Goal: Task Accomplishment & Management: Use online tool/utility

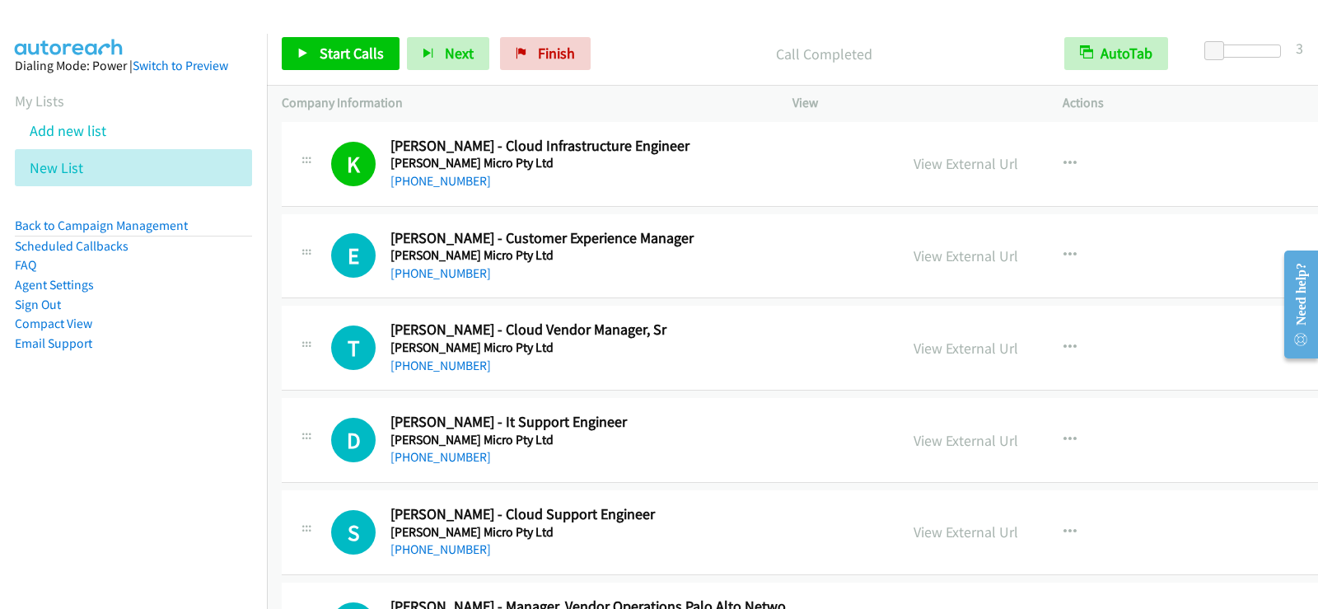
scroll to position [15190, 0]
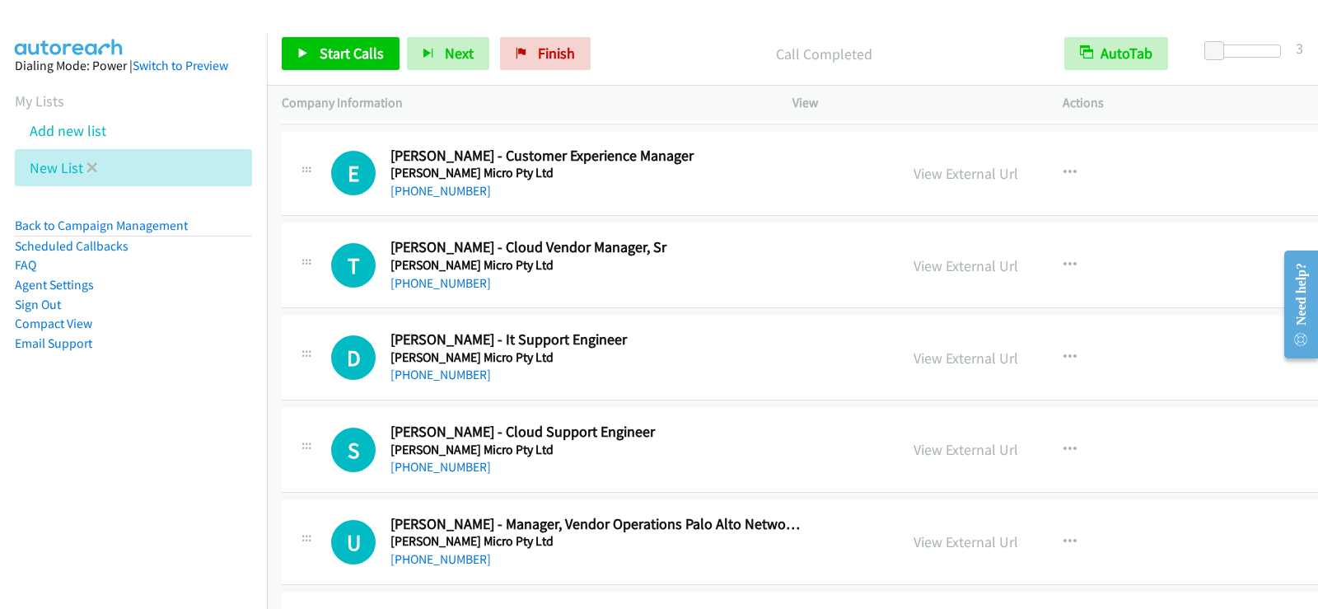
click at [100, 163] on li "New List" at bounding box center [133, 167] width 237 height 37
click at [91, 166] on icon at bounding box center [92, 169] width 12 height 12
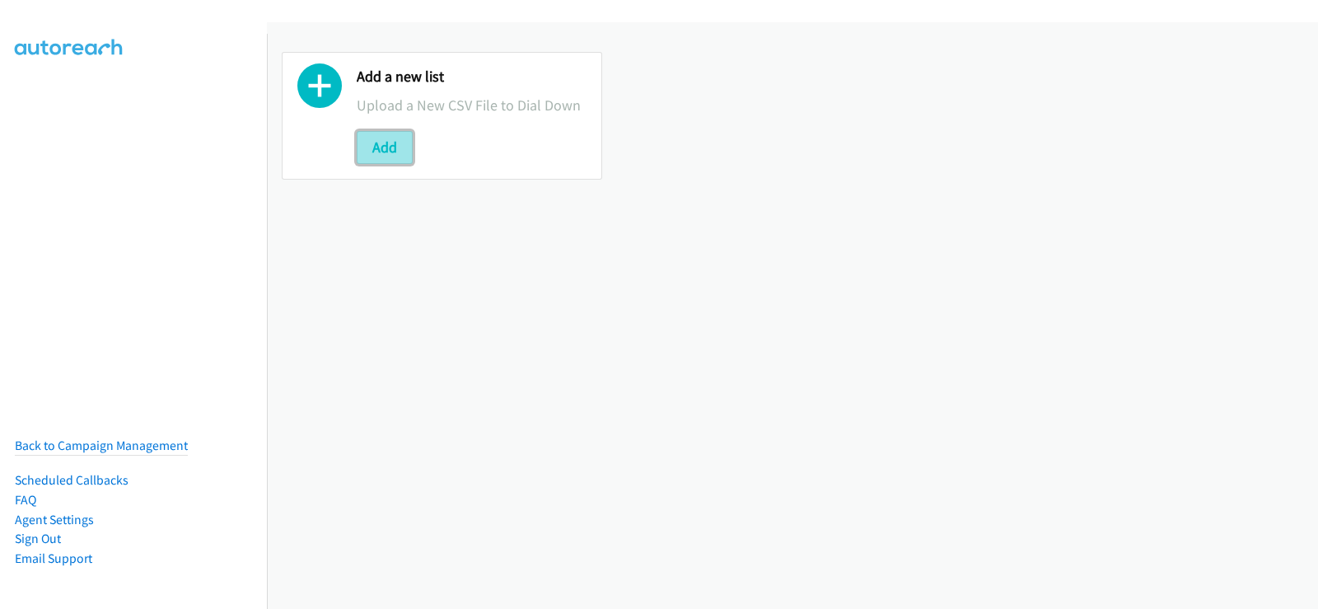
click at [398, 144] on button "Add" at bounding box center [385, 147] width 56 height 33
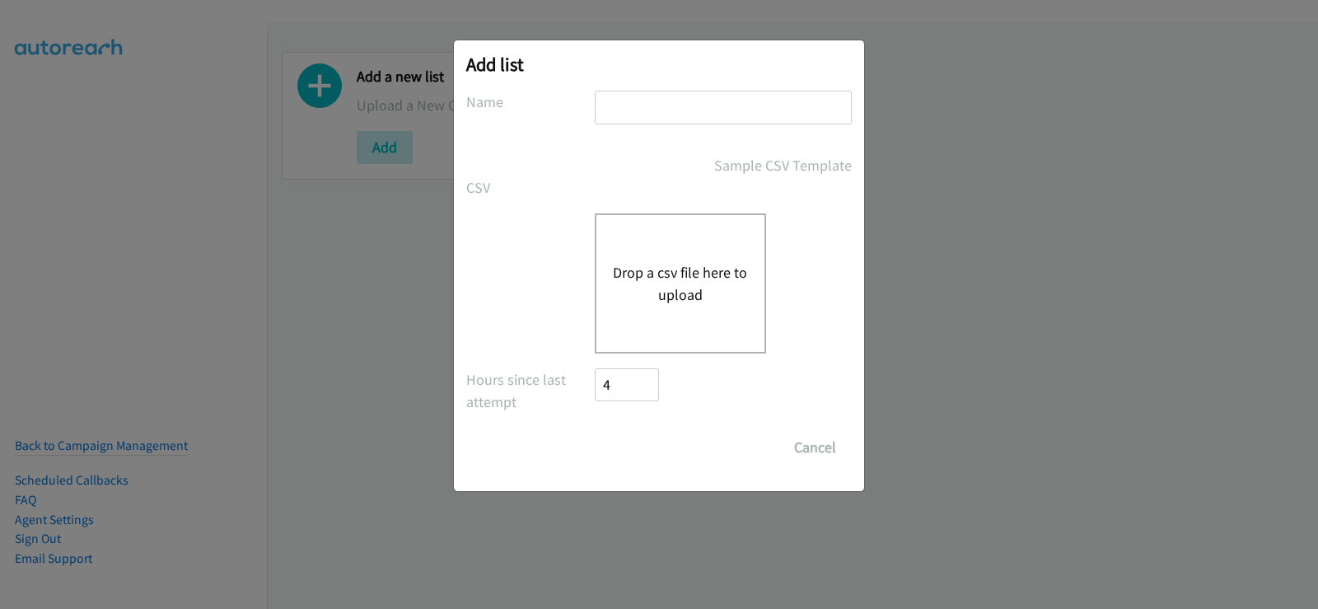
click at [704, 99] on input "text" at bounding box center [723, 108] width 257 height 34
type input "new list"
click at [660, 245] on div "Drop a csv file here to upload" at bounding box center [680, 283] width 171 height 140
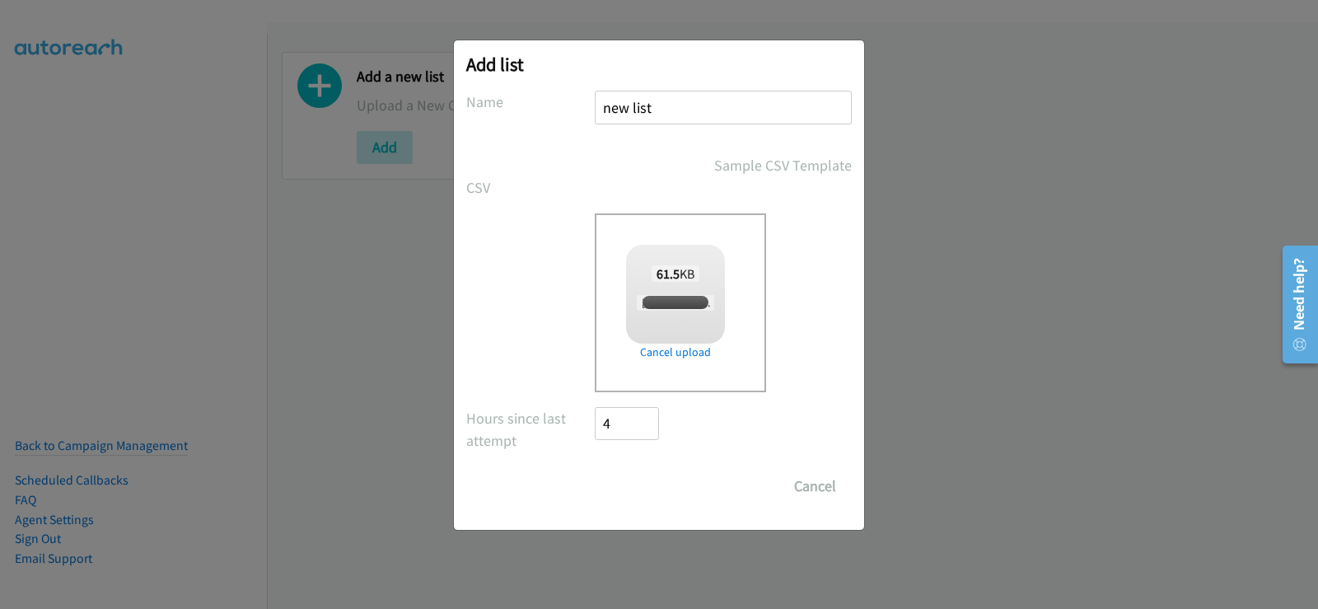
checkbox input "true"
click at [658, 487] on input "Save List" at bounding box center [638, 486] width 86 height 33
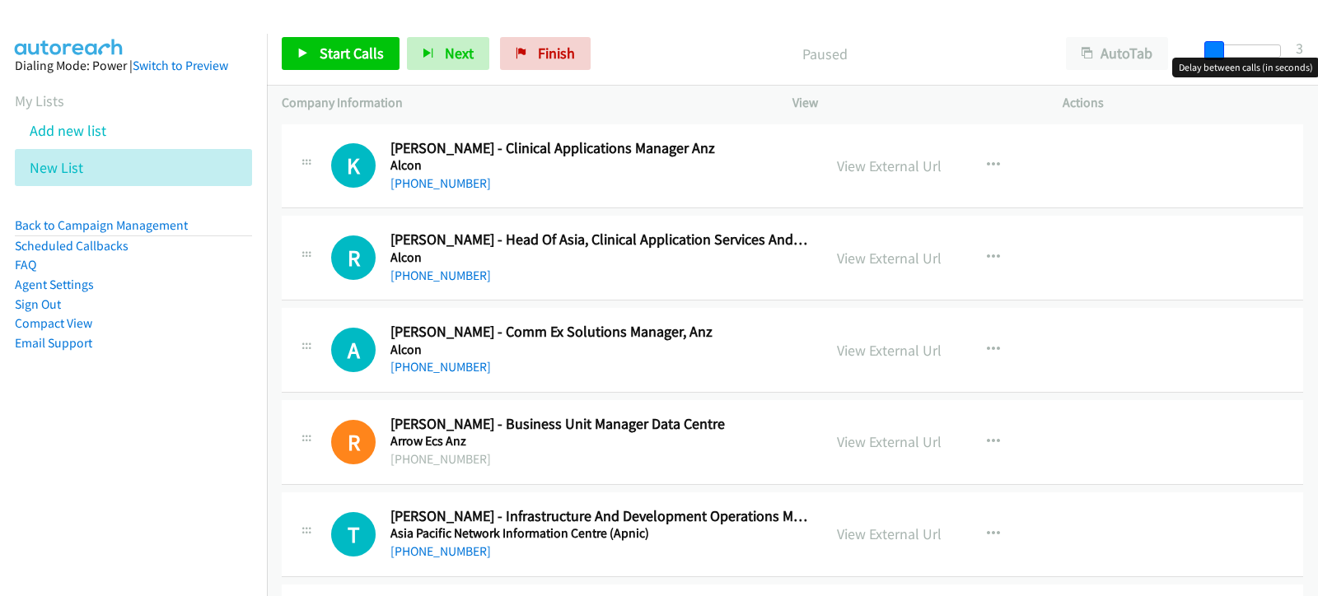
click at [1214, 51] on span at bounding box center [1214, 51] width 20 height 20
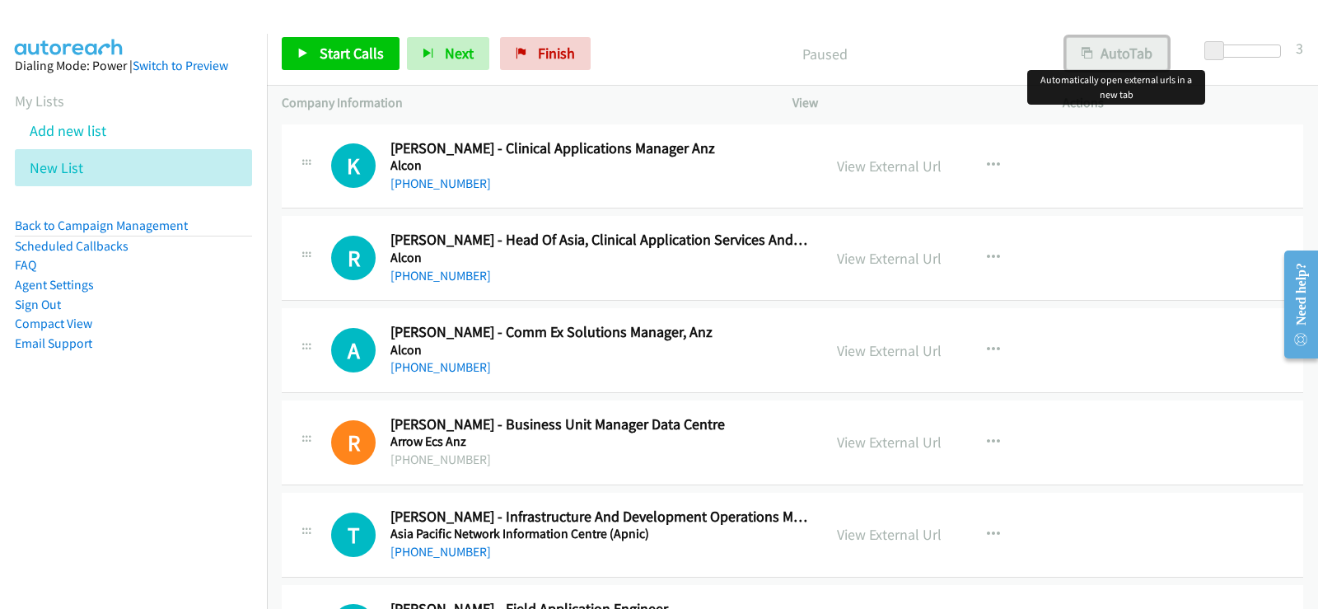
click at [1124, 51] on button "AutoTab" at bounding box center [1117, 53] width 102 height 33
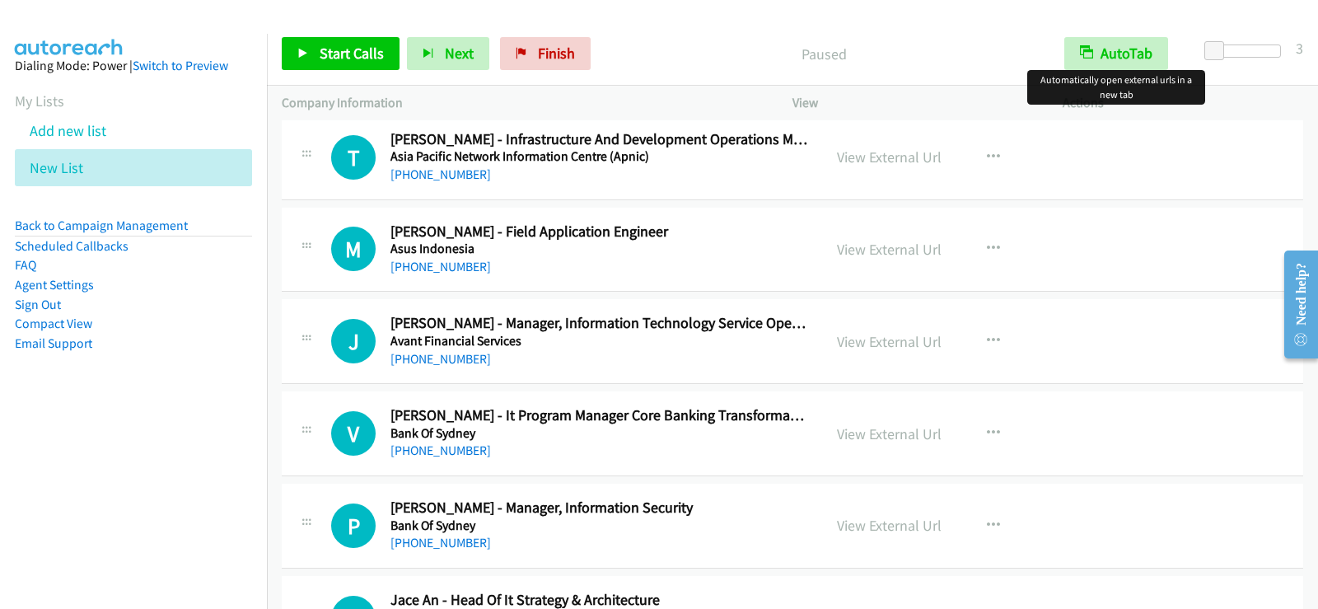
scroll to position [412, 0]
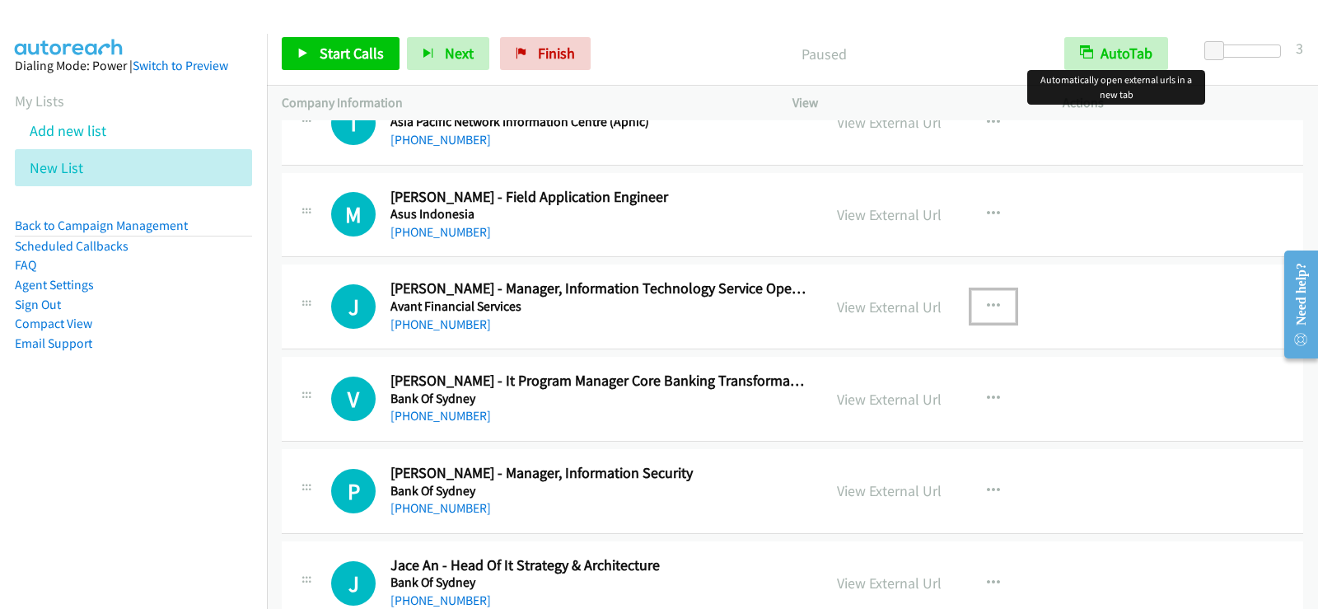
click at [995, 302] on button "button" at bounding box center [993, 306] width 44 height 33
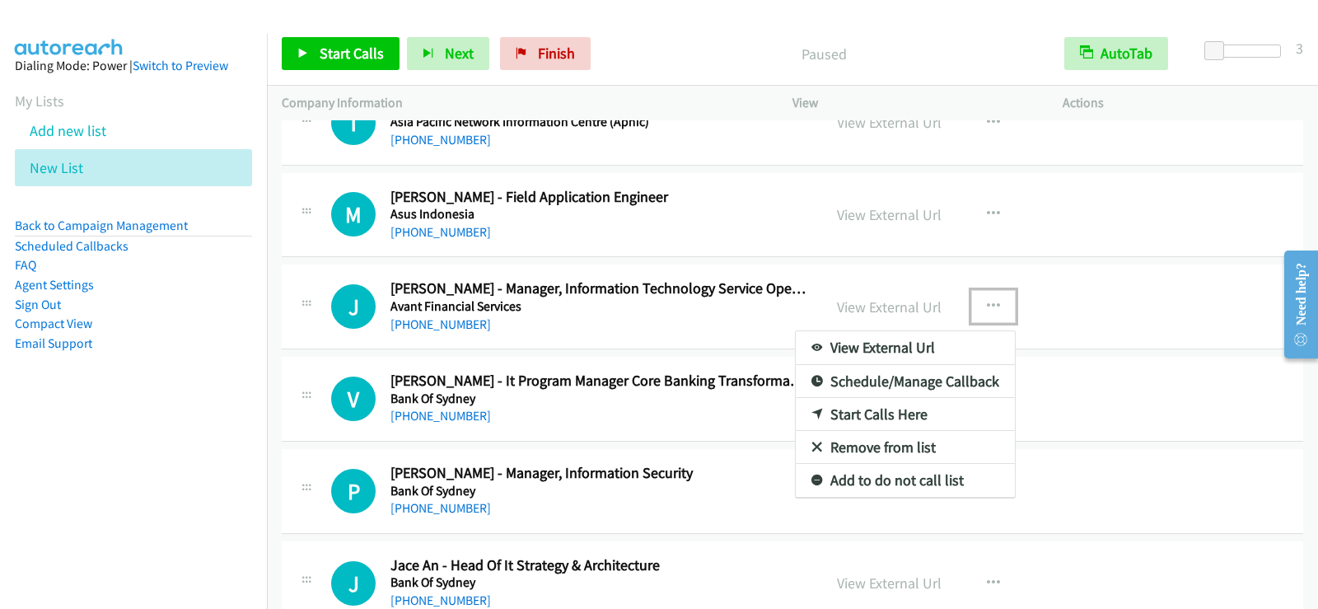
click at [841, 414] on link "Start Calls Here" at bounding box center [905, 414] width 219 height 33
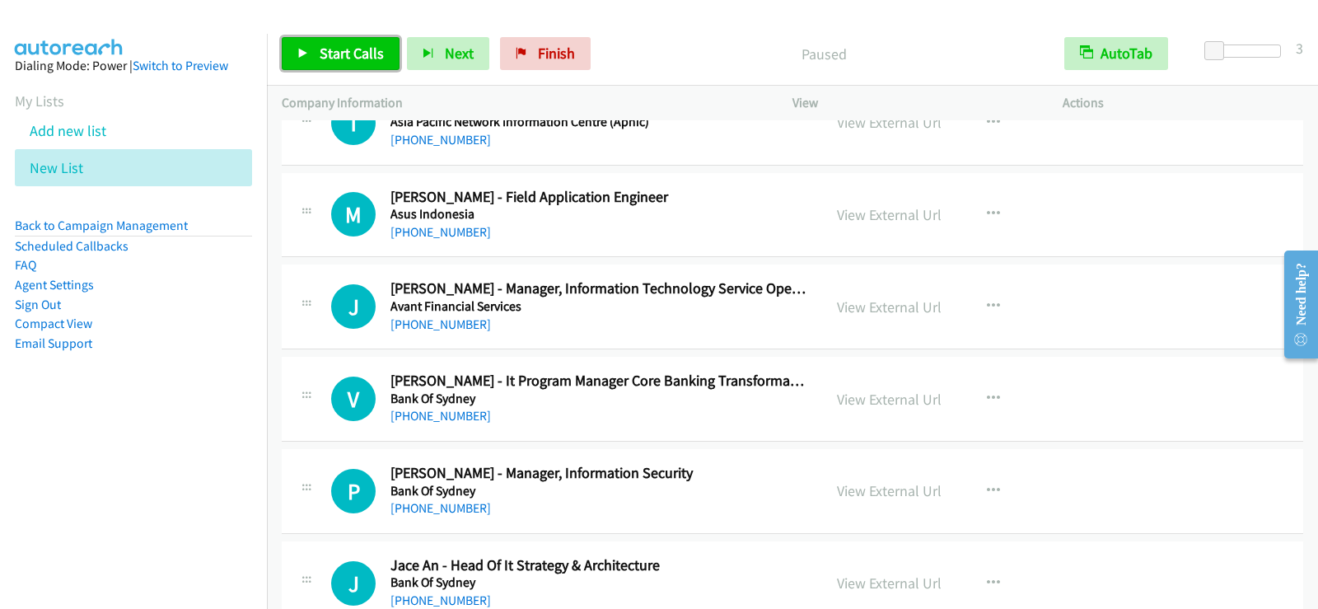
click at [369, 62] on span "Start Calls" at bounding box center [352, 53] width 64 height 19
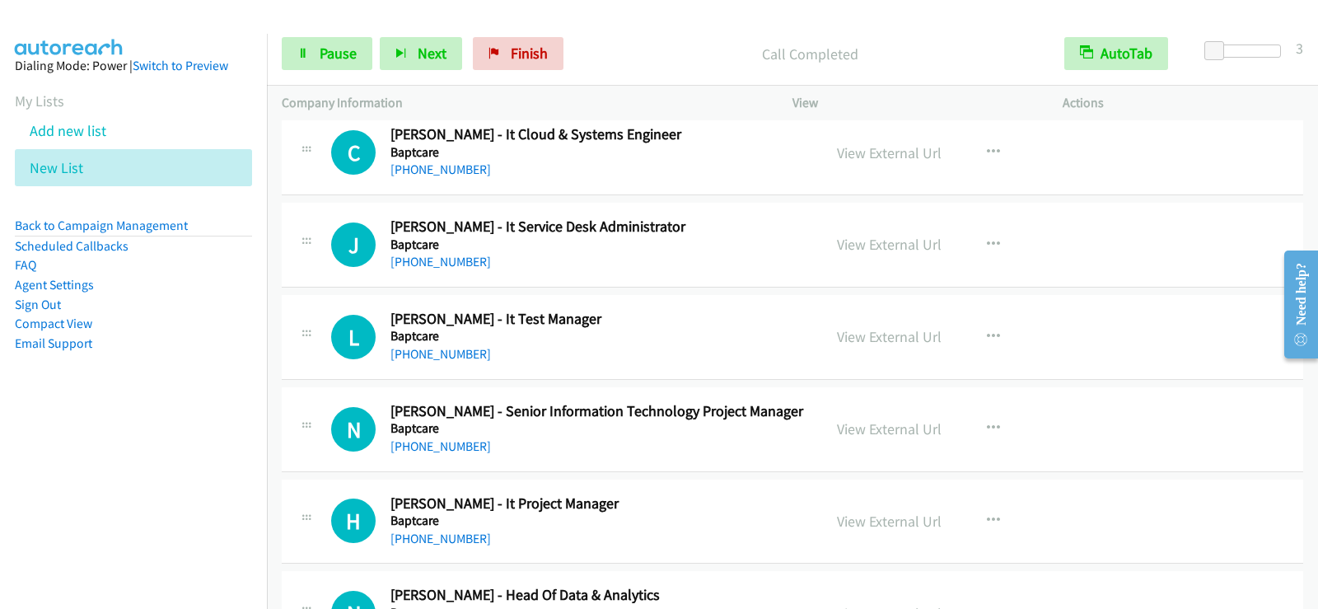
scroll to position [1120, 0]
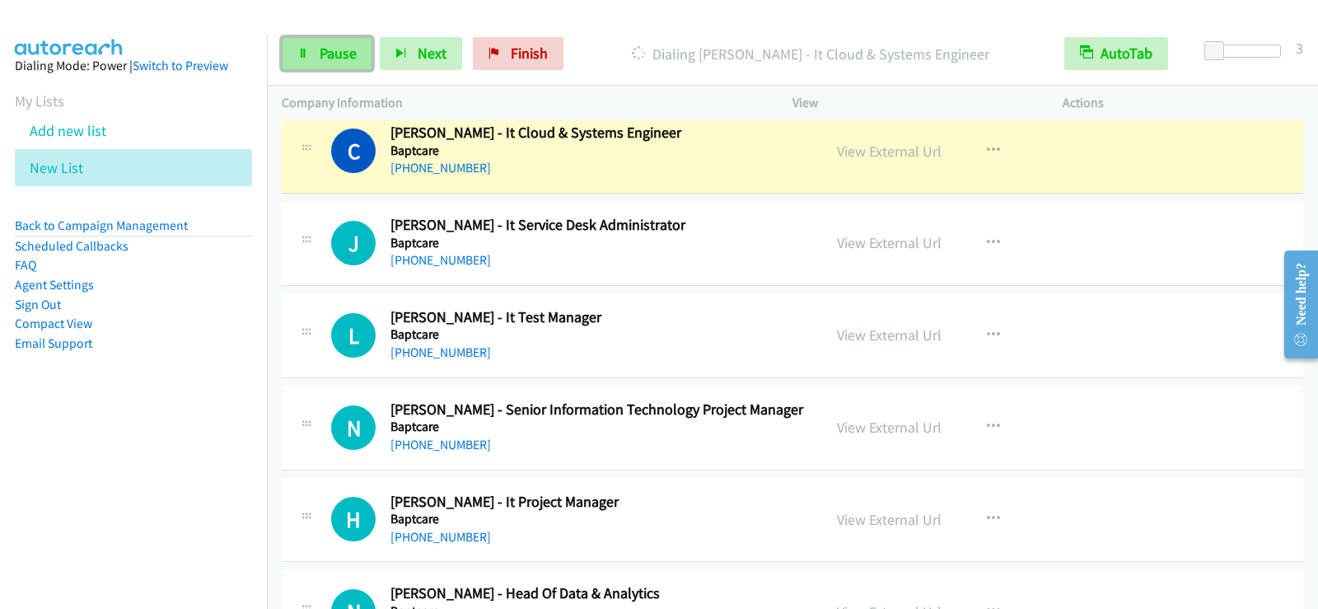
click at [331, 50] on span "Pause" at bounding box center [338, 53] width 37 height 19
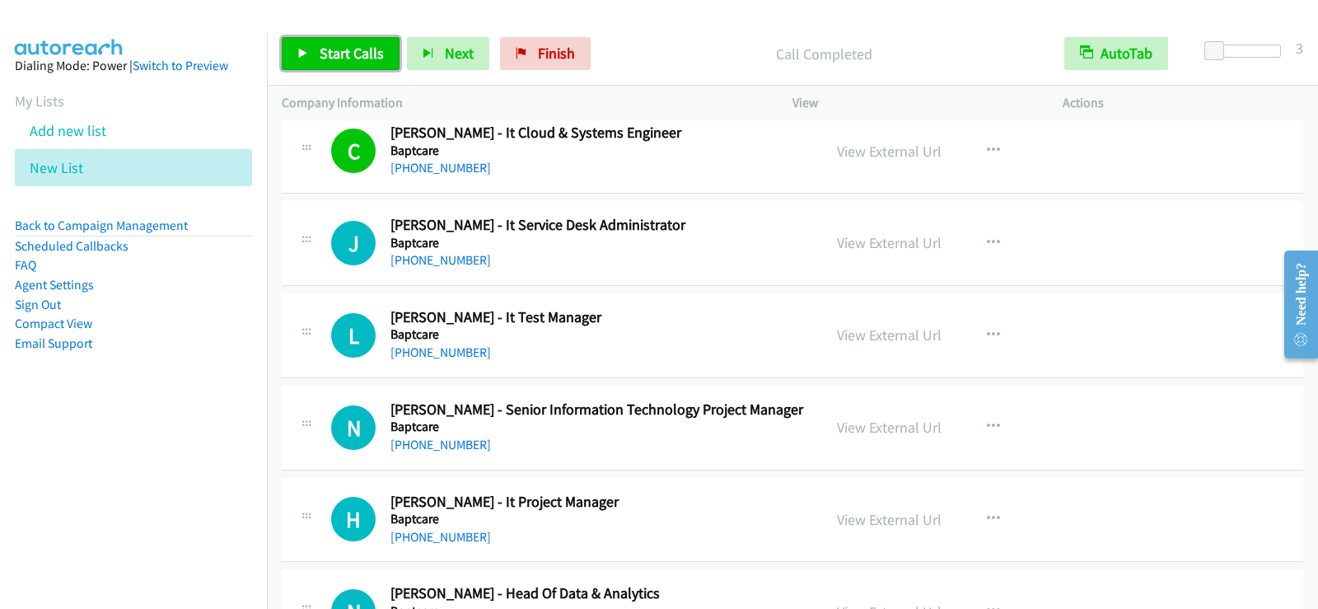
click at [311, 66] on link "Start Calls" at bounding box center [341, 53] width 118 height 33
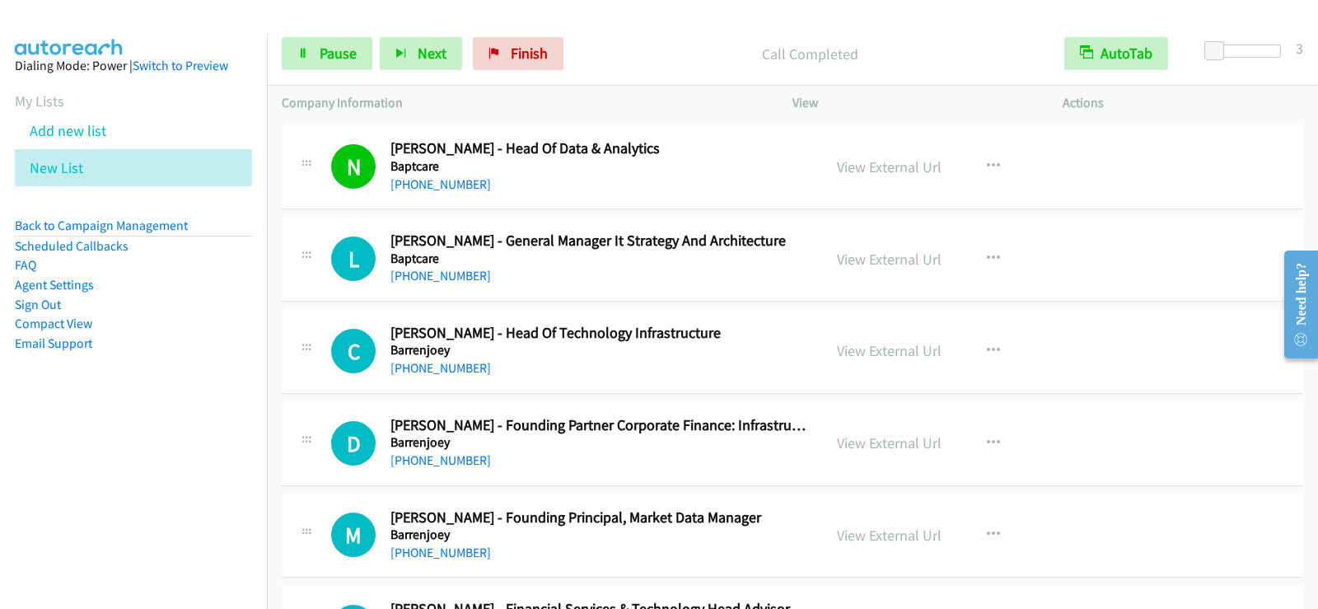
scroll to position [1647, 0]
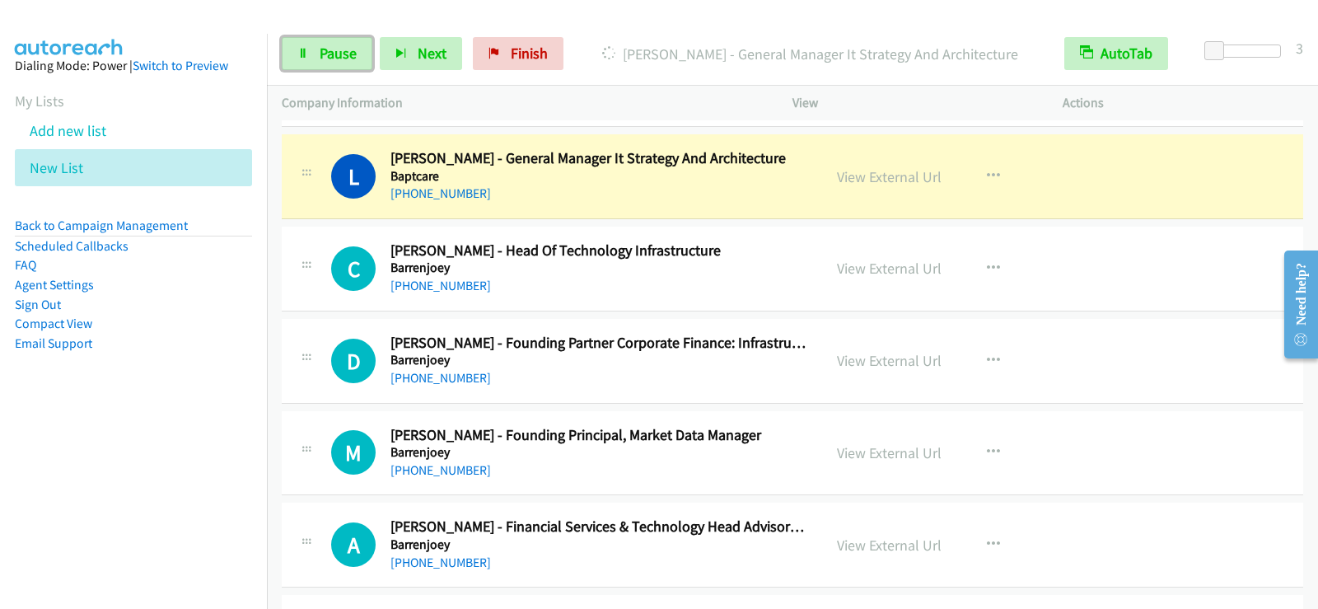
drag, startPoint x: 344, startPoint y: 56, endPoint x: 323, endPoint y: 164, distance: 110.0
click at [344, 56] on span "Pause" at bounding box center [338, 53] width 37 height 19
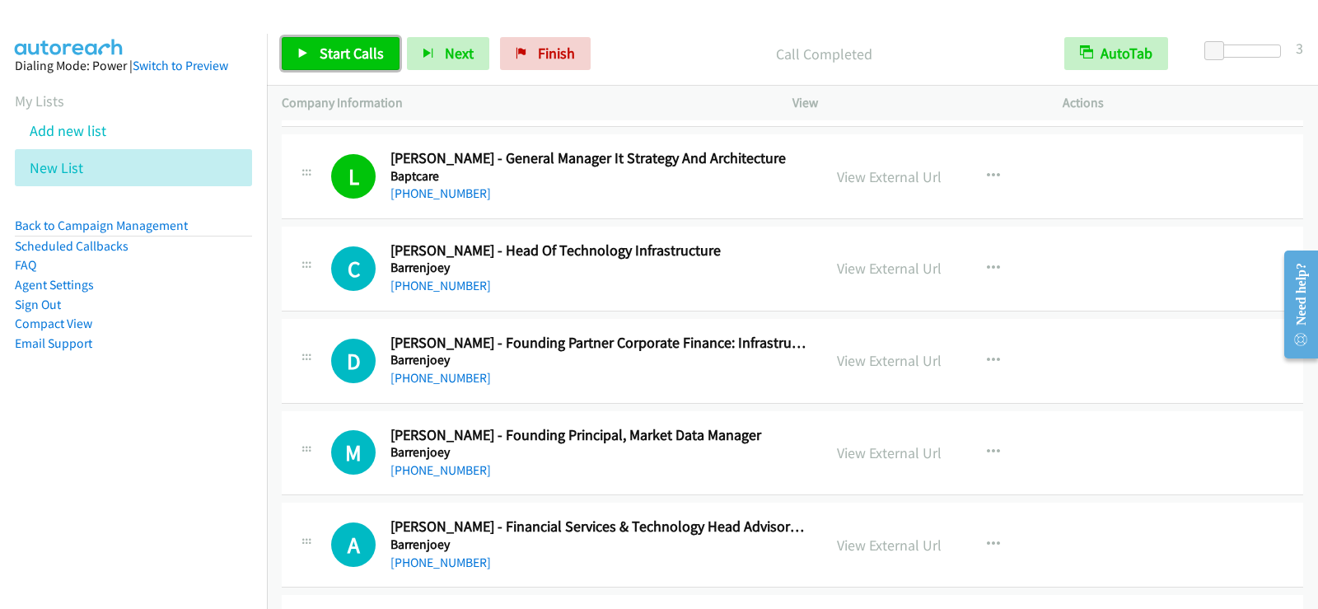
click at [309, 49] on link "Start Calls" at bounding box center [341, 53] width 118 height 33
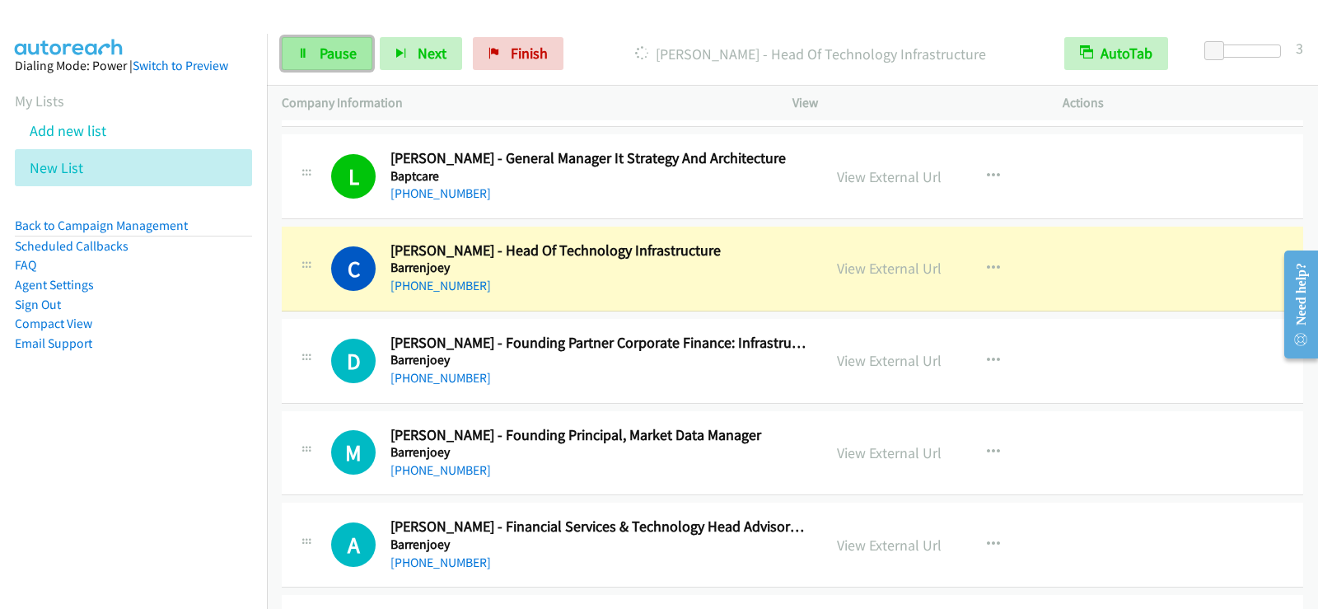
click at [313, 56] on link "Pause" at bounding box center [327, 53] width 91 height 33
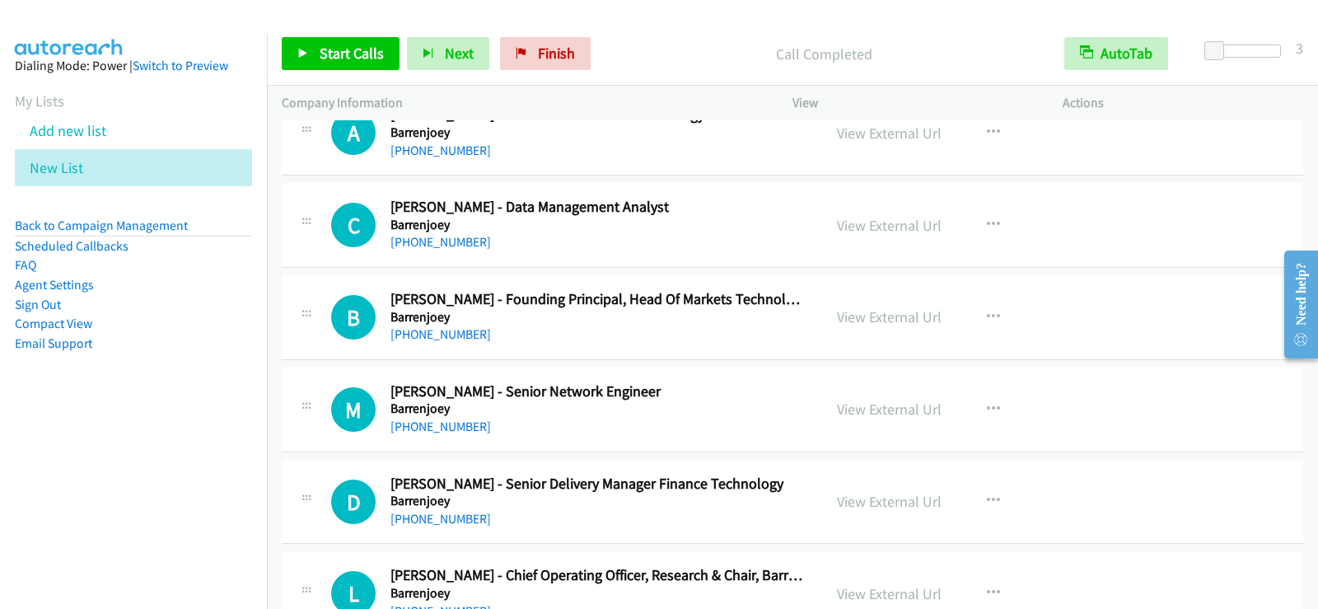
scroll to position [2142, 0]
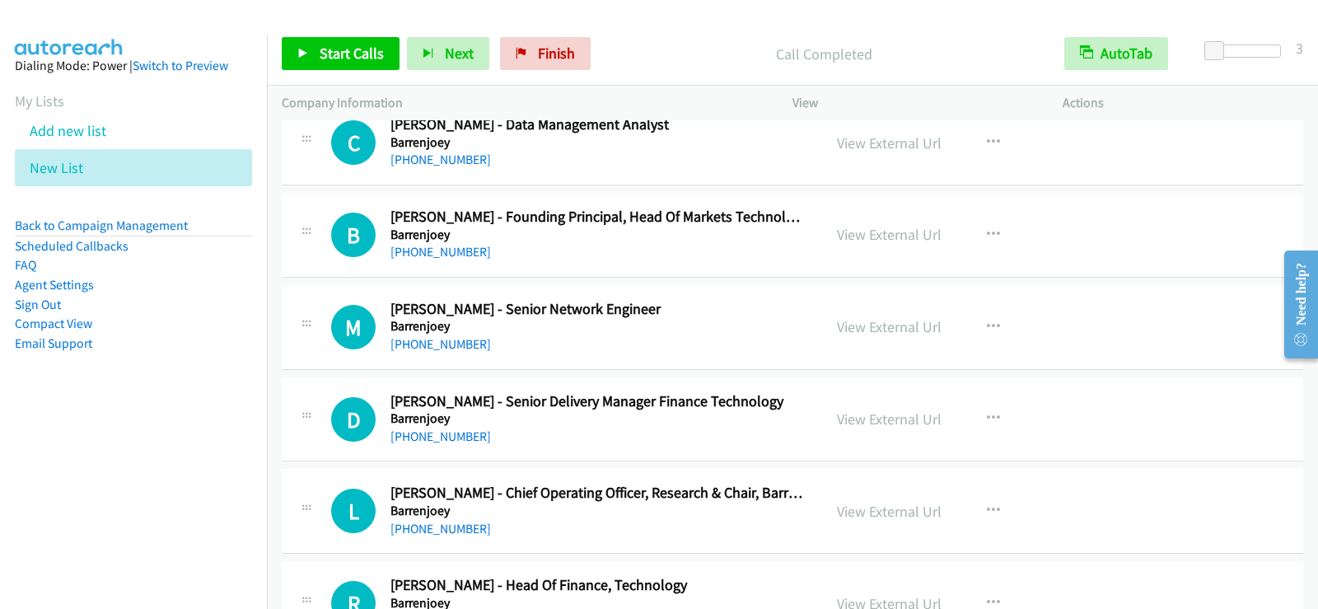
drag, startPoint x: 719, startPoint y: 316, endPoint x: 762, endPoint y: 344, distance: 51.2
click at [719, 316] on h2 "[PERSON_NAME] - Senior Network Engineer" at bounding box center [598, 309] width 417 height 19
drag, startPoint x: 997, startPoint y: 318, endPoint x: 981, endPoint y: 337, distance: 24.6
click at [996, 318] on button "button" at bounding box center [993, 327] width 44 height 33
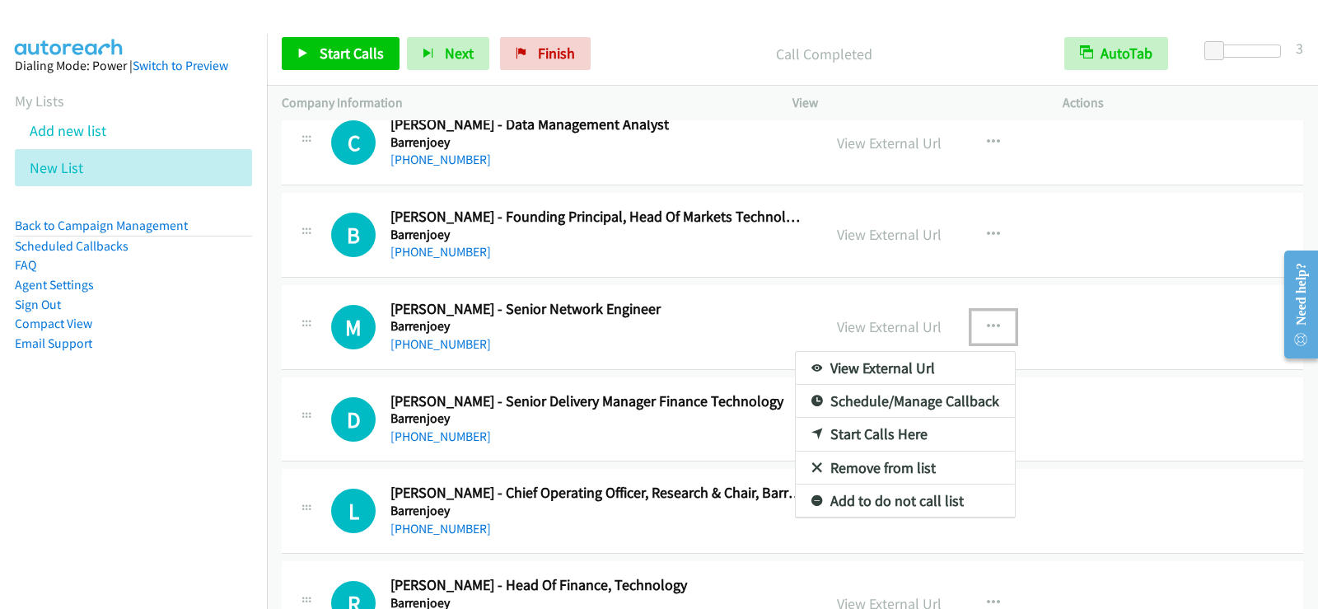
click at [864, 431] on link "Start Calls Here" at bounding box center [905, 434] width 219 height 33
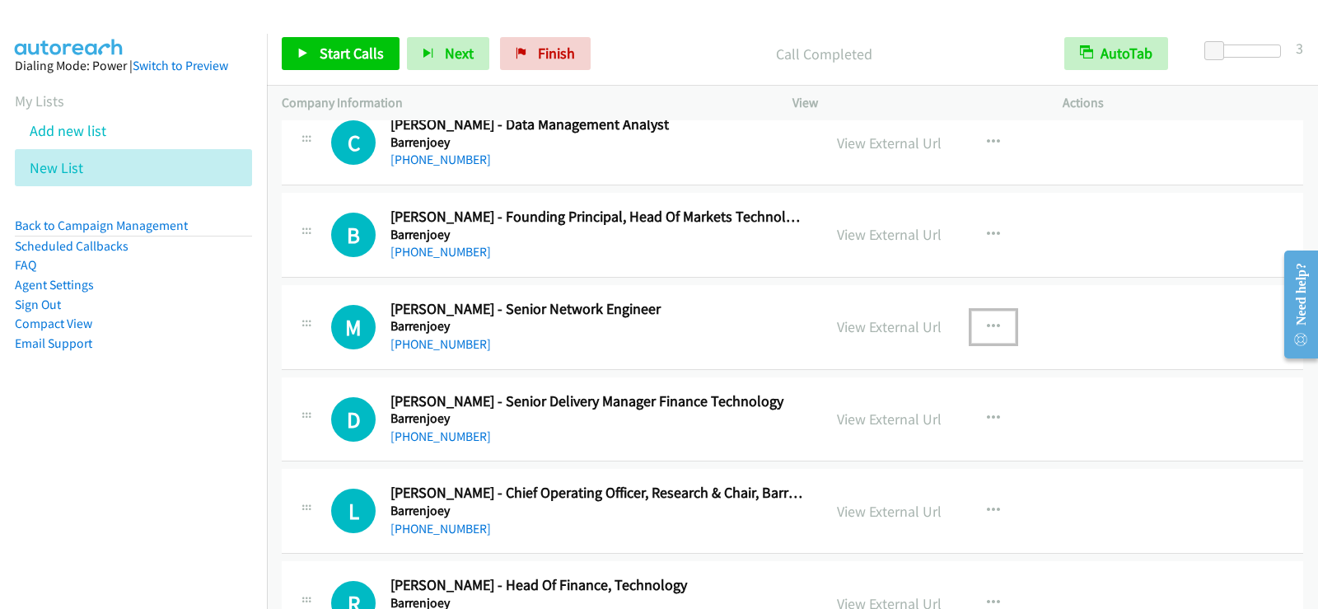
click at [989, 333] on button "button" at bounding box center [993, 327] width 44 height 33
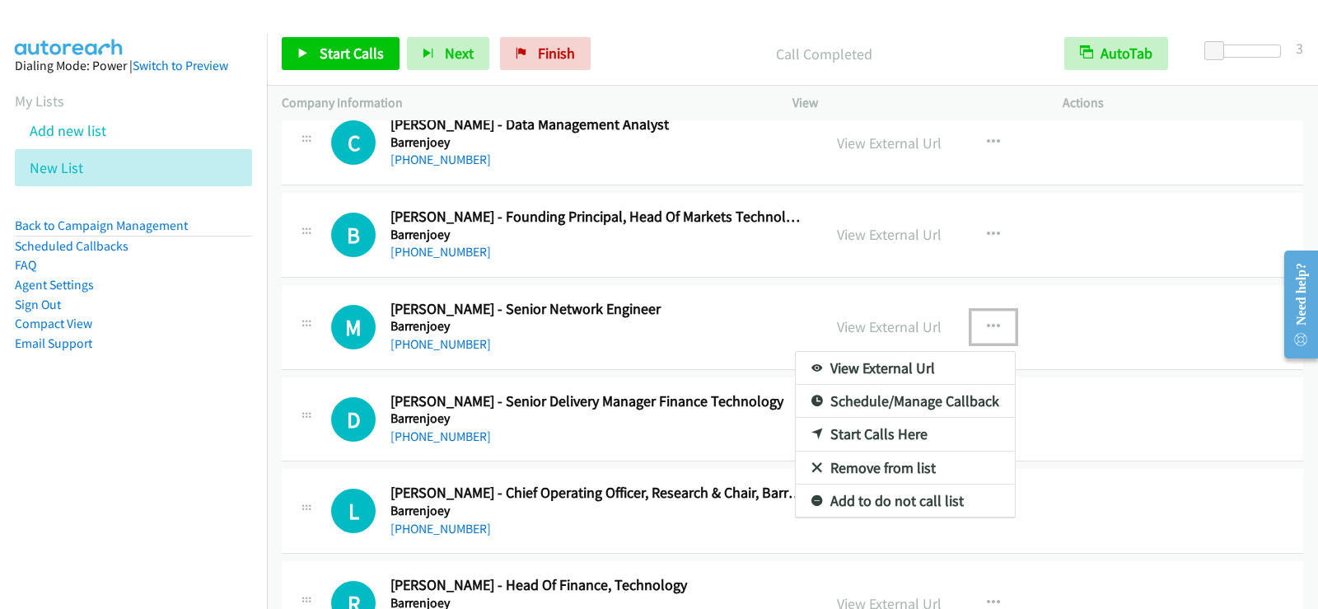
click at [903, 432] on link "Start Calls Here" at bounding box center [905, 434] width 219 height 33
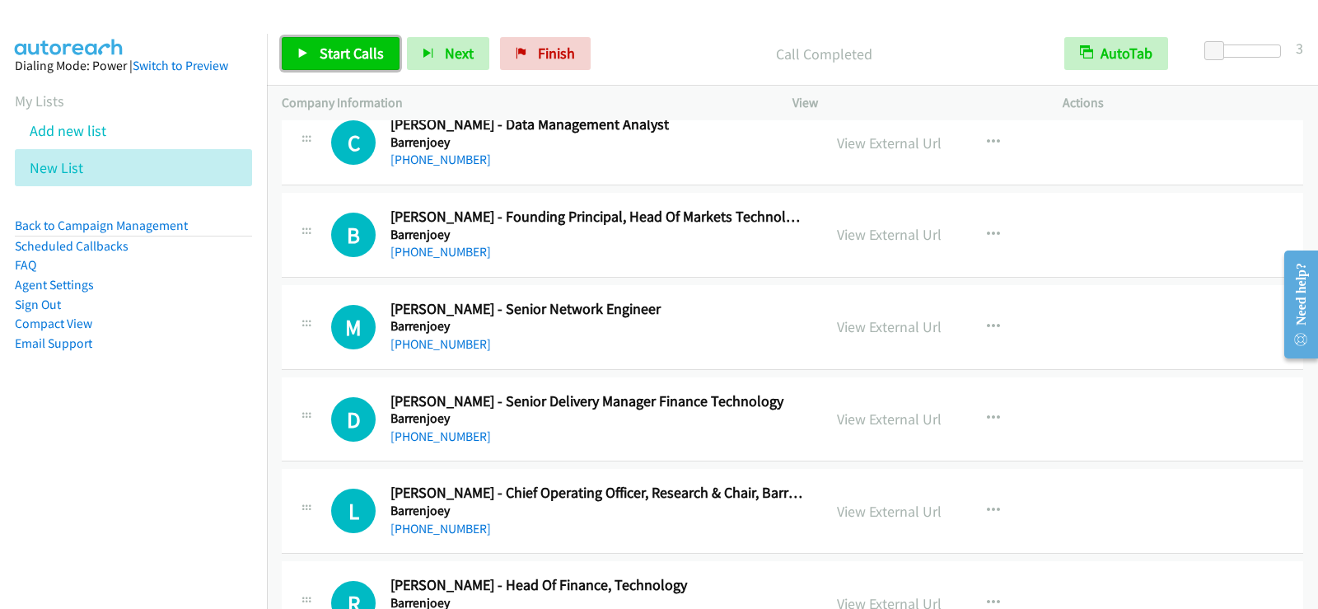
click at [320, 46] on span "Start Calls" at bounding box center [352, 53] width 64 height 19
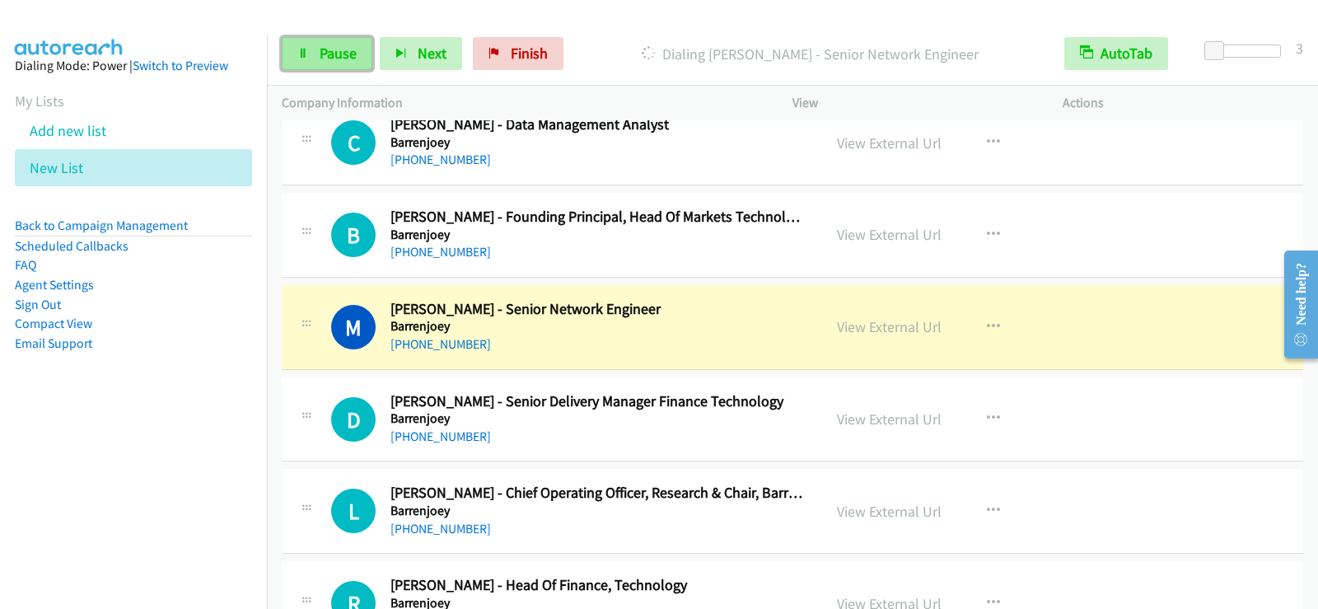
click at [333, 61] on span "Pause" at bounding box center [338, 53] width 37 height 19
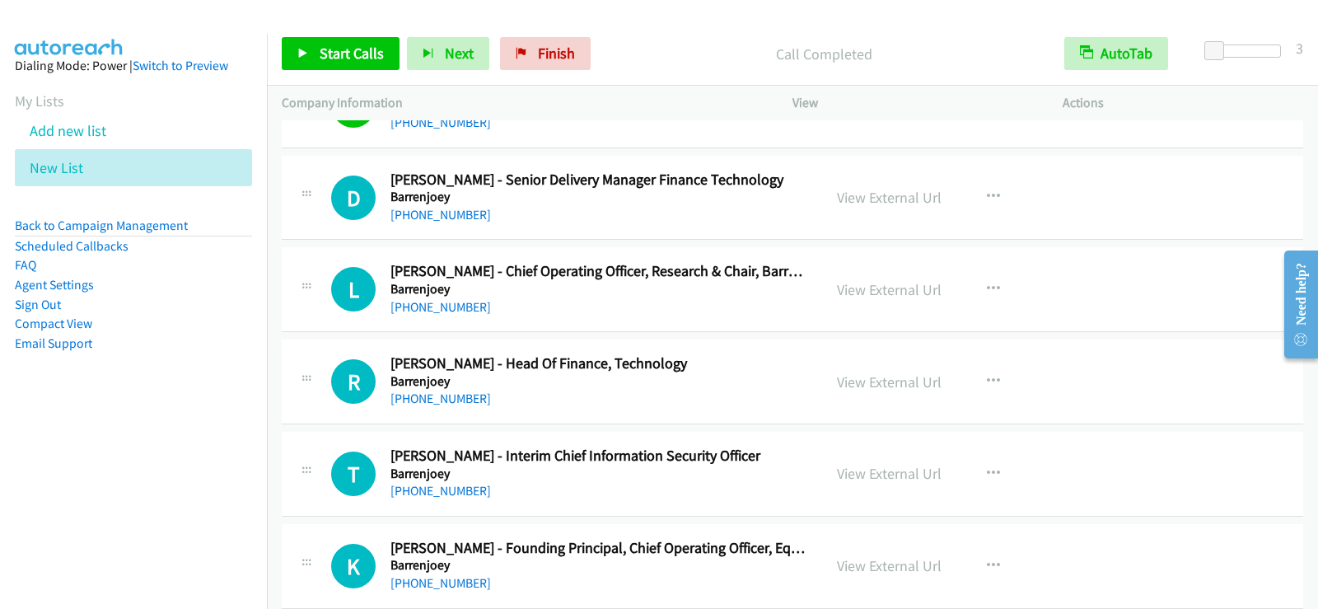
scroll to position [2389, 0]
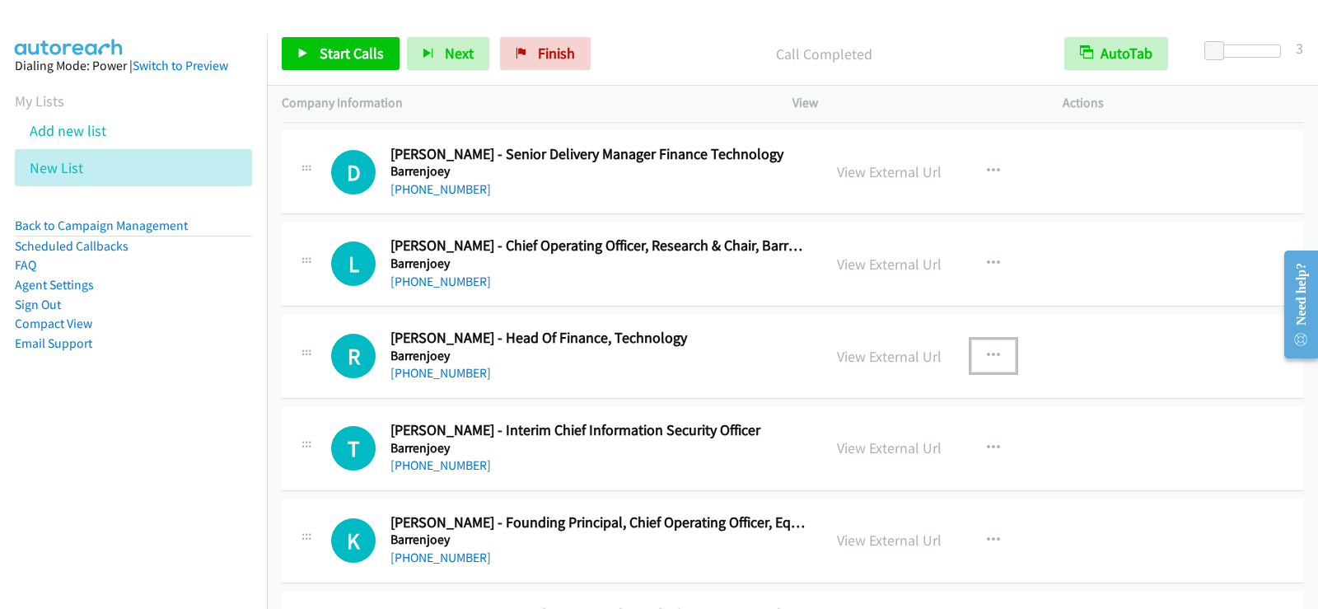
click at [978, 352] on button "button" at bounding box center [993, 355] width 44 height 33
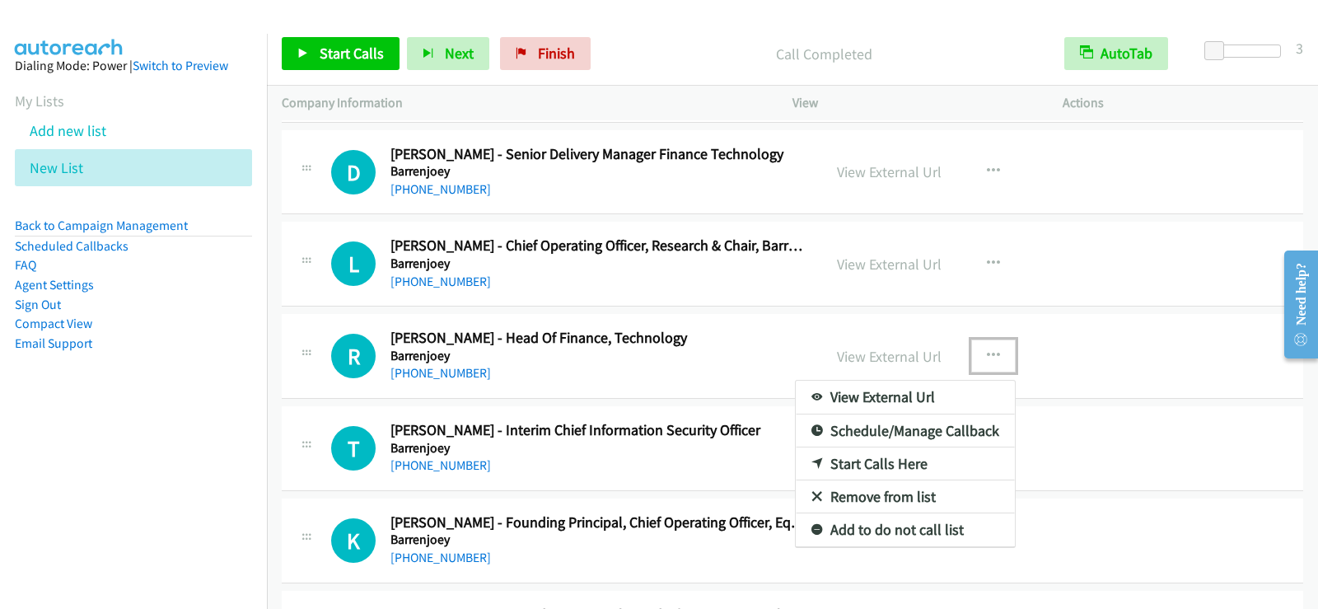
click at [881, 465] on link "Start Calls Here" at bounding box center [905, 463] width 219 height 33
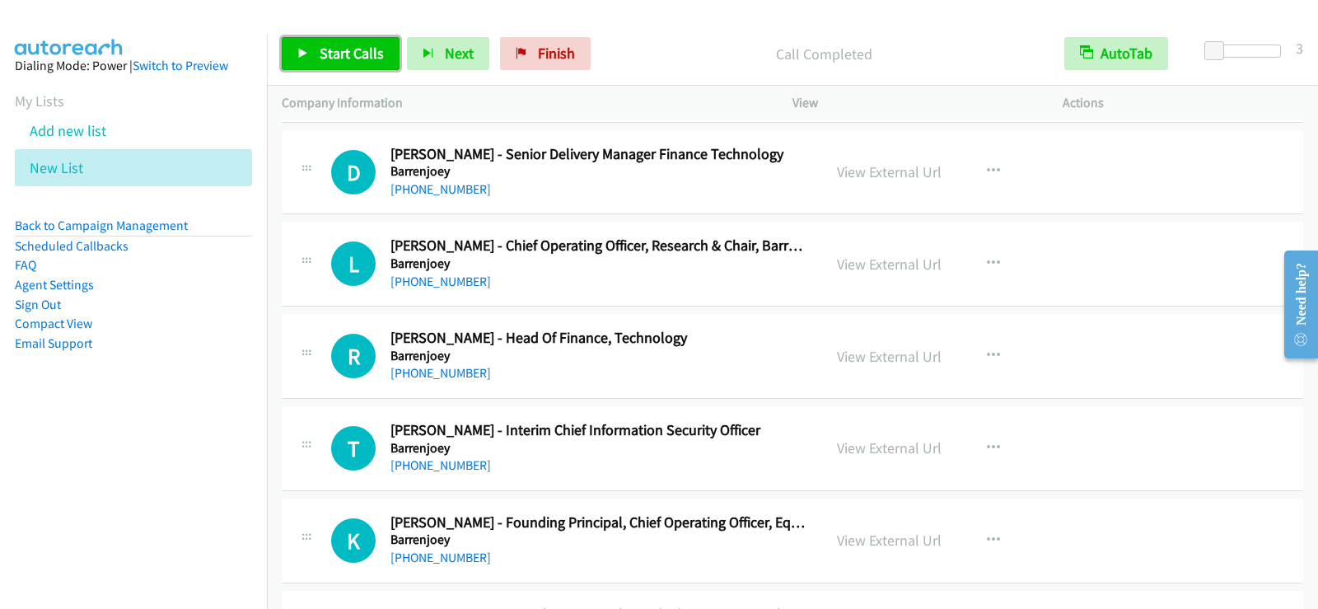
click at [345, 59] on span "Start Calls" at bounding box center [352, 53] width 64 height 19
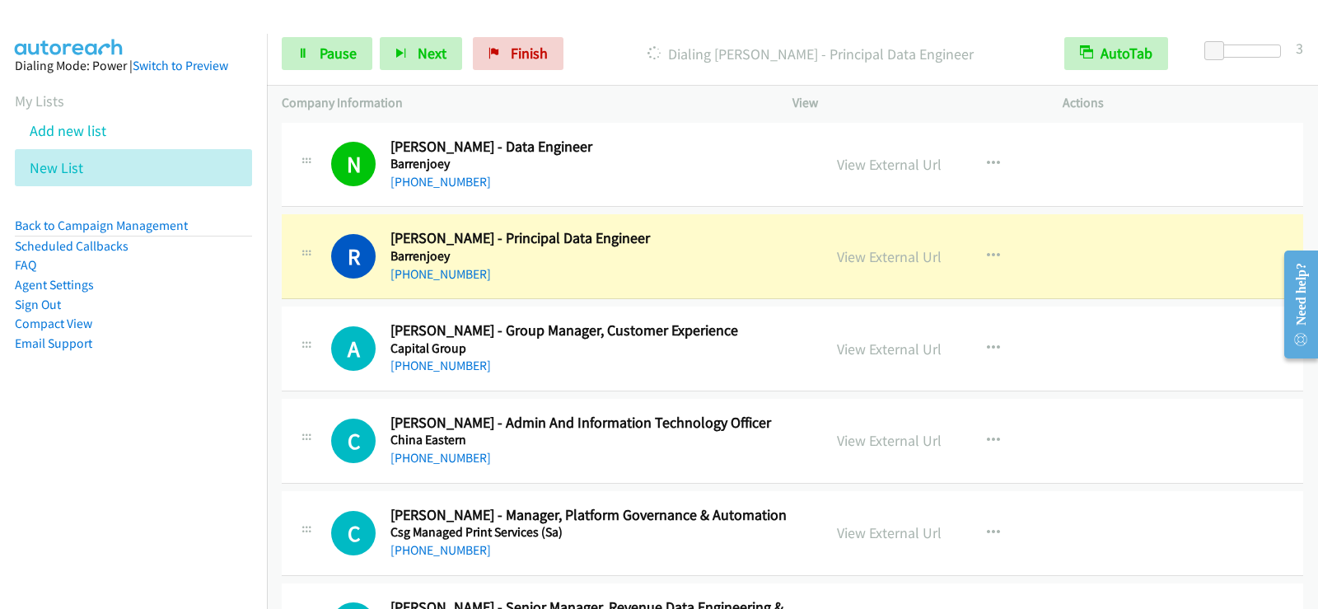
scroll to position [3031, 0]
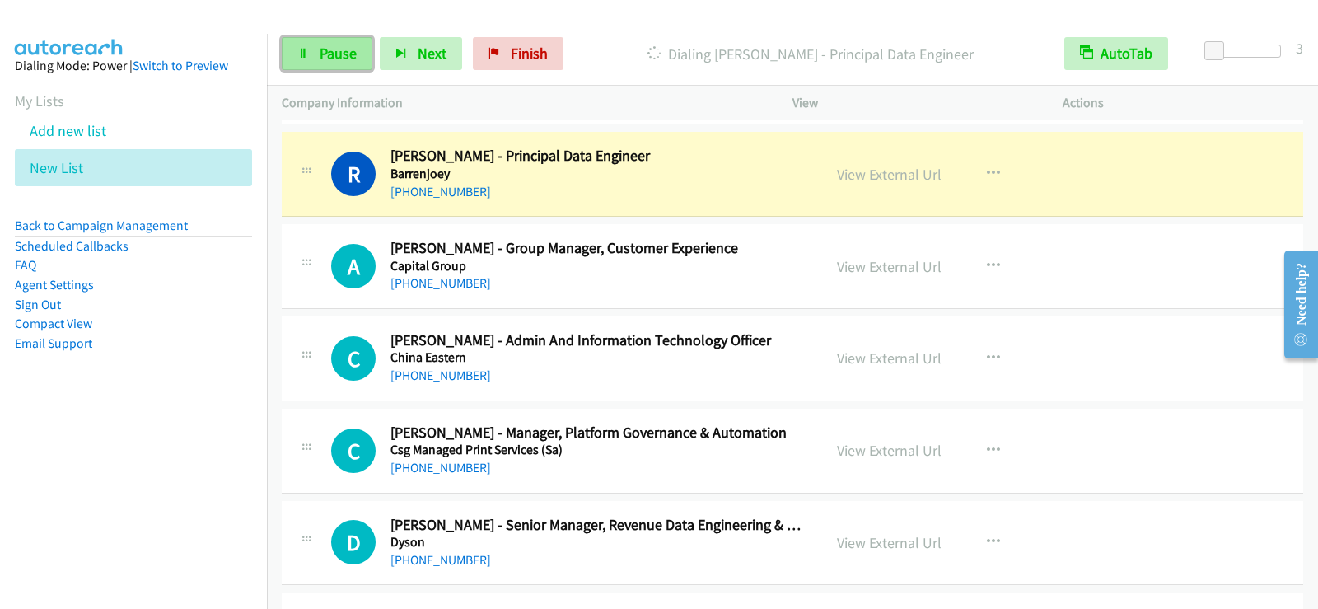
click at [326, 50] on span "Pause" at bounding box center [338, 53] width 37 height 19
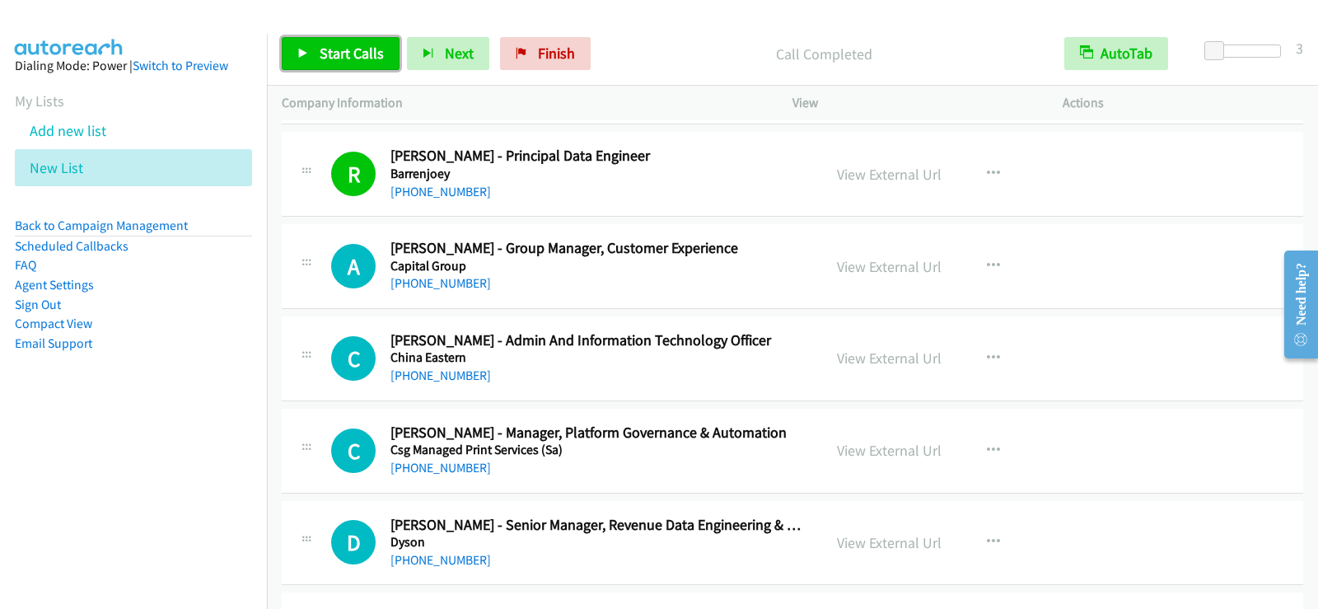
click at [348, 54] on span "Start Calls" at bounding box center [352, 53] width 64 height 19
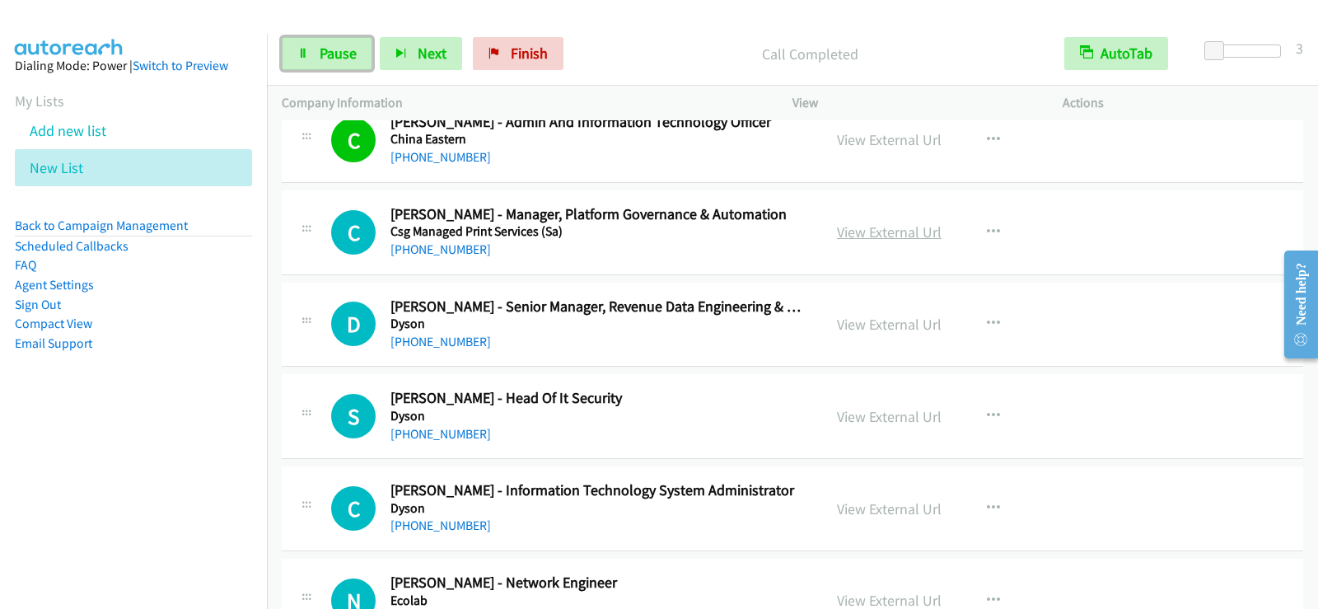
scroll to position [3278, 0]
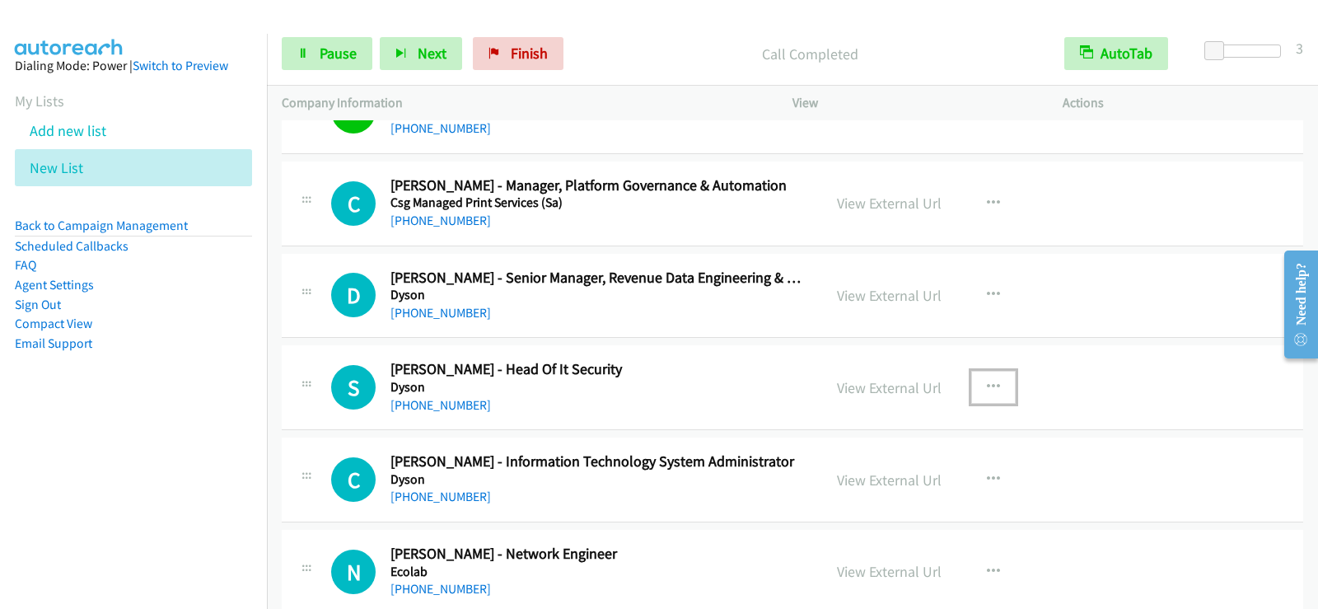
click at [987, 382] on icon "button" at bounding box center [993, 387] width 13 height 13
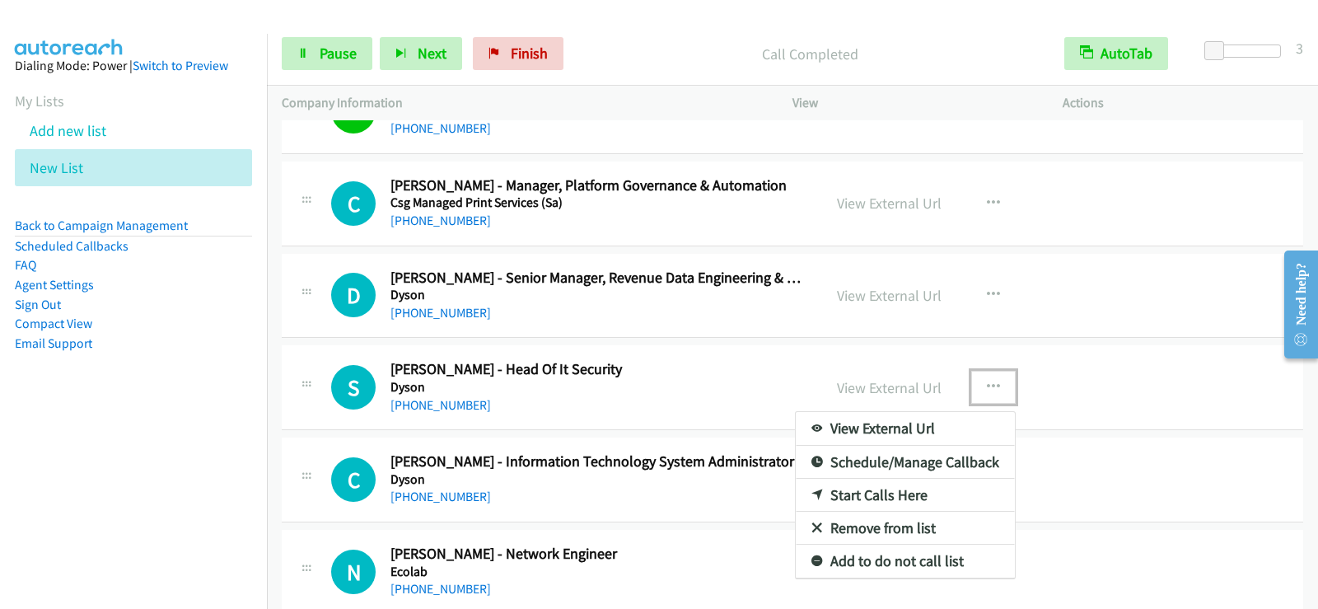
click at [851, 499] on link "Start Calls Here" at bounding box center [905, 495] width 219 height 33
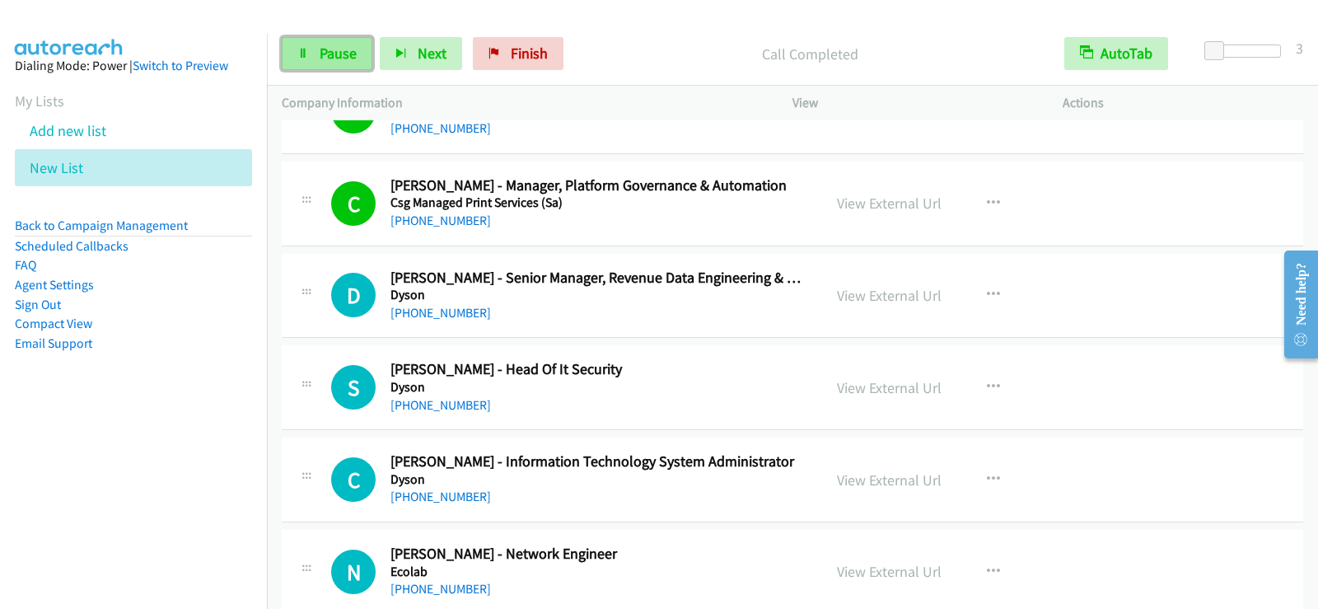
click at [333, 56] on span "Pause" at bounding box center [338, 53] width 37 height 19
click at [333, 56] on span "Start Calls" at bounding box center [352, 53] width 64 height 19
drag, startPoint x: 317, startPoint y: 49, endPoint x: 381, endPoint y: 100, distance: 82.0
click at [317, 49] on link "Pause" at bounding box center [327, 53] width 91 height 33
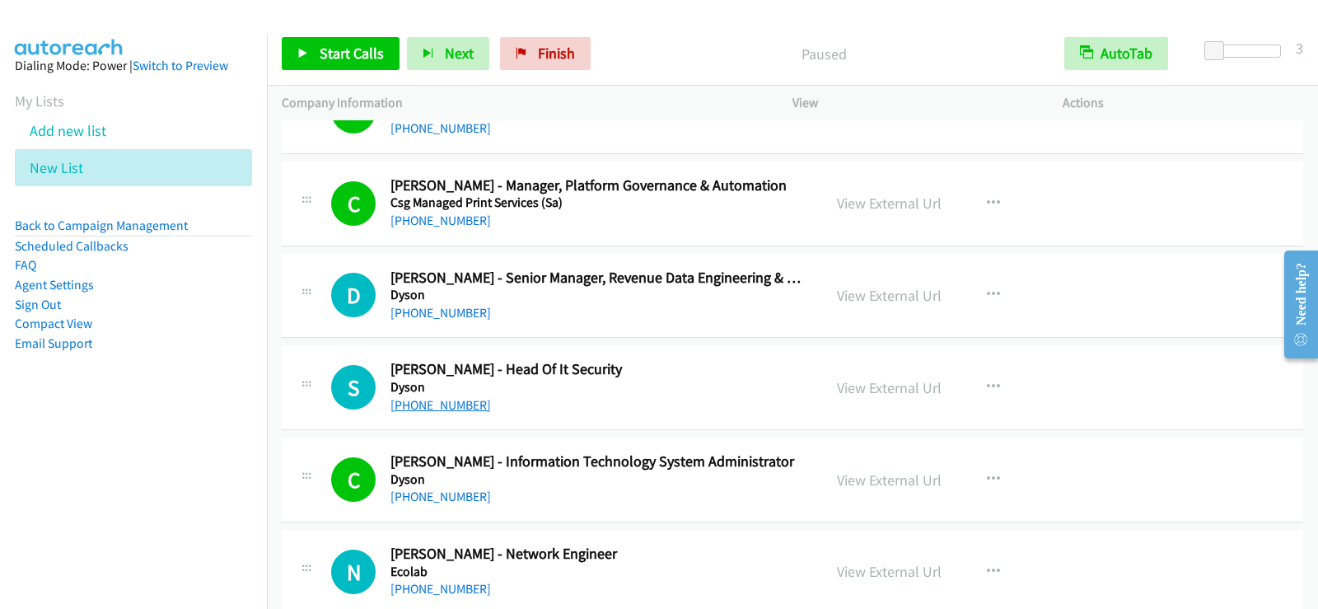
click at [442, 399] on link "[PHONE_NUMBER]" at bounding box center [440, 405] width 100 height 16
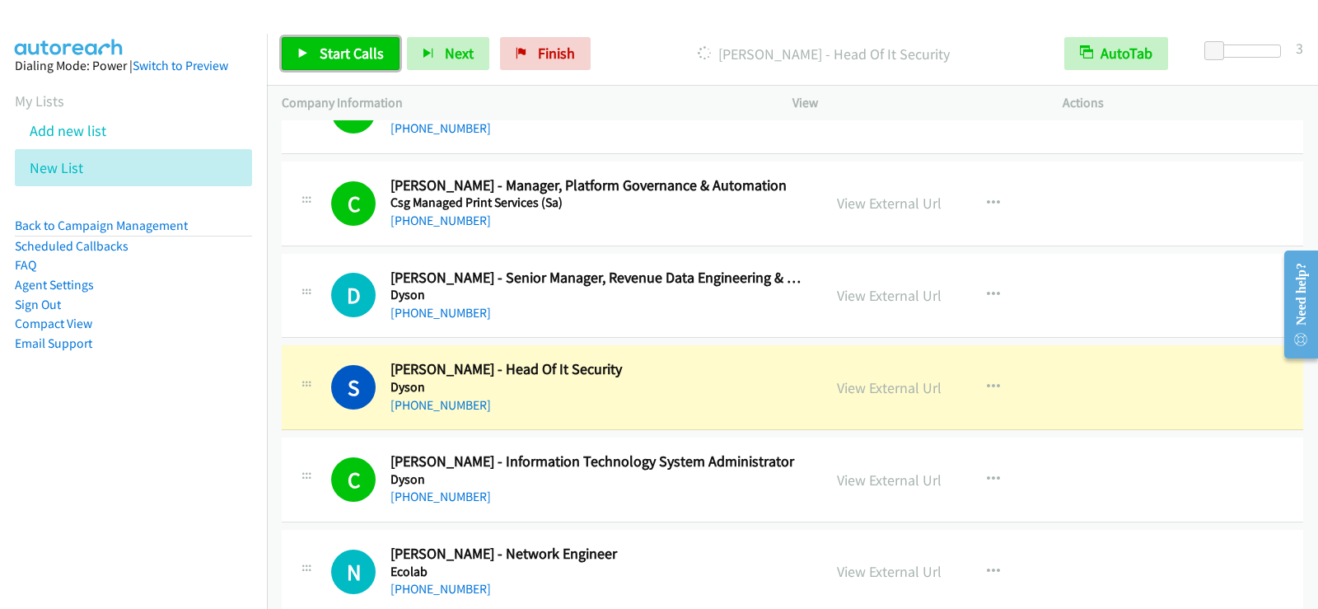
click at [306, 65] on link "Start Calls" at bounding box center [341, 53] width 118 height 33
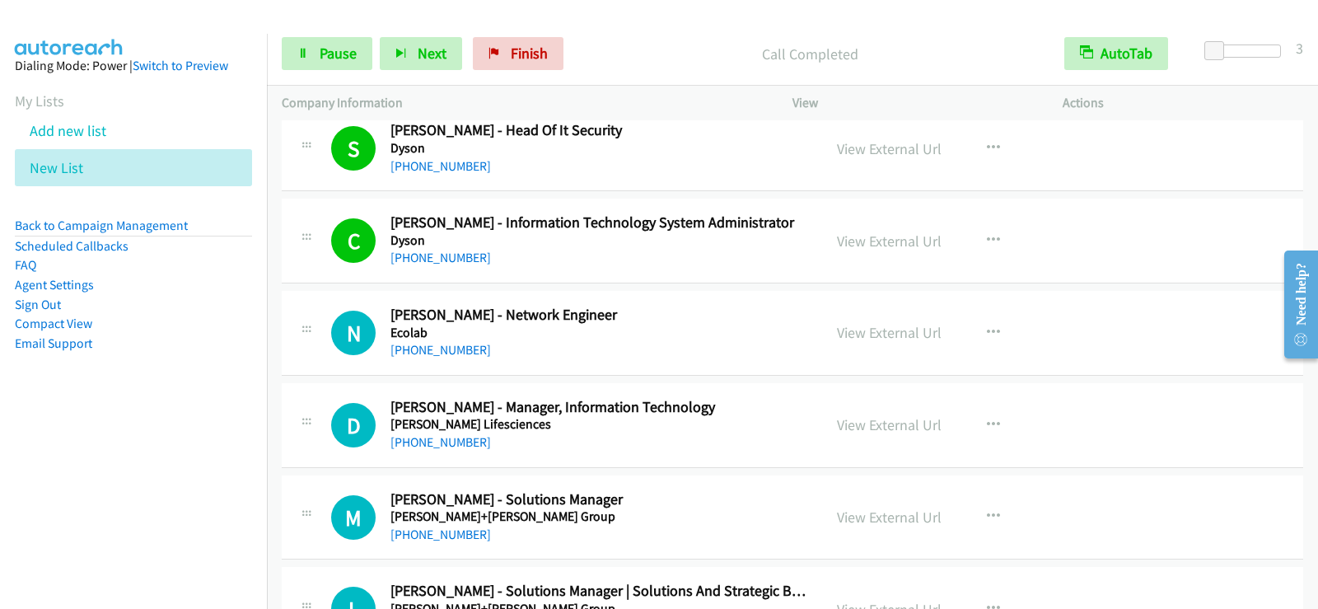
scroll to position [3526, 0]
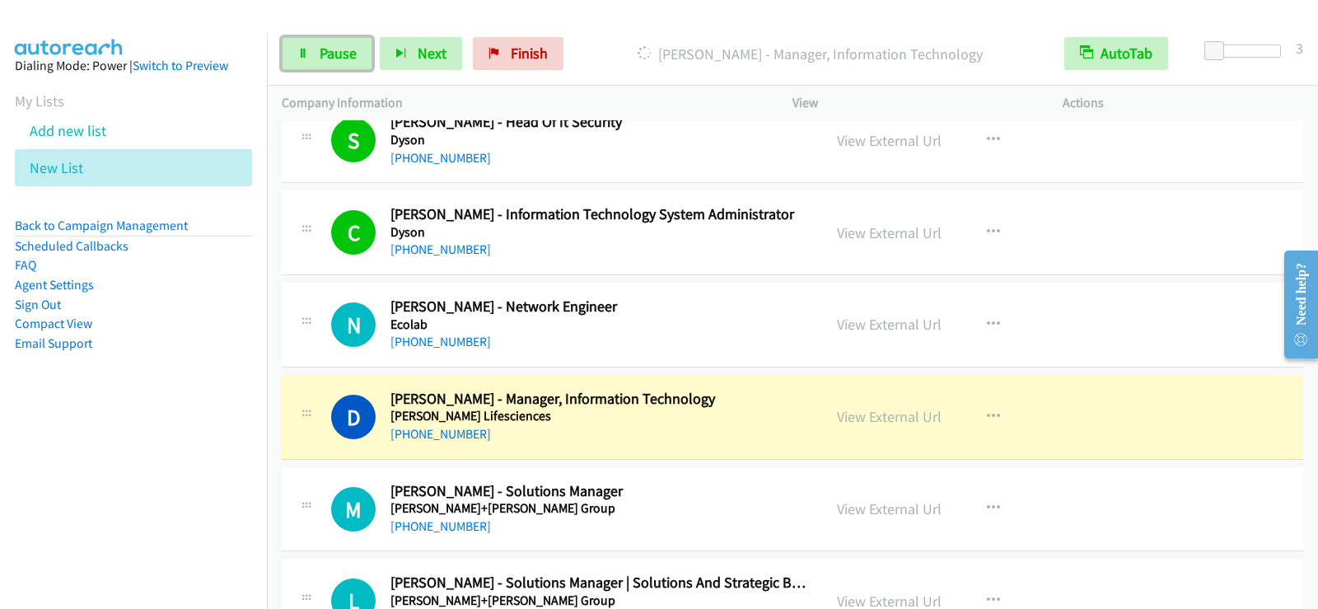
drag, startPoint x: 326, startPoint y: 58, endPoint x: 312, endPoint y: 105, distance: 49.8
click at [326, 58] on span "Pause" at bounding box center [338, 53] width 37 height 19
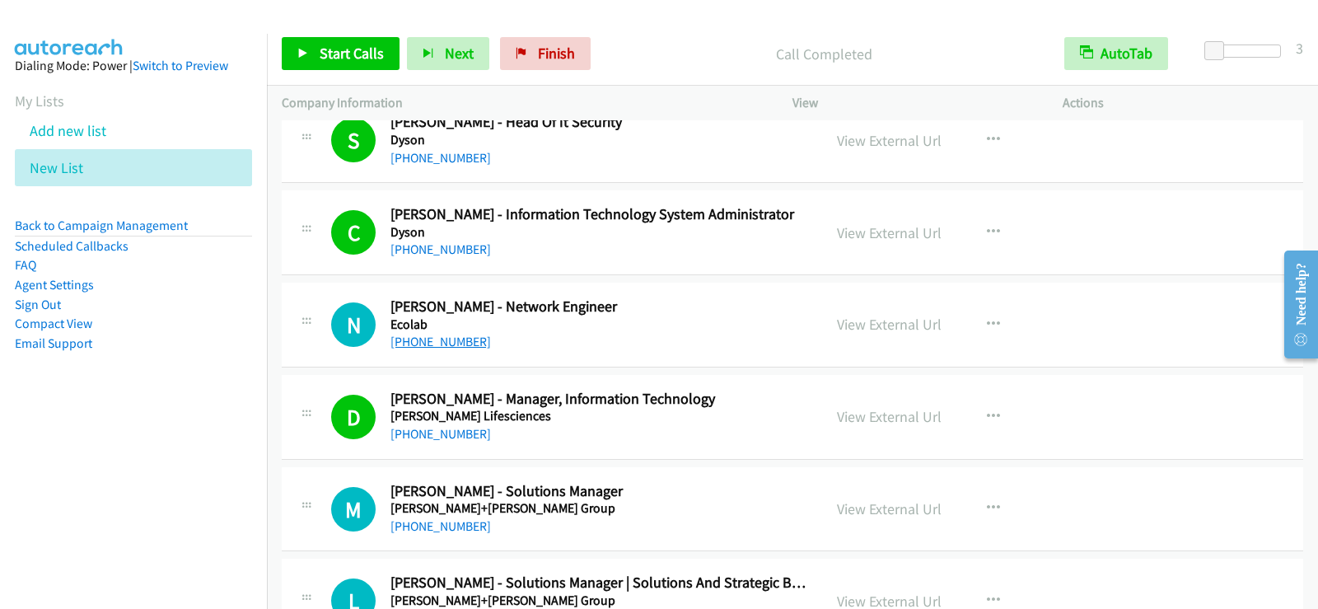
click at [397, 341] on link "[PHONE_NUMBER]" at bounding box center [440, 342] width 100 height 16
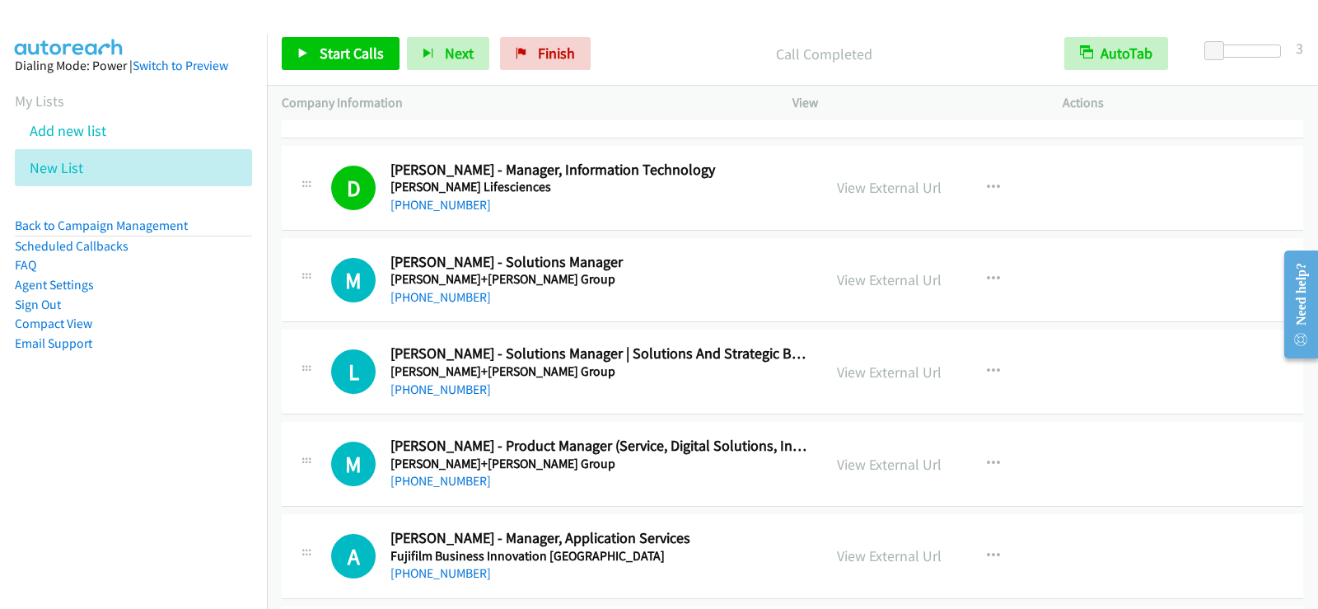
scroll to position [3773, 0]
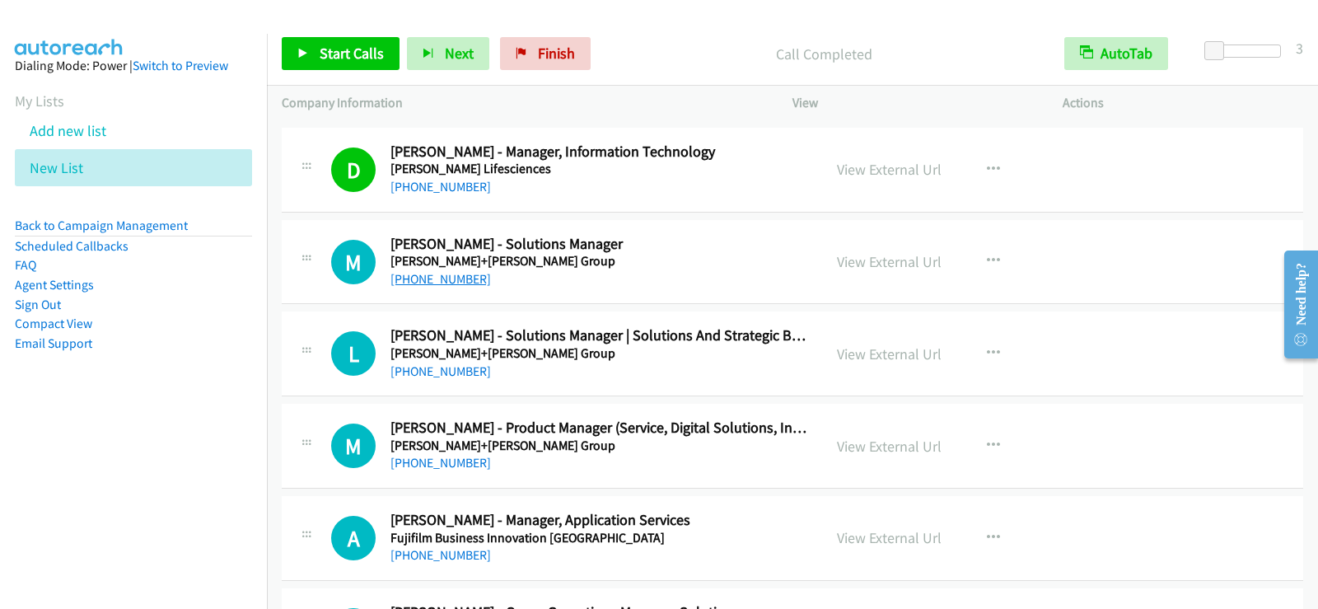
click at [437, 278] on link "[PHONE_NUMBER]" at bounding box center [440, 279] width 100 height 16
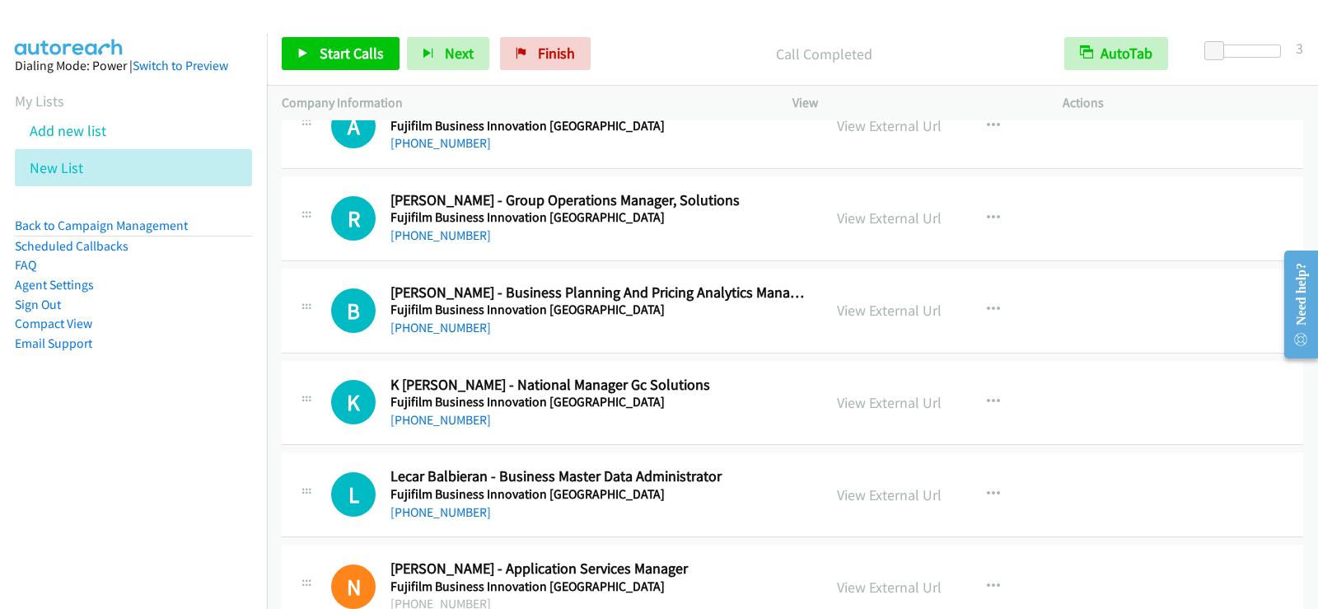
scroll to position [4267, 0]
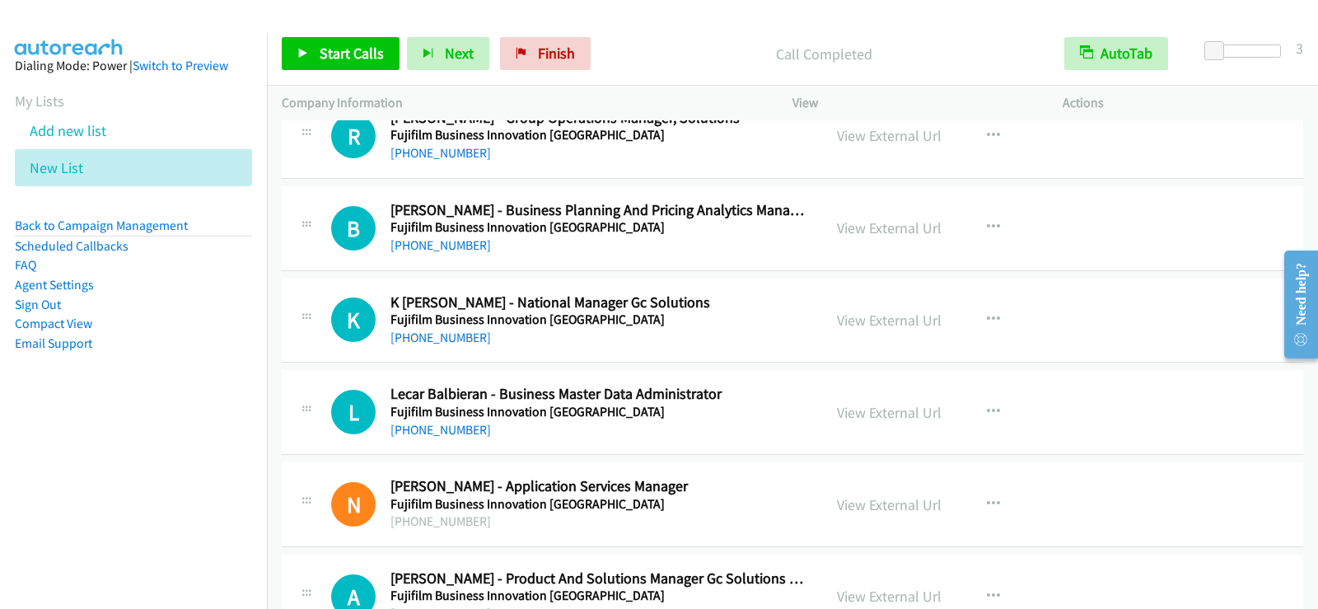
click at [747, 411] on h5 "Fujifilm Business Innovation [GEOGRAPHIC_DATA]" at bounding box center [598, 412] width 417 height 16
click at [990, 410] on icon "button" at bounding box center [993, 411] width 13 height 13
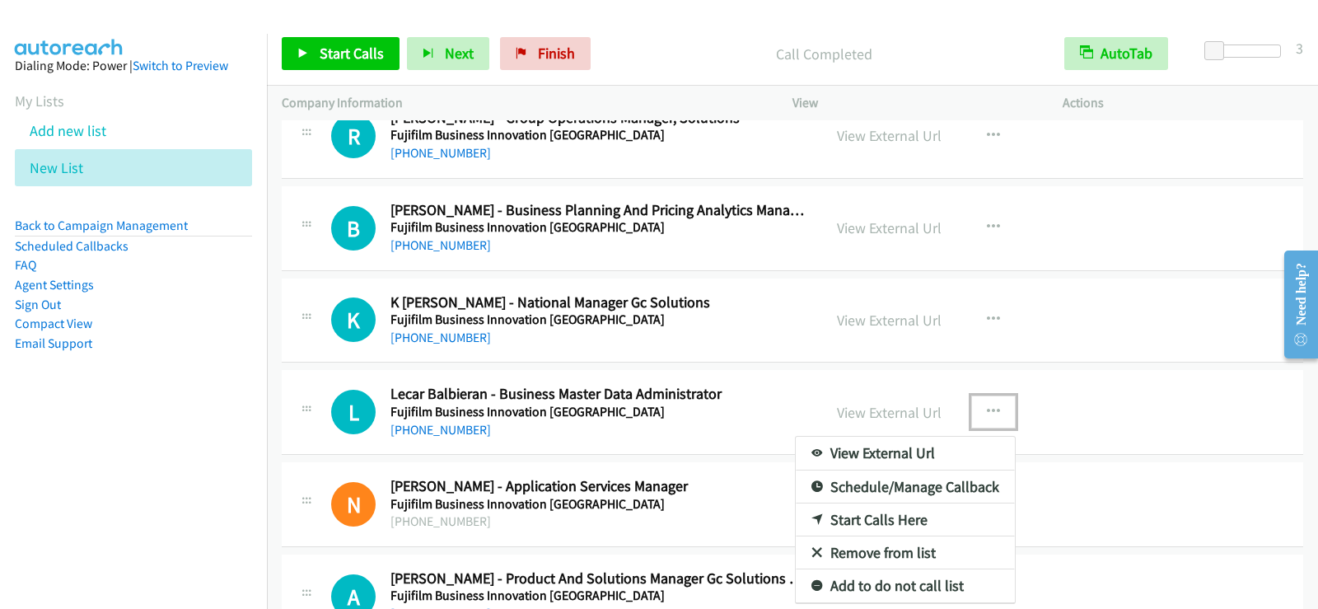
click at [859, 509] on link "Start Calls Here" at bounding box center [905, 519] width 219 height 33
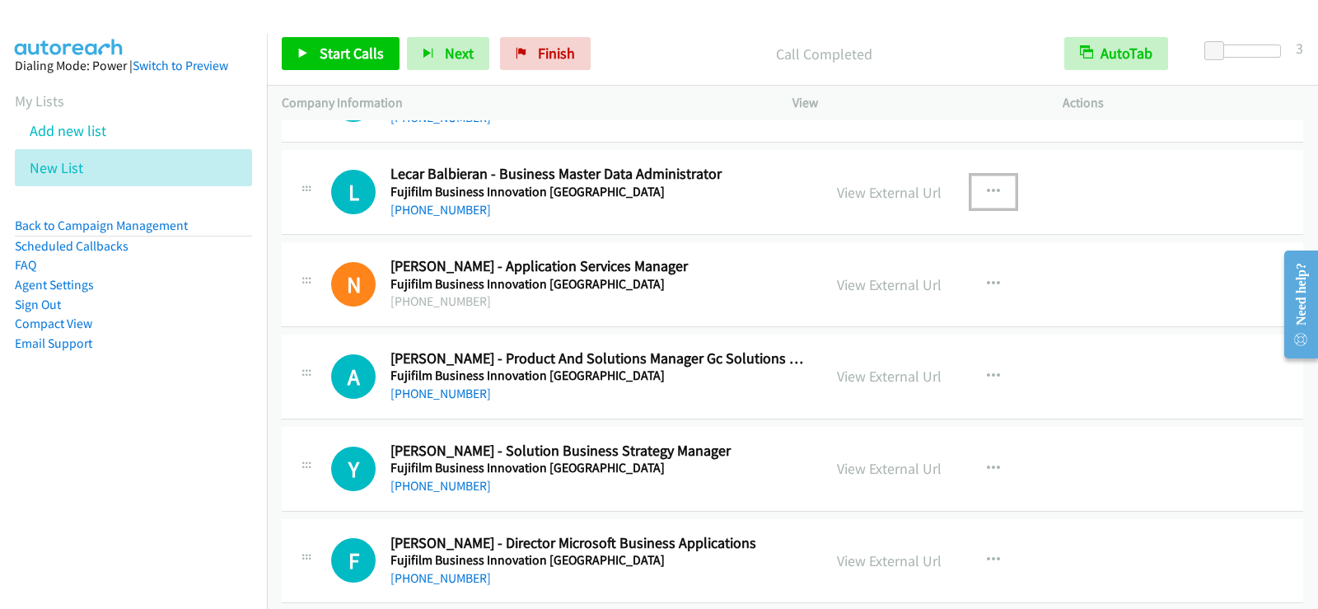
scroll to position [4514, 0]
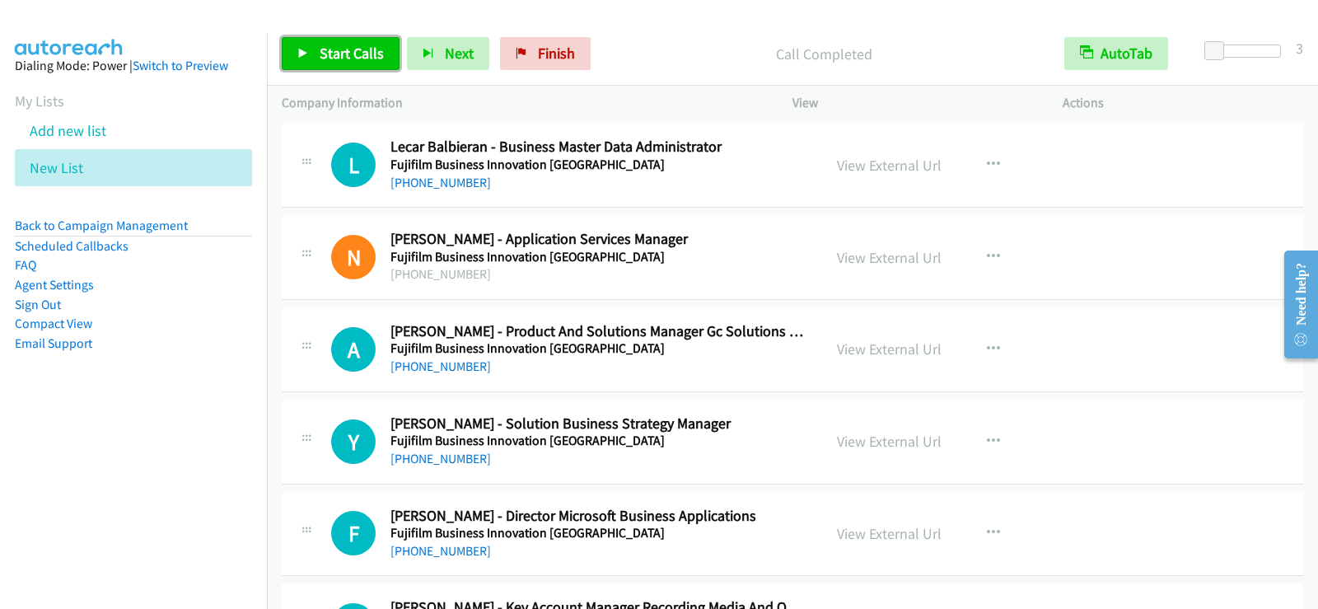
click at [356, 52] on span "Start Calls" at bounding box center [352, 53] width 64 height 19
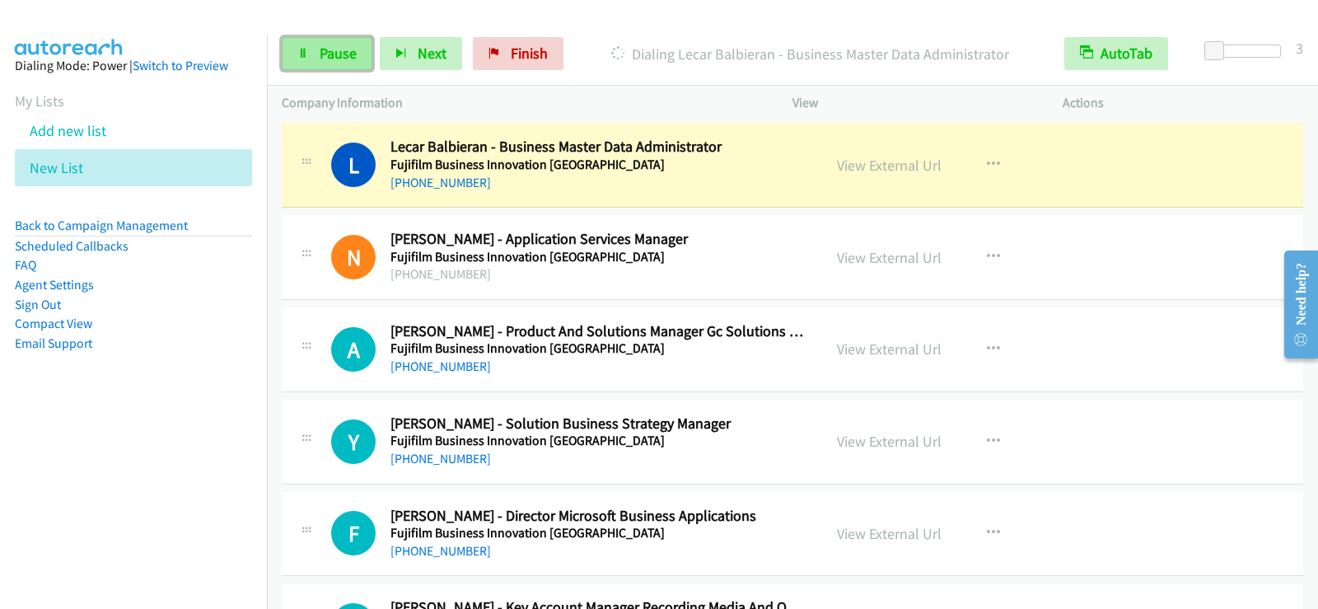
click at [351, 65] on link "Pause" at bounding box center [327, 53] width 91 height 33
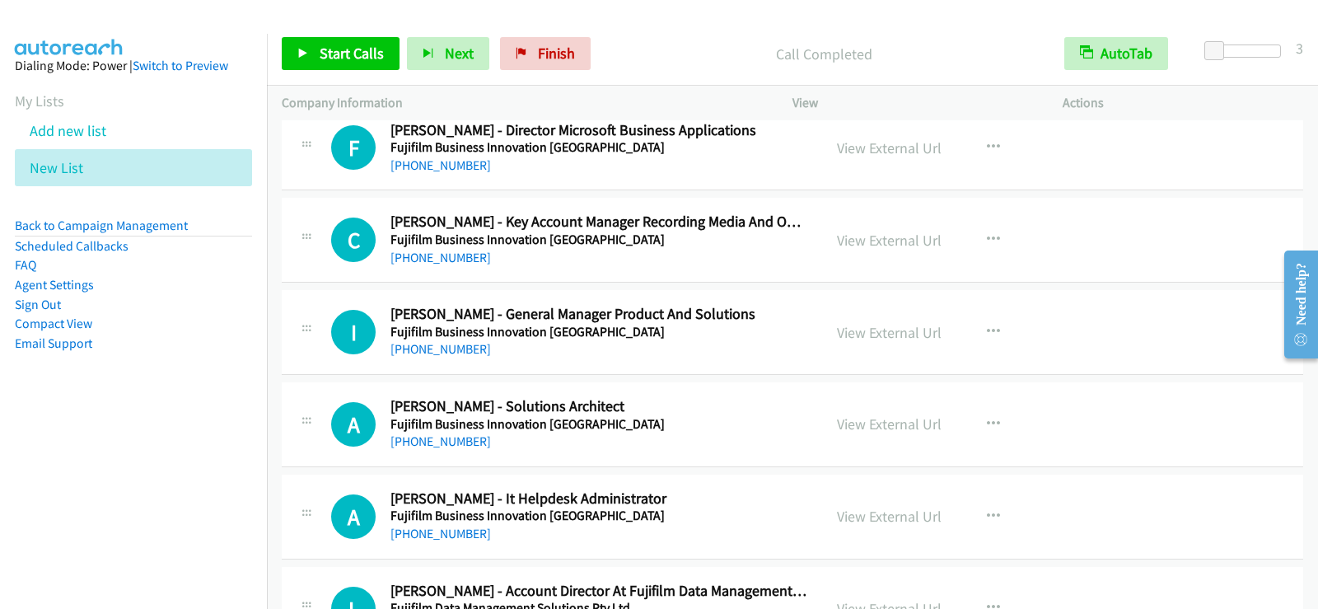
scroll to position [5008, 0]
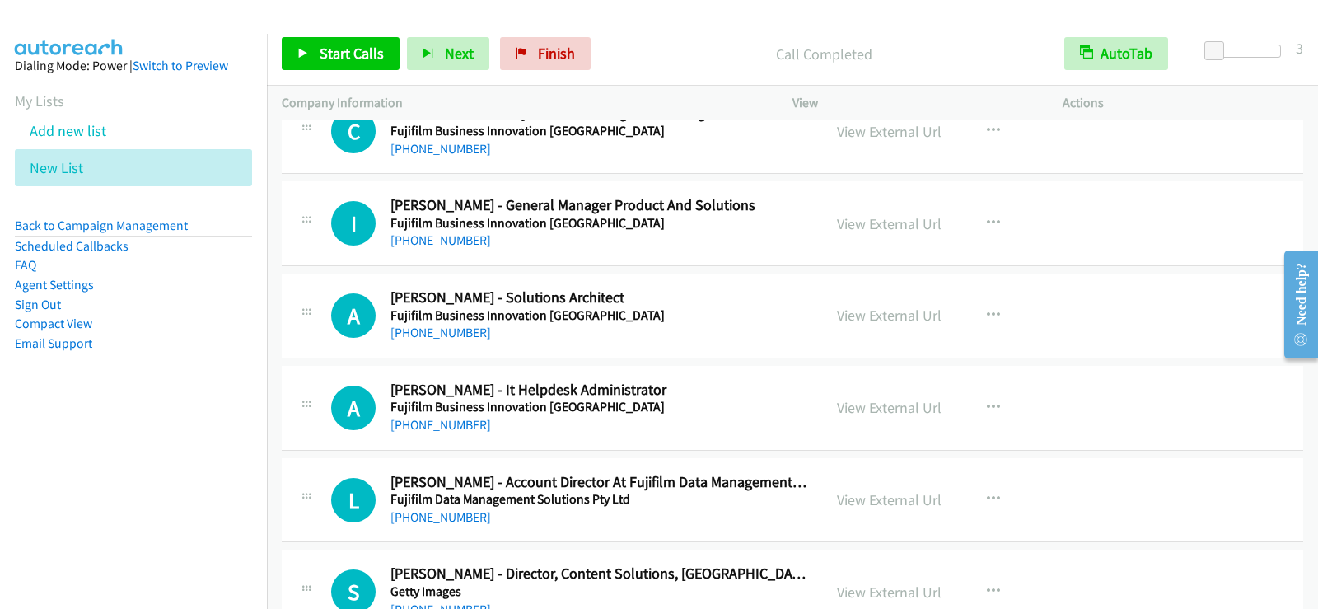
click at [772, 325] on div "[PHONE_NUMBER]" at bounding box center [598, 333] width 417 height 20
click at [991, 315] on icon "button" at bounding box center [993, 315] width 13 height 13
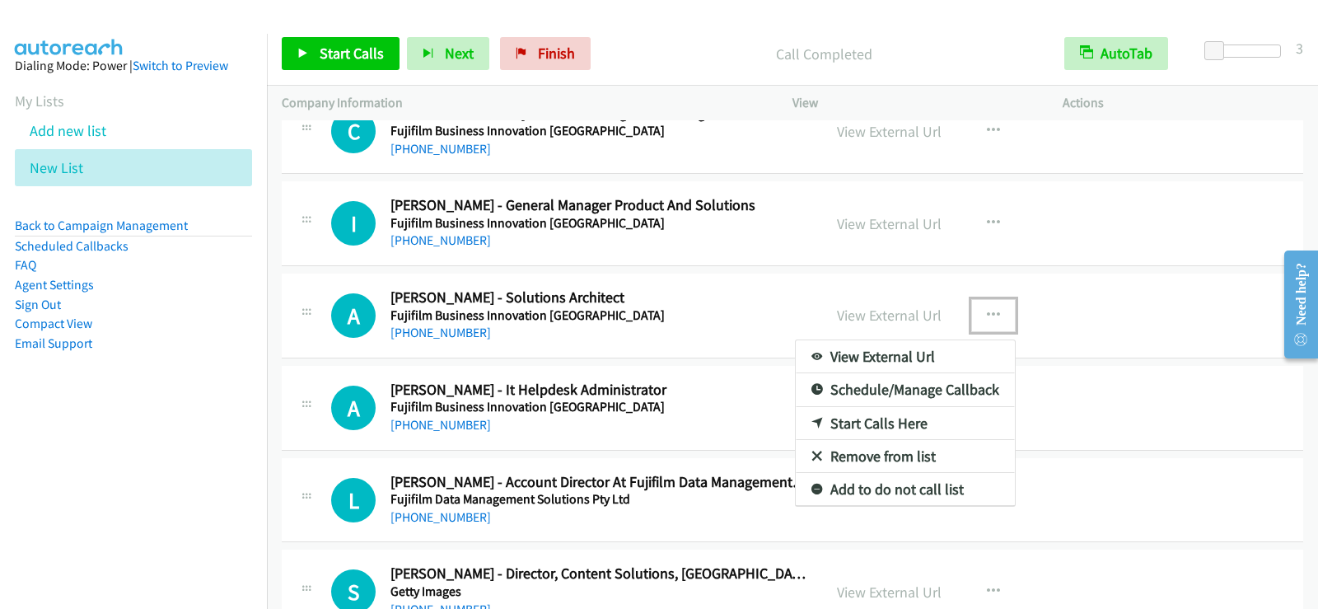
click at [846, 424] on link "Start Calls Here" at bounding box center [905, 423] width 219 height 33
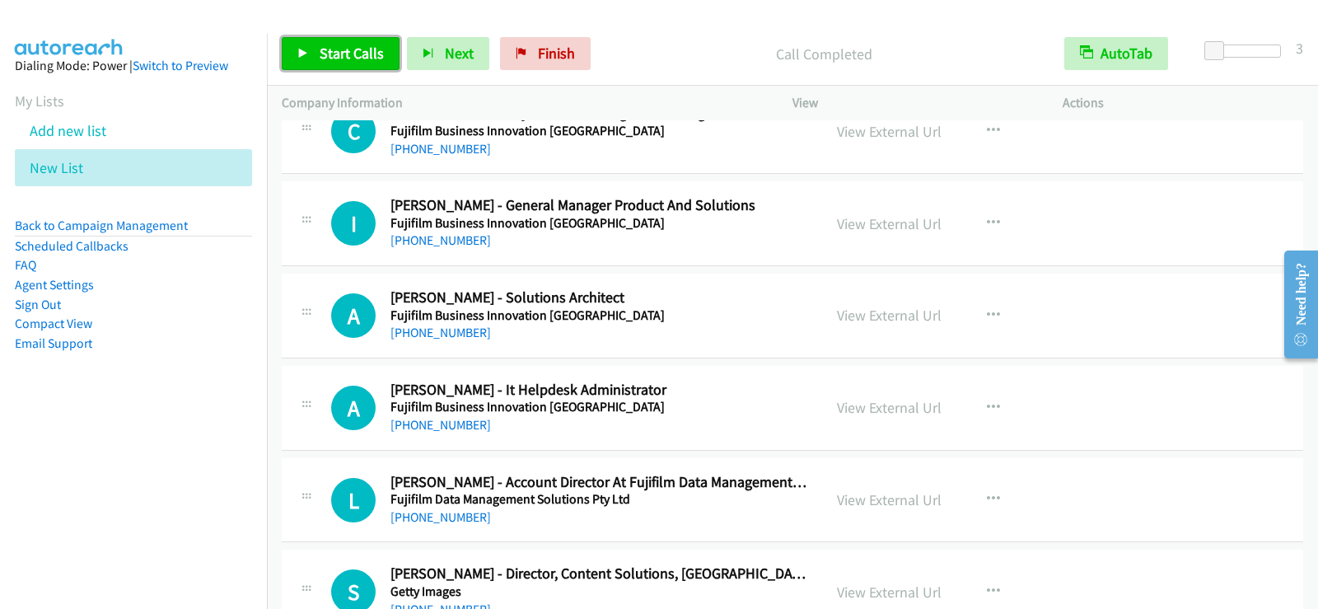
click at [362, 52] on span "Start Calls" at bounding box center [352, 53] width 64 height 19
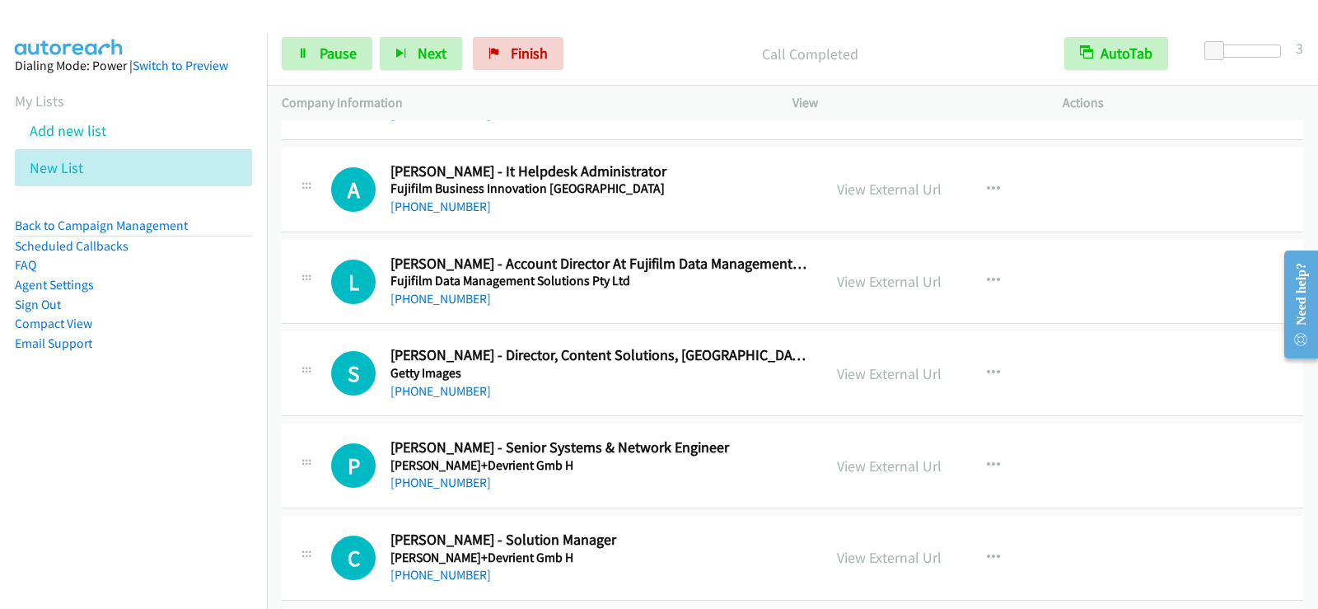
scroll to position [5255, 0]
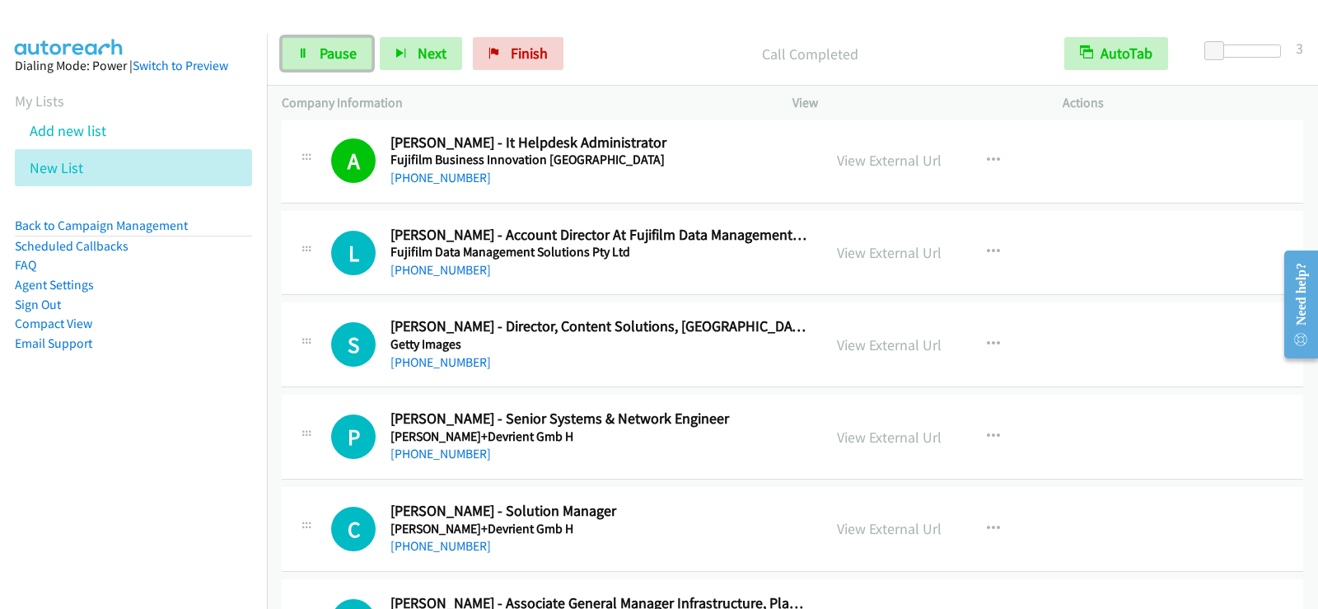
drag, startPoint x: 347, startPoint y: 55, endPoint x: 416, endPoint y: 110, distance: 88.5
click at [347, 55] on span "Pause" at bounding box center [338, 53] width 37 height 19
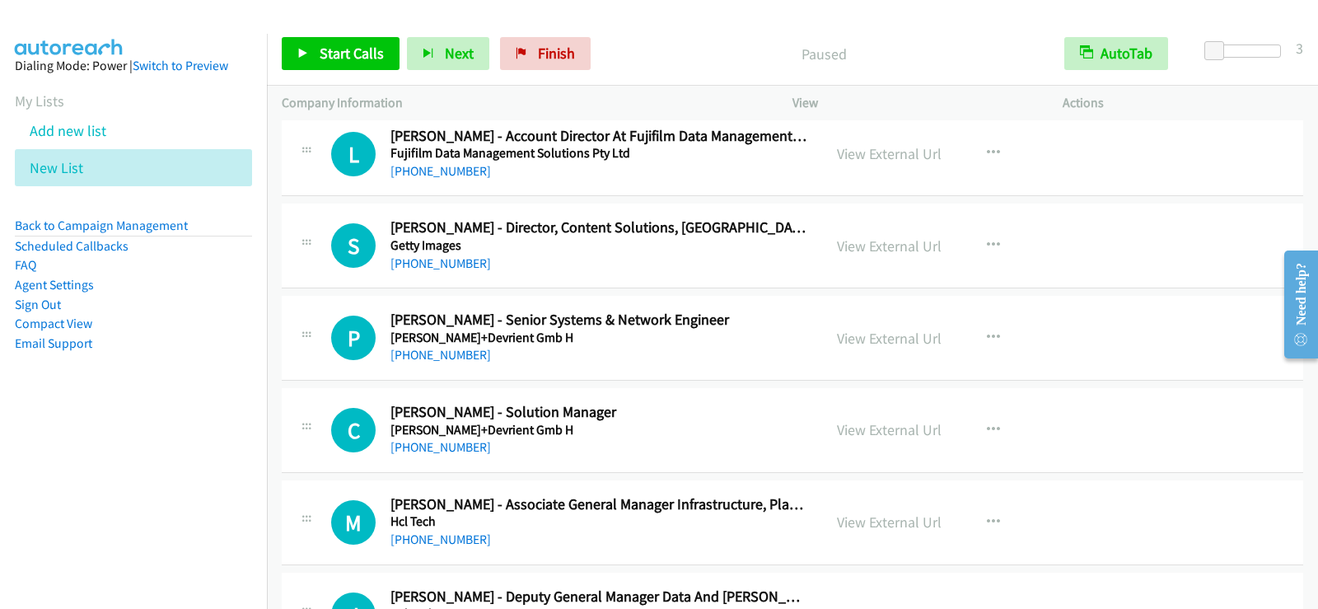
scroll to position [5420, 0]
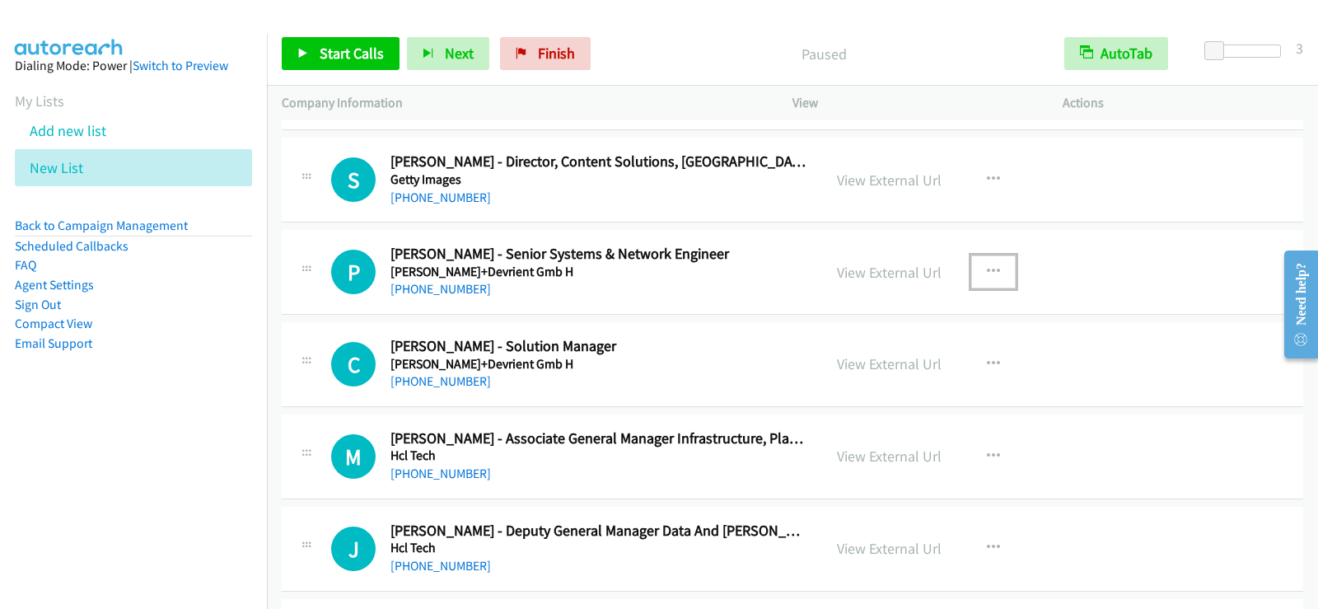
click at [987, 276] on icon "button" at bounding box center [993, 271] width 13 height 13
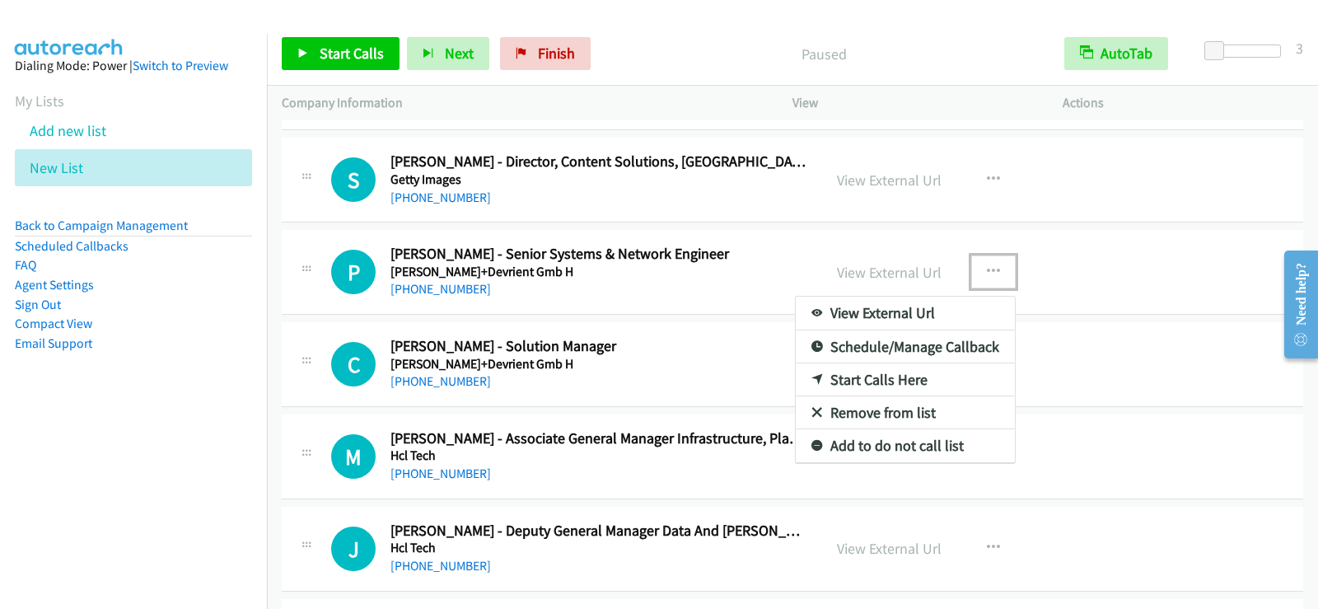
click at [846, 377] on link "Start Calls Here" at bounding box center [905, 379] width 219 height 33
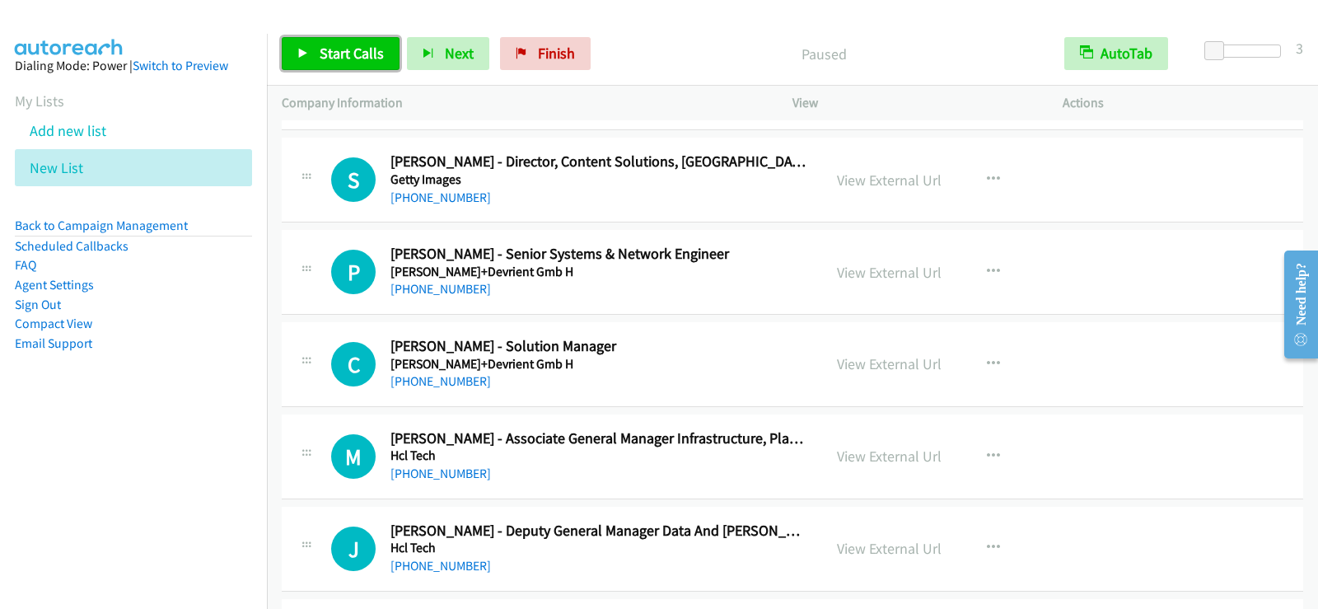
click at [350, 58] on span "Start Calls" at bounding box center [352, 53] width 64 height 19
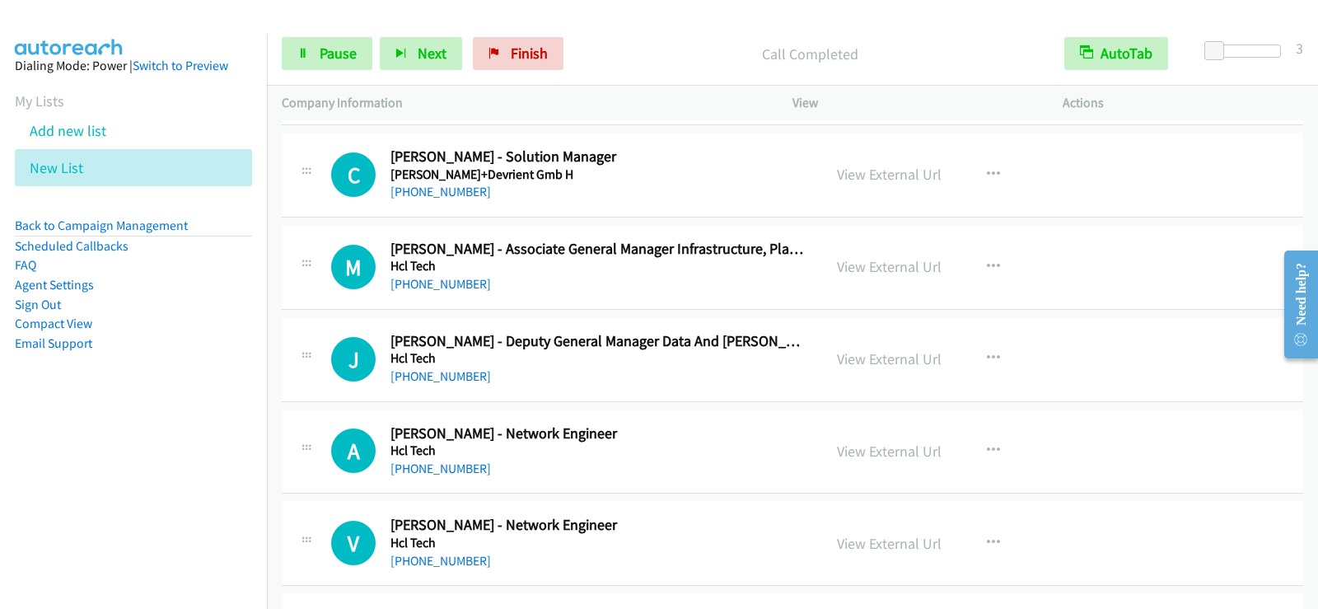
scroll to position [5585, 0]
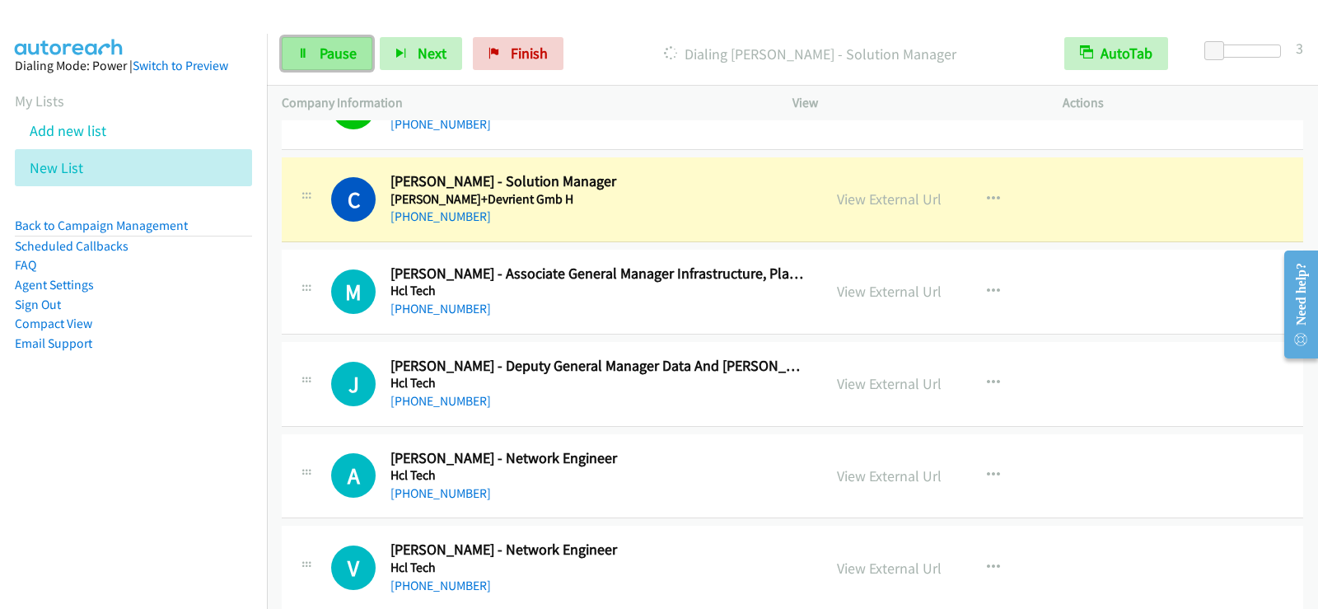
click at [351, 58] on span "Pause" at bounding box center [338, 53] width 37 height 19
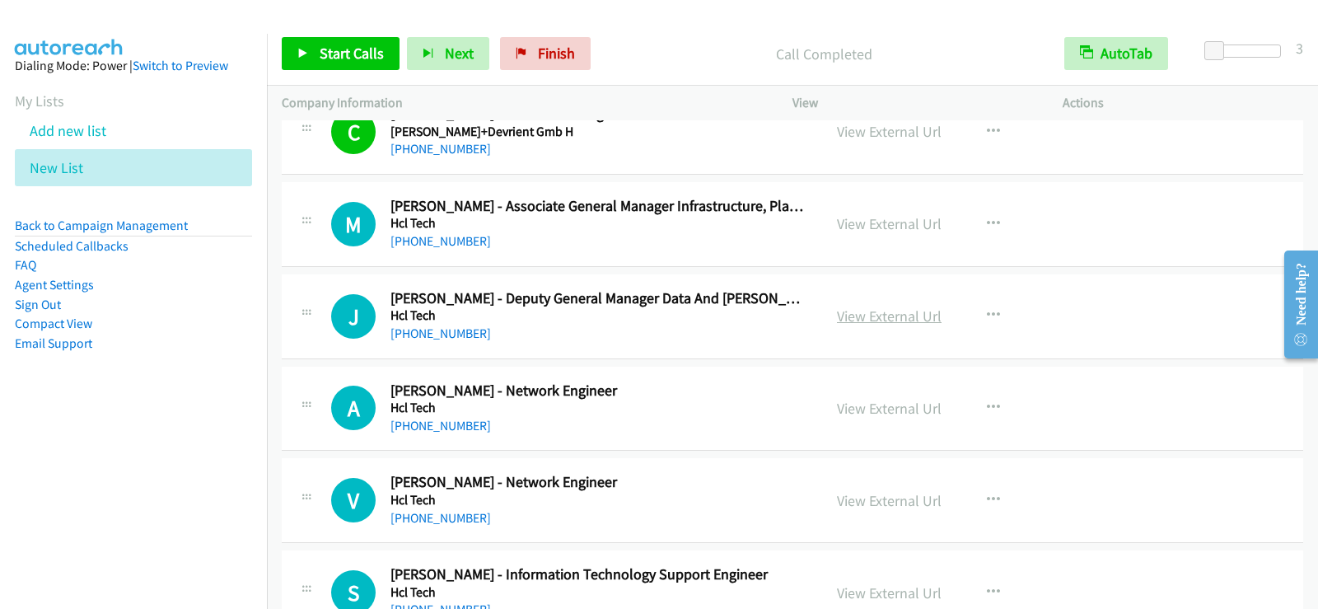
scroll to position [5667, 0]
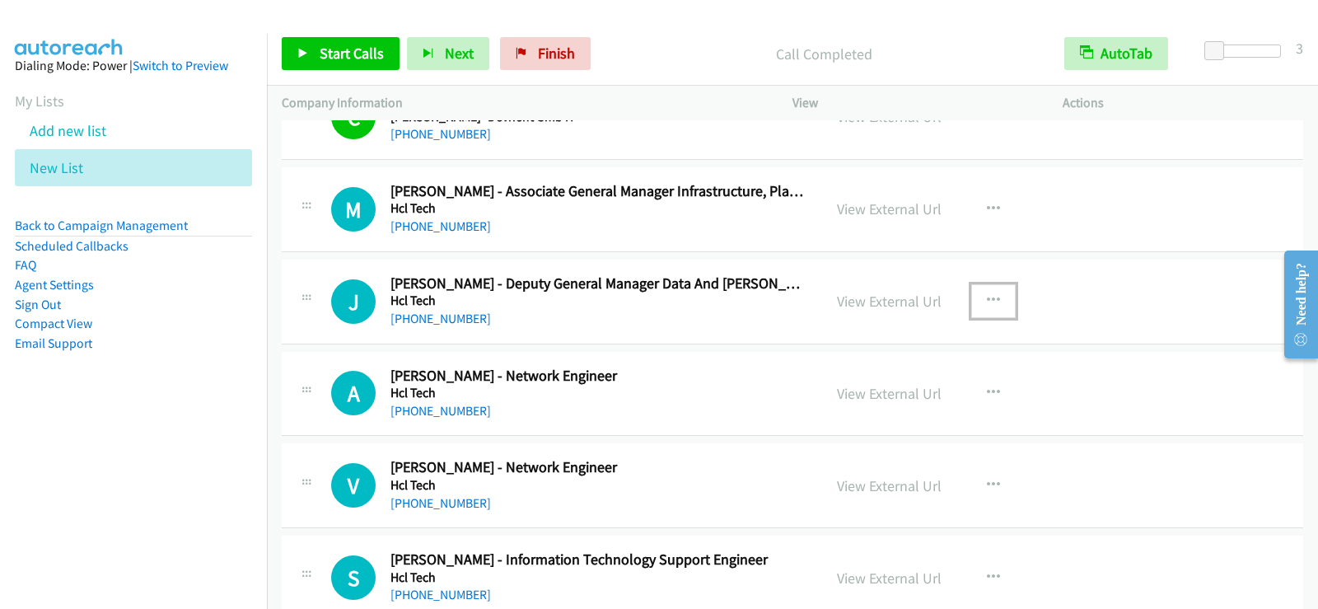
click at [991, 294] on icon "button" at bounding box center [993, 300] width 13 height 13
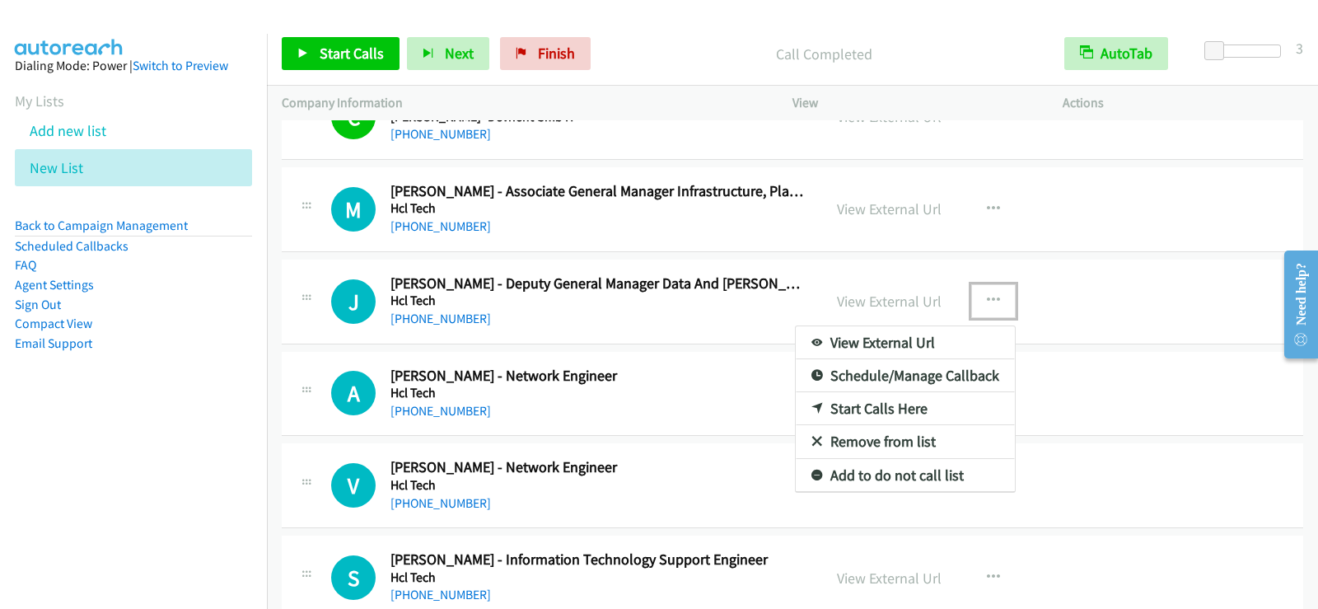
click at [853, 402] on link "Start Calls Here" at bounding box center [905, 408] width 219 height 33
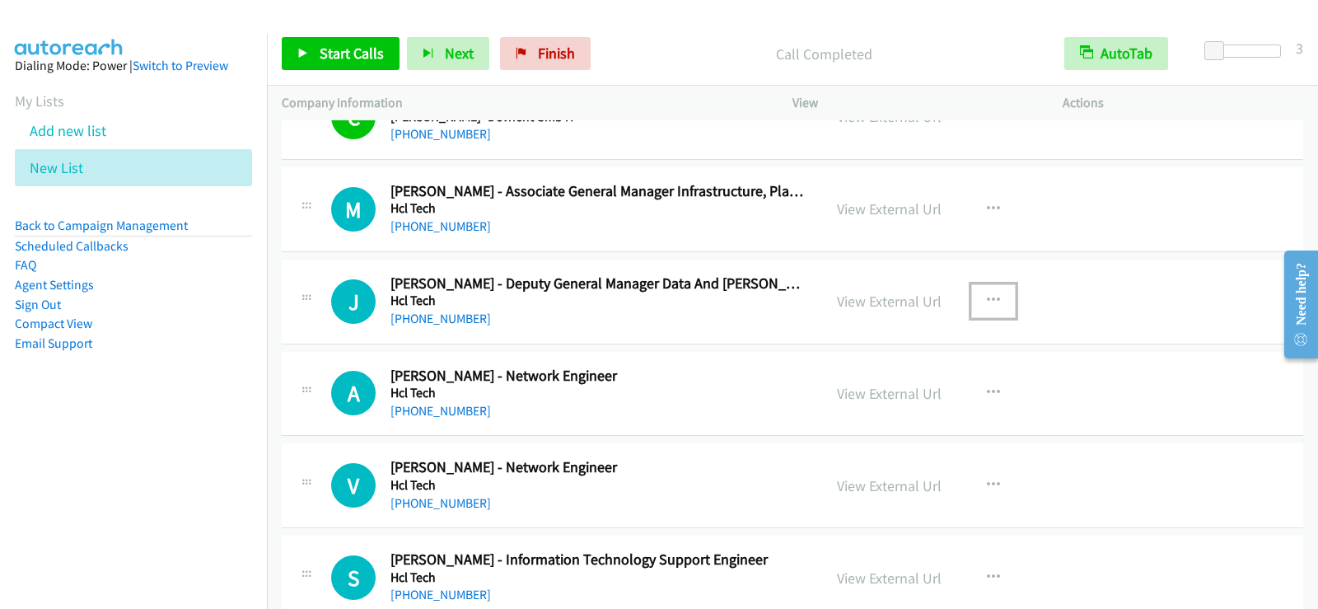
click at [989, 301] on icon "button" at bounding box center [993, 300] width 13 height 13
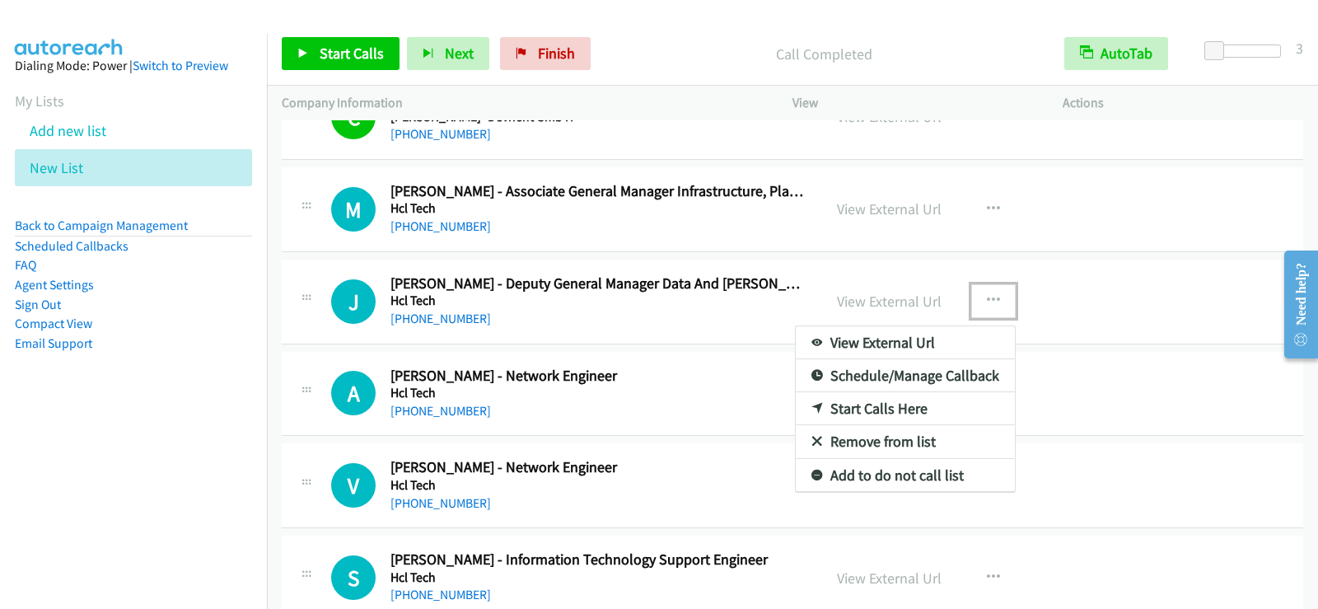
click at [872, 408] on link "Start Calls Here" at bounding box center [905, 408] width 219 height 33
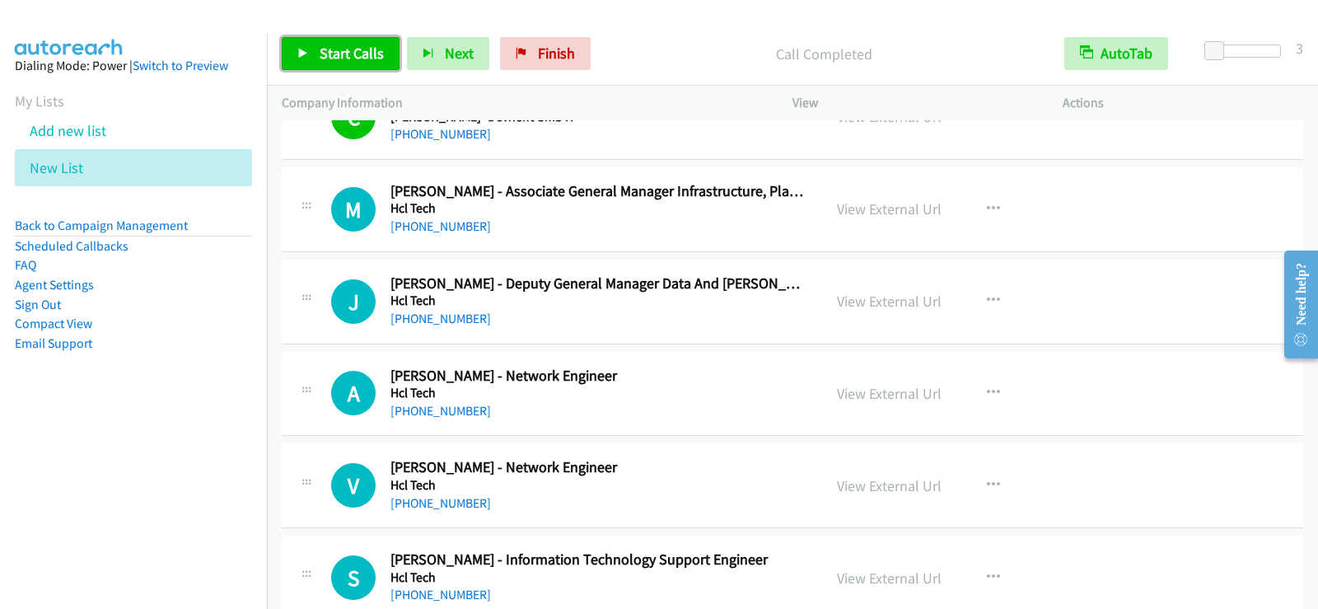
click at [355, 49] on span "Start Calls" at bounding box center [352, 53] width 64 height 19
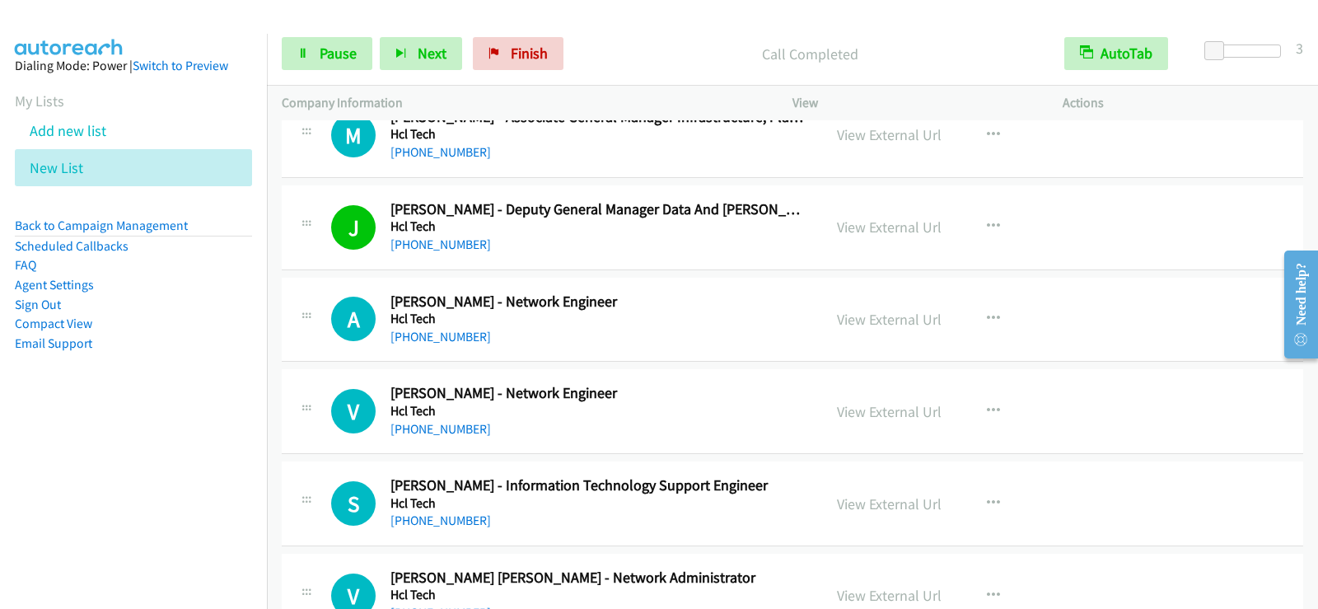
scroll to position [5750, 0]
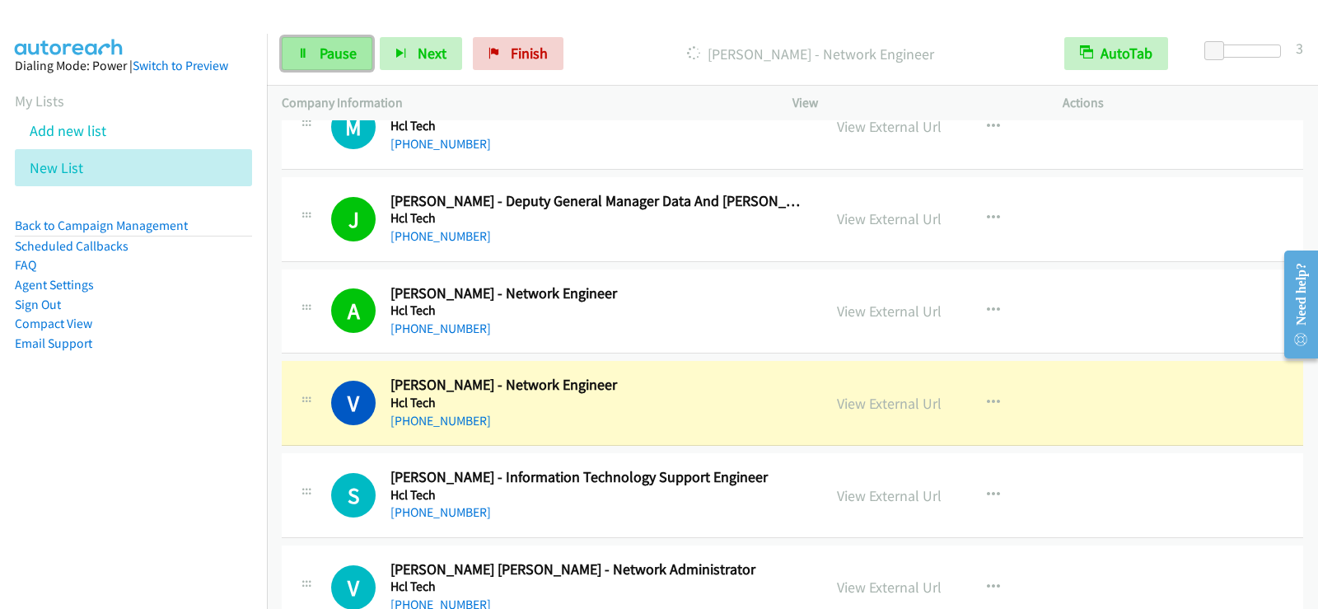
click at [344, 52] on span "Pause" at bounding box center [338, 53] width 37 height 19
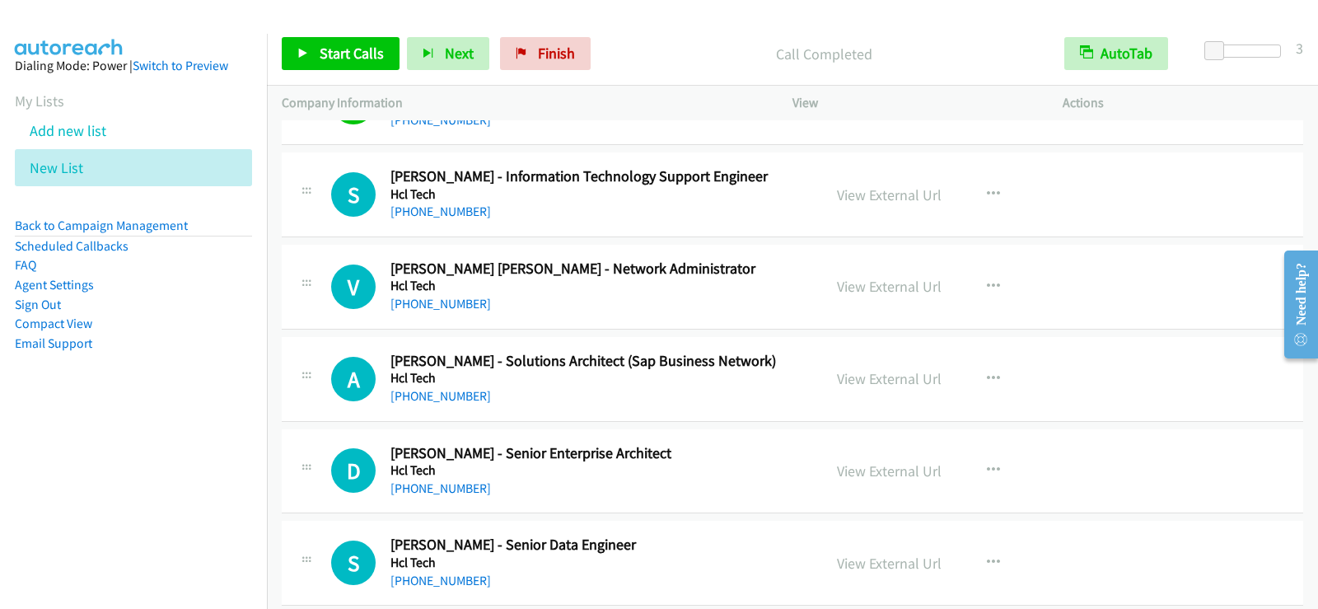
scroll to position [6079, 0]
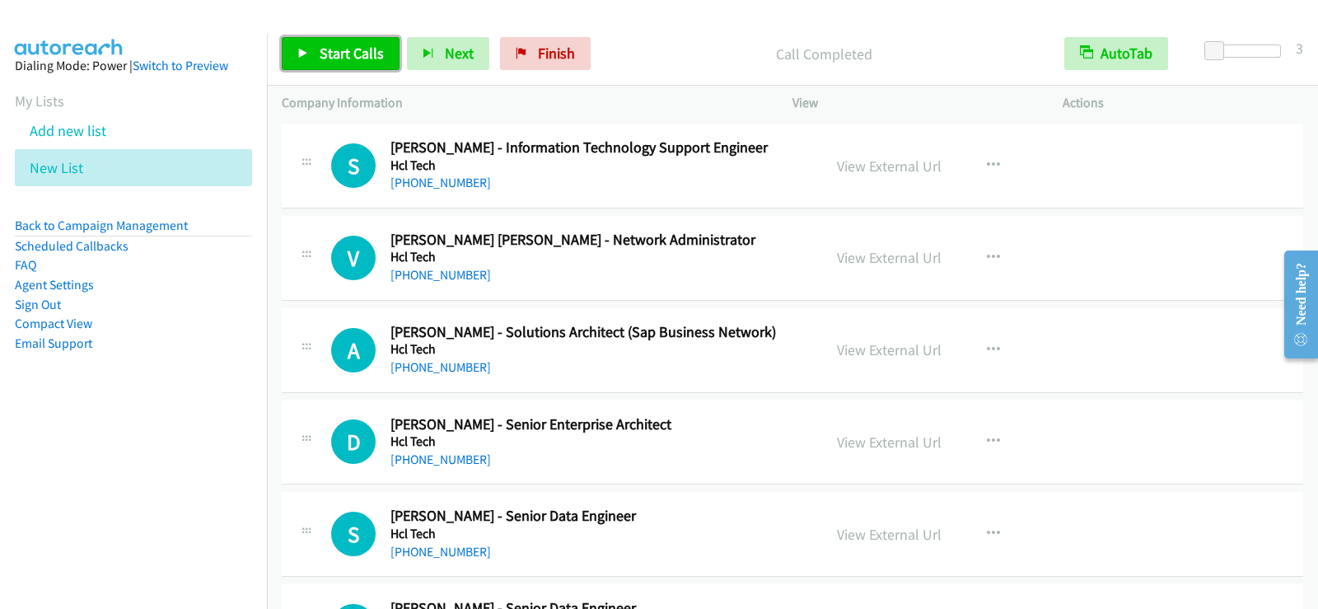
click at [346, 49] on span "Start Calls" at bounding box center [352, 53] width 64 height 19
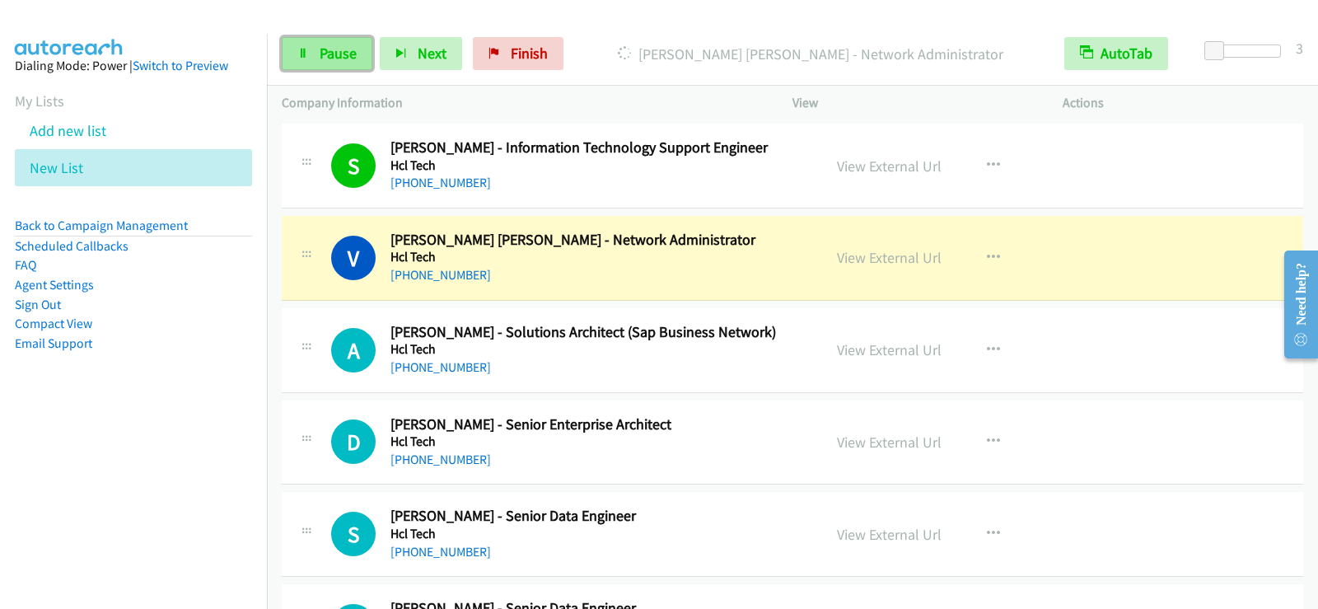
click at [356, 58] on link "Pause" at bounding box center [327, 53] width 91 height 33
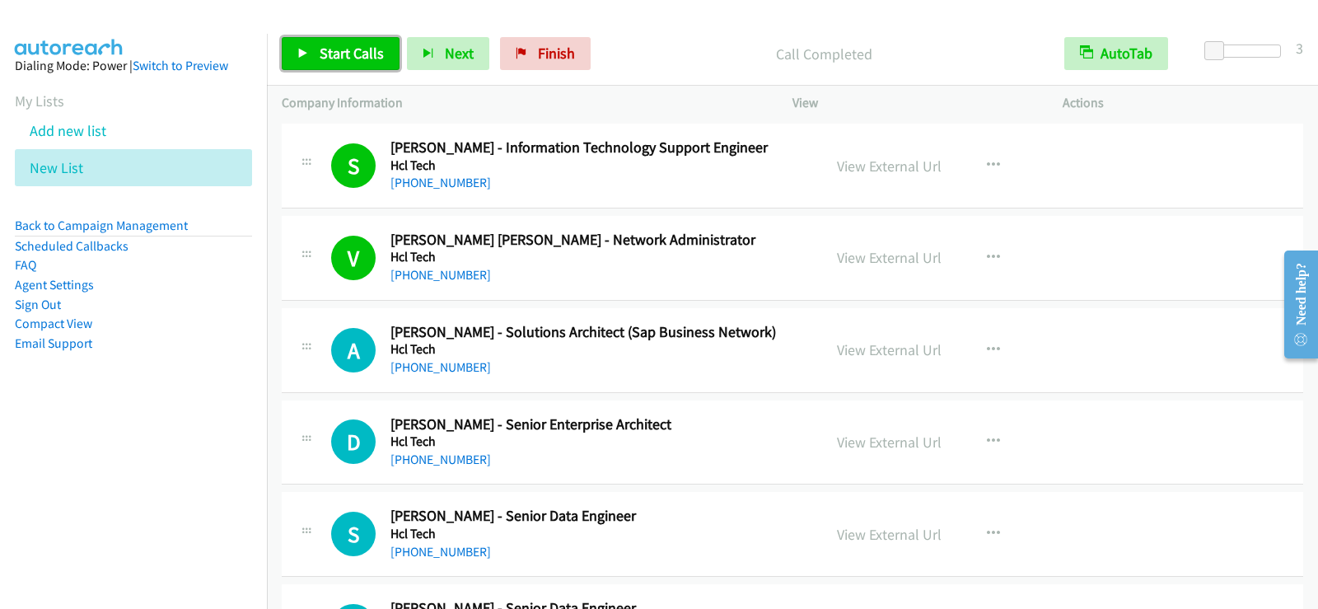
click at [334, 66] on link "Start Calls" at bounding box center [341, 53] width 118 height 33
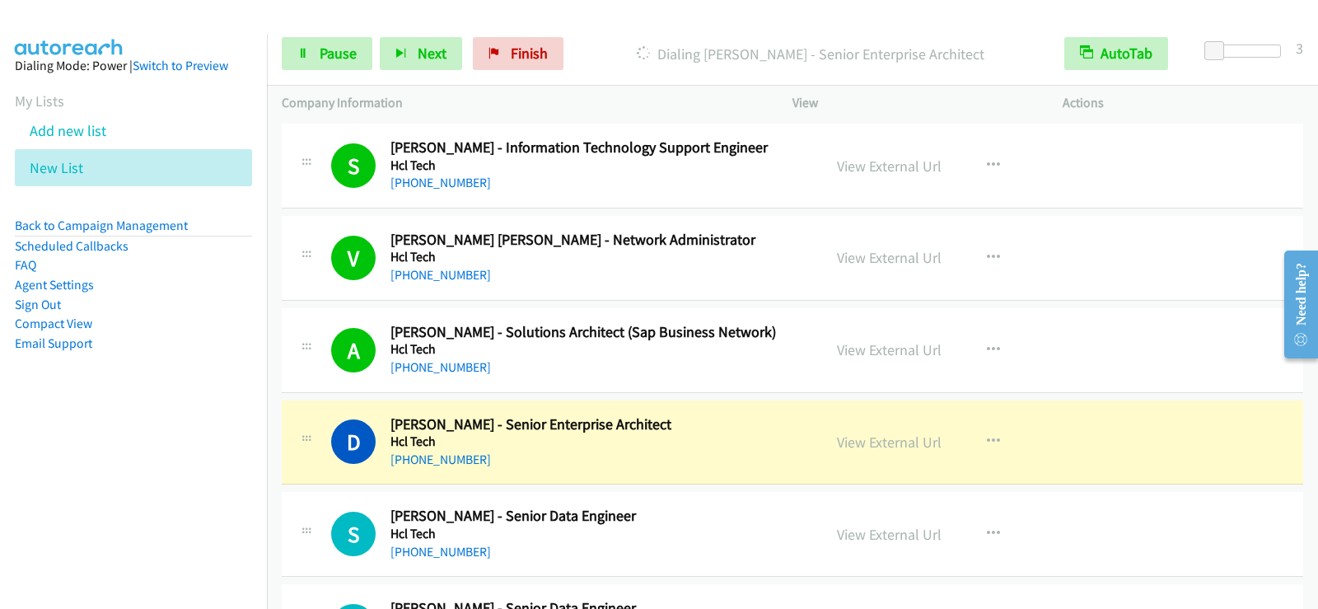
drag, startPoint x: 199, startPoint y: 470, endPoint x: 232, endPoint y: 501, distance: 45.4
click at [199, 470] on nav "Dialing Mode: Power | Switch to Preview My Lists Add new list New List Back to …" at bounding box center [134, 338] width 268 height 609
click at [337, 54] on span "Pause" at bounding box center [338, 53] width 37 height 19
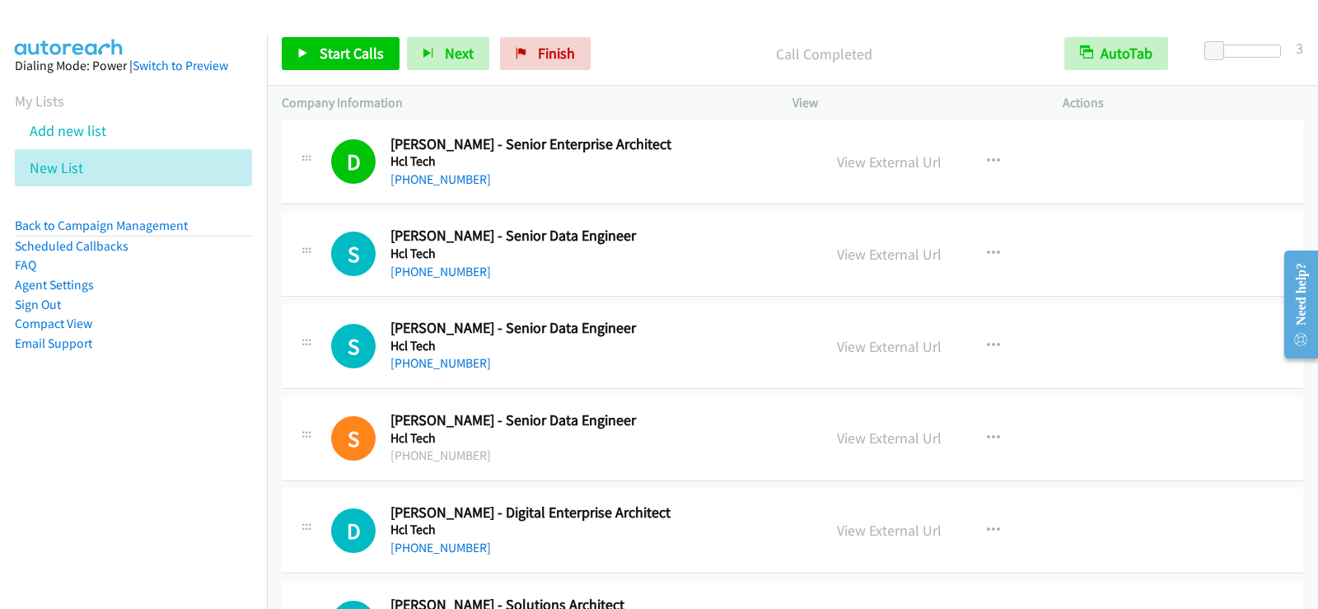
scroll to position [6442, 0]
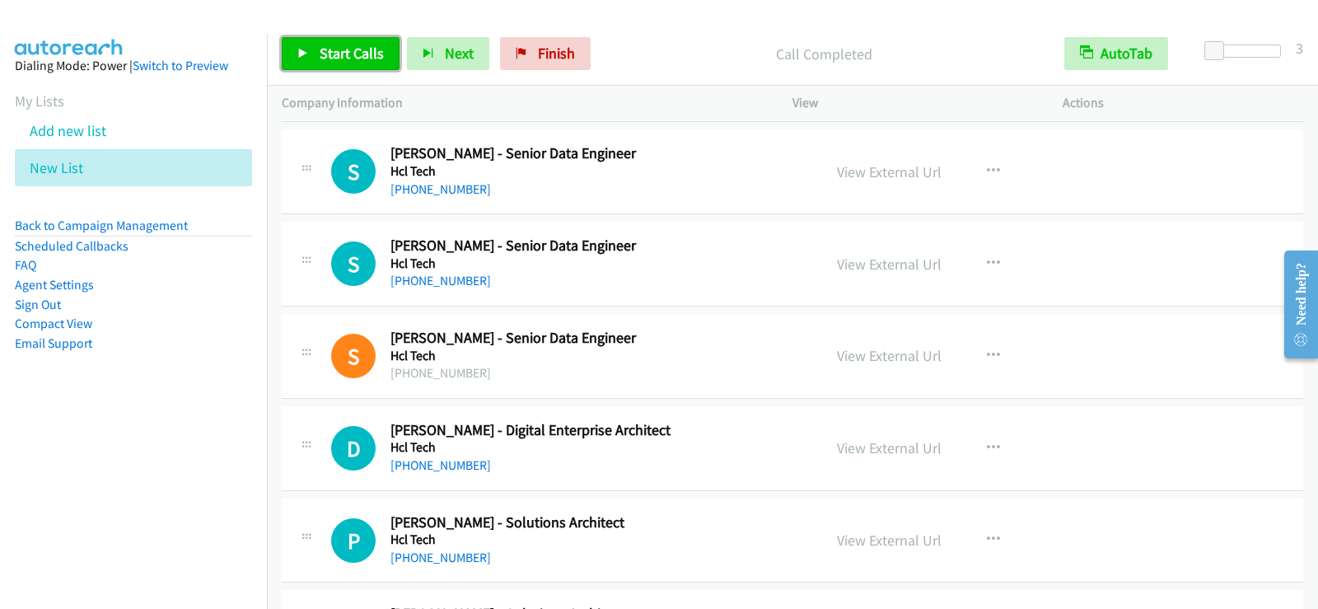
click at [388, 56] on link "Start Calls" at bounding box center [341, 53] width 118 height 33
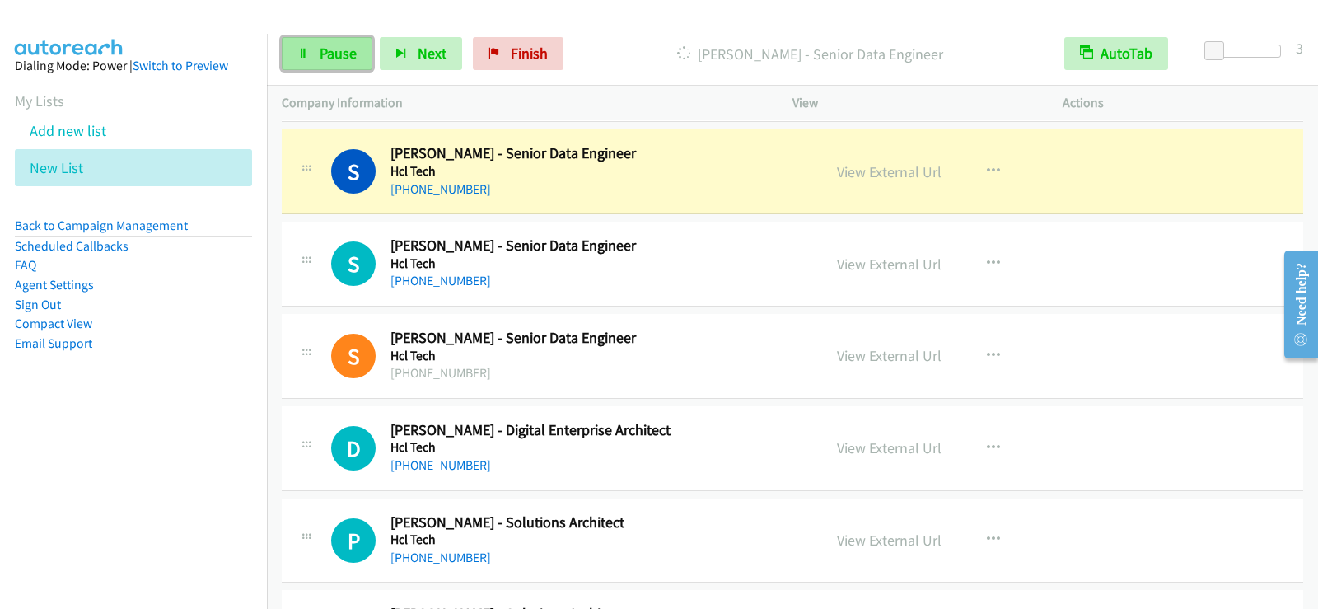
click at [349, 58] on span "Pause" at bounding box center [338, 53] width 37 height 19
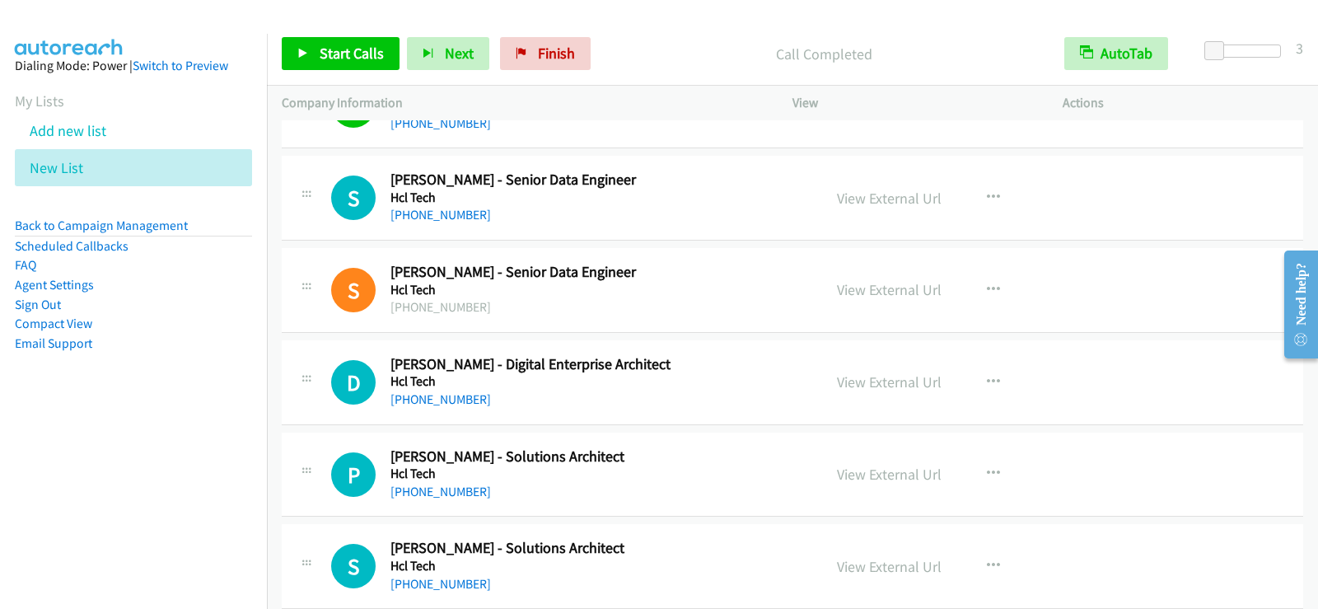
scroll to position [6540, 0]
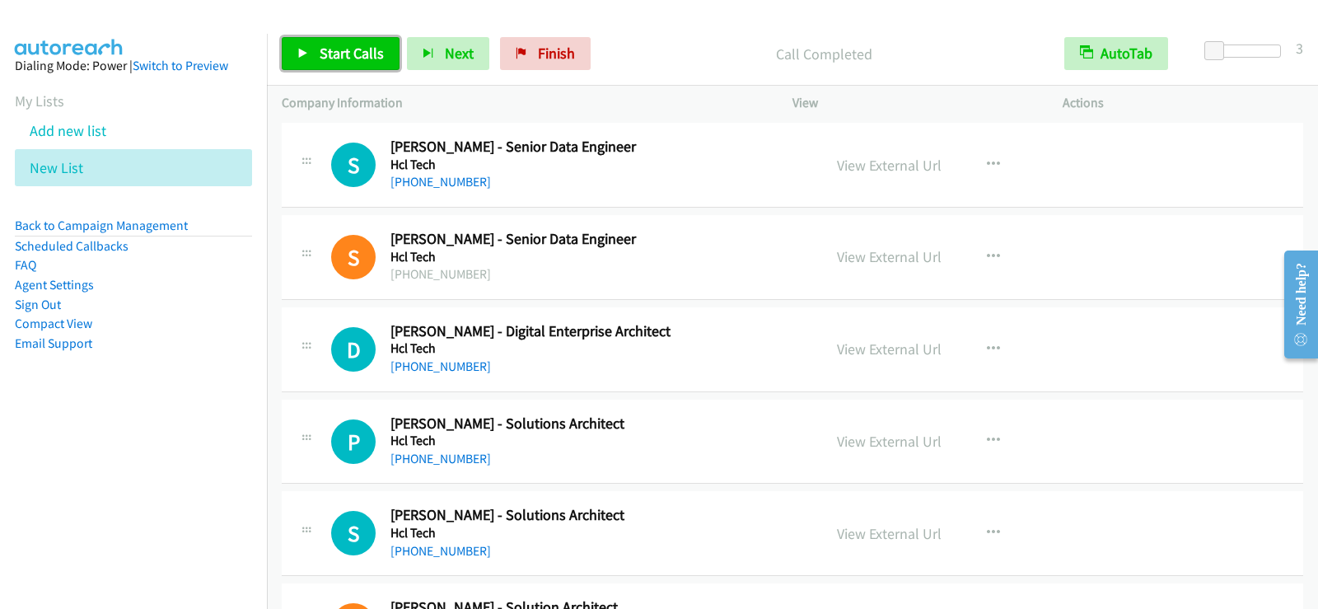
click at [359, 54] on span "Start Calls" at bounding box center [352, 53] width 64 height 19
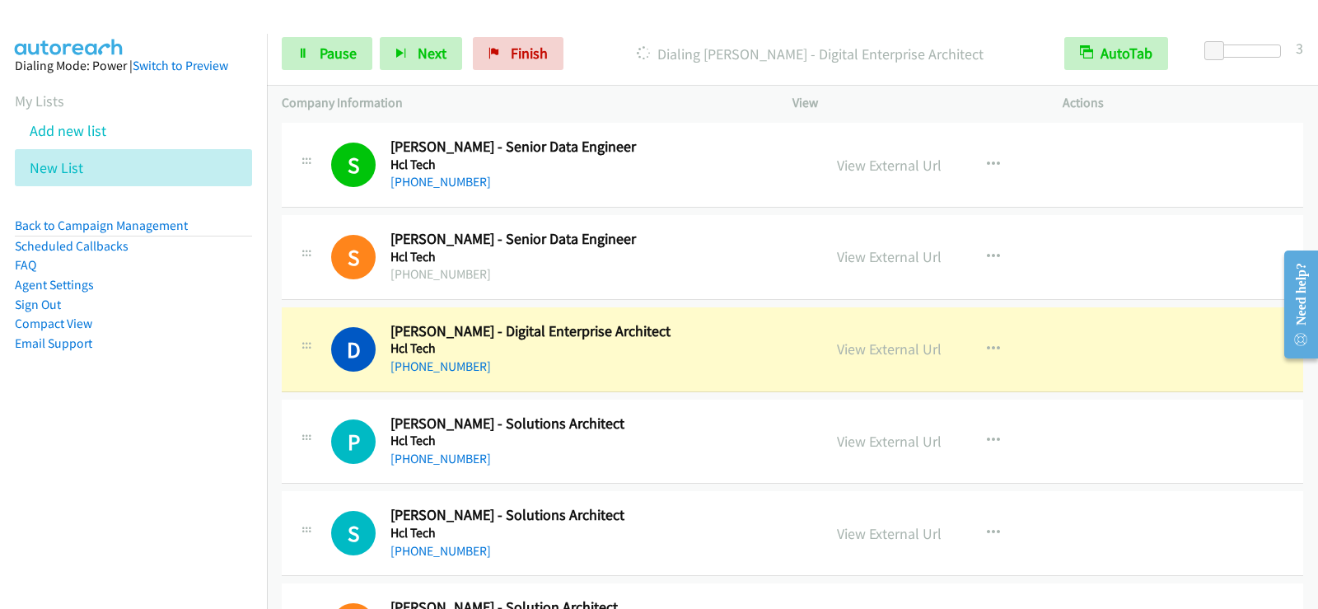
scroll to position [6705, 0]
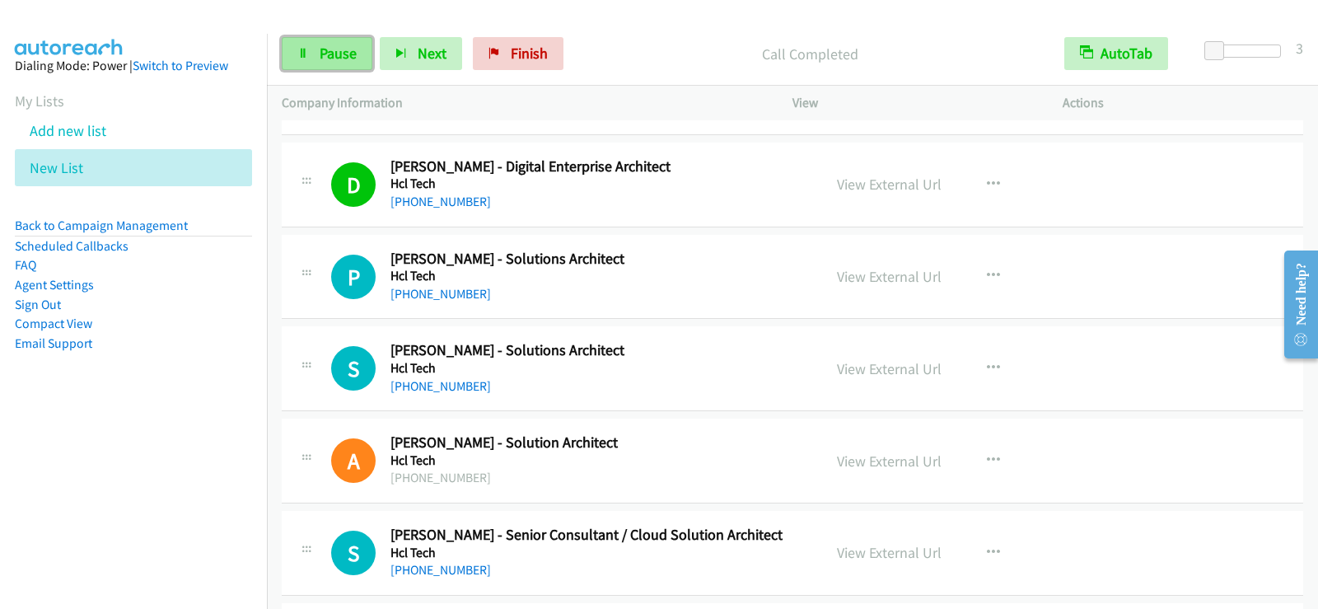
click at [336, 58] on span "Pause" at bounding box center [338, 53] width 37 height 19
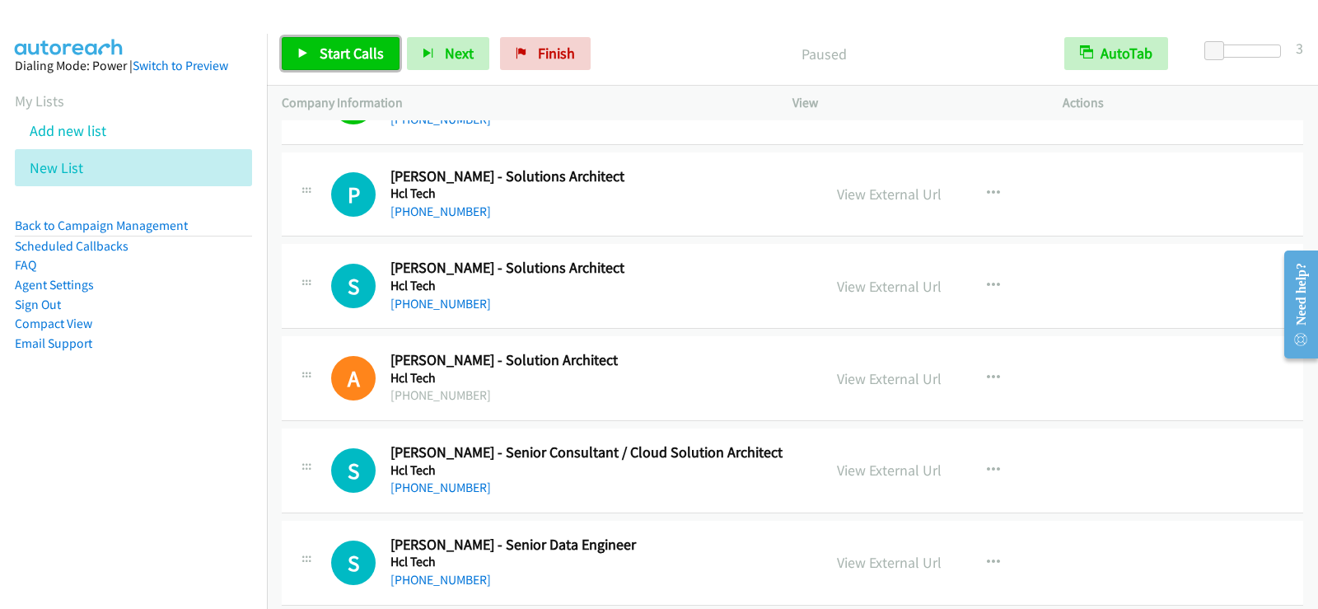
click at [342, 52] on span "Start Calls" at bounding box center [352, 53] width 64 height 19
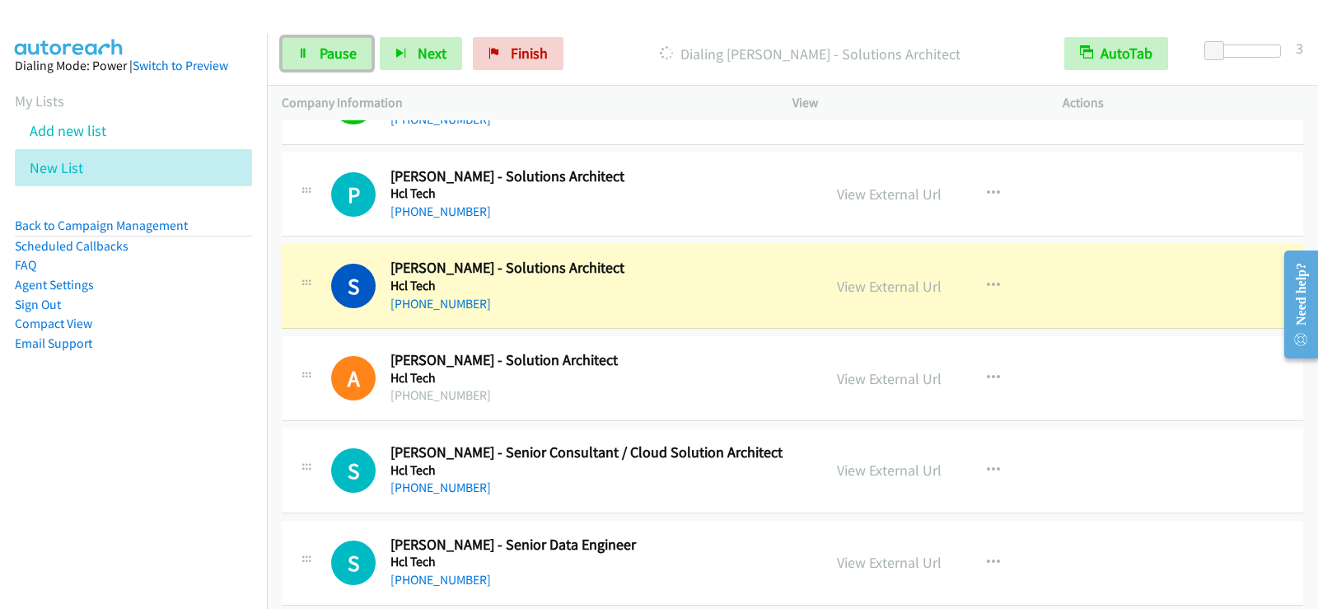
click at [307, 52] on icon at bounding box center [303, 55] width 12 height 12
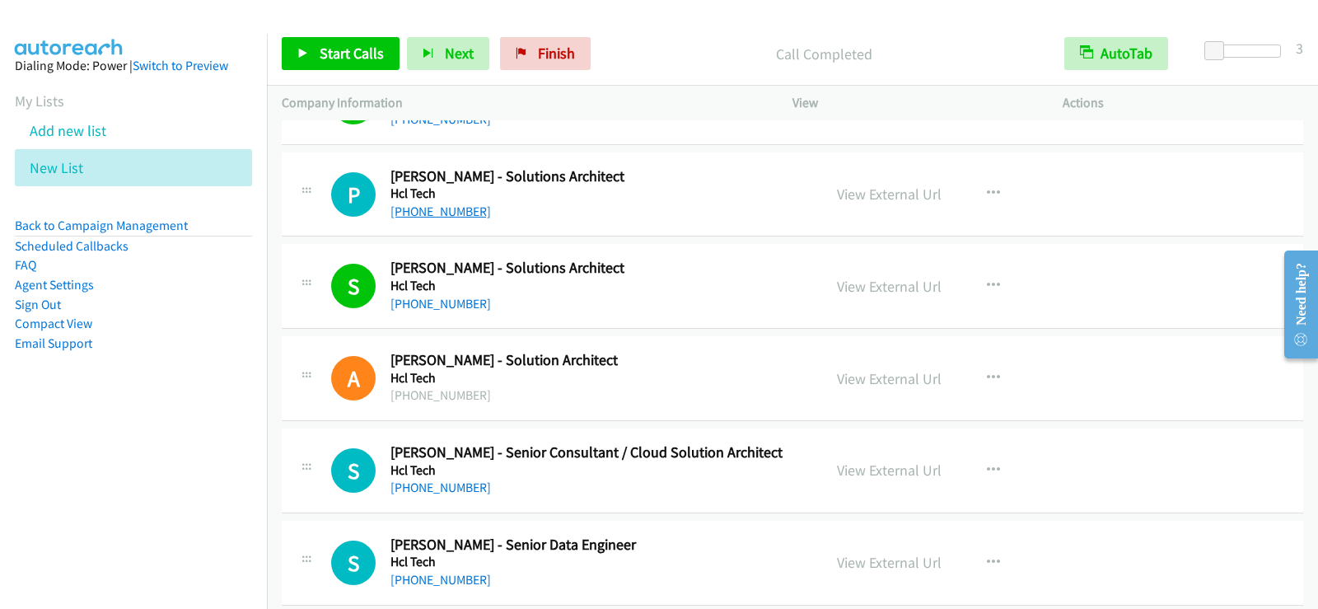
click at [458, 203] on link "[PHONE_NUMBER]" at bounding box center [440, 211] width 100 height 16
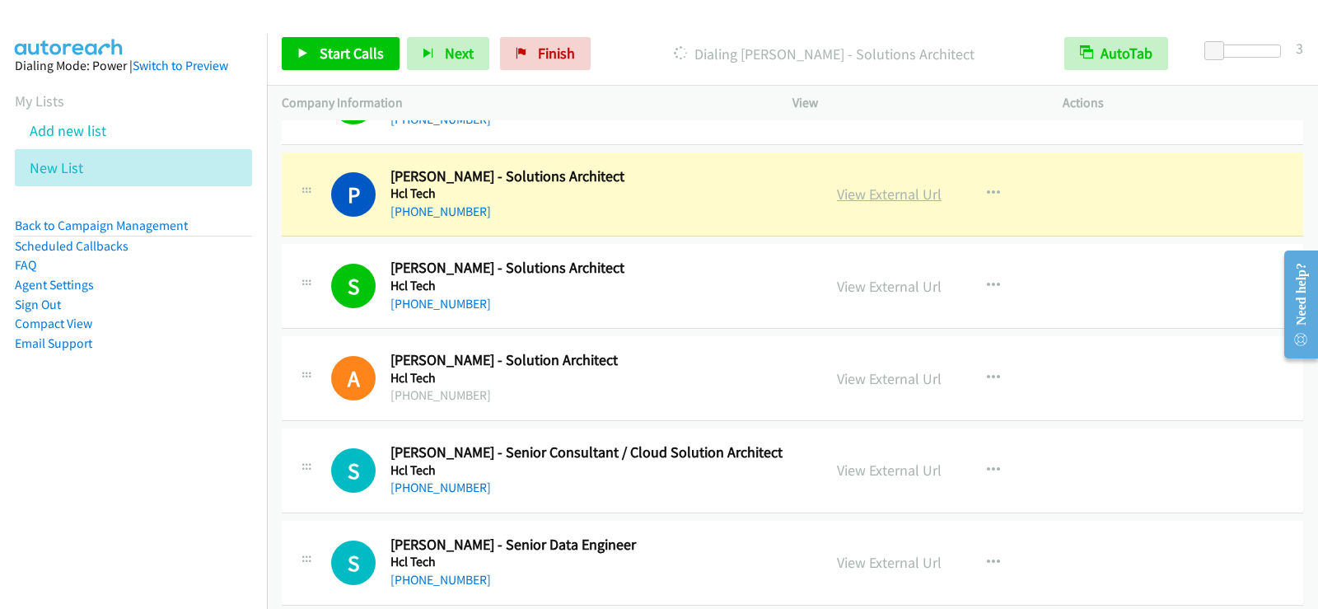
click at [877, 197] on link "View External Url" at bounding box center [889, 194] width 105 height 19
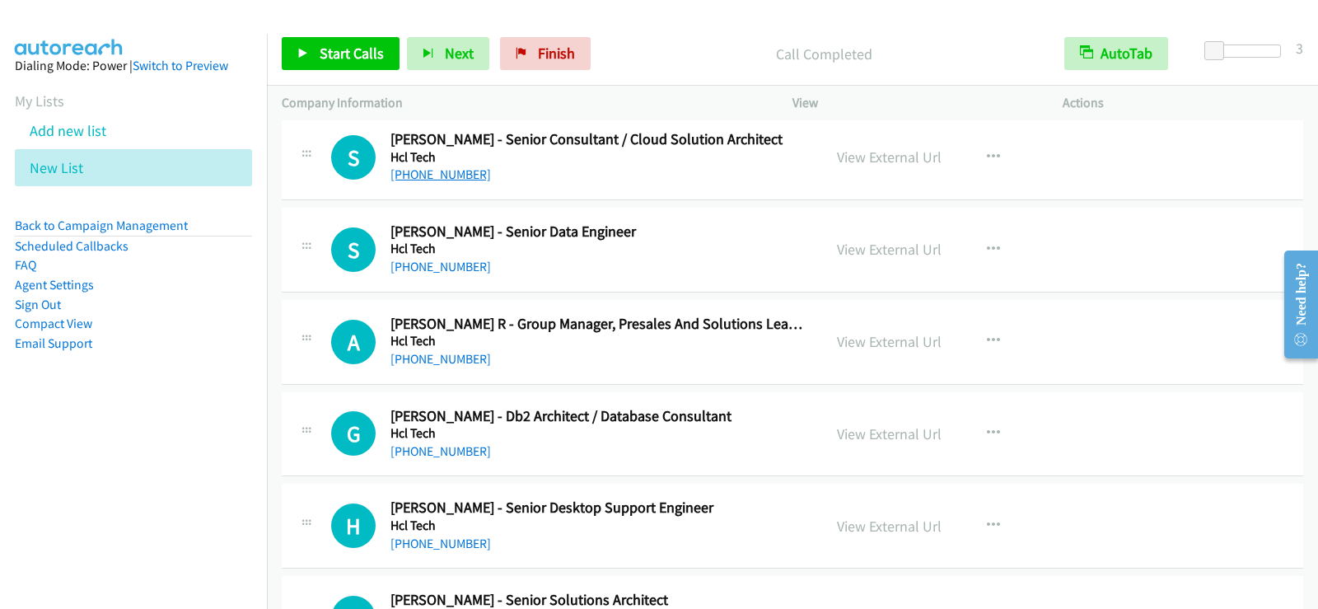
scroll to position [7018, 0]
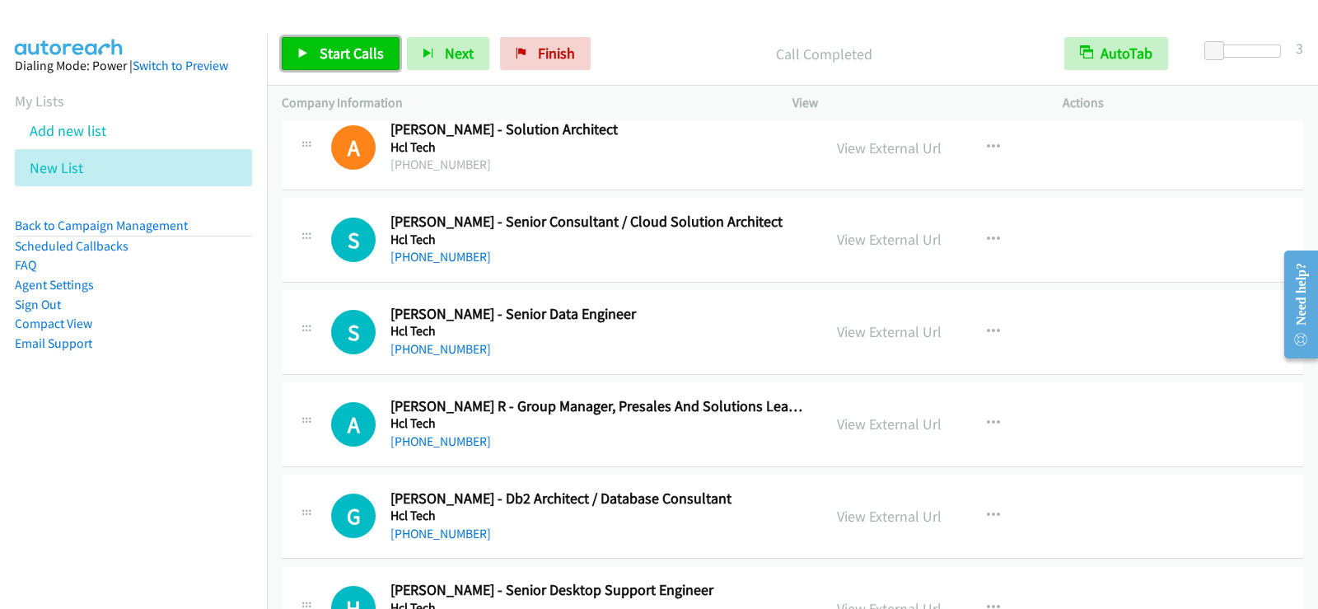
click at [357, 66] on link "Start Calls" at bounding box center [341, 53] width 118 height 33
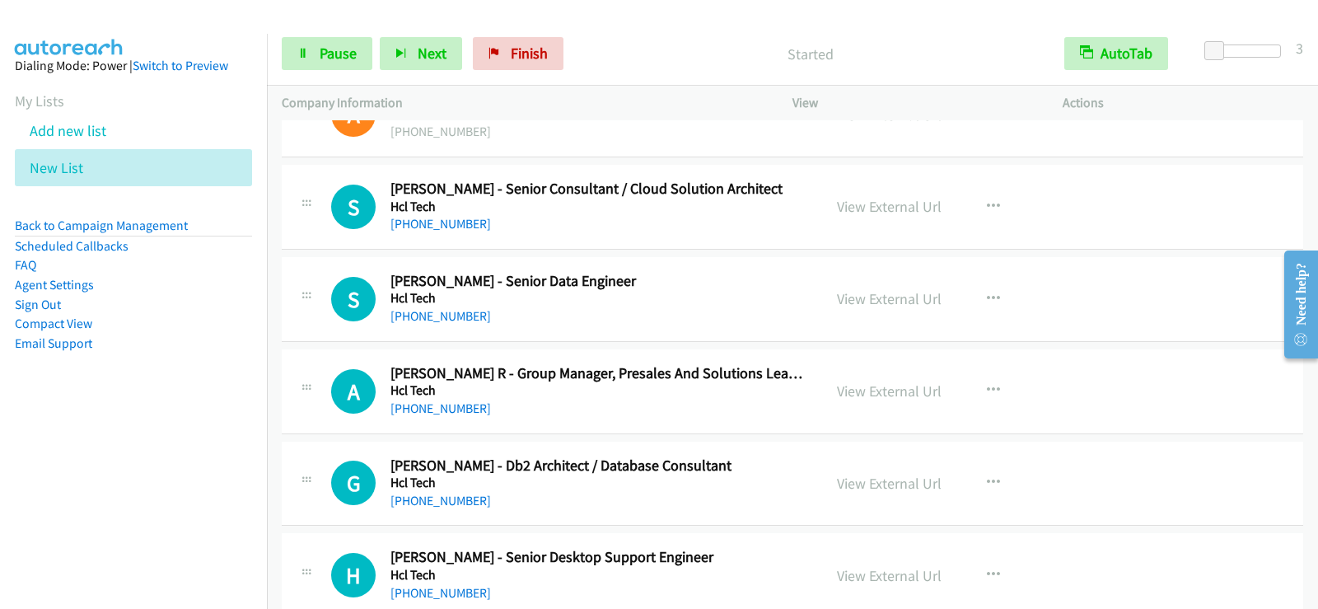
scroll to position [7084, 0]
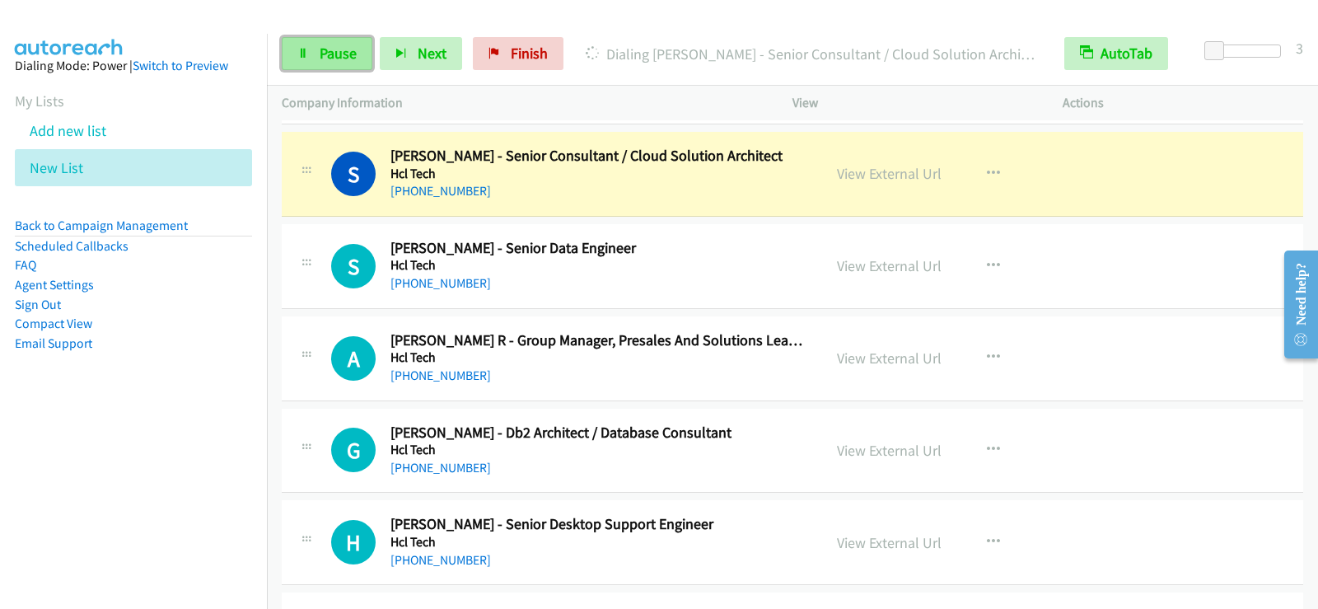
click at [352, 60] on span "Pause" at bounding box center [338, 53] width 37 height 19
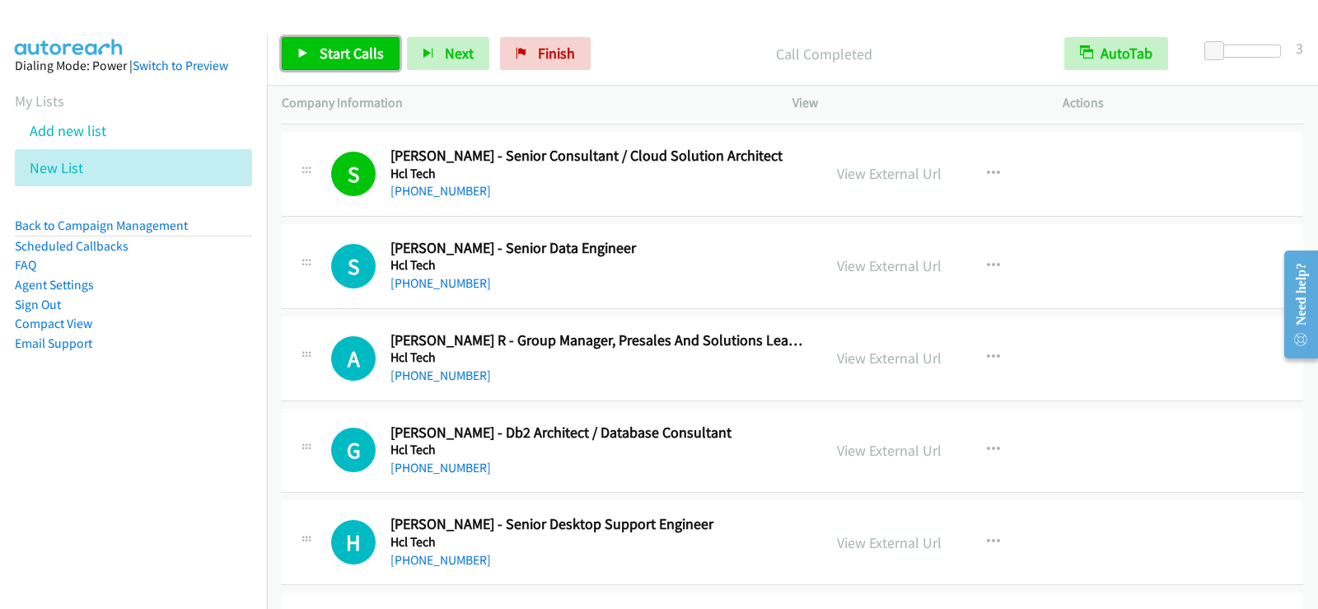
click at [358, 55] on span "Start Calls" at bounding box center [352, 53] width 64 height 19
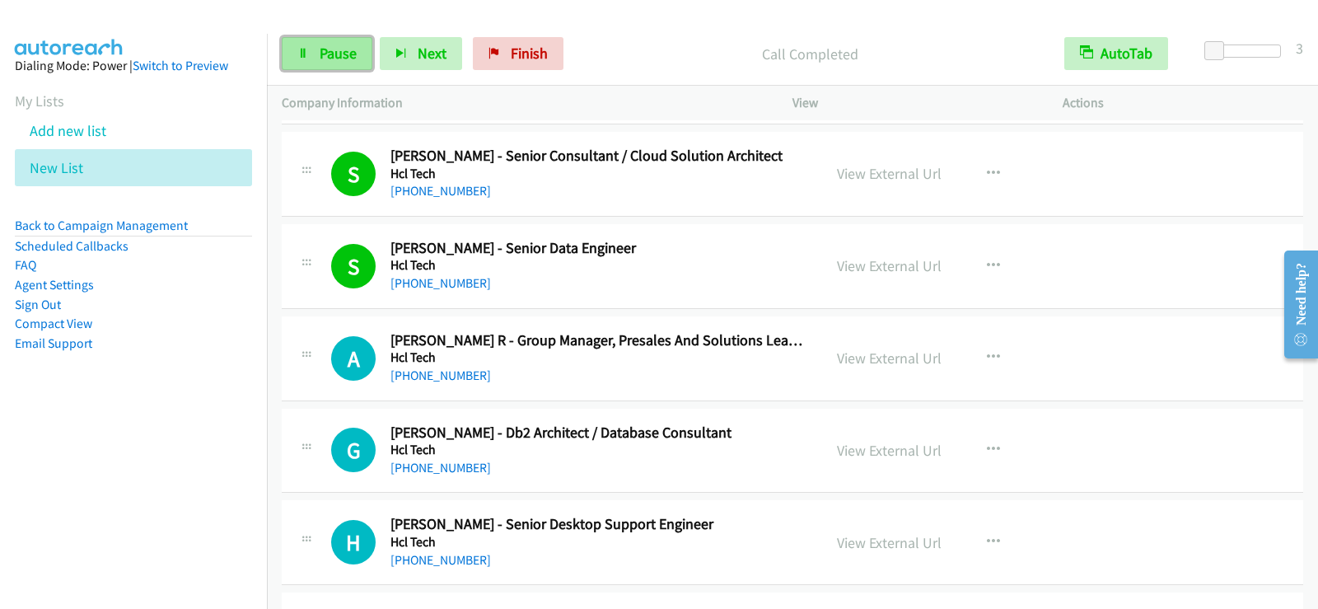
click at [321, 42] on link "Pause" at bounding box center [327, 53] width 91 height 33
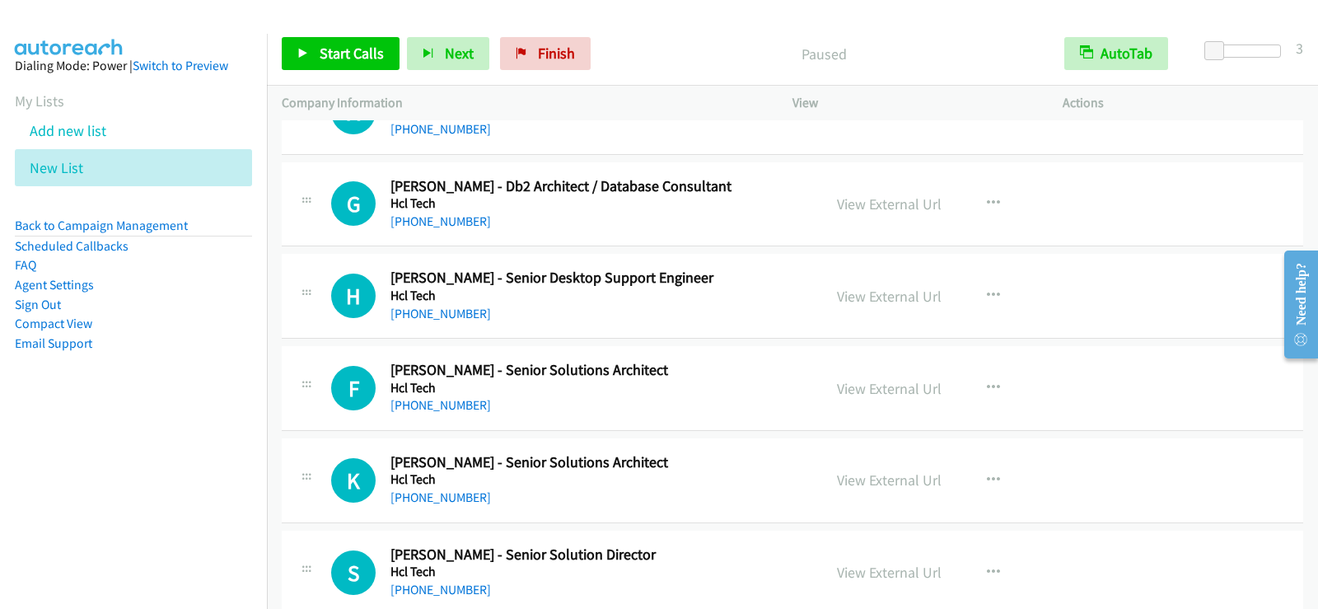
scroll to position [7331, 0]
click at [987, 290] on icon "button" at bounding box center [993, 294] width 13 height 13
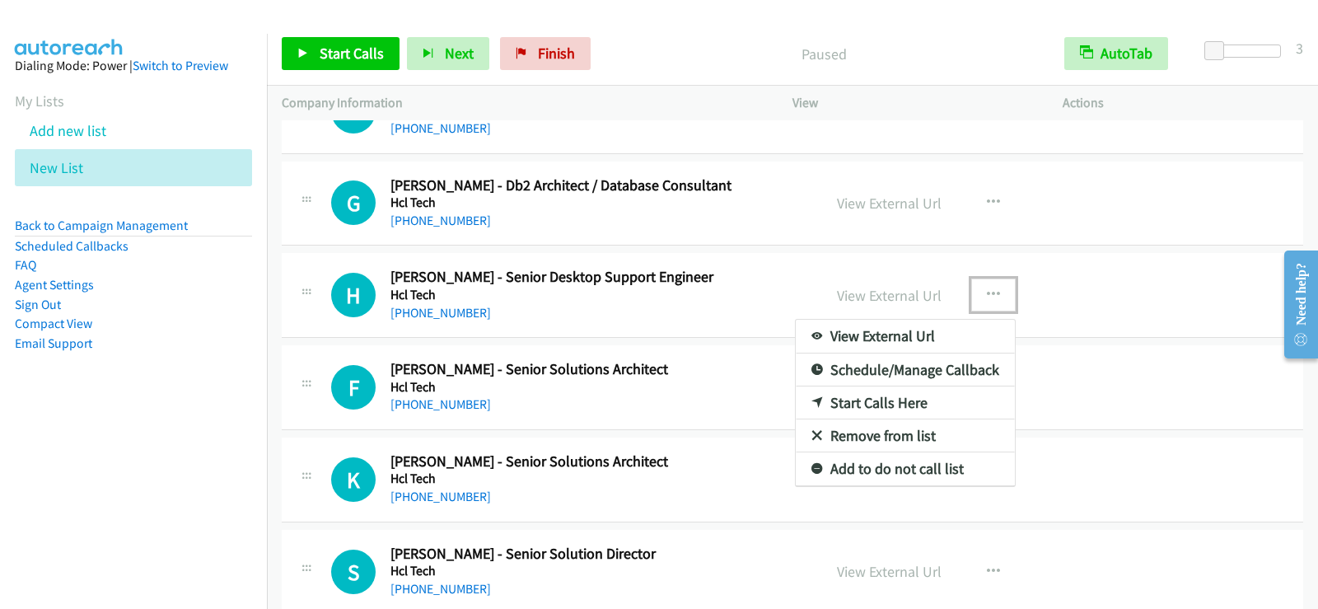
click at [644, 415] on div at bounding box center [659, 304] width 1318 height 609
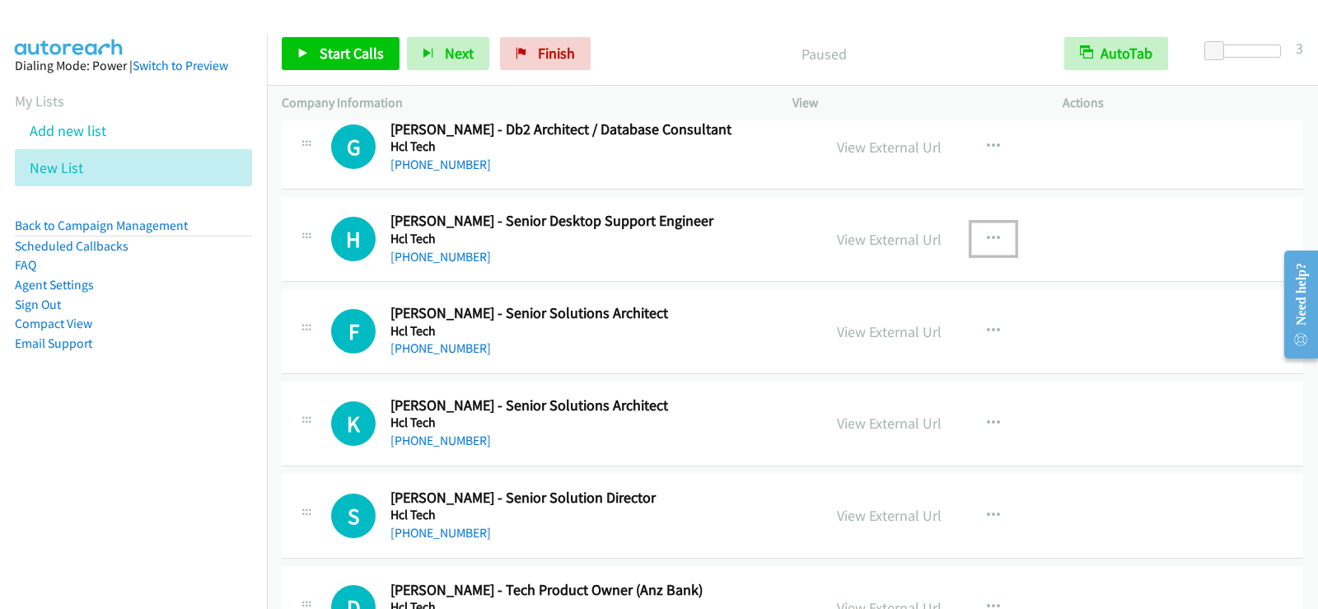
scroll to position [7414, 0]
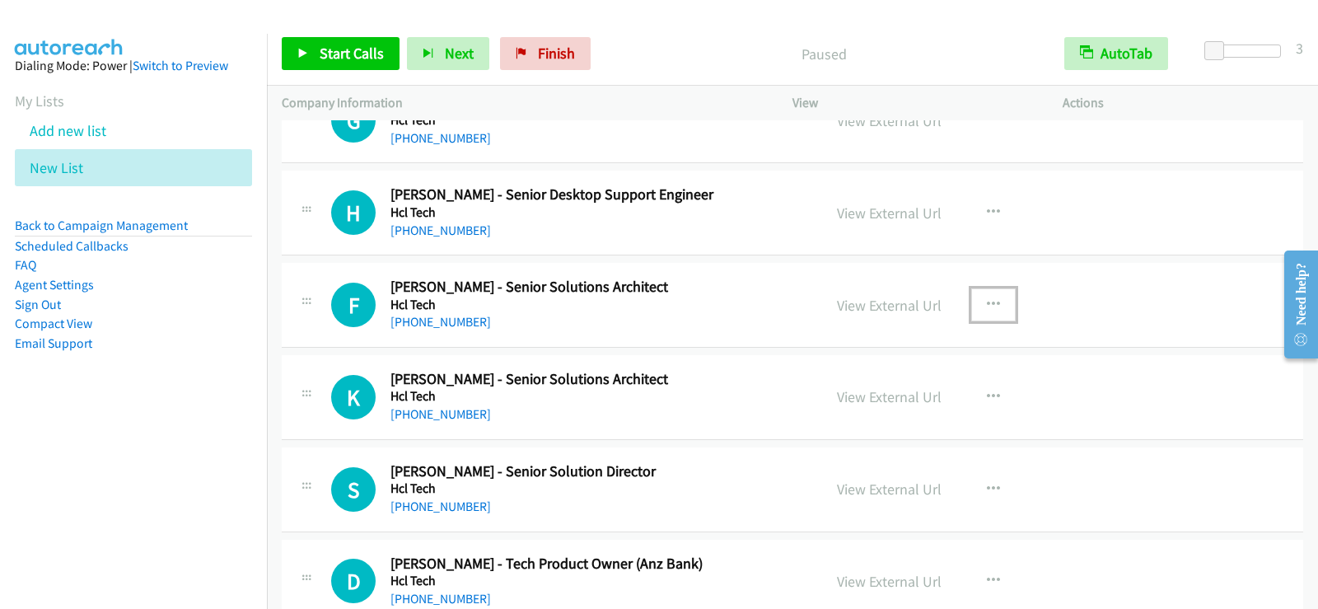
click at [991, 306] on icon "button" at bounding box center [993, 304] width 13 height 13
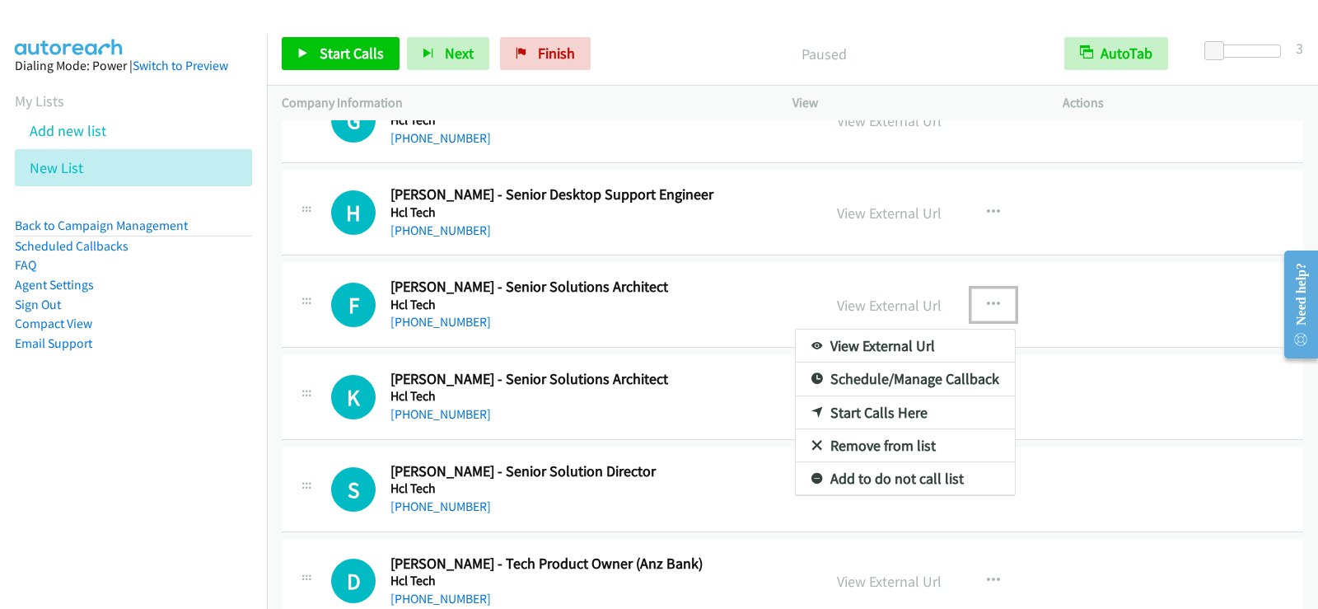
click at [912, 411] on link "Start Calls Here" at bounding box center [905, 412] width 219 height 33
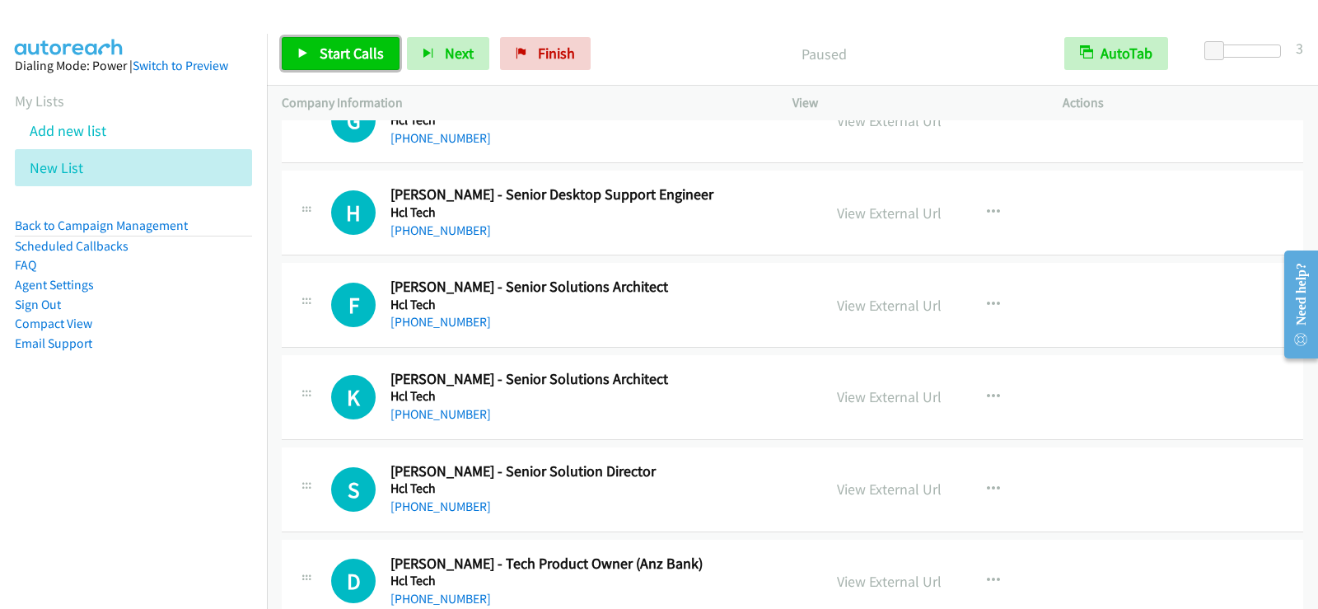
drag, startPoint x: 328, startPoint y: 50, endPoint x: 338, endPoint y: 45, distance: 11.1
click at [330, 49] on span "Start Calls" at bounding box center [352, 53] width 64 height 19
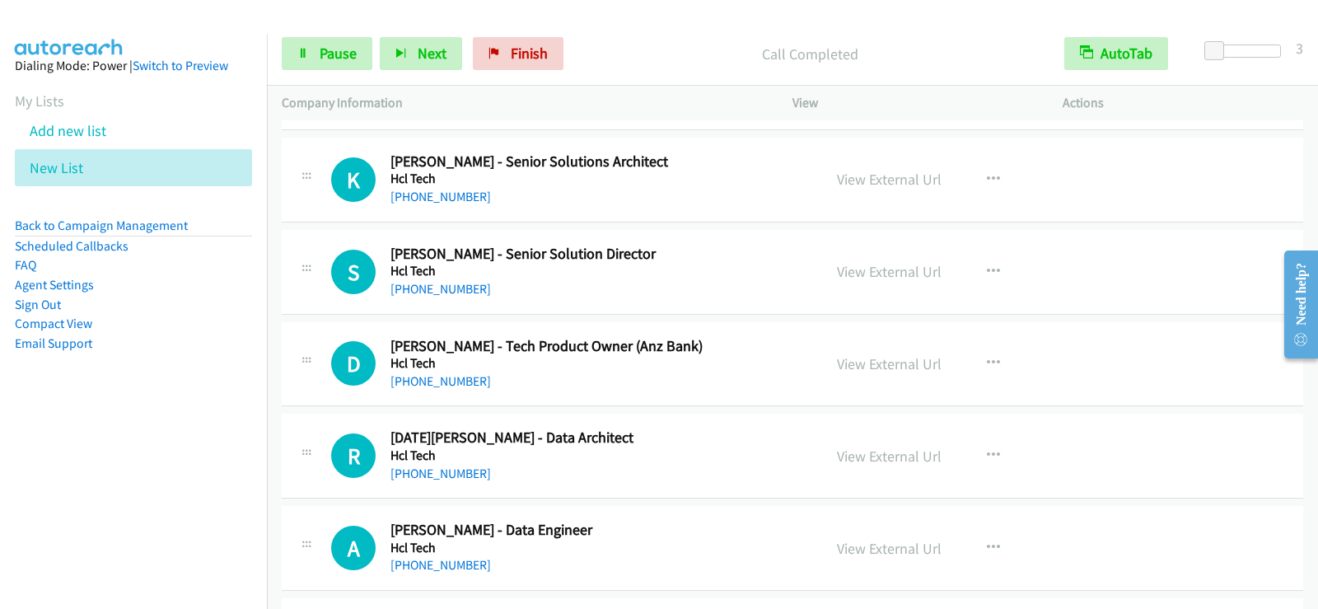
scroll to position [7661, 0]
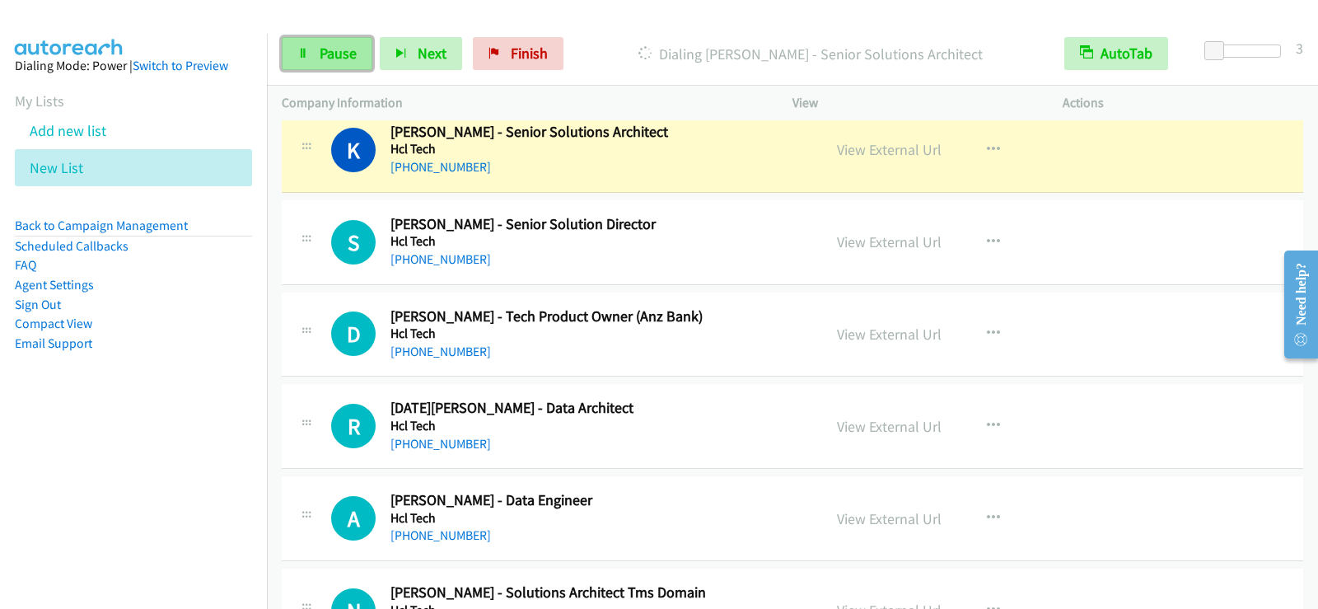
click at [348, 57] on span "Pause" at bounding box center [338, 53] width 37 height 19
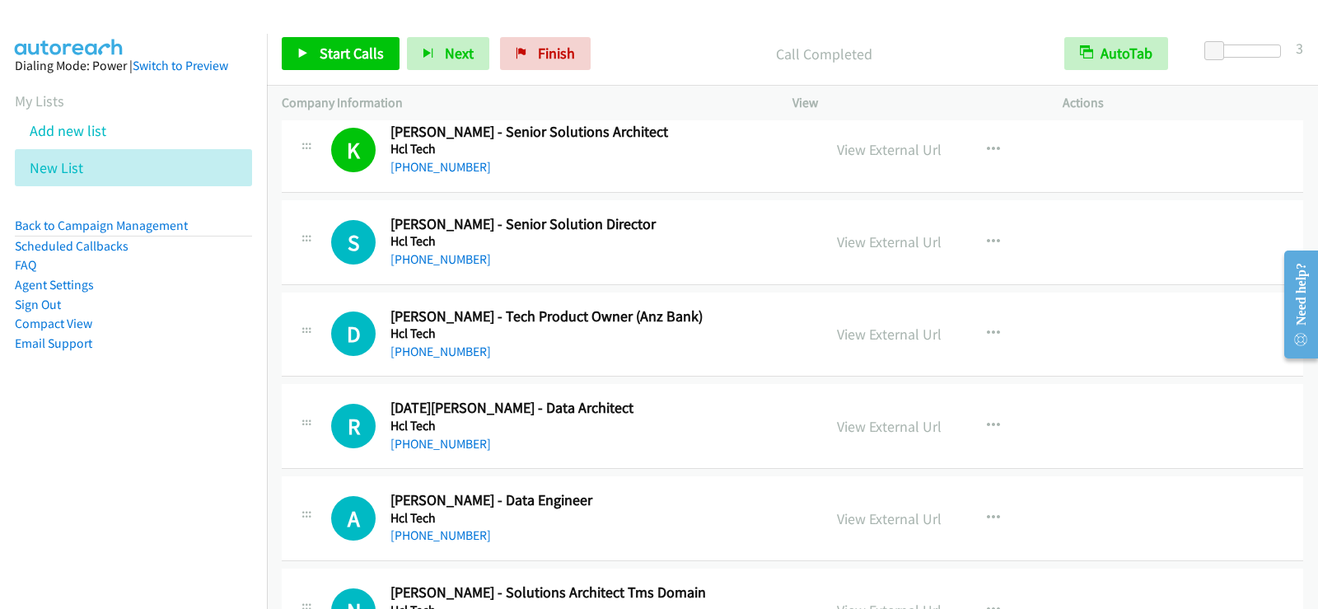
scroll to position [7743, 0]
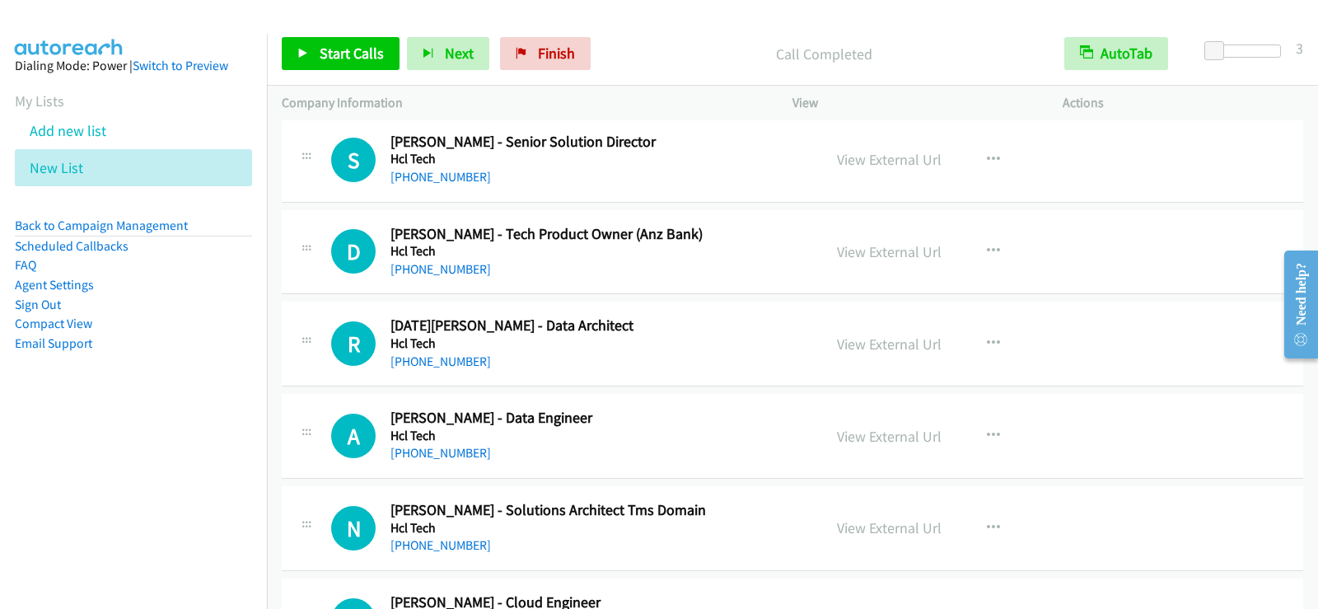
click at [350, 72] on div "Start Calls Pause Next Finish Call Completed AutoTab AutoTab 3" at bounding box center [792, 53] width 1051 height 63
click at [348, 50] on span "Start Calls" at bounding box center [352, 53] width 64 height 19
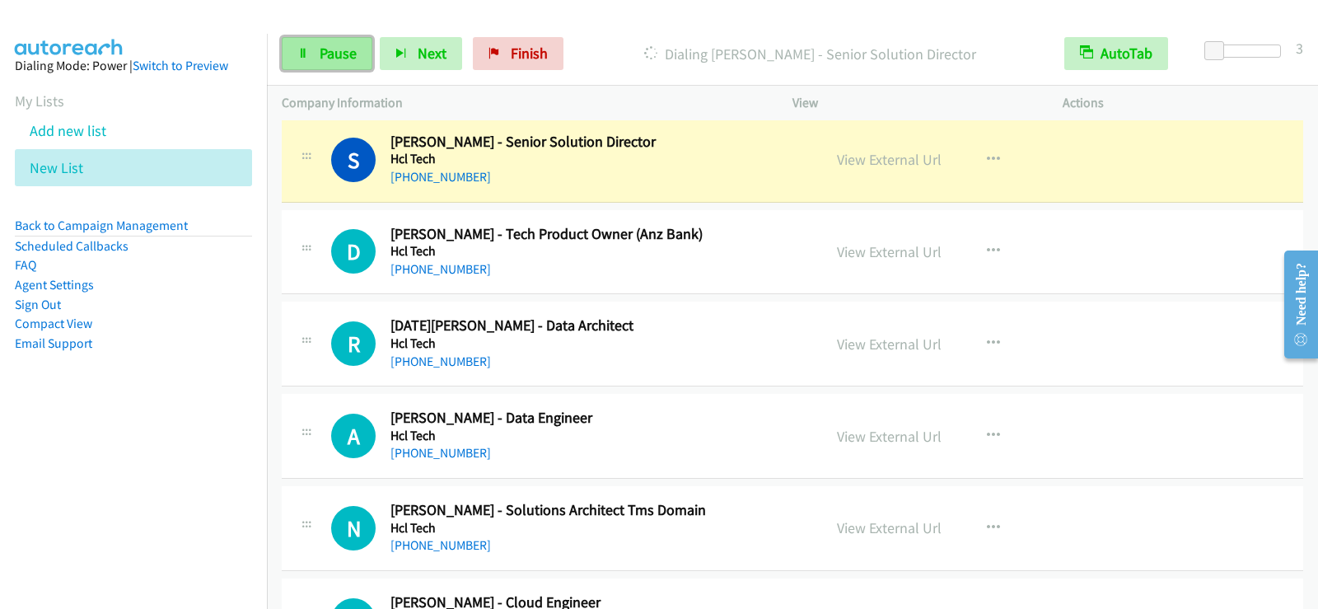
click at [360, 63] on link "Pause" at bounding box center [327, 53] width 91 height 33
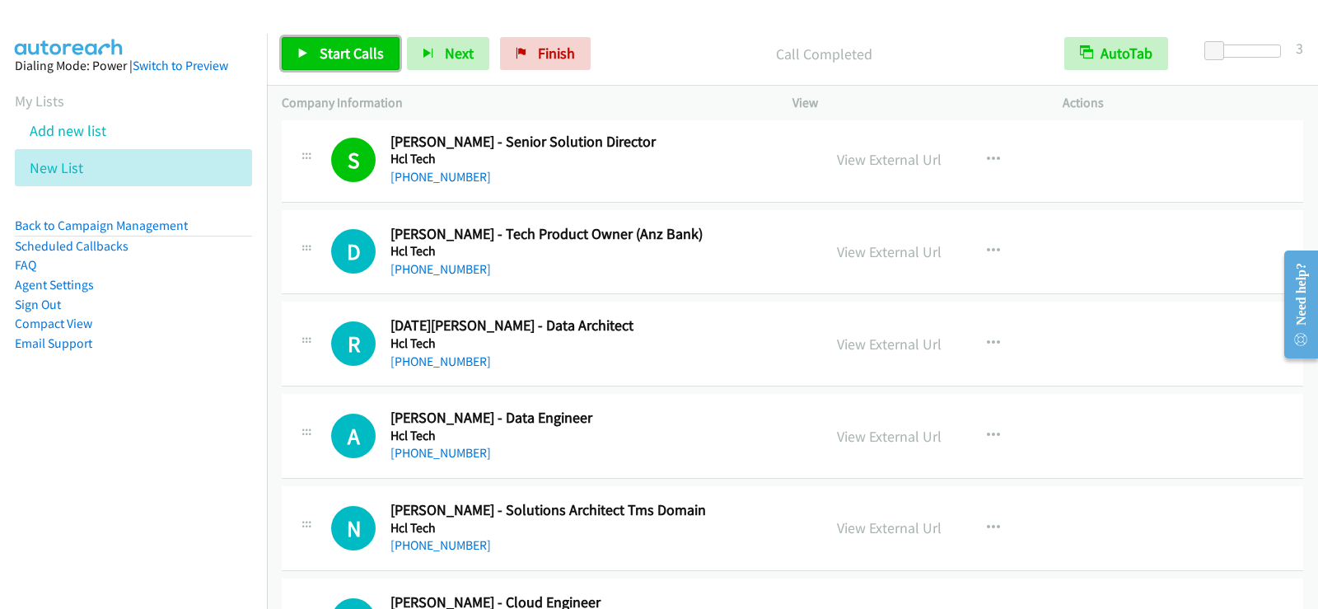
click at [369, 55] on span "Start Calls" at bounding box center [352, 53] width 64 height 19
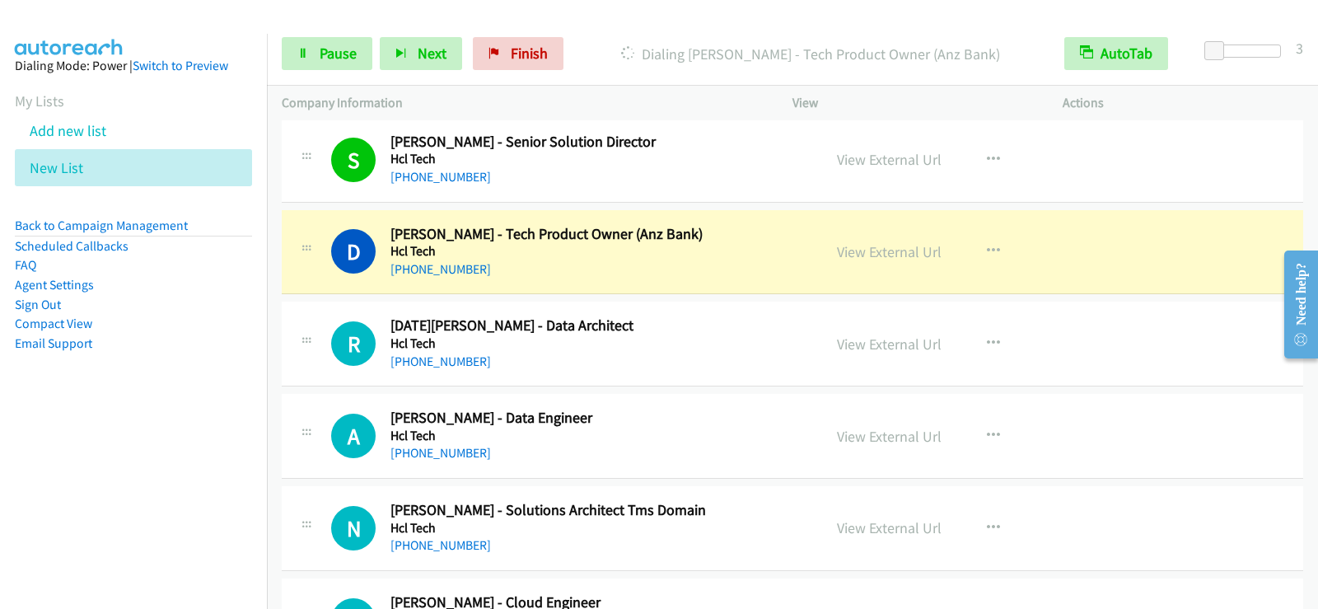
scroll to position [7908, 0]
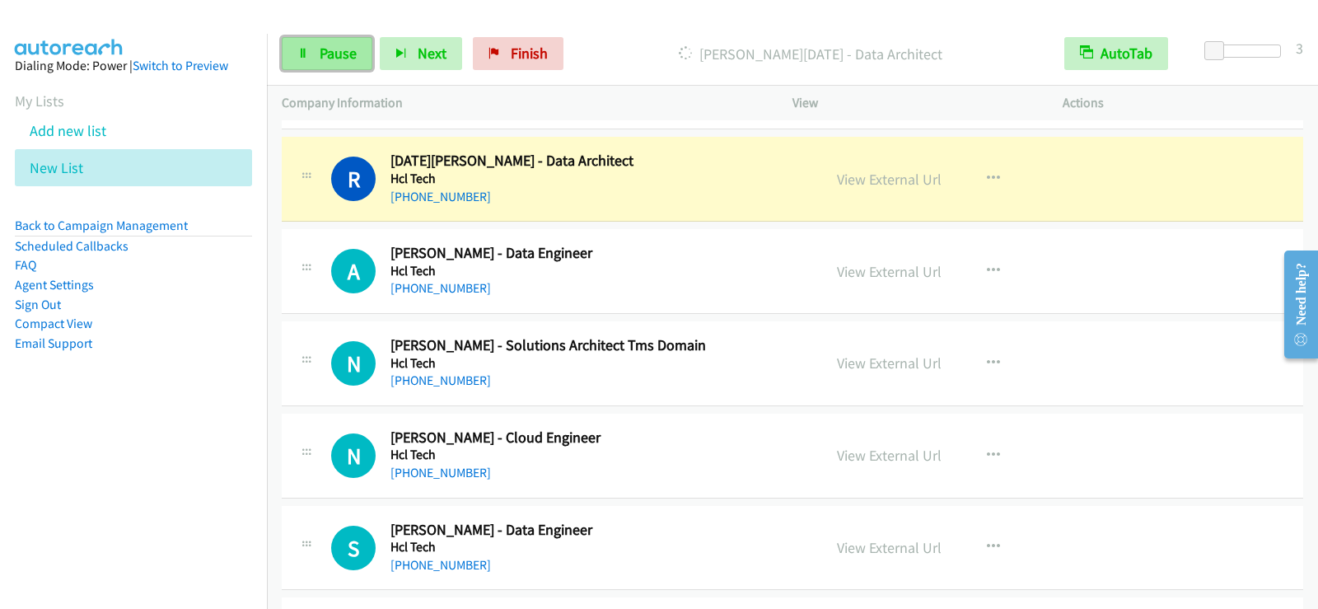
click at [321, 58] on span "Pause" at bounding box center [338, 53] width 37 height 19
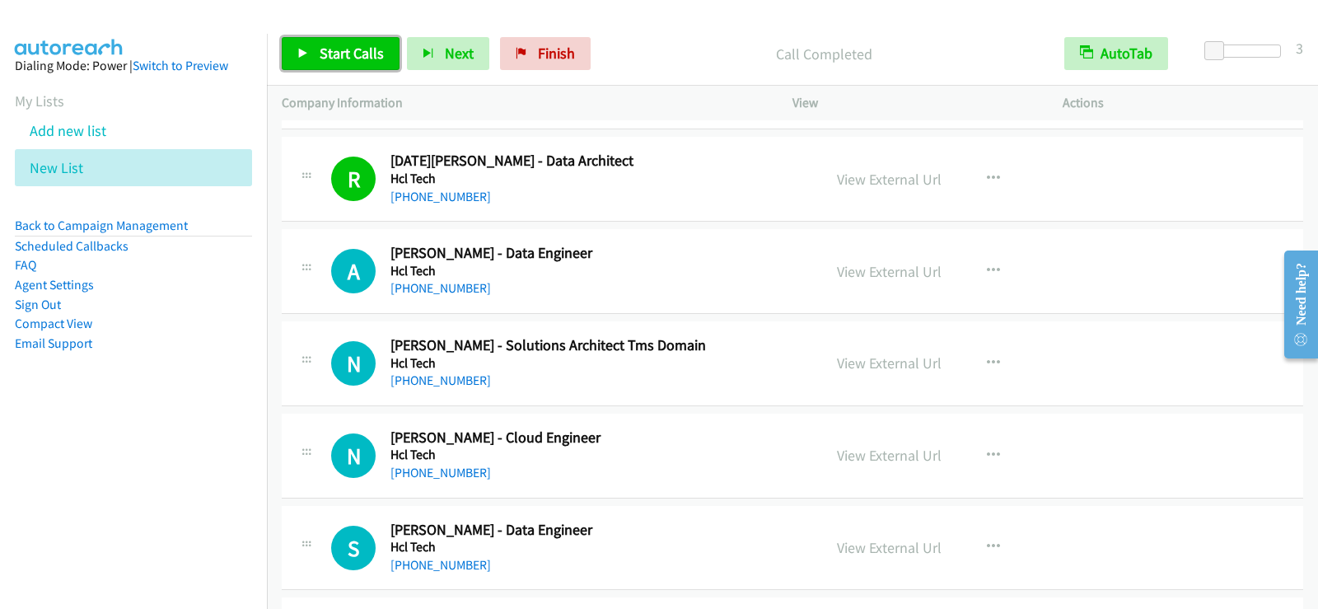
click at [380, 56] on span "Start Calls" at bounding box center [352, 53] width 64 height 19
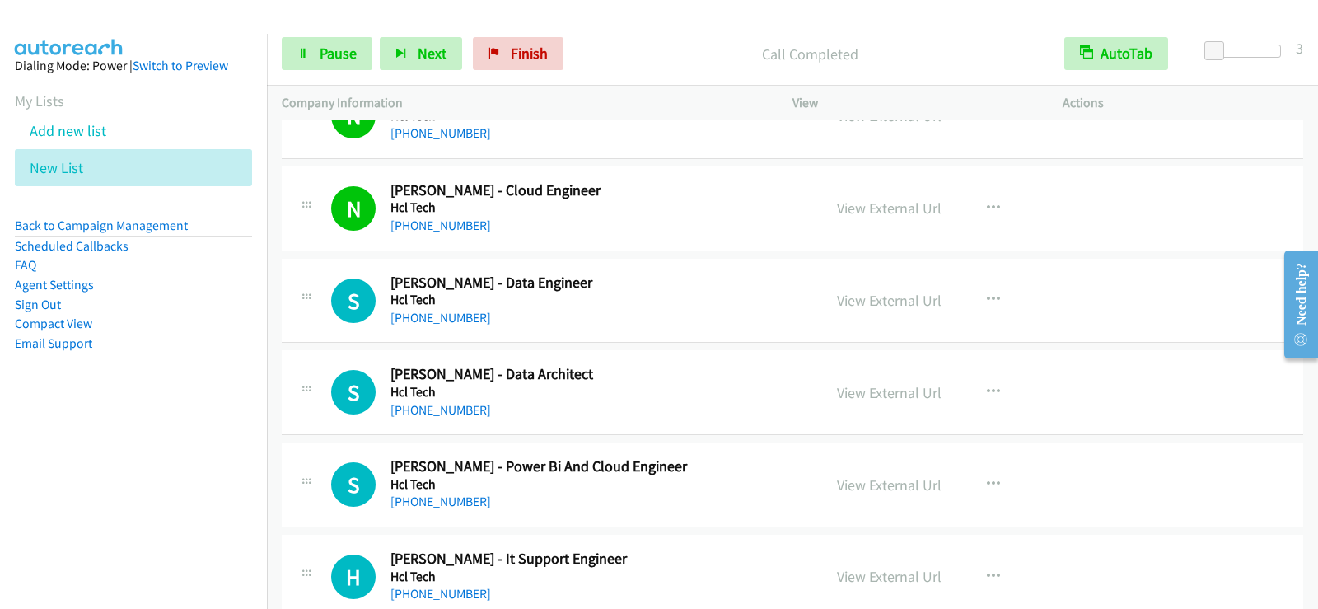
scroll to position [8237, 0]
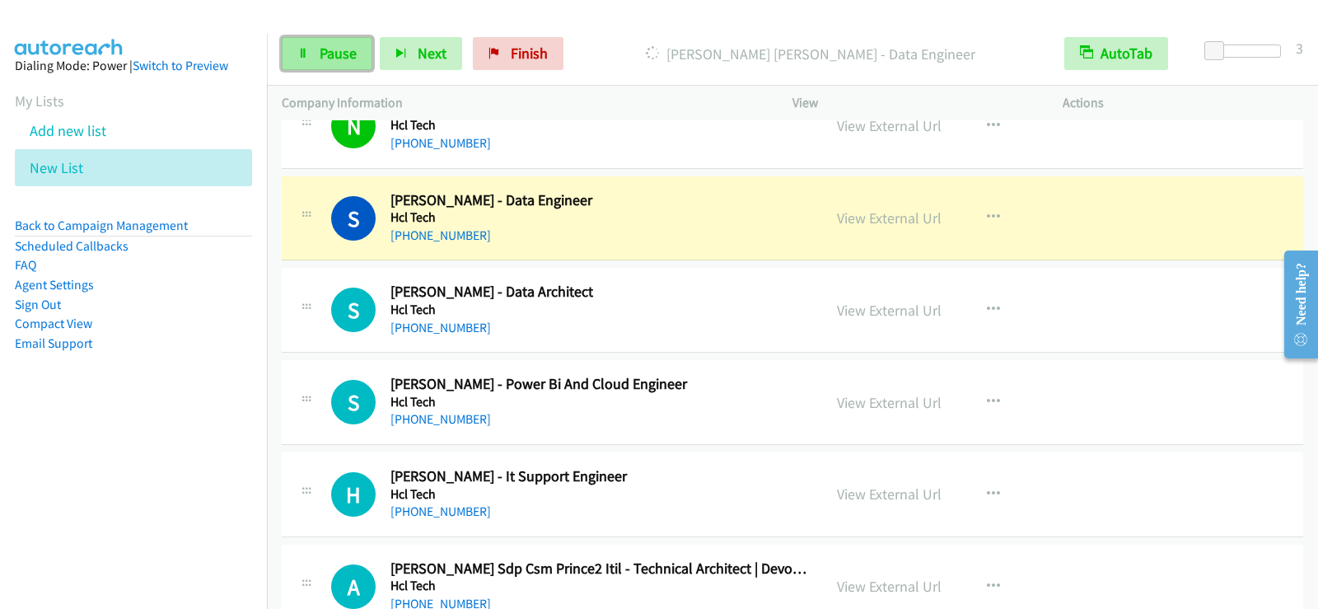
click at [341, 50] on span "Pause" at bounding box center [338, 53] width 37 height 19
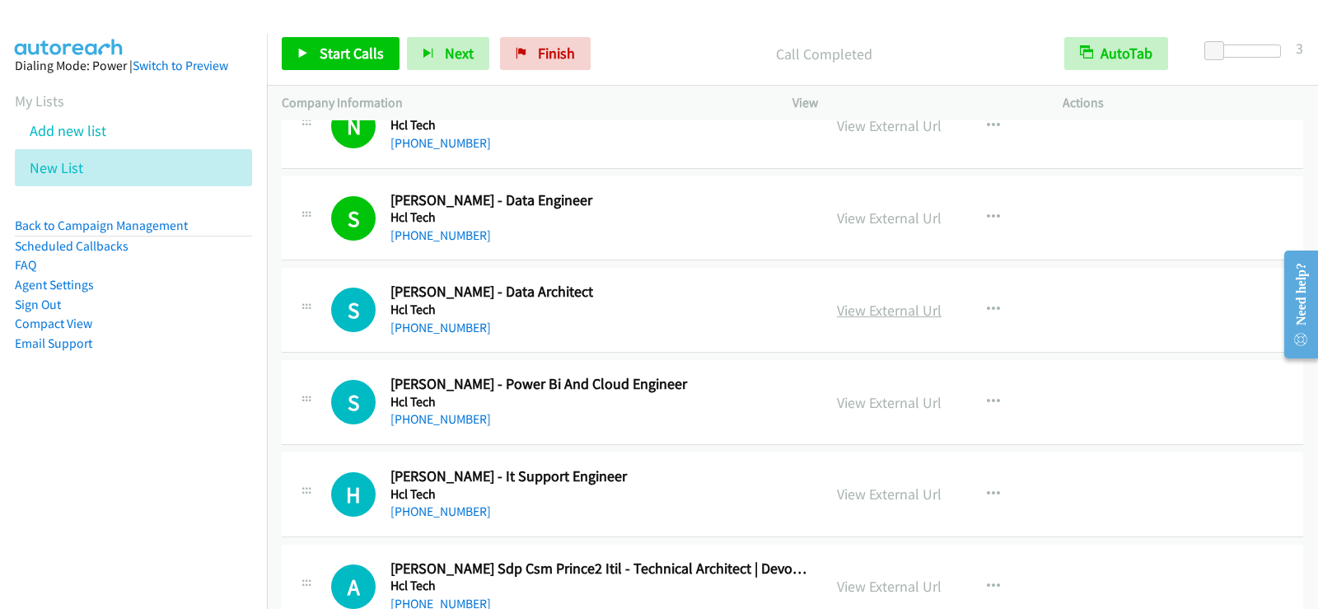
click at [894, 308] on link "View External Url" at bounding box center [889, 310] width 105 height 19
click at [355, 66] on link "Start Calls" at bounding box center [341, 53] width 118 height 33
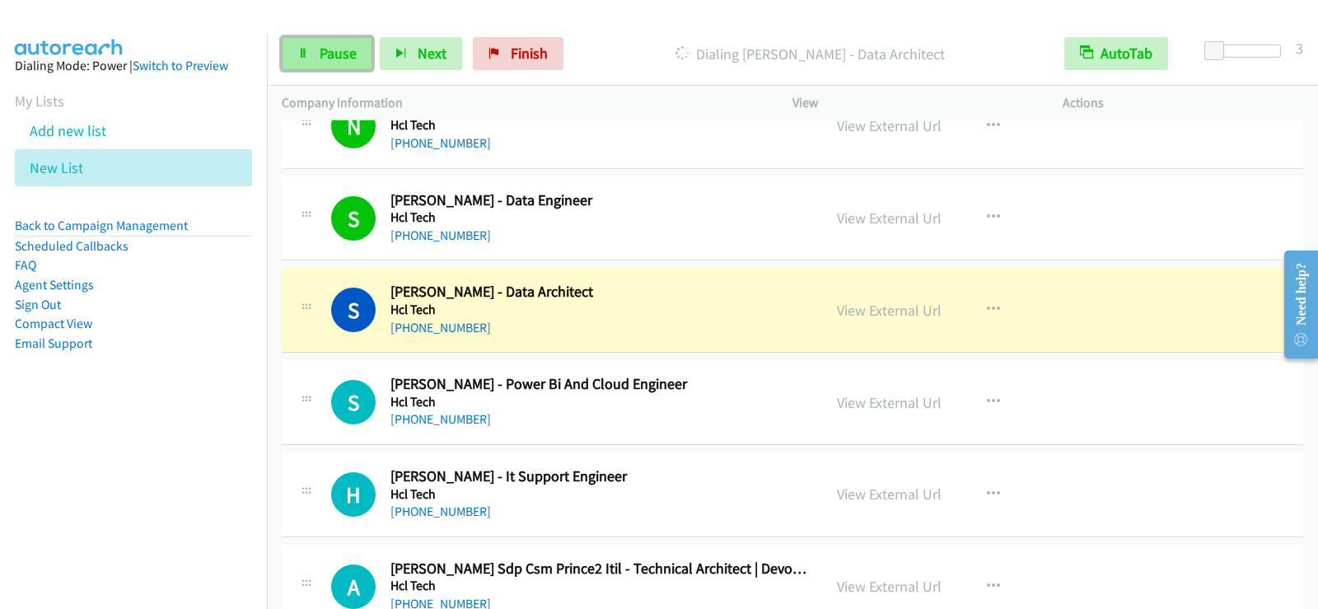
click at [347, 60] on span "Pause" at bounding box center [338, 53] width 37 height 19
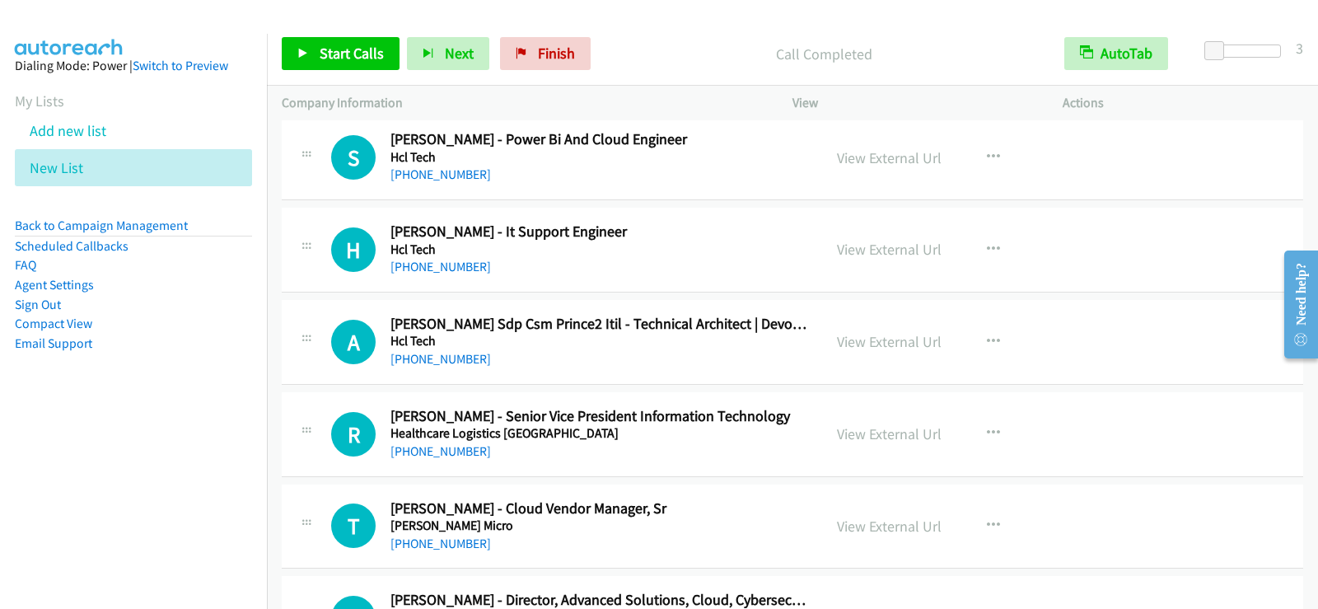
scroll to position [8484, 0]
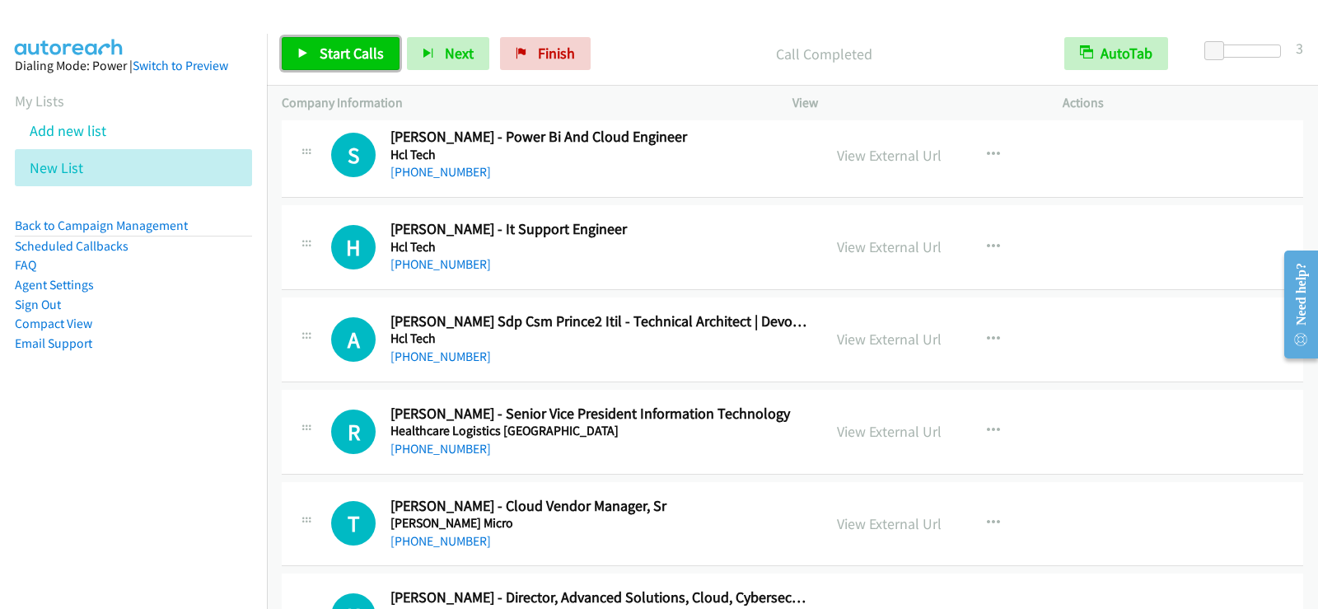
click at [339, 45] on span "Start Calls" at bounding box center [352, 53] width 64 height 19
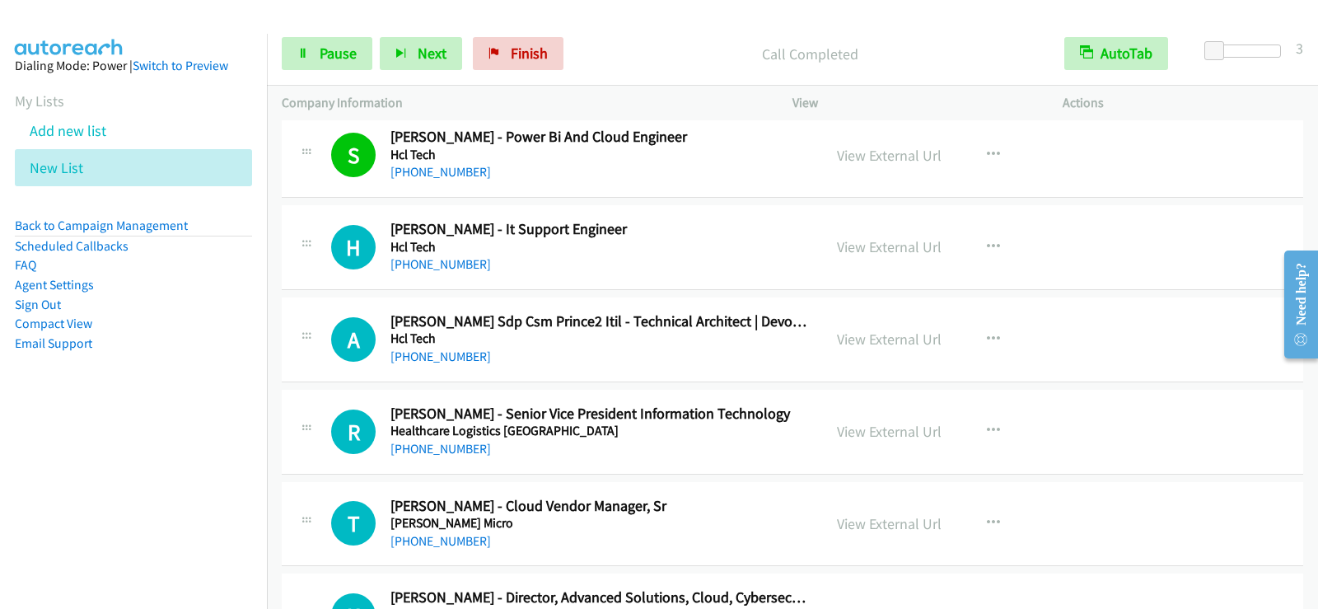
scroll to position [8567, 0]
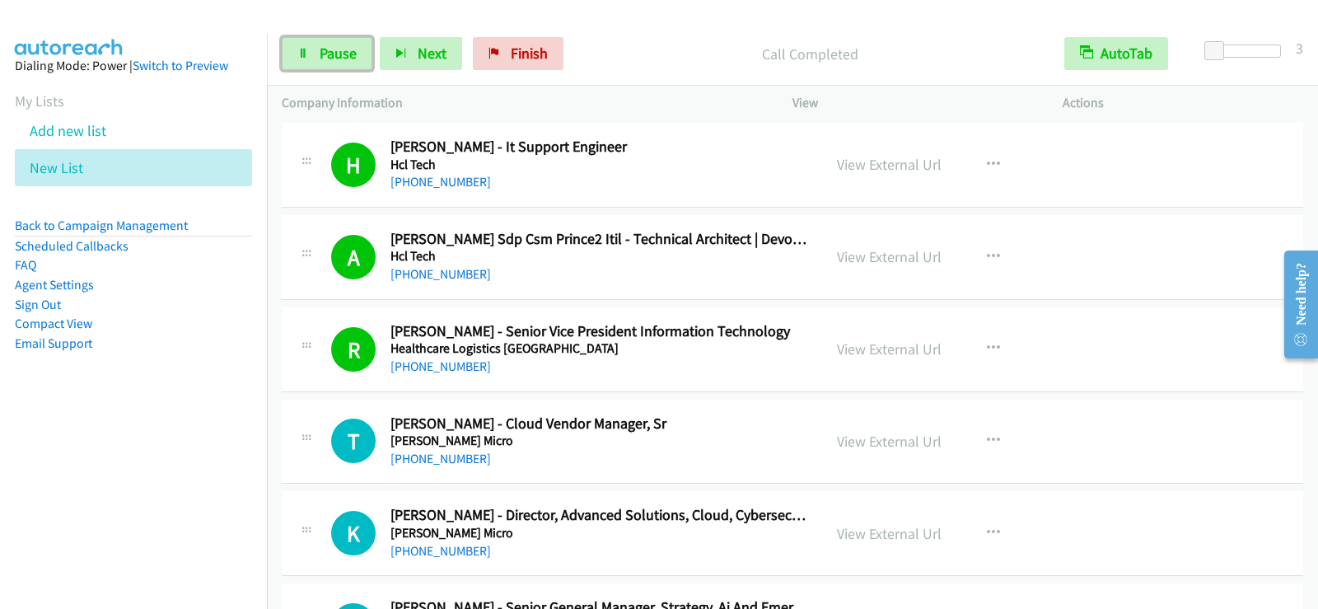
click at [340, 60] on span "Pause" at bounding box center [338, 53] width 37 height 19
drag, startPoint x: 445, startPoint y: 368, endPoint x: 508, endPoint y: 374, distance: 63.7
click at [445, 368] on link "[PHONE_NUMBER]" at bounding box center [440, 366] width 100 height 16
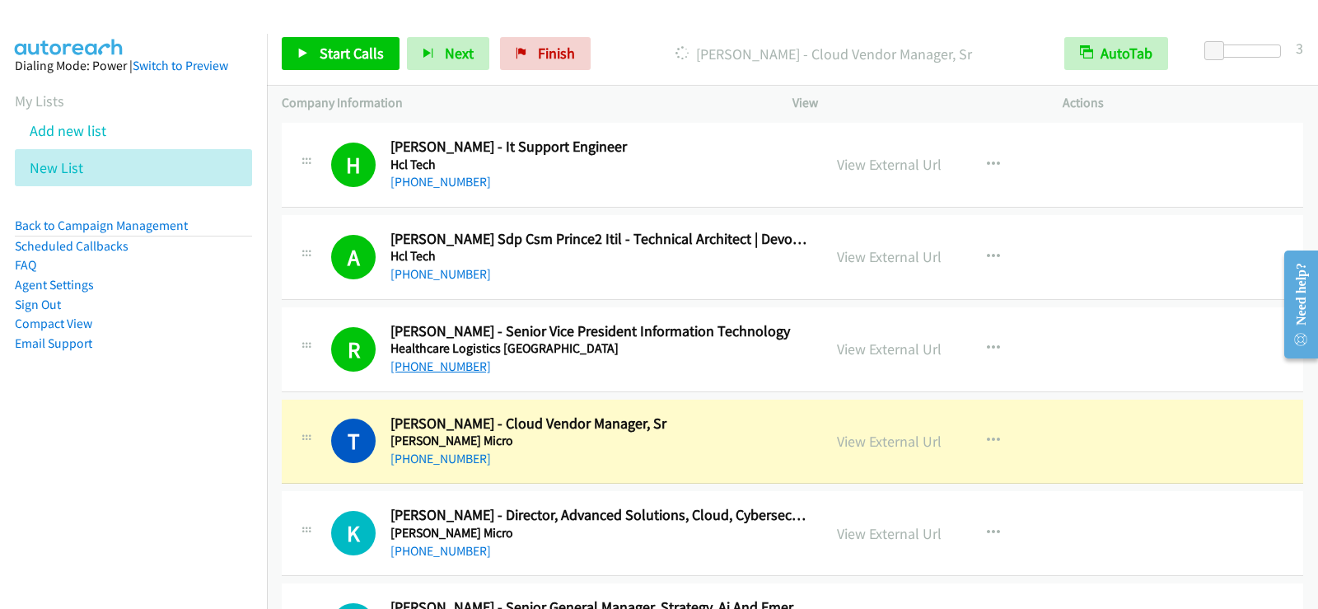
click at [419, 365] on link "[PHONE_NUMBER]" at bounding box center [440, 366] width 100 height 16
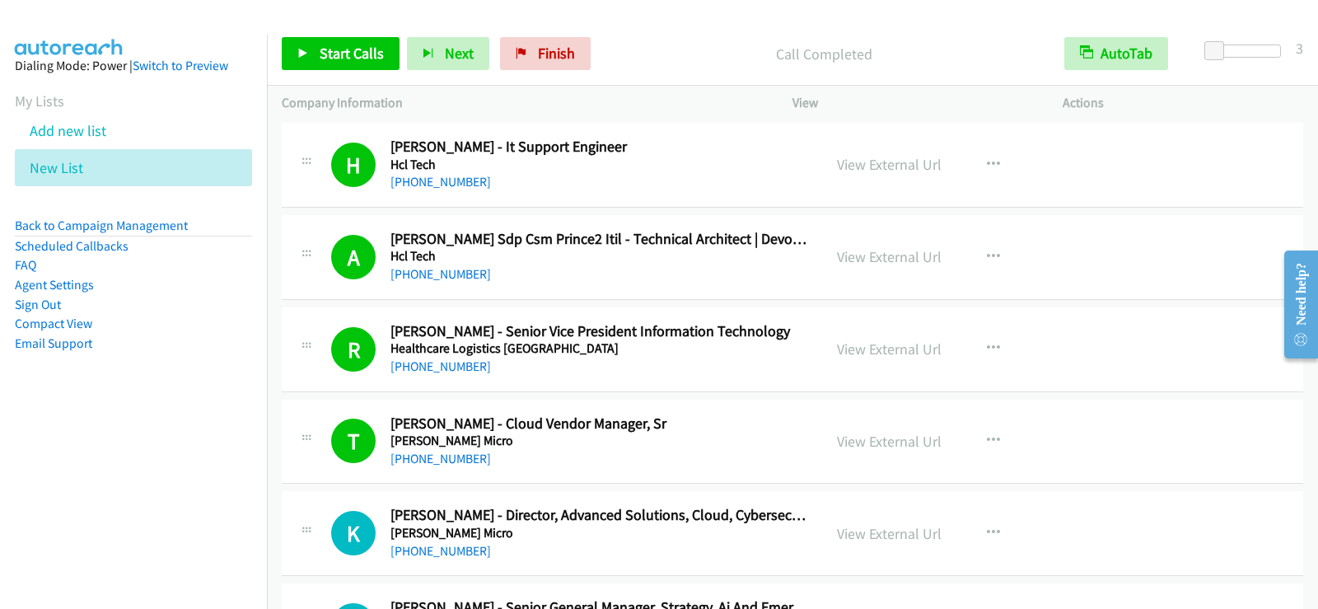
drag, startPoint x: 364, startPoint y: 72, endPoint x: 377, endPoint y: 80, distance: 15.5
click at [364, 72] on div "Start Calls Pause Next Finish Call Completed AutoTab AutoTab 3" at bounding box center [792, 53] width 1051 height 63
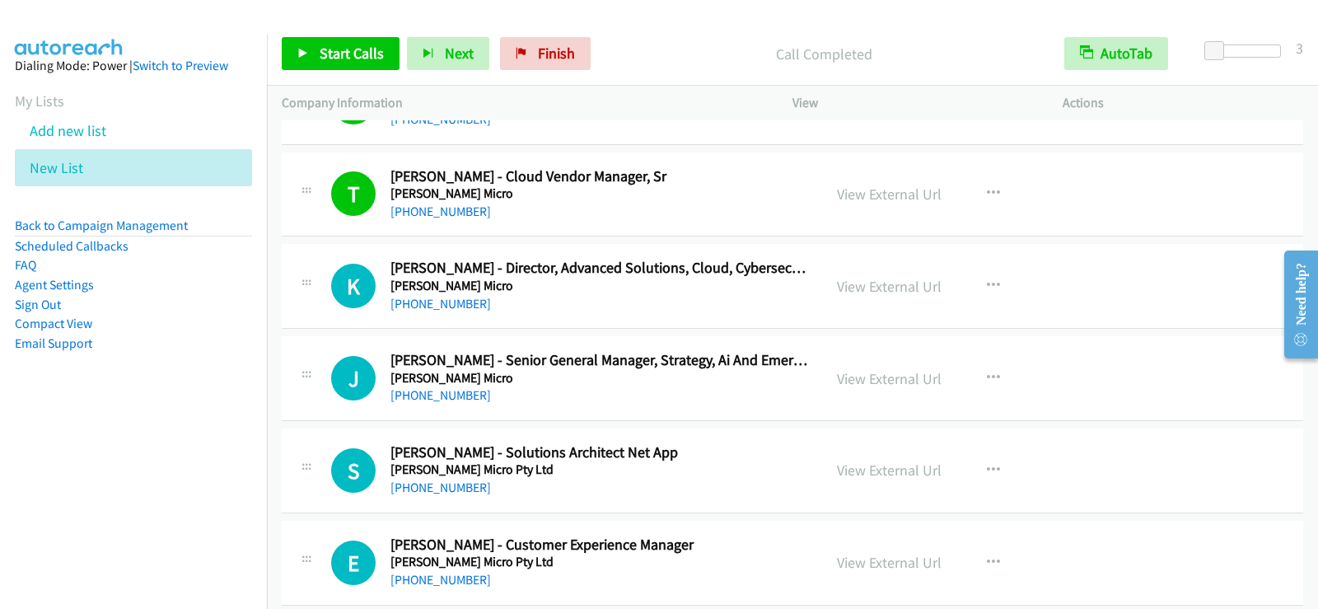
scroll to position [8896, 0]
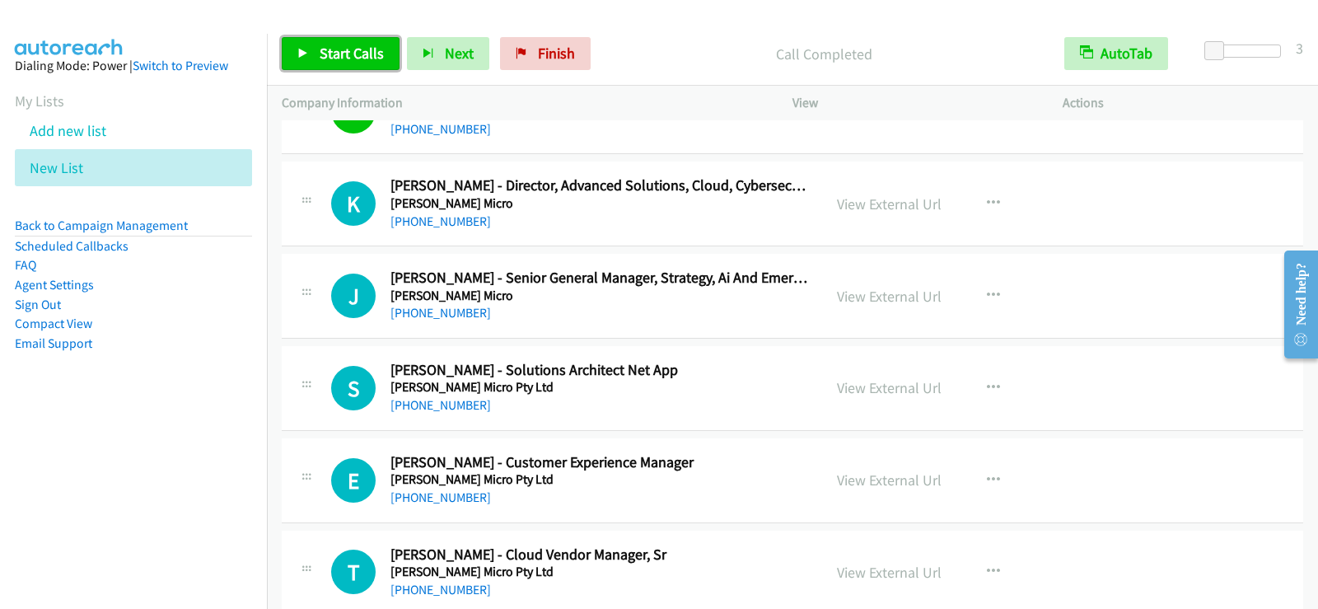
click at [320, 57] on span "Start Calls" at bounding box center [352, 53] width 64 height 19
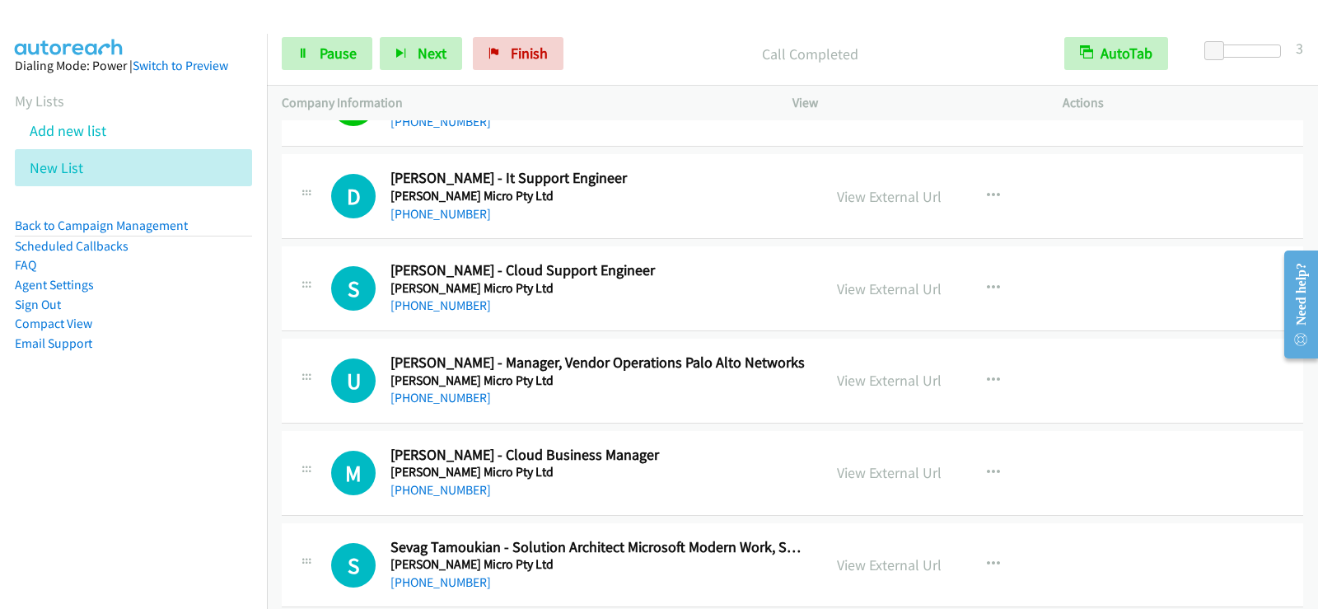
scroll to position [9391, 0]
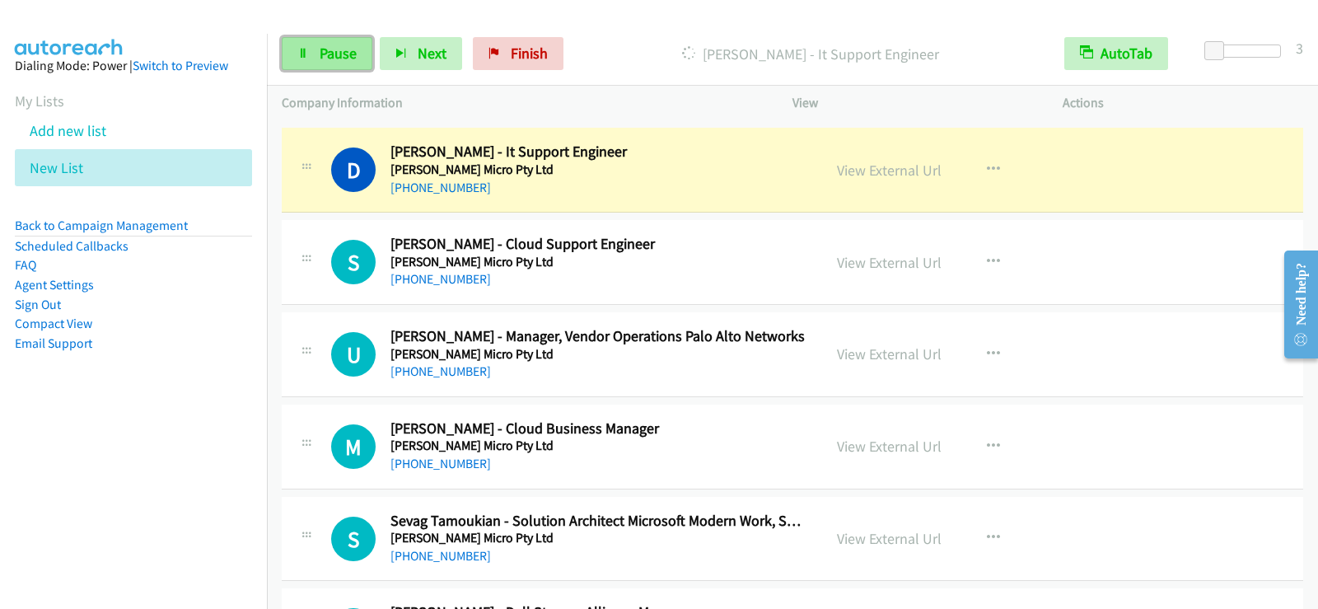
click at [316, 63] on link "Pause" at bounding box center [327, 53] width 91 height 33
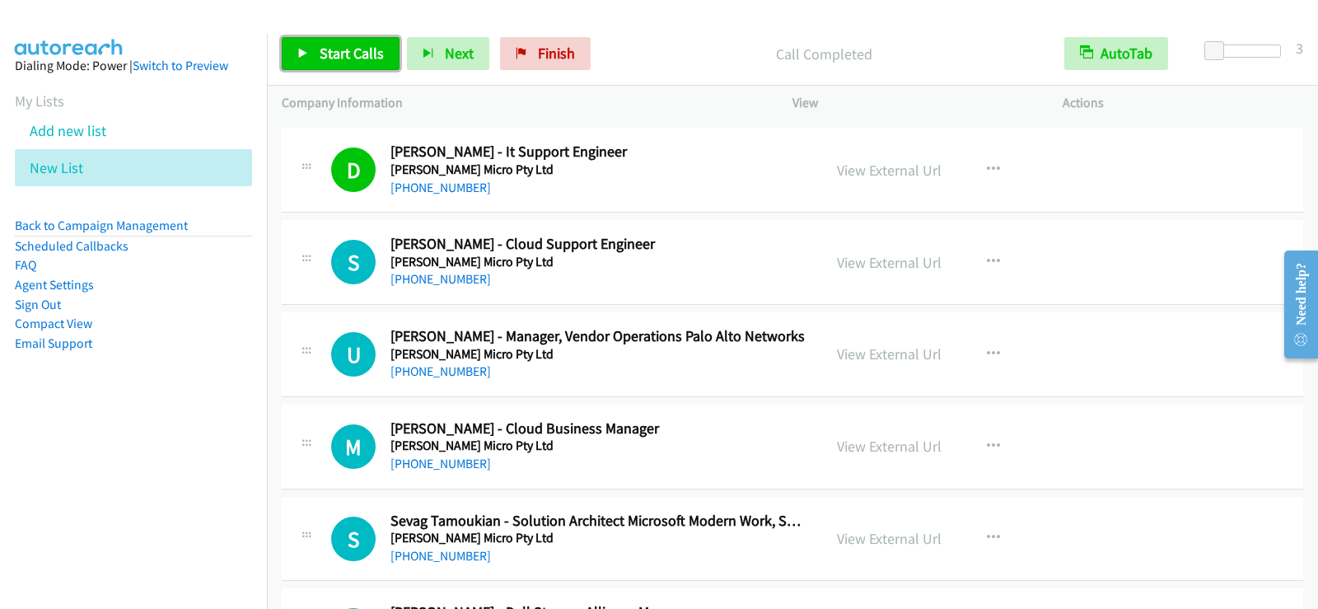
drag, startPoint x: 339, startPoint y: 55, endPoint x: 339, endPoint y: 69, distance: 14.0
click at [339, 55] on span "Start Calls" at bounding box center [352, 53] width 64 height 19
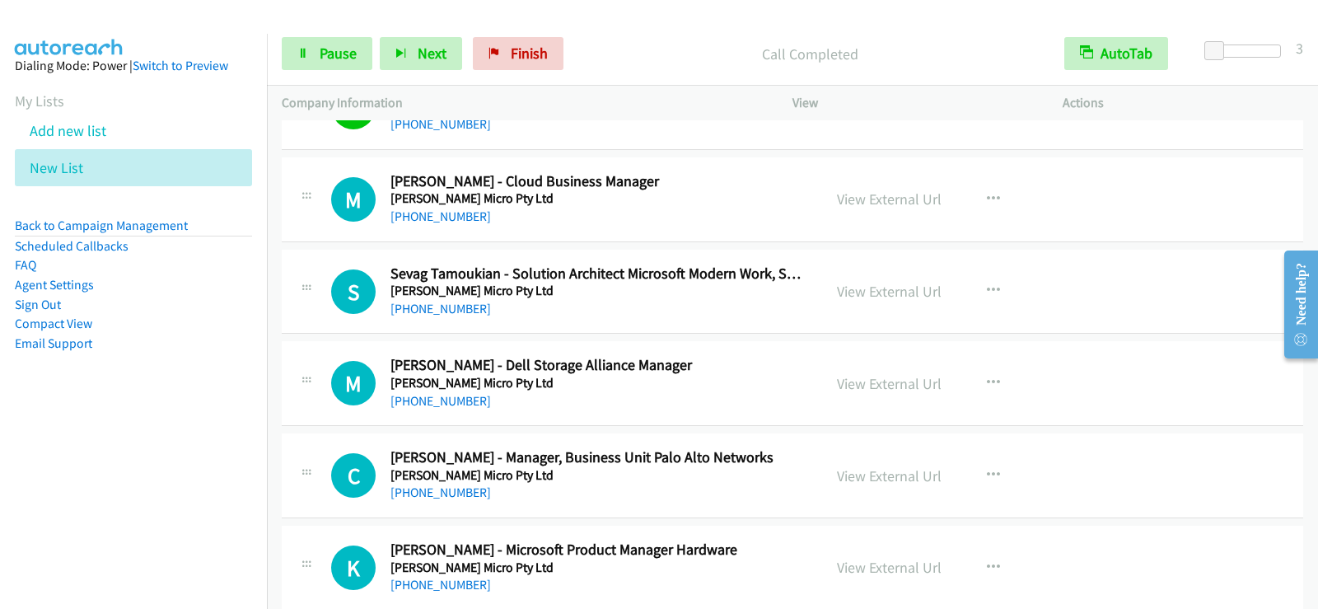
scroll to position [9671, 0]
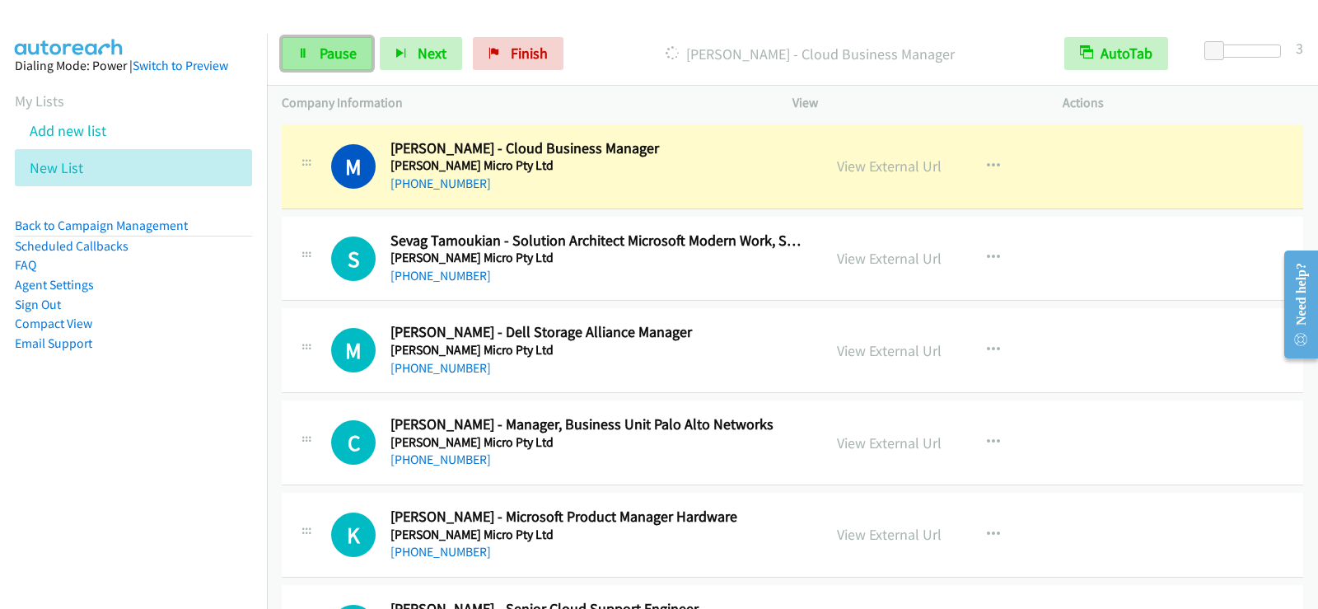
click at [331, 45] on span "Pause" at bounding box center [338, 53] width 37 height 19
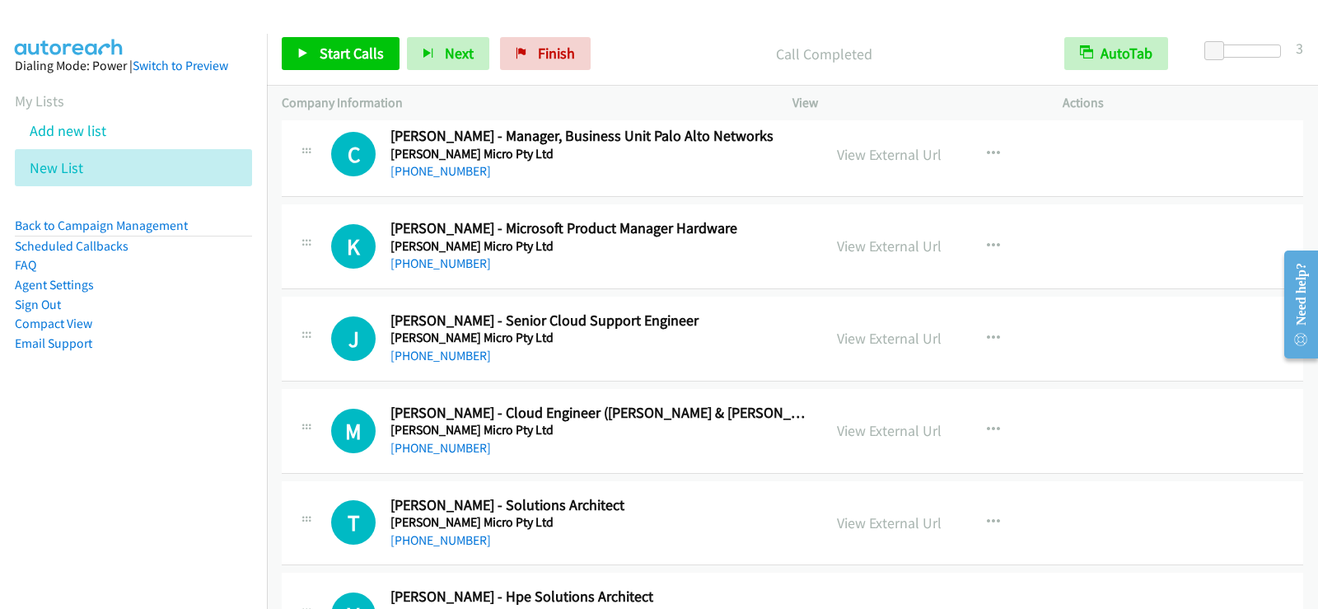
scroll to position [10000, 0]
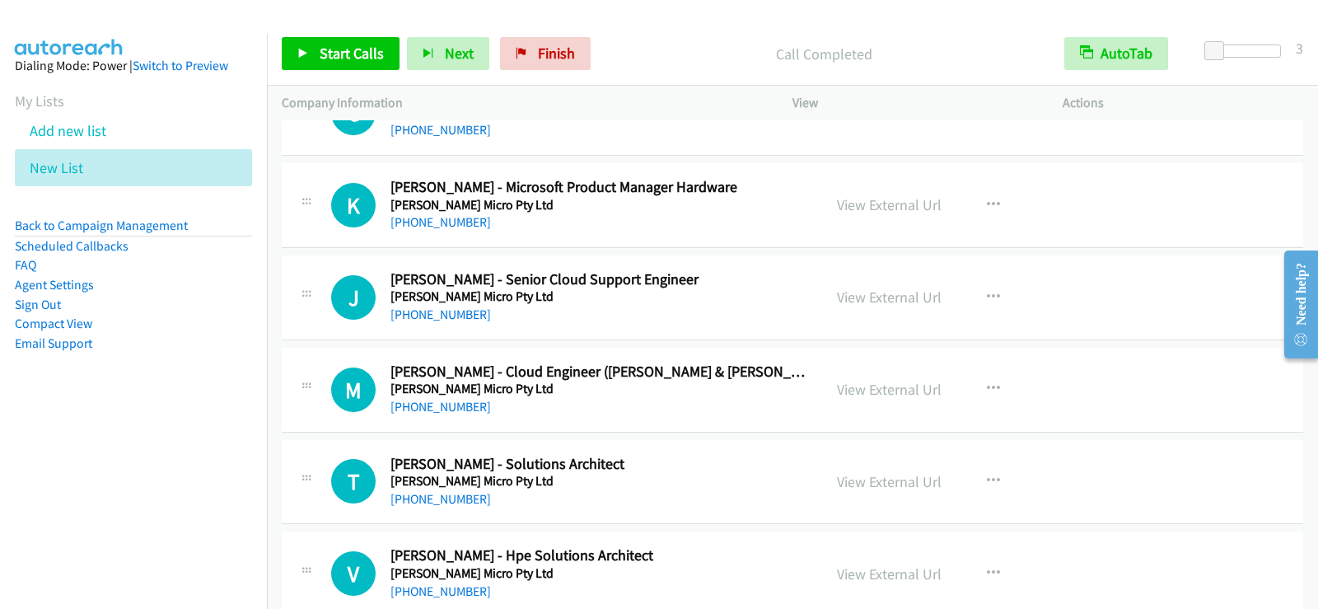
click at [708, 318] on div "[PHONE_NUMBER]" at bounding box center [598, 315] width 417 height 20
click at [987, 297] on icon "button" at bounding box center [993, 297] width 13 height 13
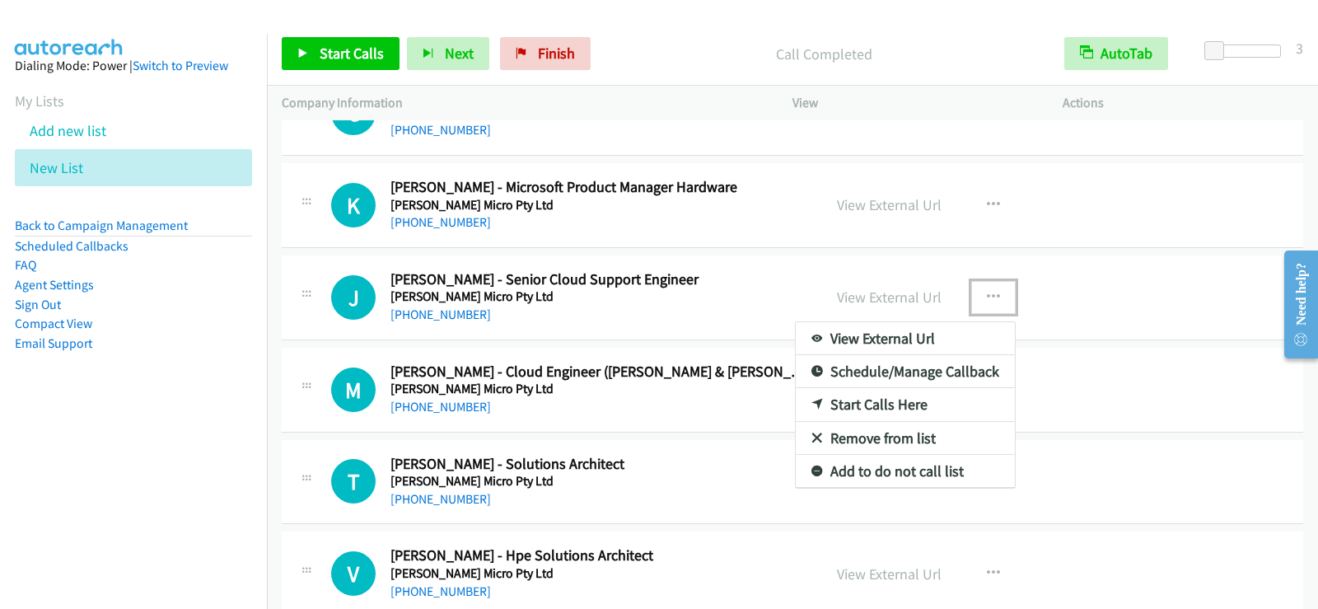
click at [862, 404] on link "Start Calls Here" at bounding box center [905, 404] width 219 height 33
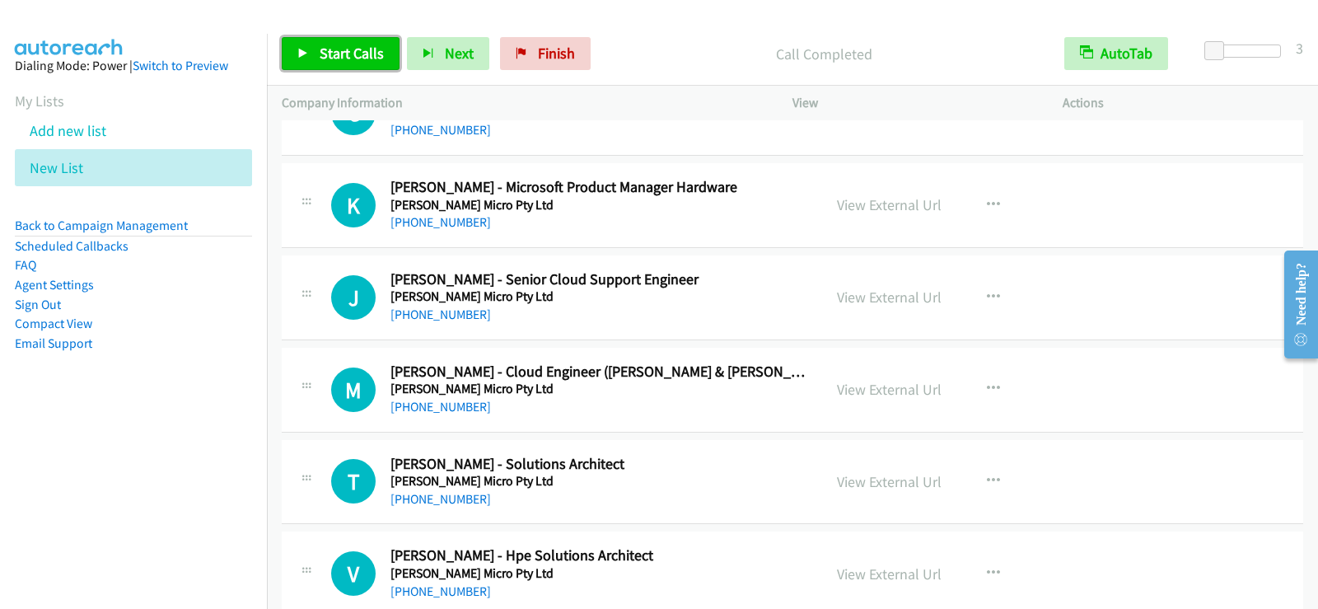
click at [367, 44] on span "Start Calls" at bounding box center [352, 53] width 64 height 19
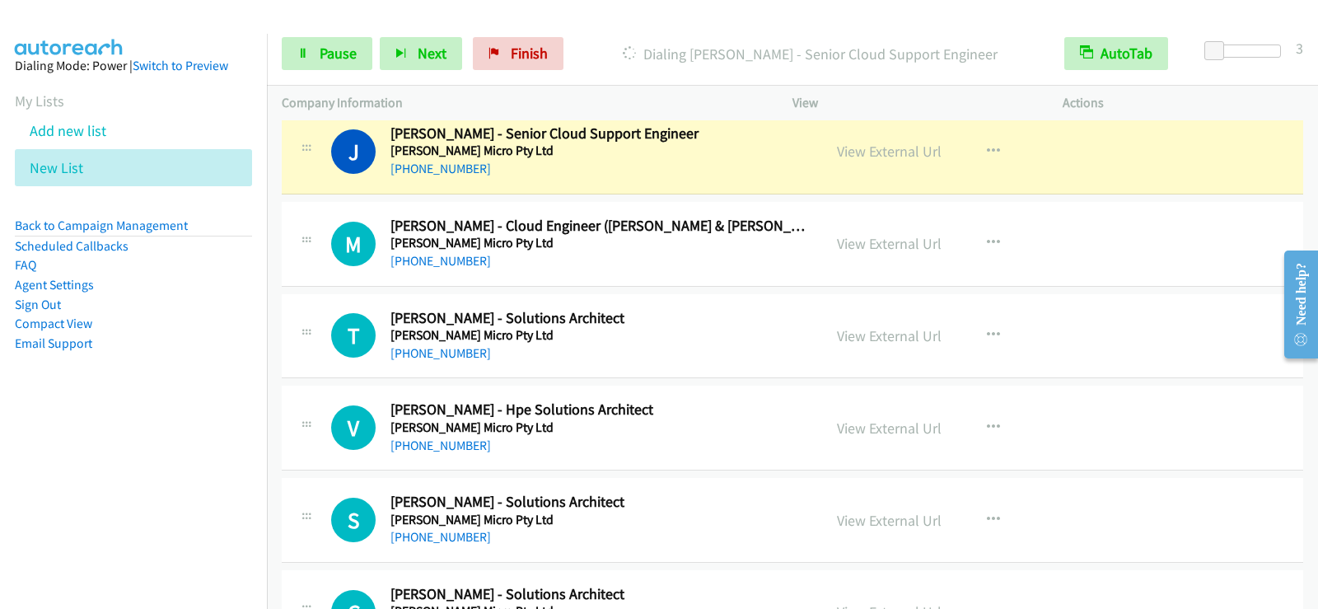
scroll to position [10136, 0]
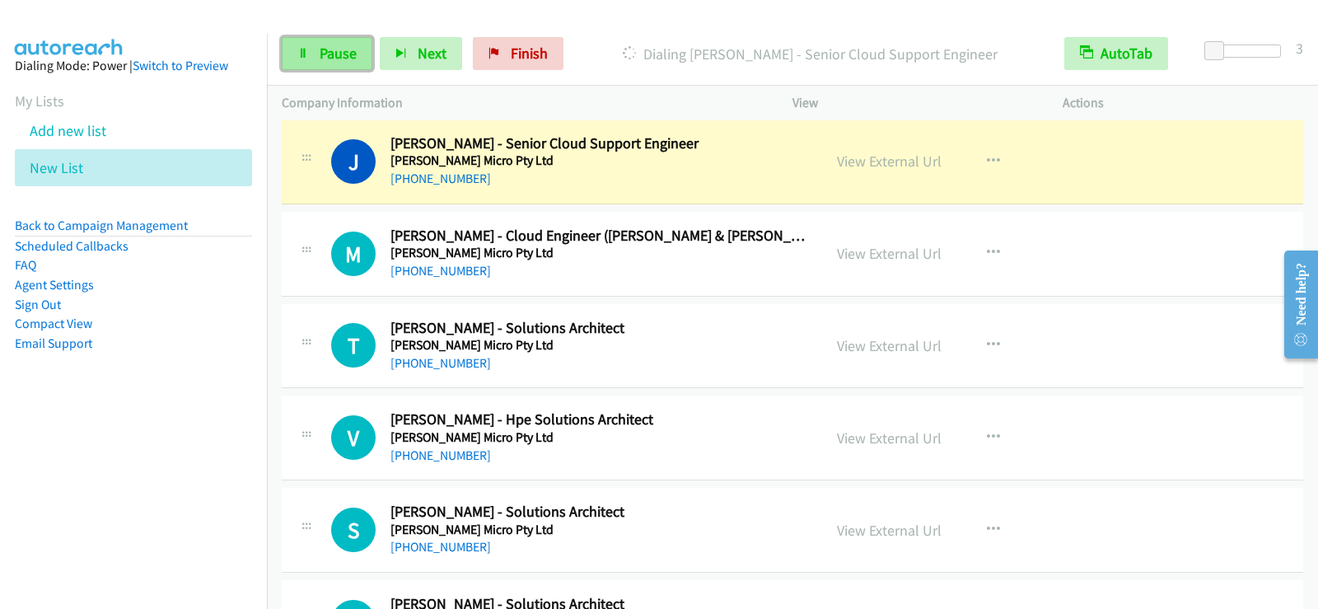
click at [315, 52] on link "Pause" at bounding box center [327, 53] width 91 height 33
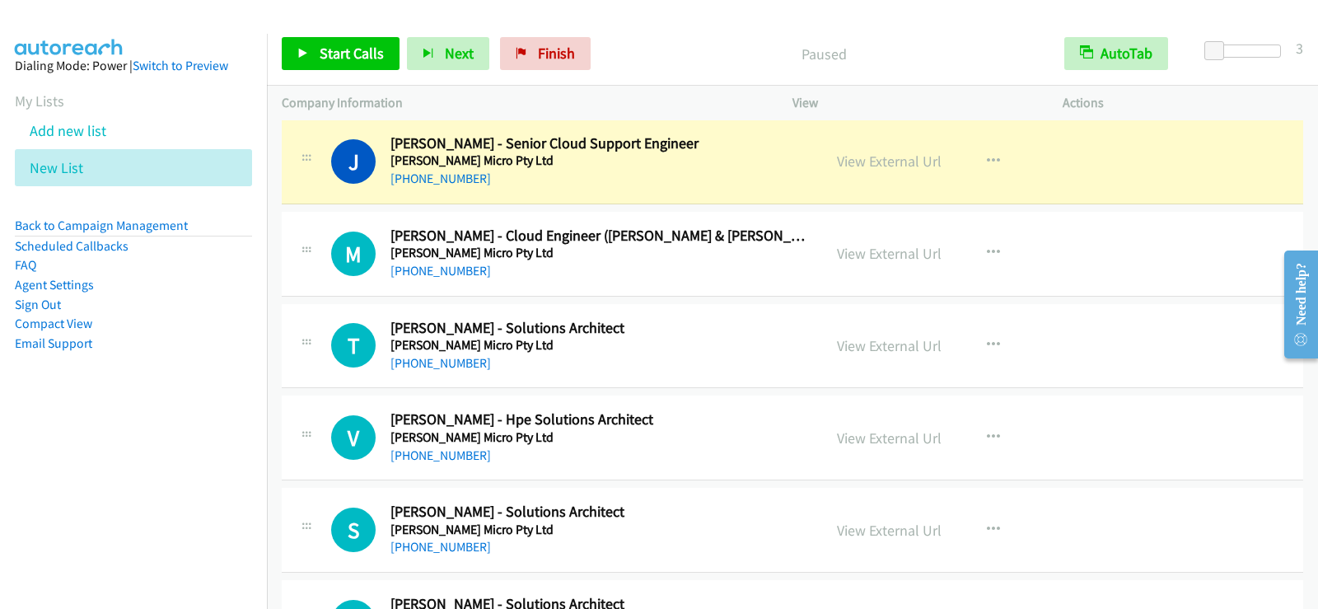
click at [724, 334] on h2 "[PERSON_NAME] - Solutions Architect" at bounding box center [598, 328] width 417 height 19
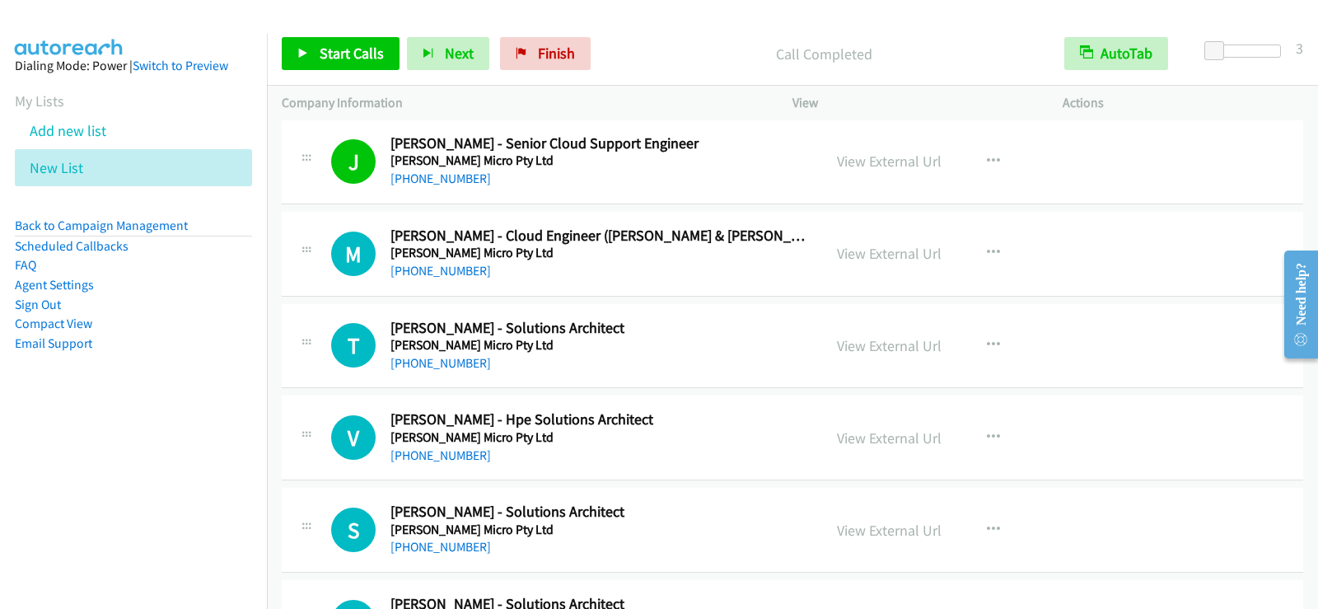
scroll to position [10218, 0]
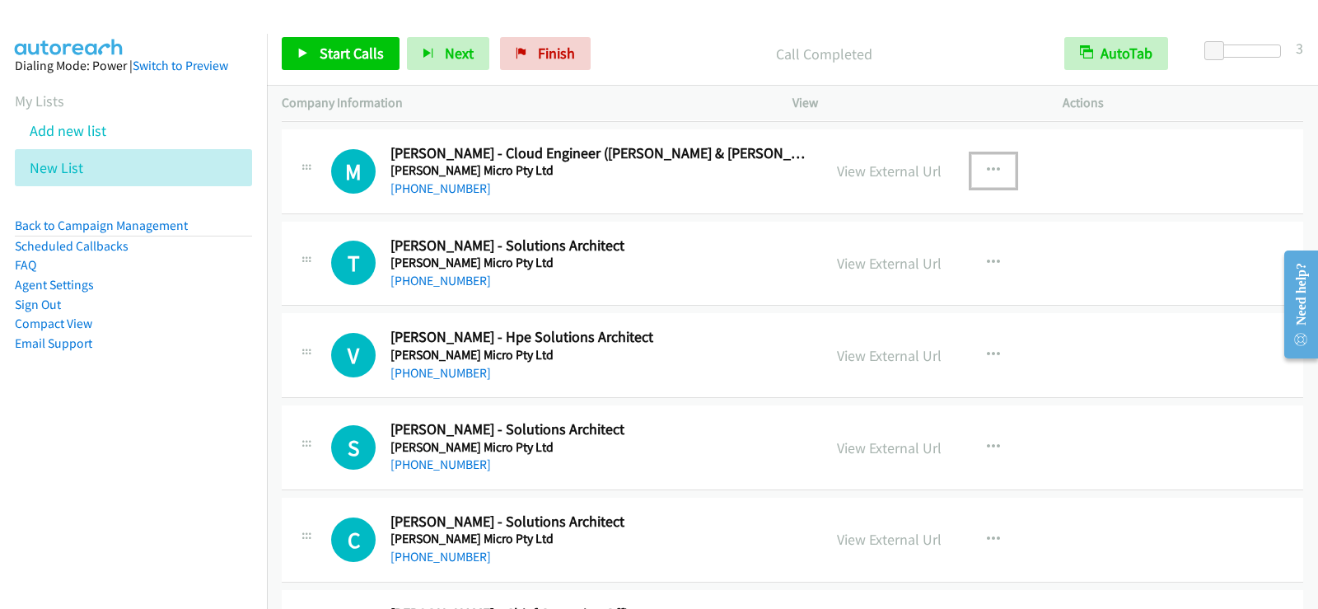
click at [979, 165] on button "button" at bounding box center [993, 170] width 44 height 33
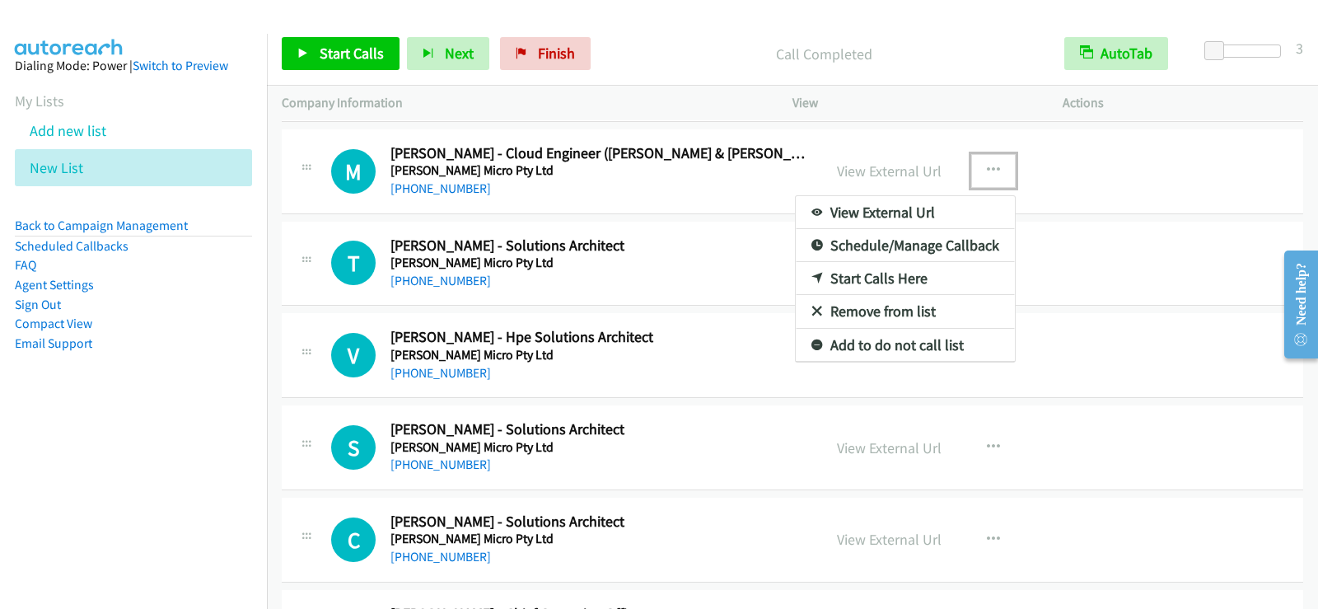
click at [902, 274] on link "Start Calls Here" at bounding box center [905, 278] width 219 height 33
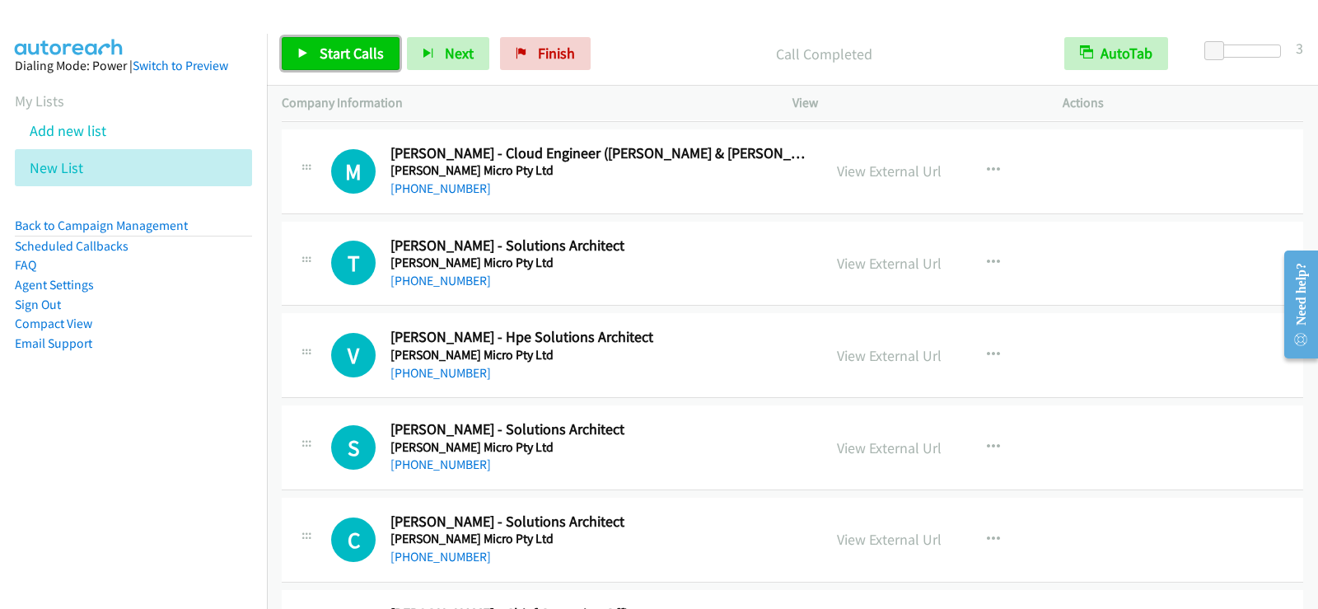
click at [330, 46] on span "Start Calls" at bounding box center [352, 53] width 64 height 19
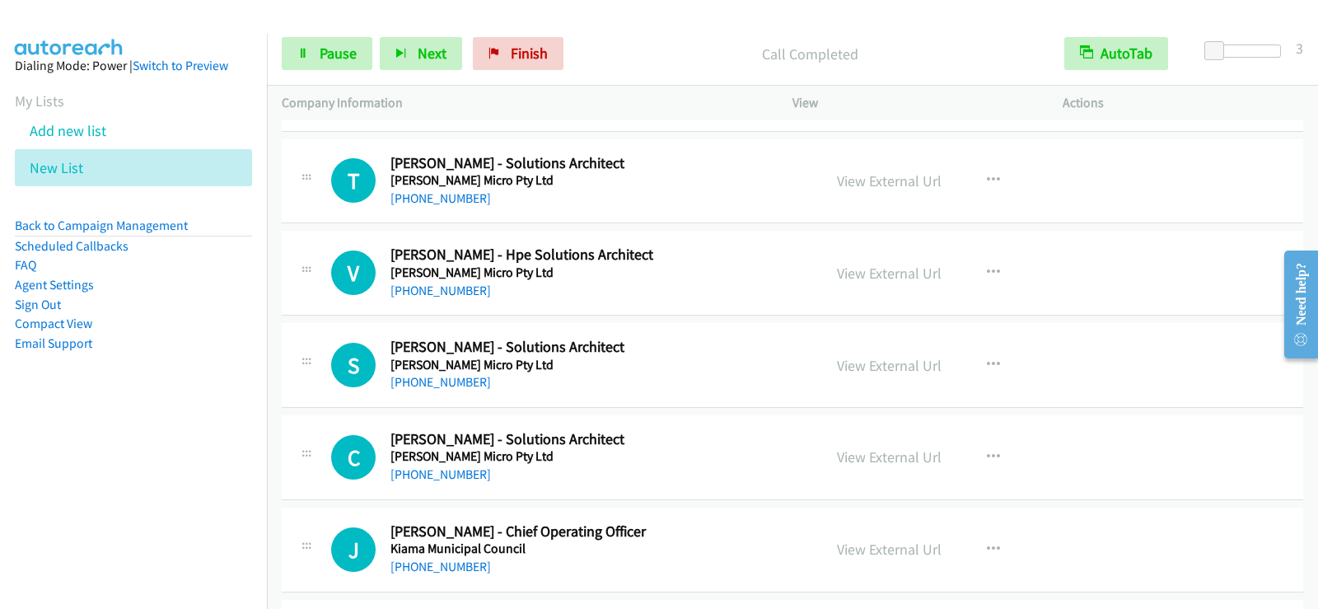
scroll to position [10334, 0]
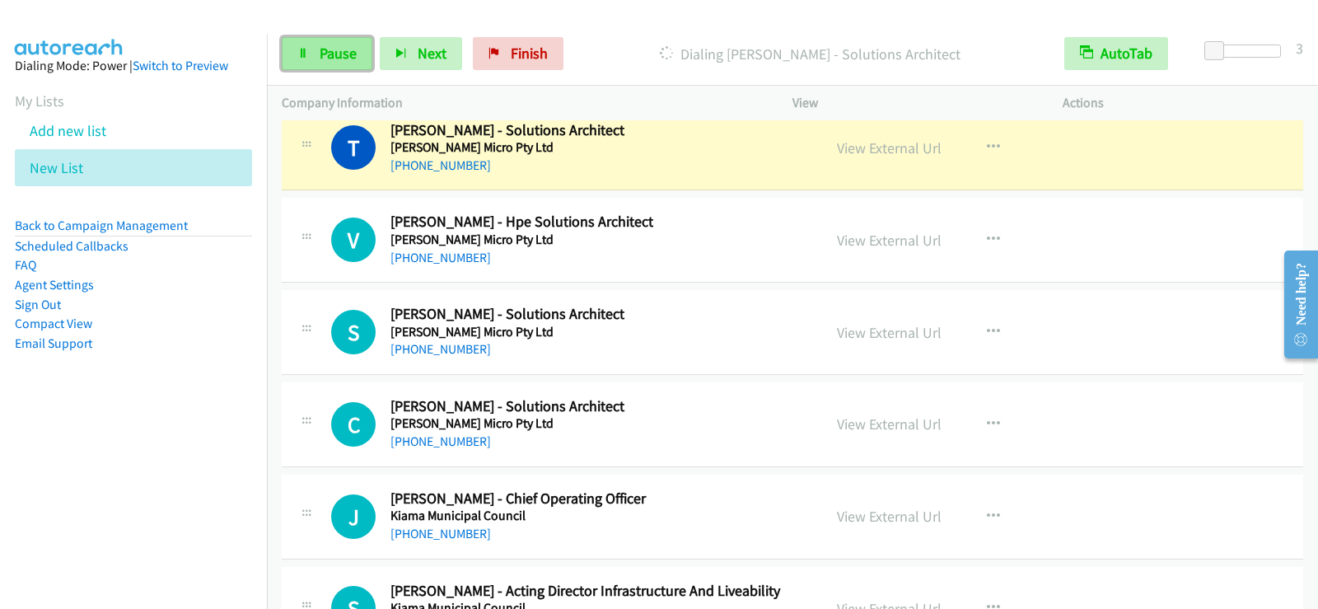
click at [323, 64] on link "Pause" at bounding box center [327, 53] width 91 height 33
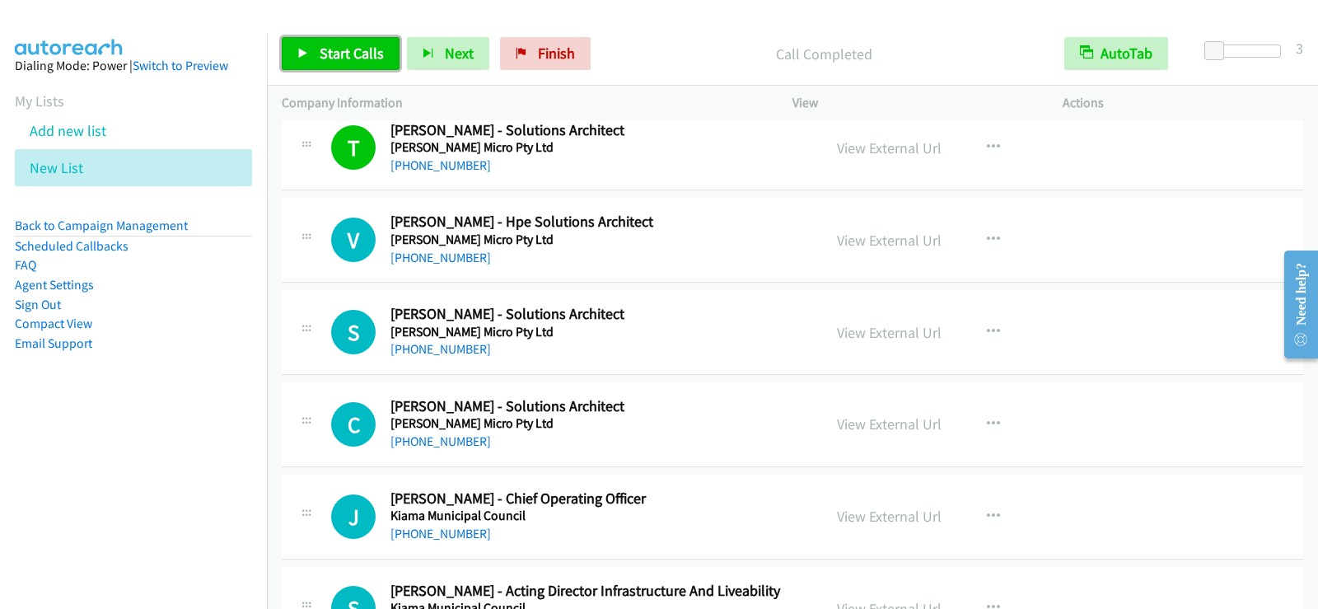
click at [338, 58] on span "Start Calls" at bounding box center [352, 53] width 64 height 19
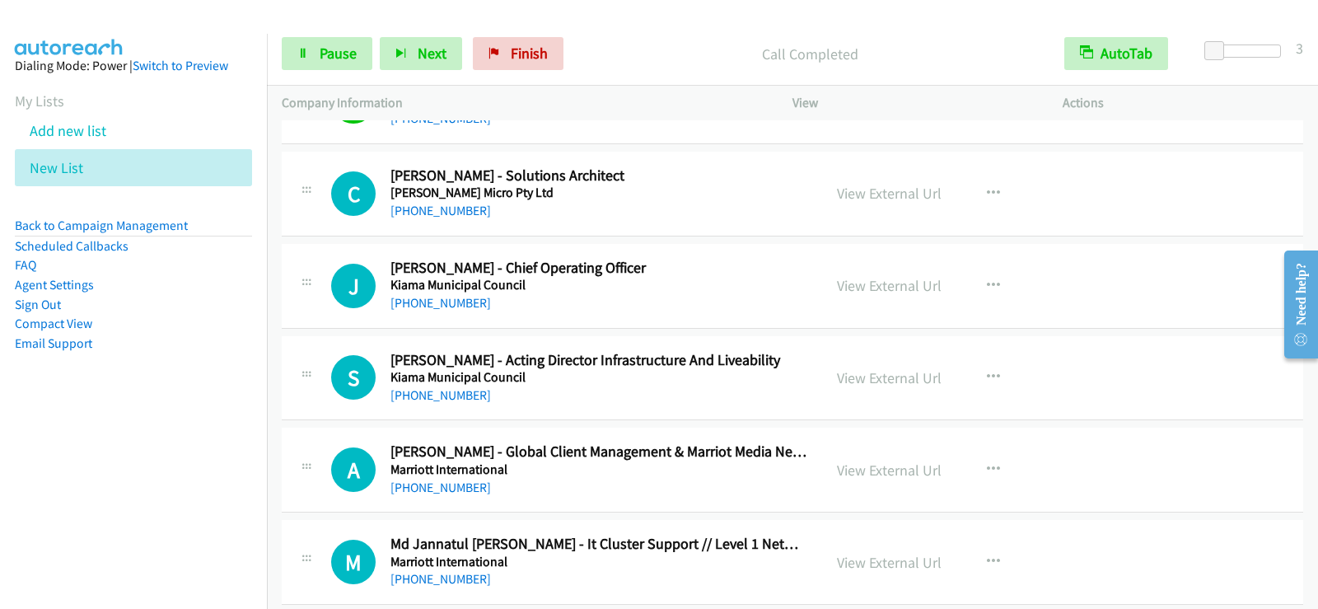
scroll to position [10597, 0]
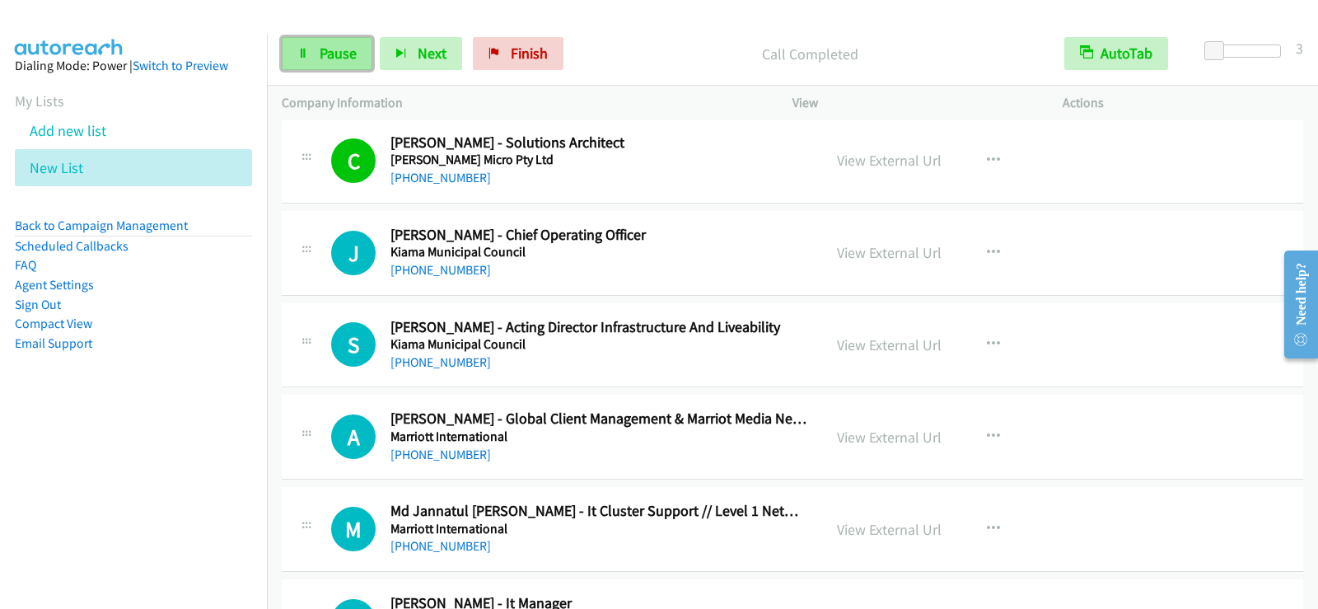
click at [333, 65] on link "Pause" at bounding box center [327, 53] width 91 height 33
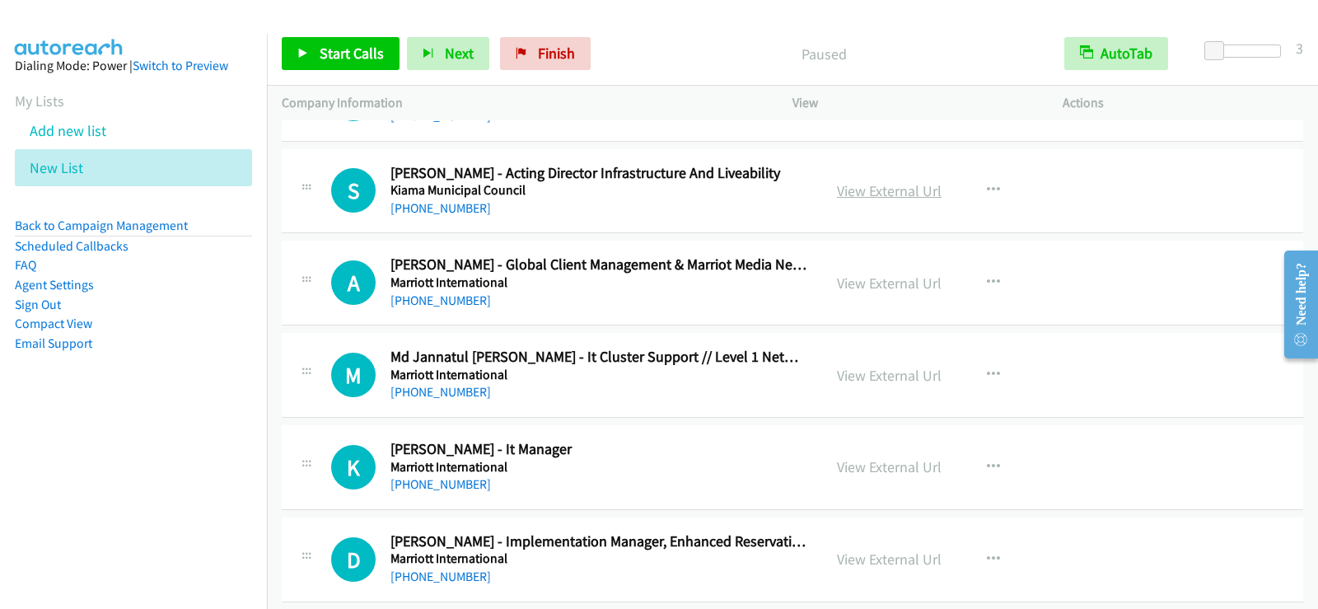
scroll to position [10762, 0]
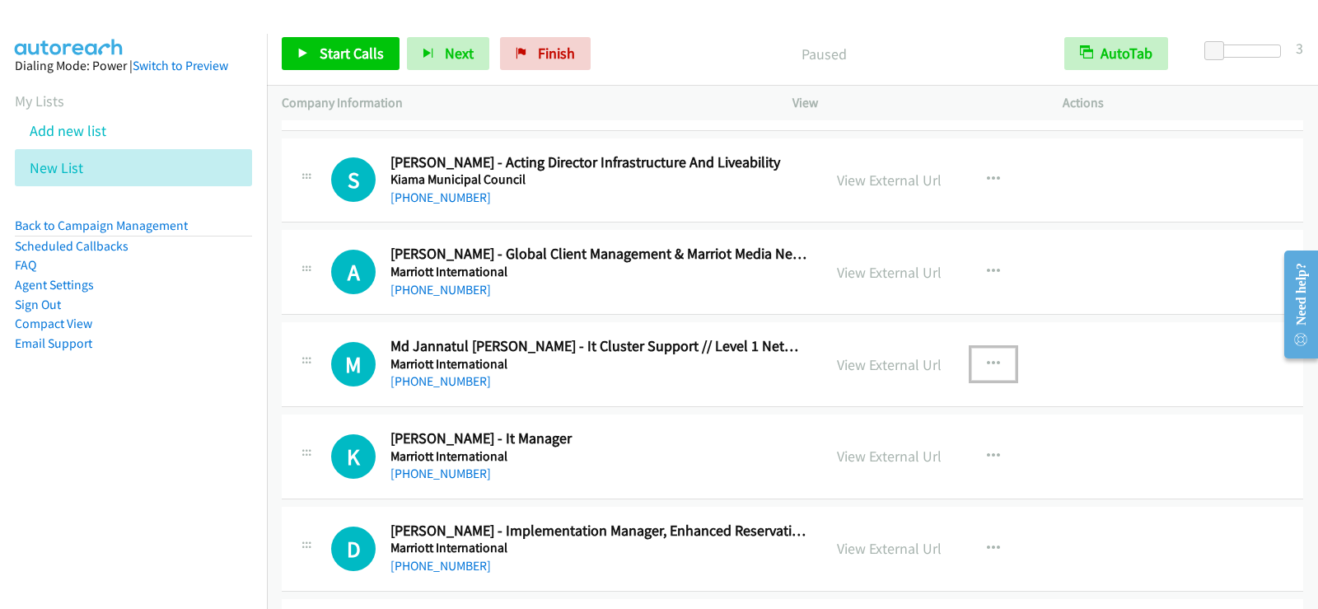
click at [975, 362] on button "button" at bounding box center [993, 364] width 44 height 33
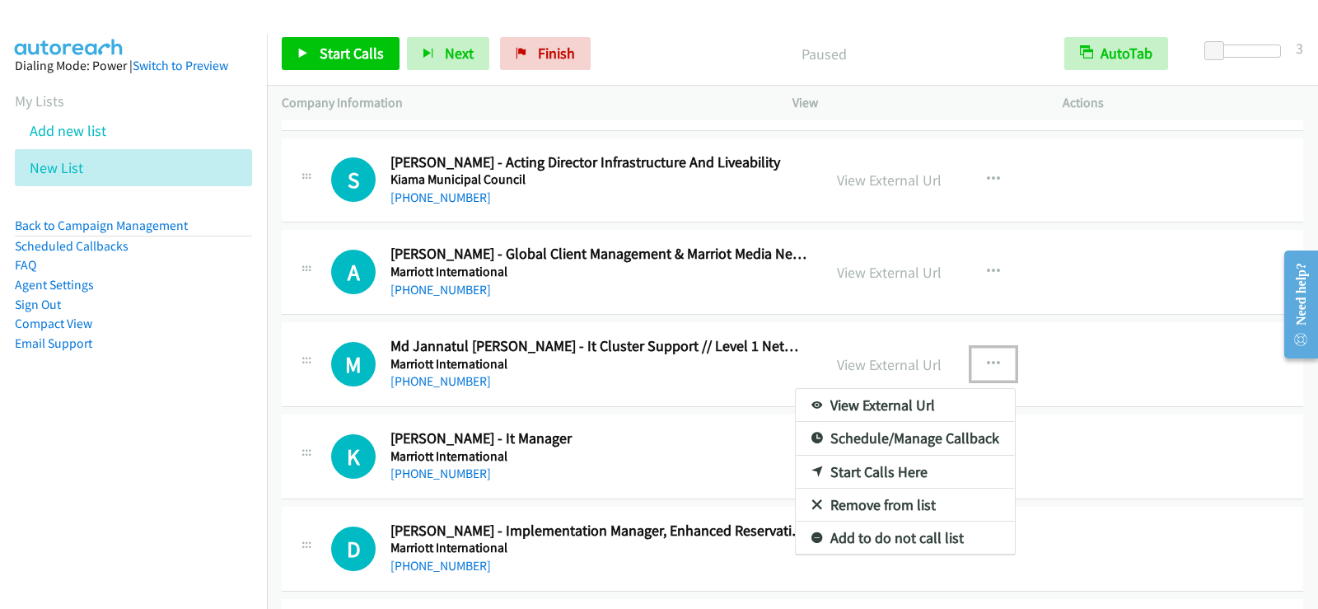
click at [907, 467] on link "Start Calls Here" at bounding box center [905, 472] width 219 height 33
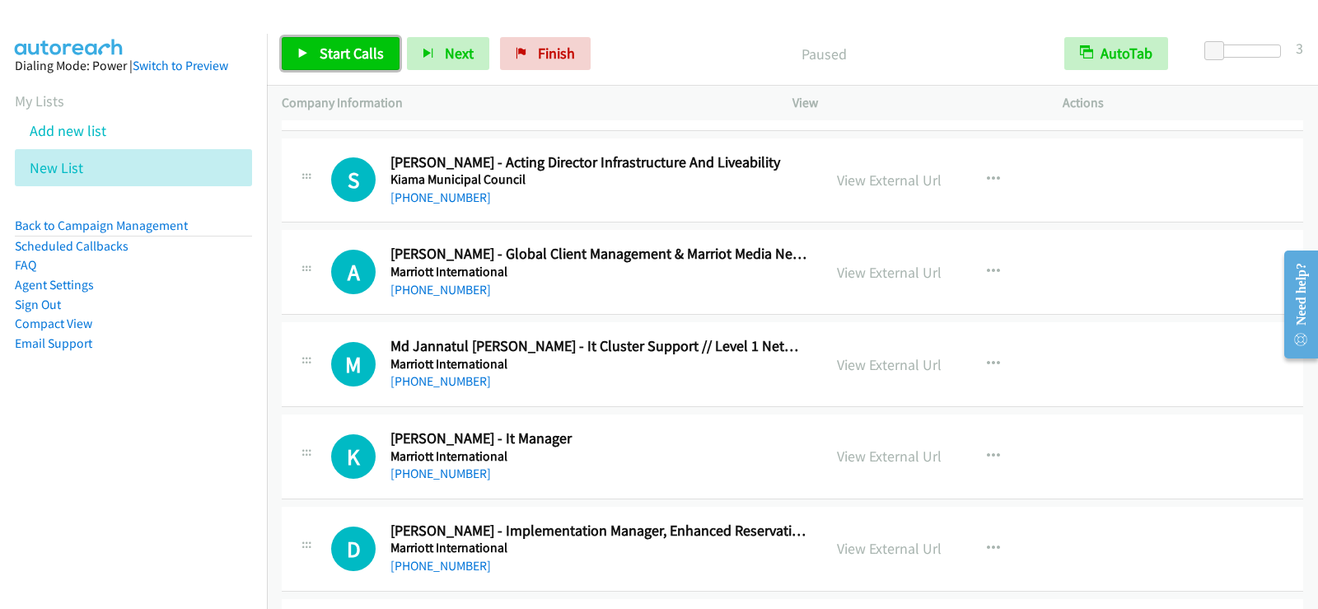
click at [335, 52] on span "Start Calls" at bounding box center [352, 53] width 64 height 19
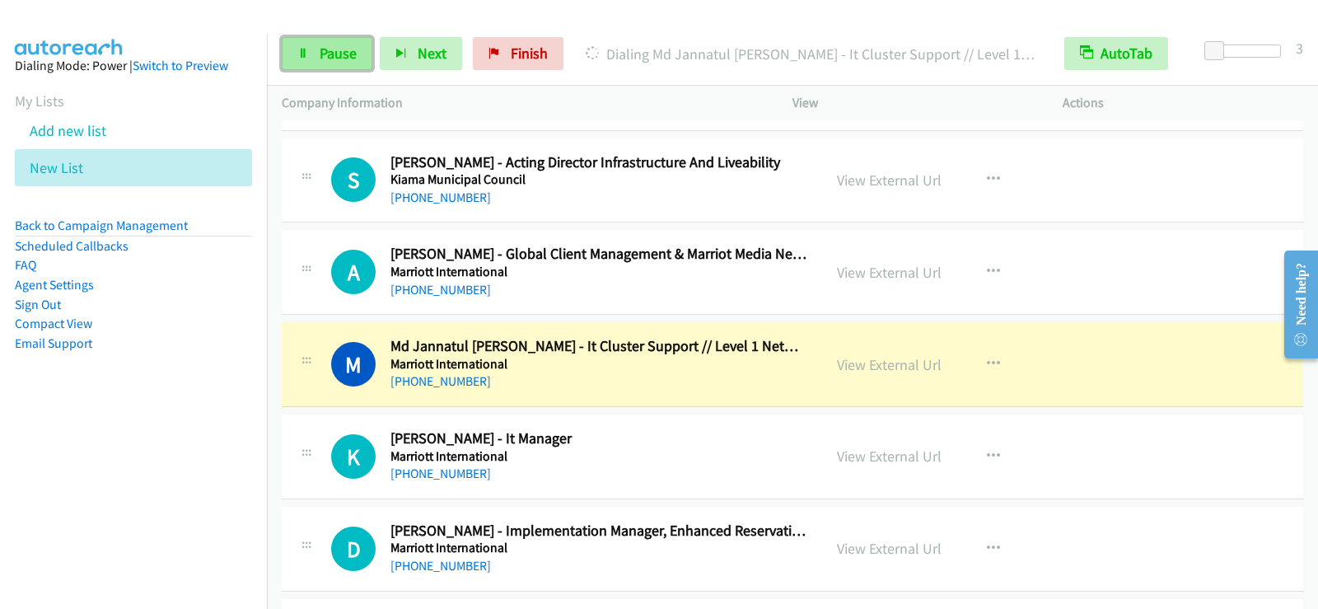
click at [341, 65] on link "Pause" at bounding box center [327, 53] width 91 height 33
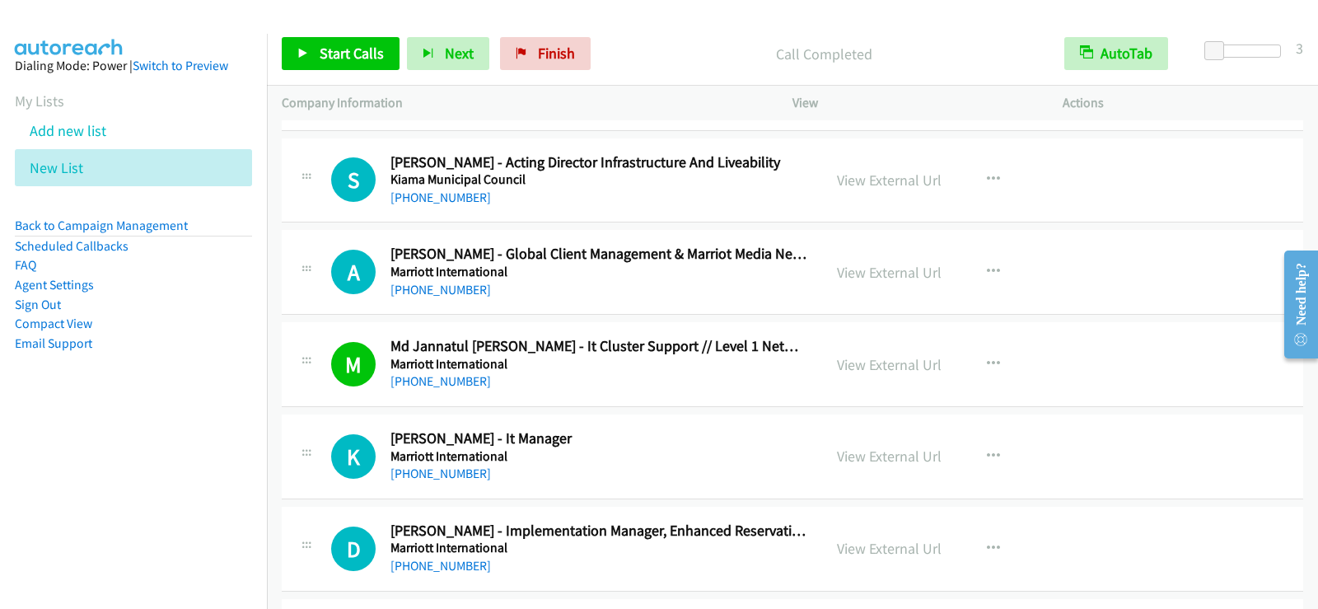
scroll to position [10844, 0]
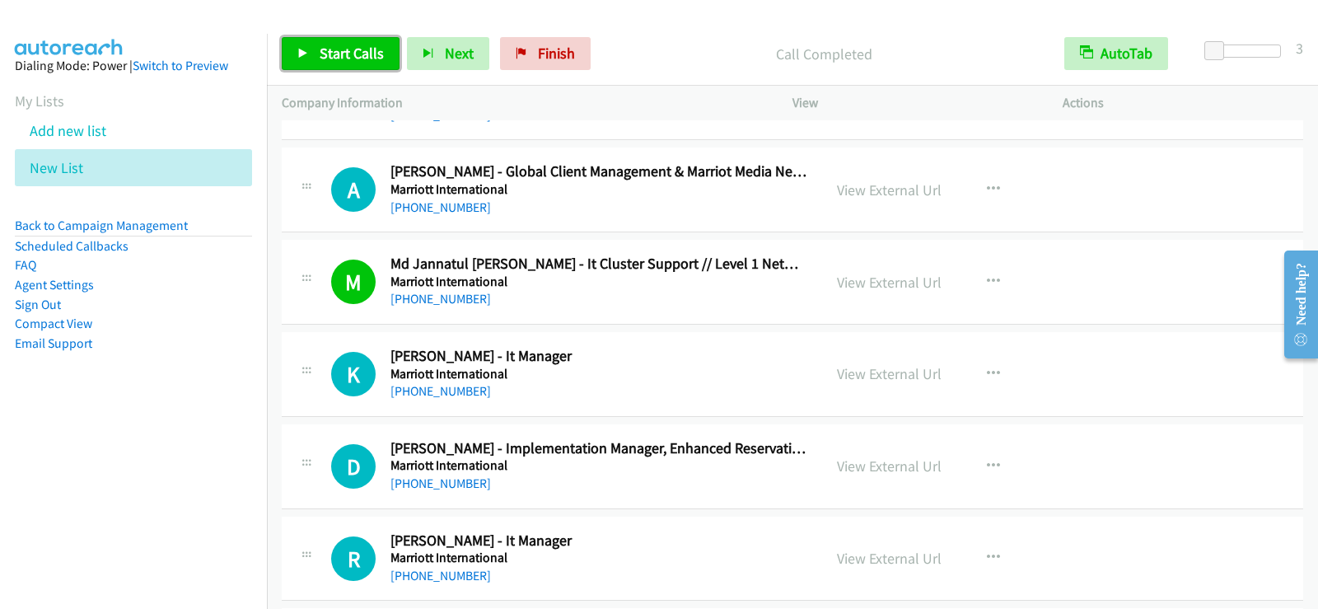
click at [329, 61] on span "Start Calls" at bounding box center [352, 53] width 64 height 19
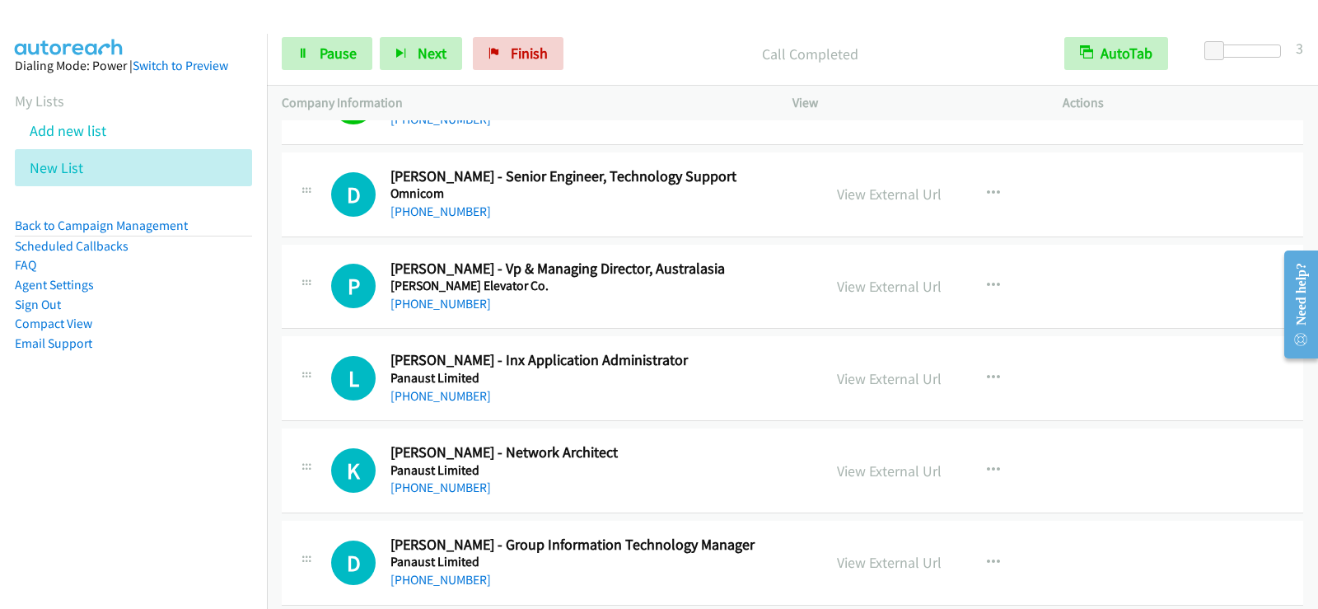
scroll to position [11685, 0]
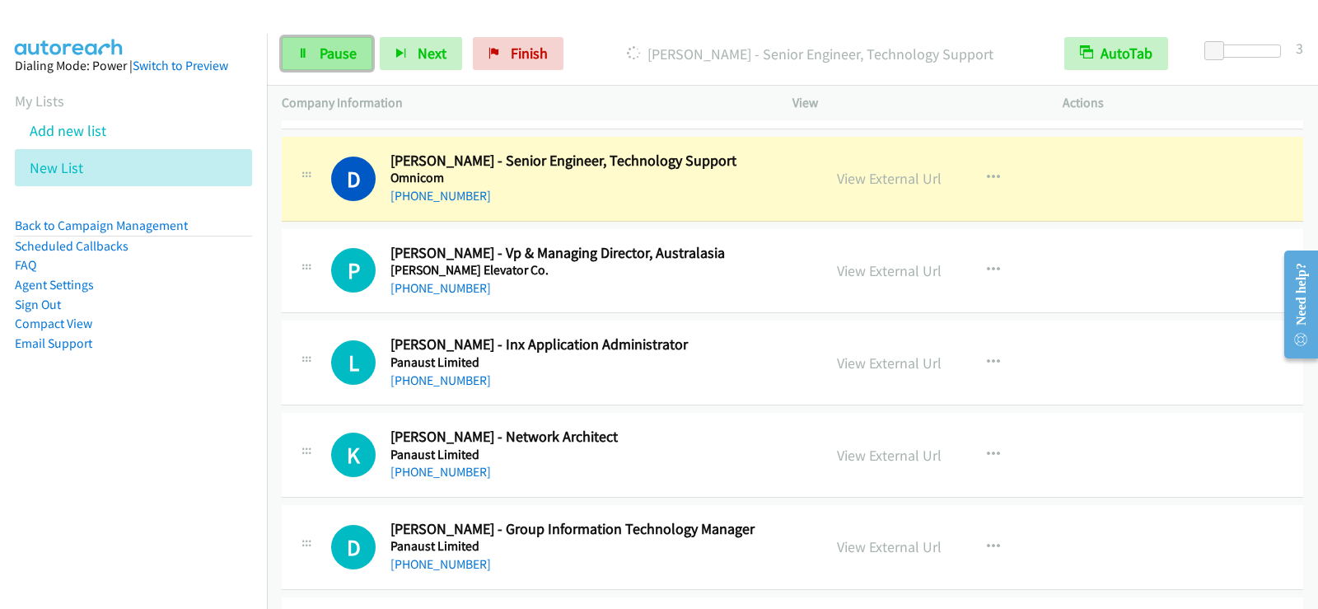
click at [306, 63] on link "Pause" at bounding box center [327, 53] width 91 height 33
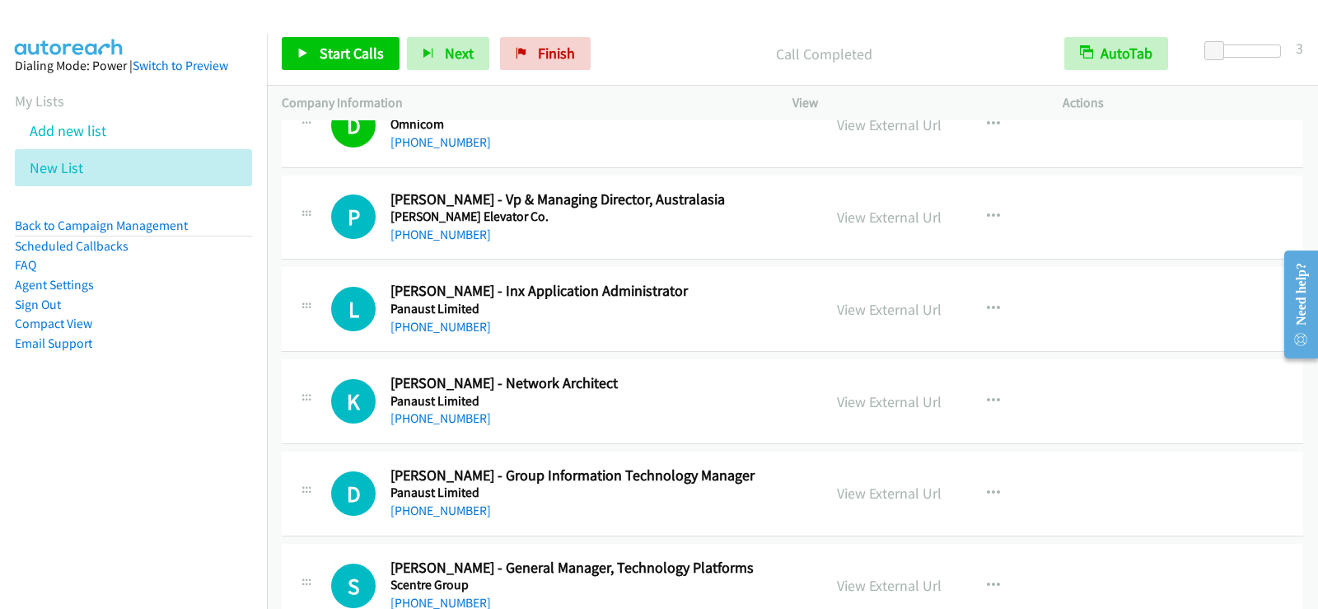
scroll to position [11767, 0]
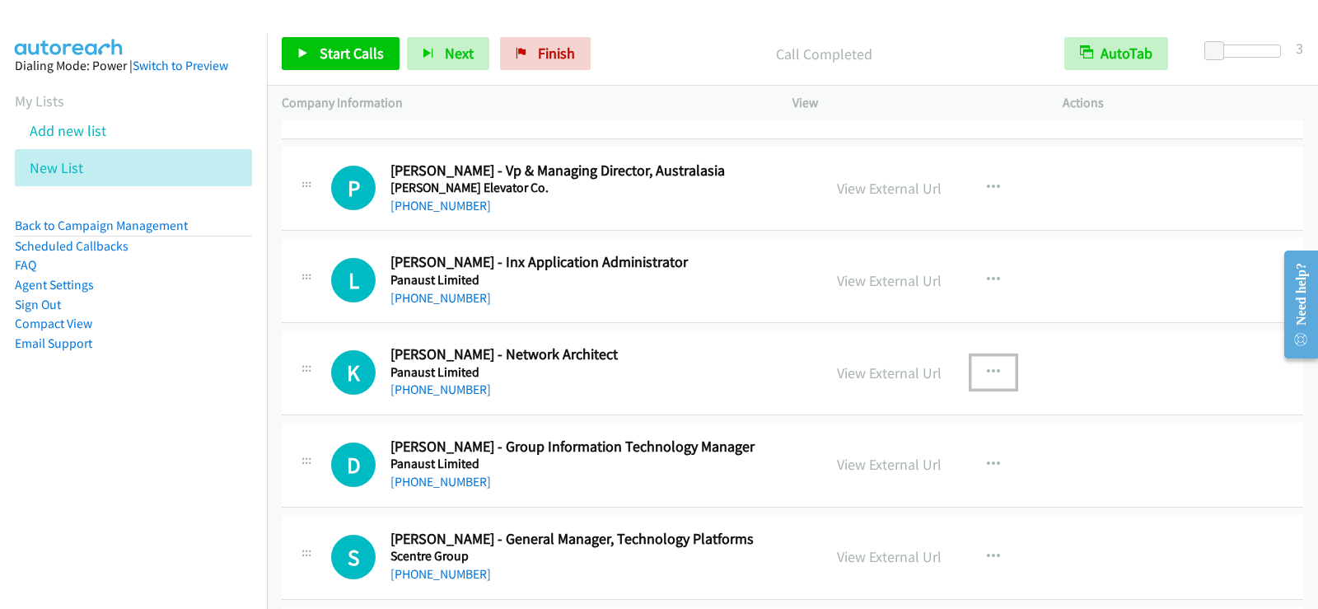
click at [993, 374] on icon "button" at bounding box center [993, 372] width 13 height 13
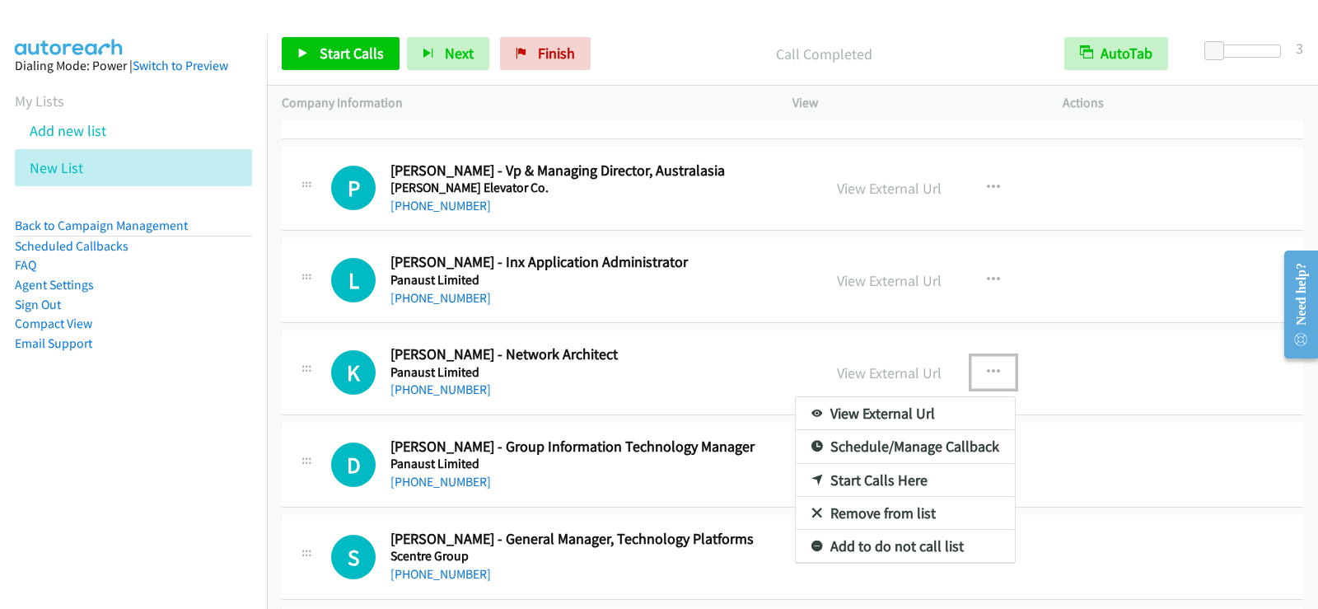
click at [899, 483] on link "Start Calls Here" at bounding box center [905, 480] width 219 height 33
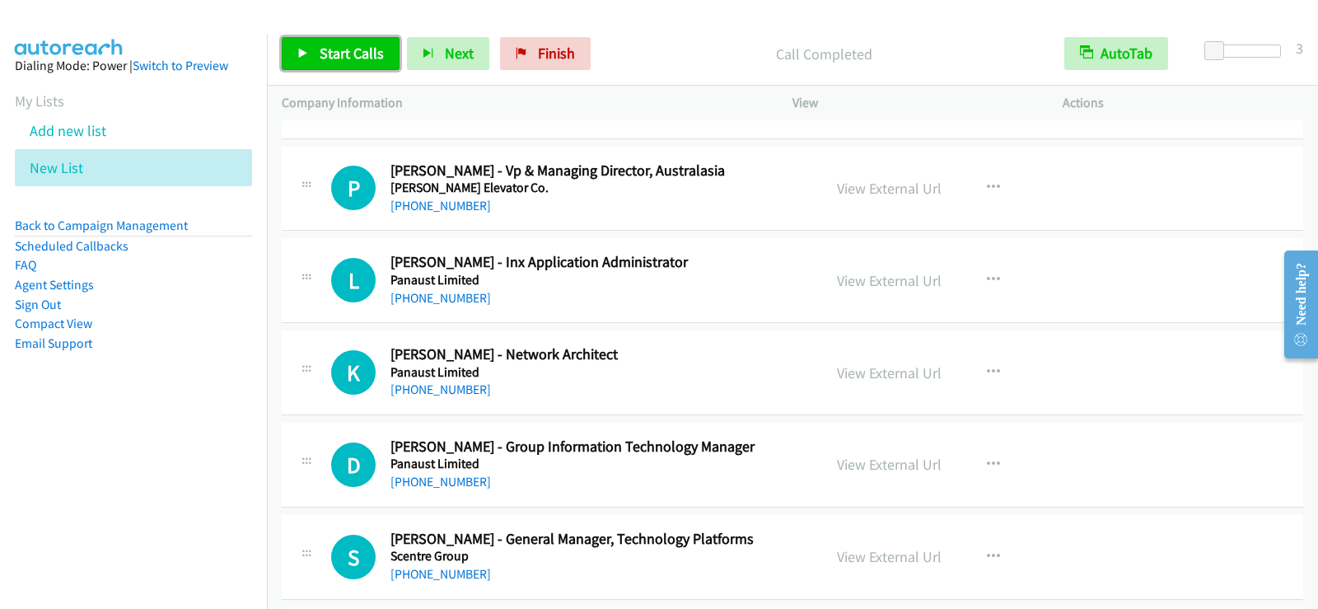
click at [368, 66] on link "Start Calls" at bounding box center [341, 53] width 118 height 33
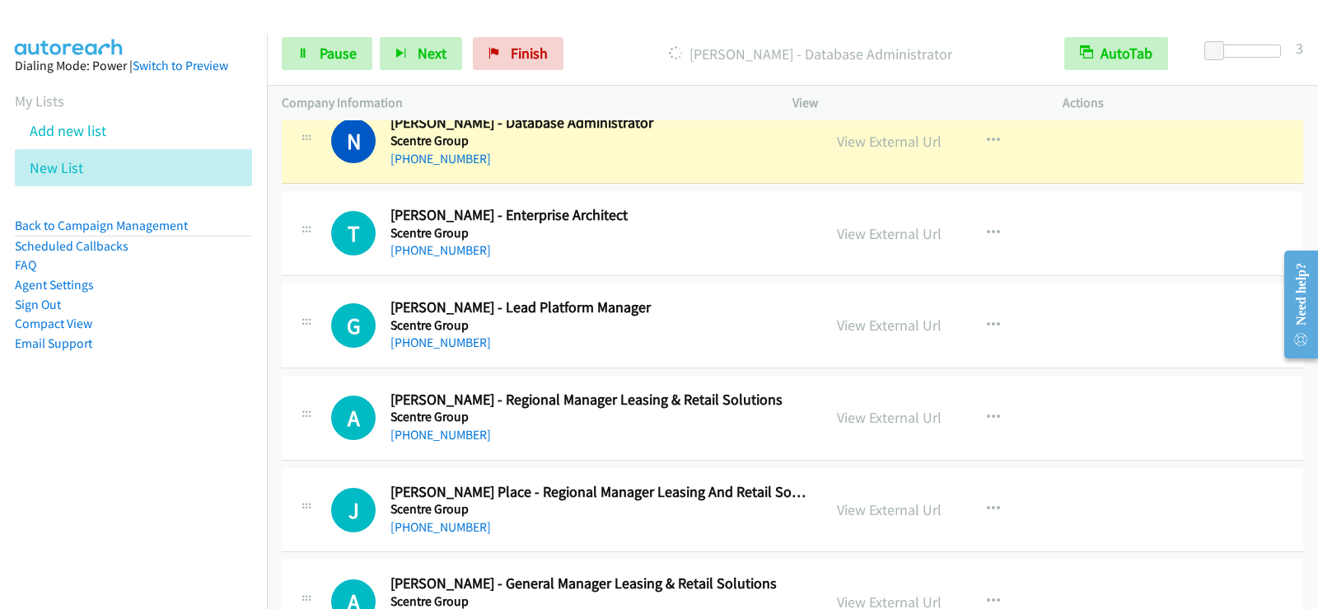
scroll to position [12348, 0]
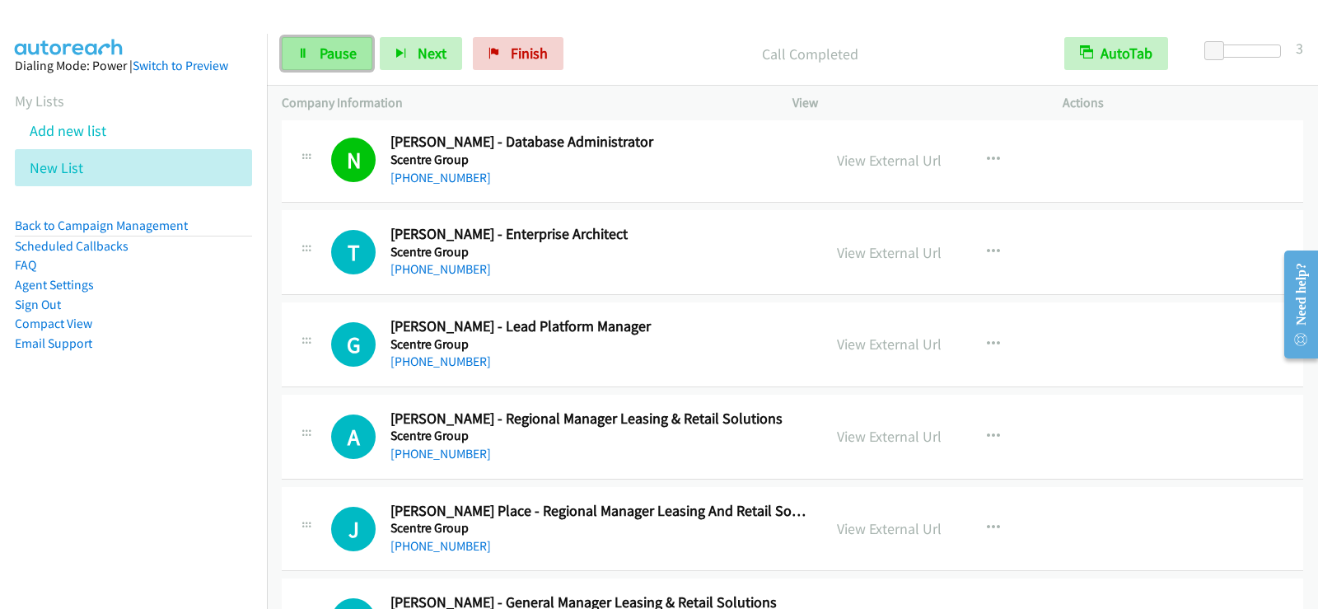
click at [342, 62] on span "Pause" at bounding box center [338, 53] width 37 height 19
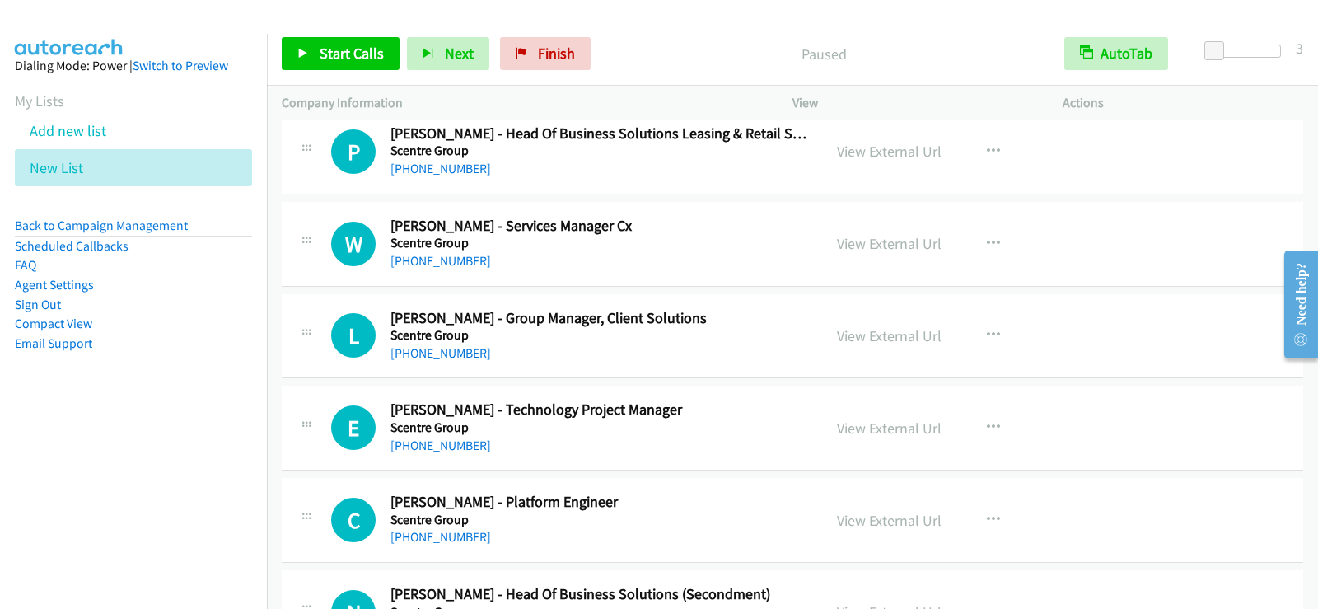
scroll to position [13583, 0]
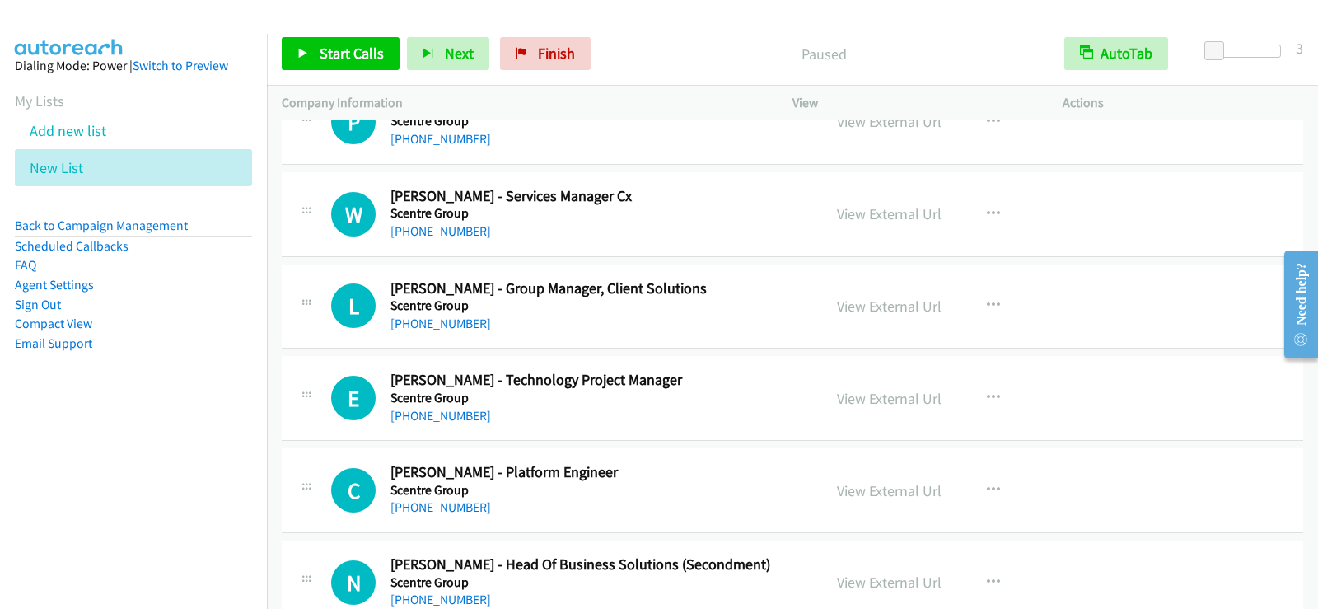
click at [757, 400] on h5 "Scentre Group" at bounding box center [598, 398] width 417 height 16
click at [987, 395] on icon "button" at bounding box center [993, 397] width 13 height 13
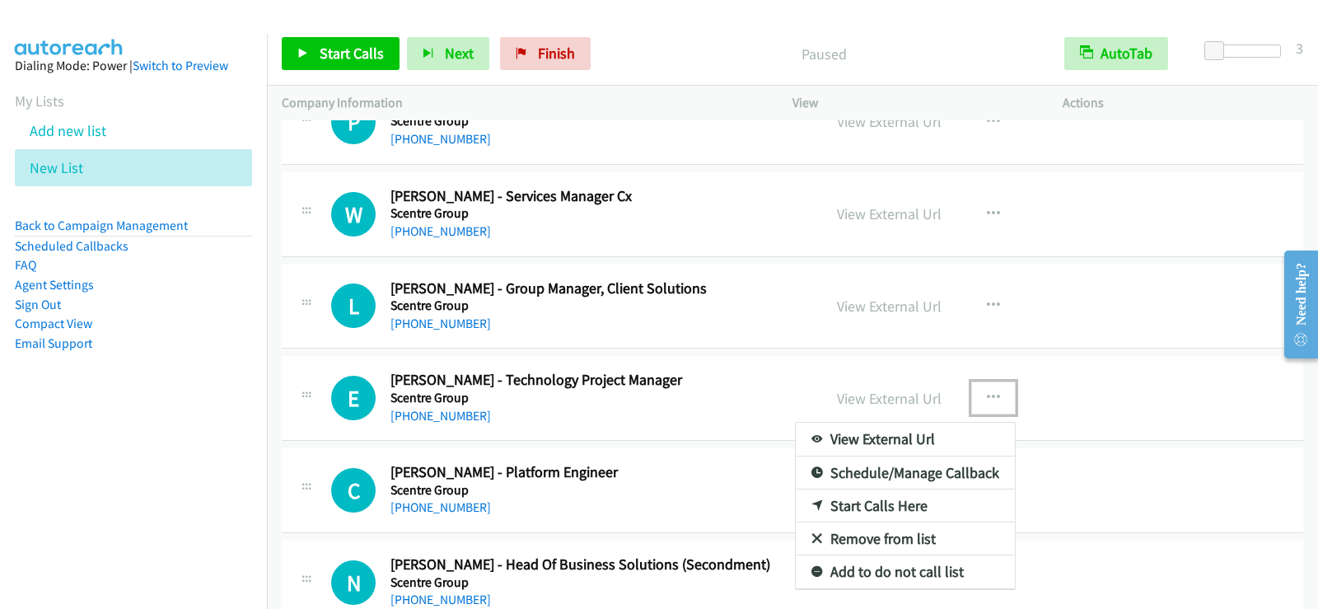
click at [875, 506] on link "Start Calls Here" at bounding box center [905, 505] width 219 height 33
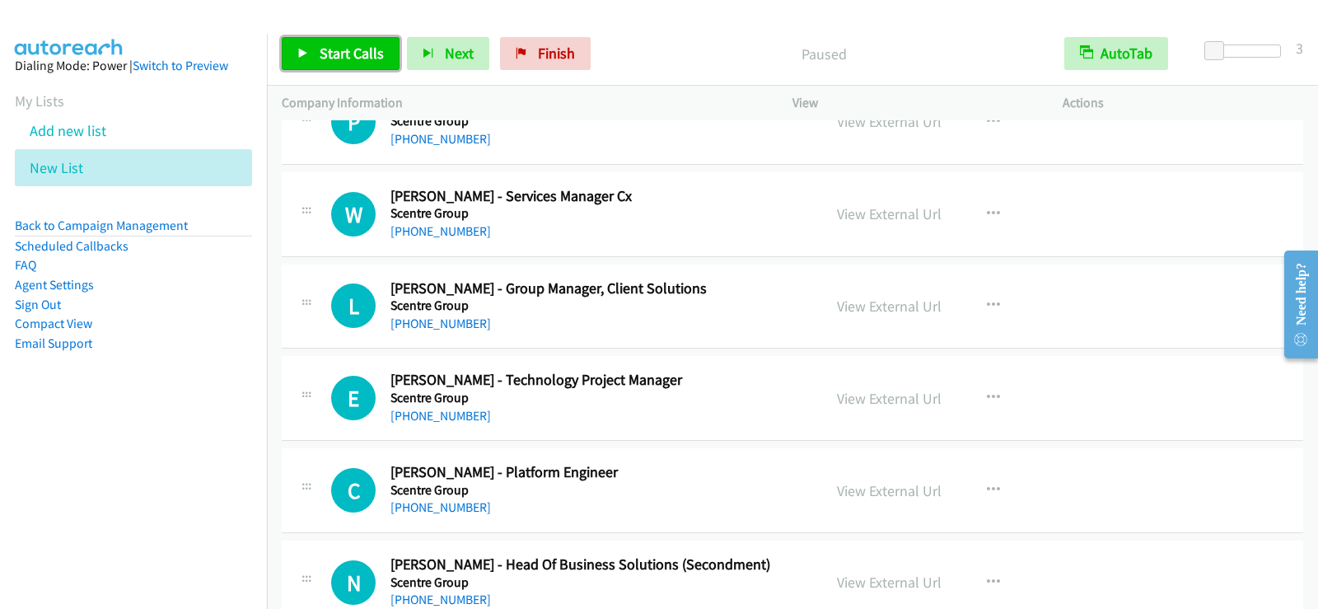
click at [375, 55] on span "Start Calls" at bounding box center [352, 53] width 64 height 19
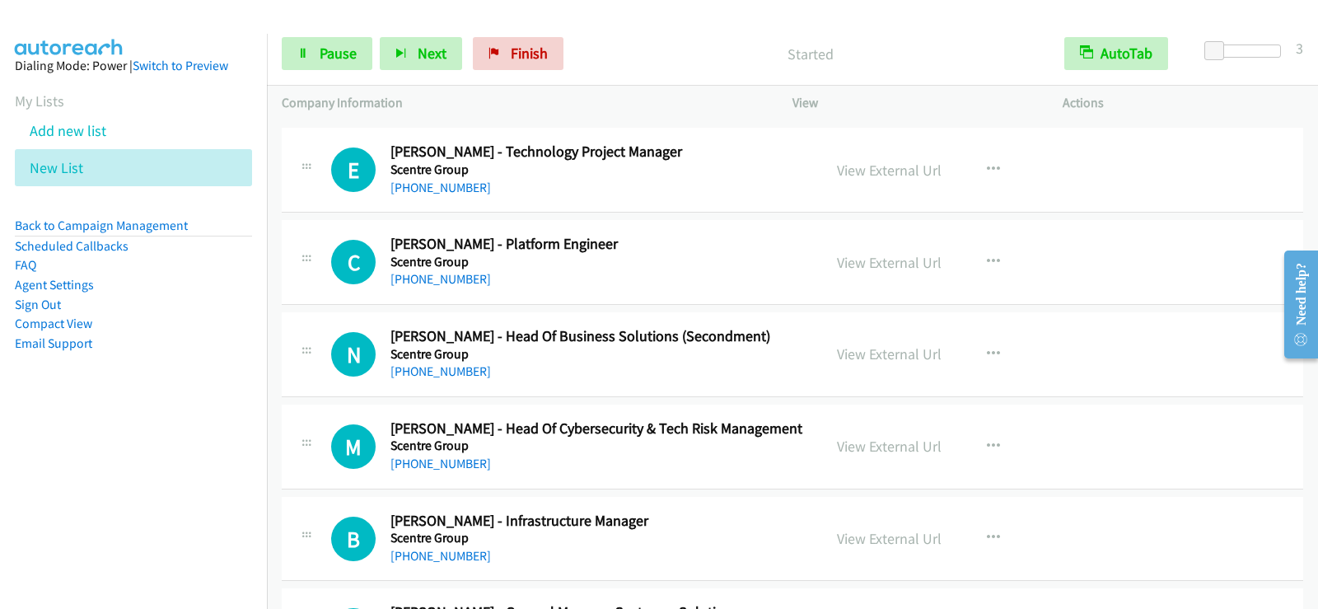
scroll to position [13830, 0]
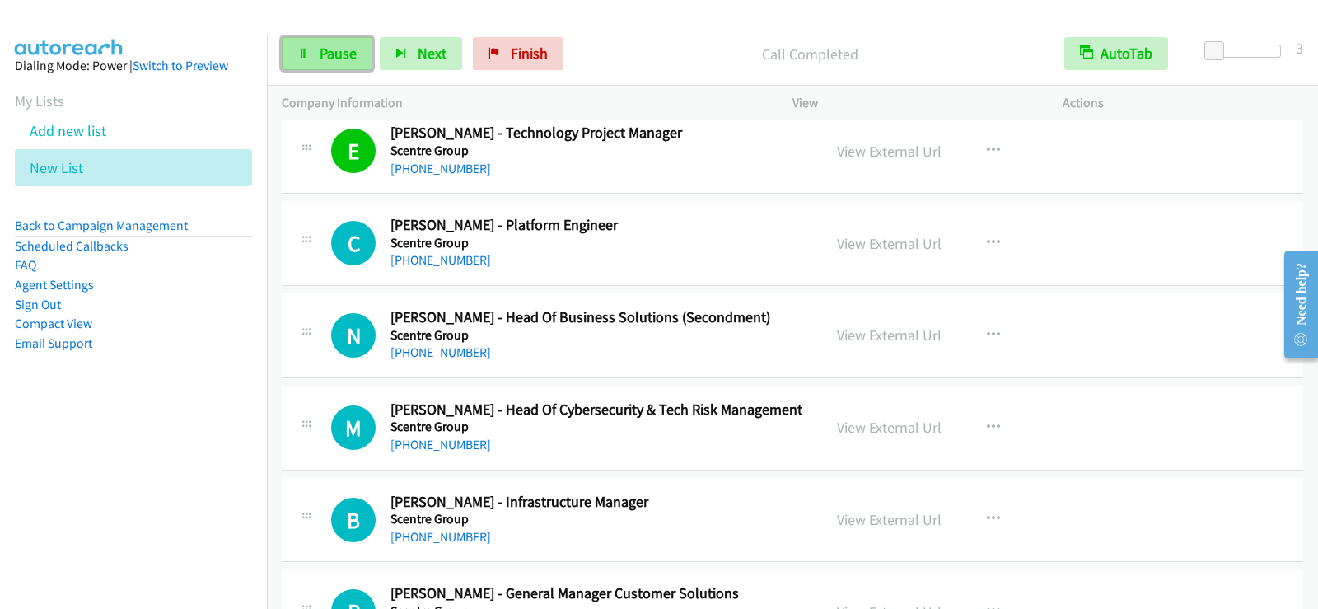
click at [339, 61] on span "Pause" at bounding box center [338, 53] width 37 height 19
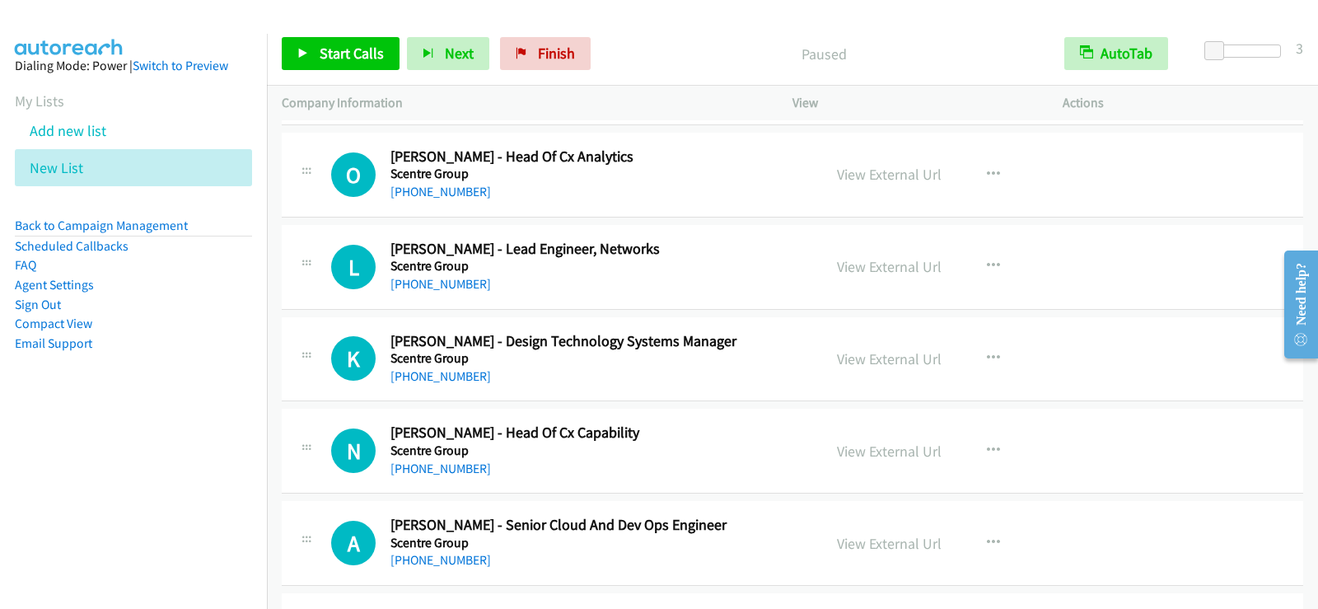
scroll to position [14572, 0]
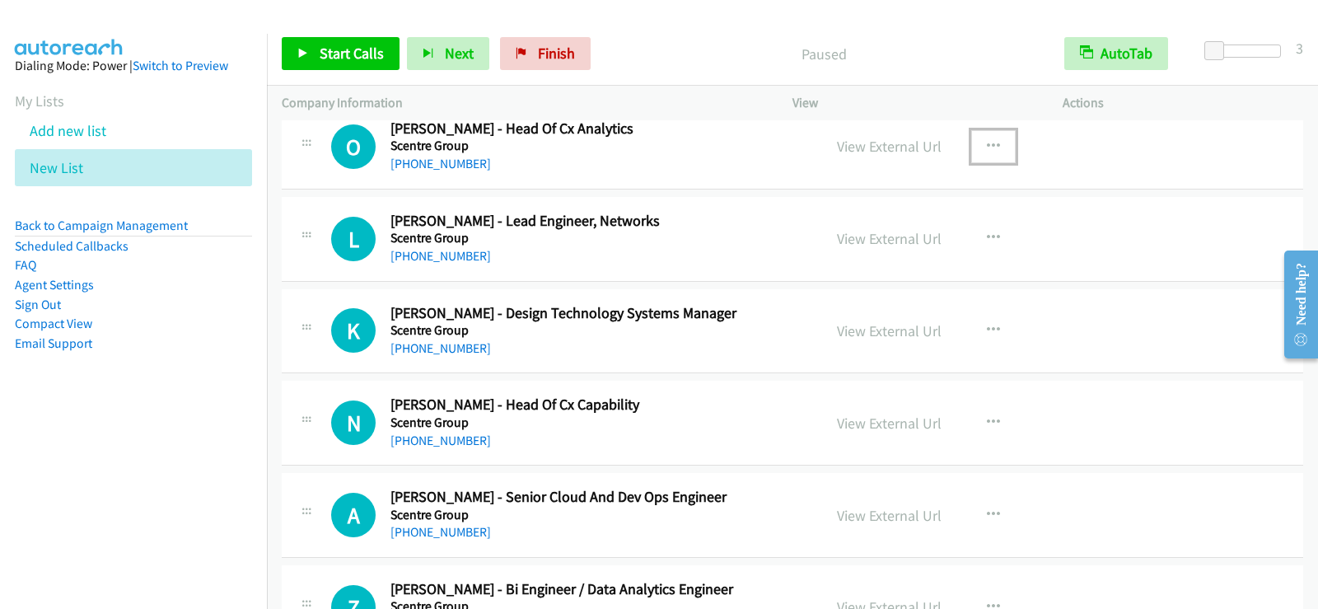
click at [994, 142] on button "button" at bounding box center [993, 146] width 44 height 33
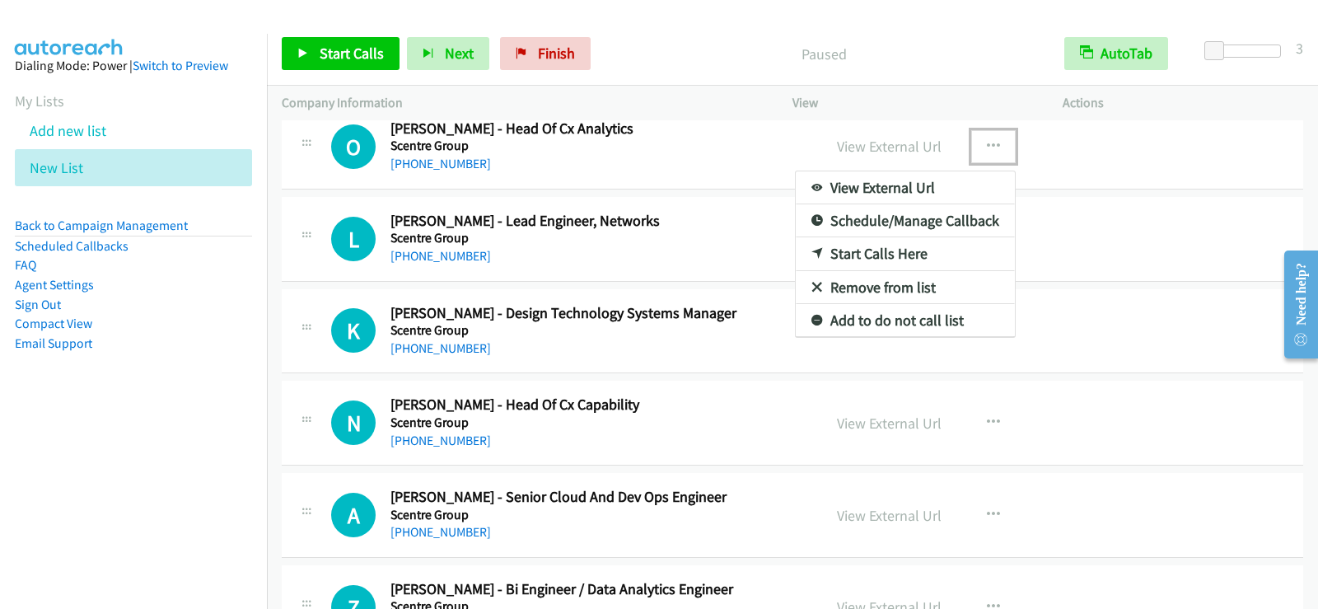
click at [884, 255] on link "Start Calls Here" at bounding box center [905, 253] width 219 height 33
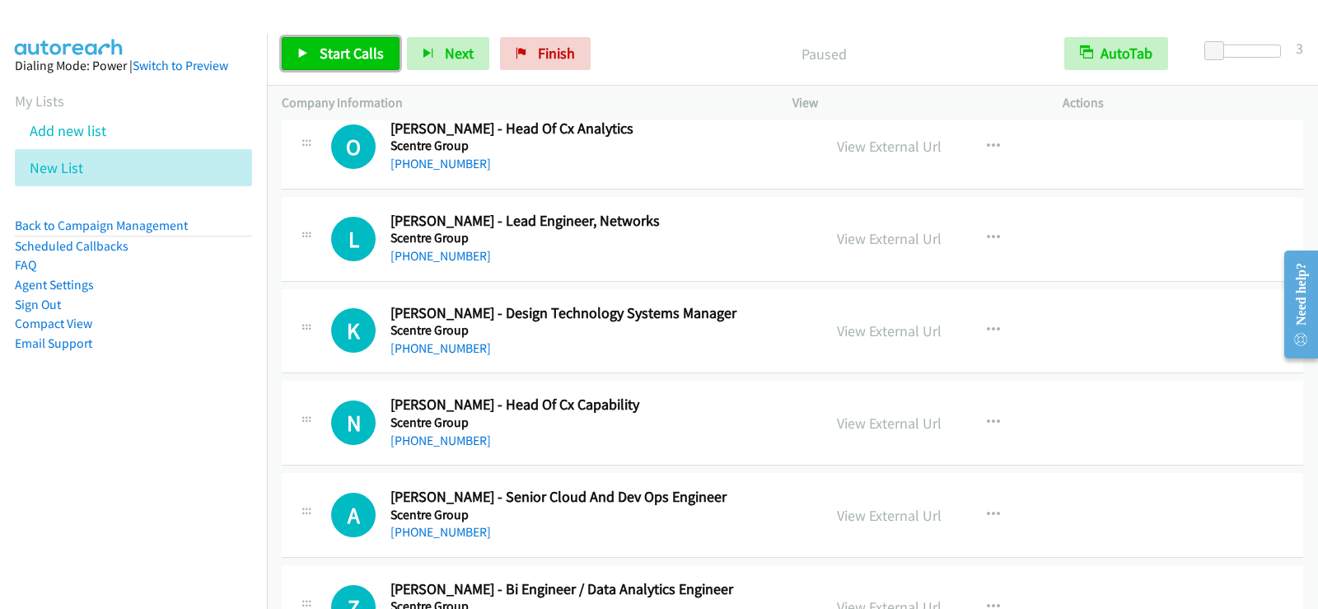
click at [335, 45] on span "Start Calls" at bounding box center [352, 53] width 64 height 19
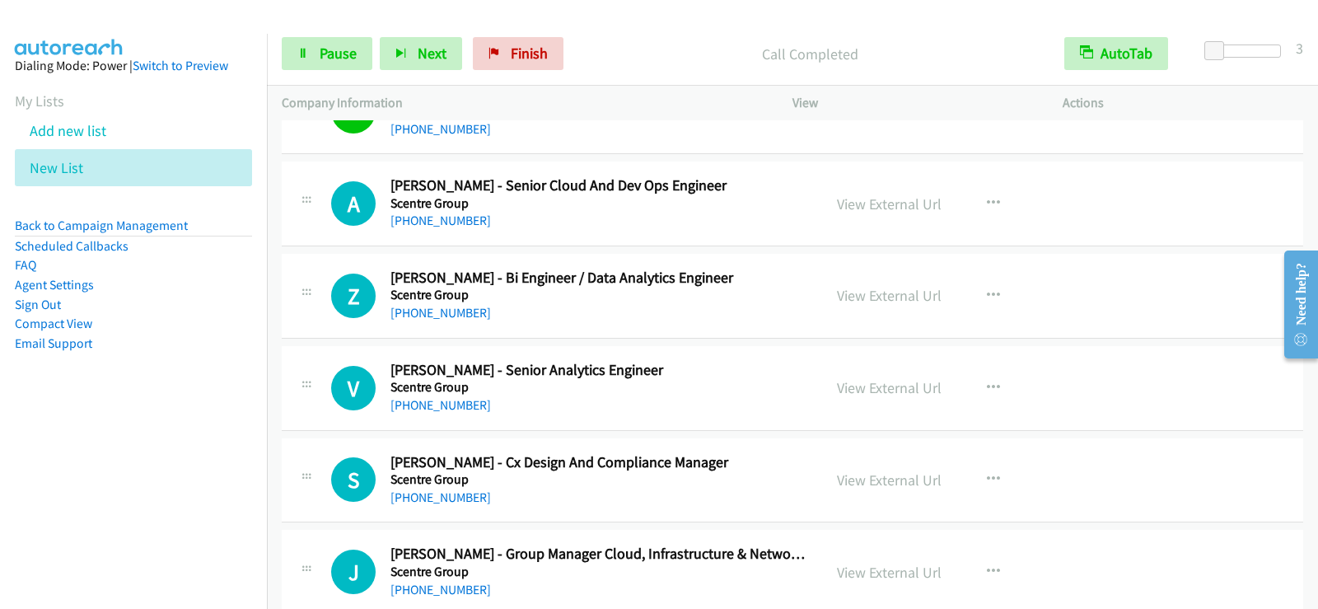
scroll to position [14901, 0]
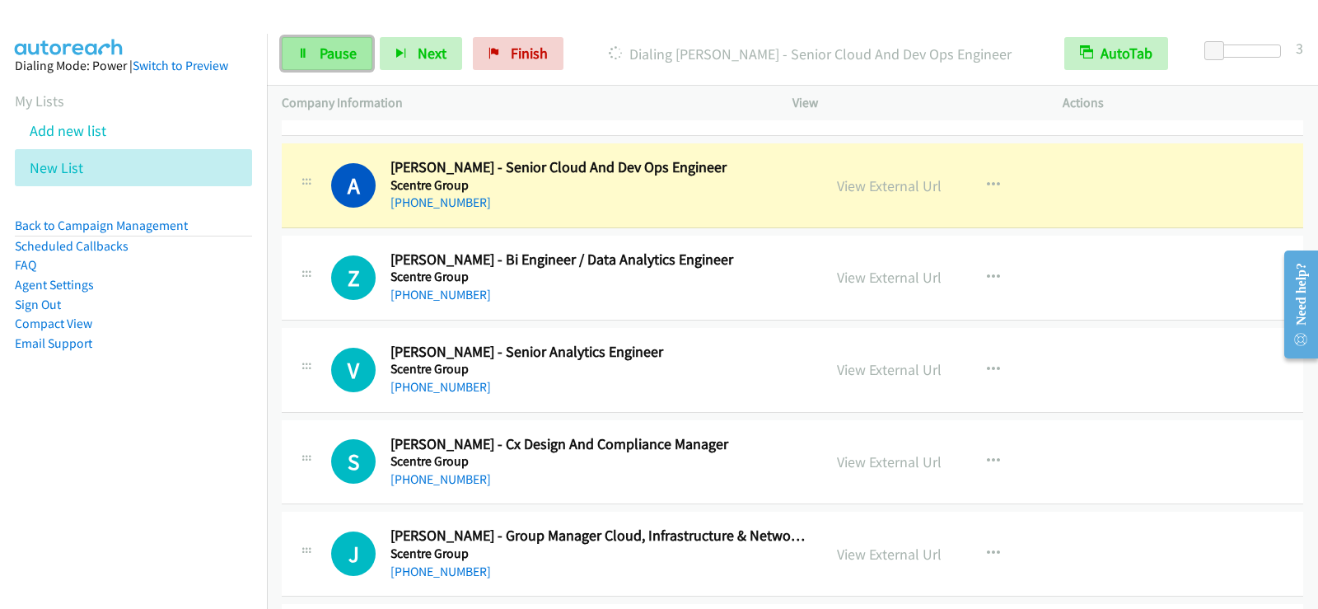
click at [355, 55] on span "Pause" at bounding box center [338, 53] width 37 height 19
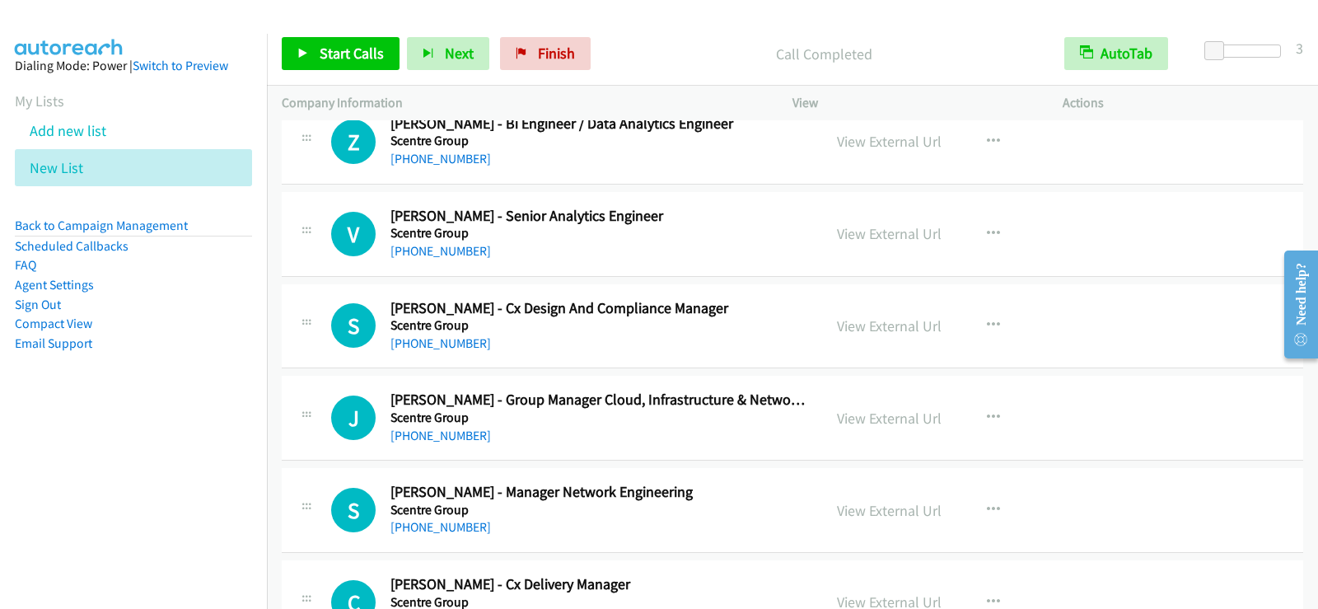
scroll to position [15066, 0]
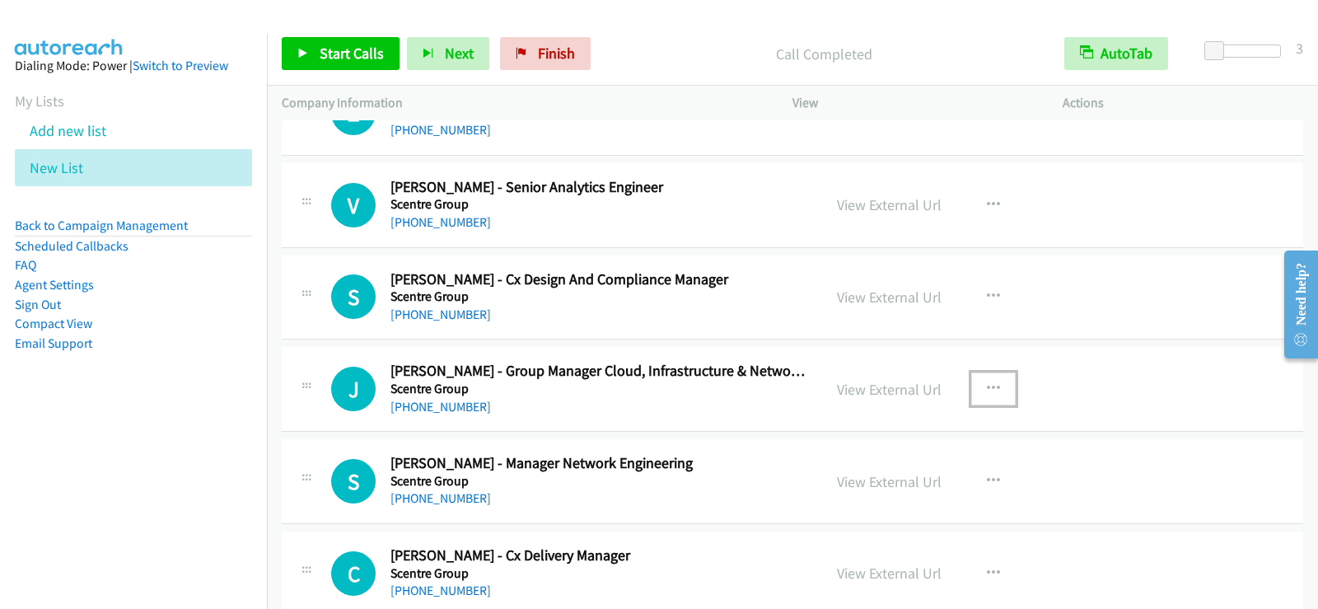
click at [988, 384] on icon "button" at bounding box center [993, 388] width 13 height 13
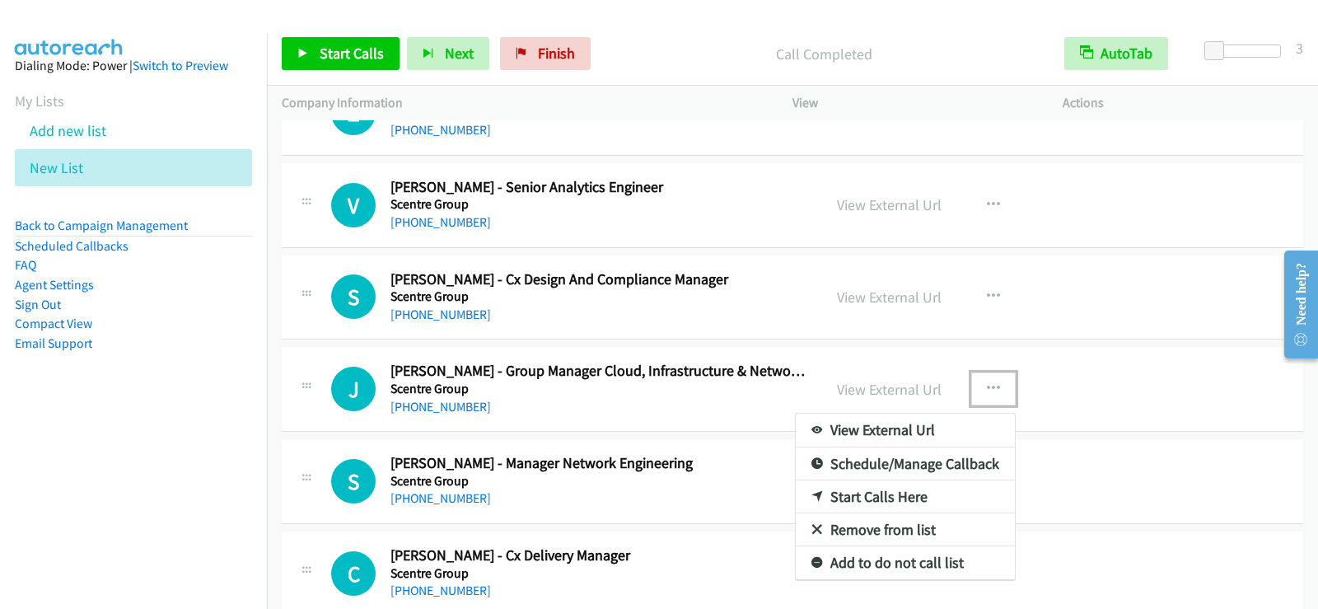
click at [986, 289] on div at bounding box center [659, 304] width 1318 height 609
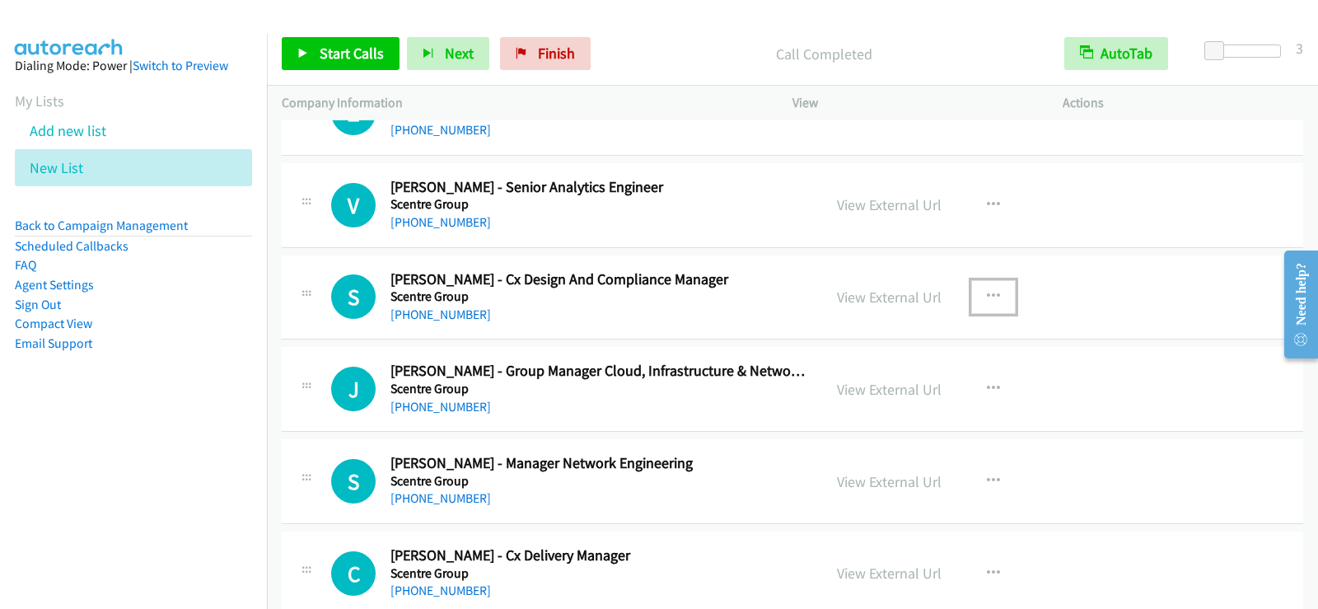
click at [987, 290] on icon "button" at bounding box center [993, 296] width 13 height 13
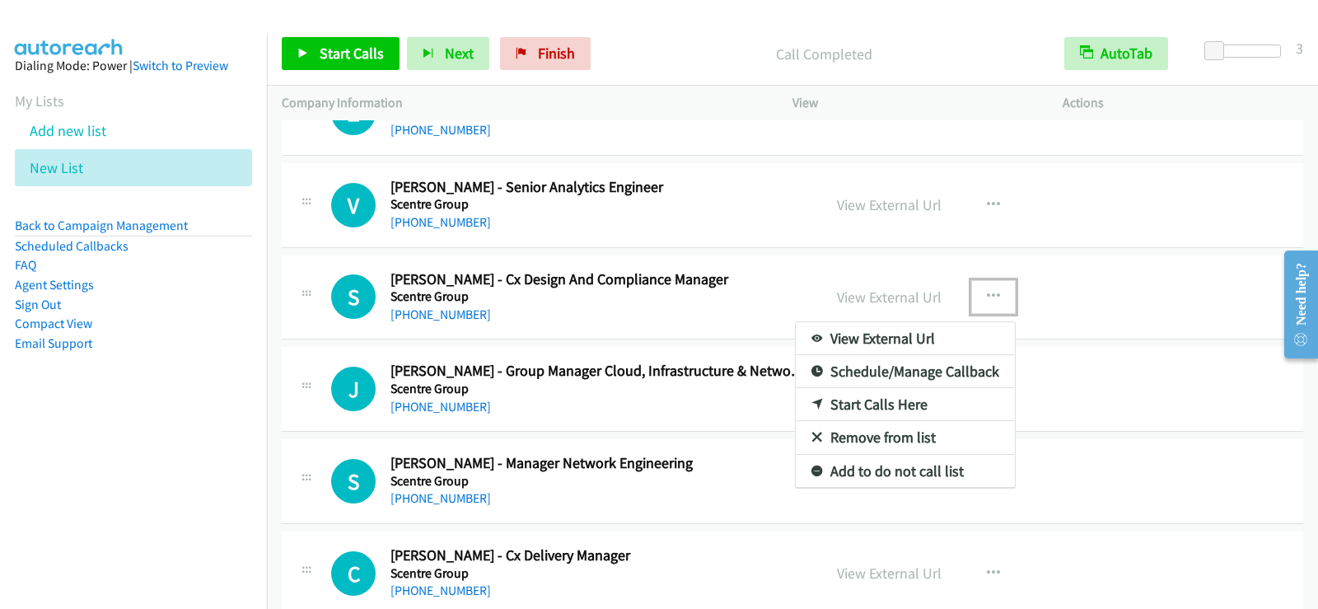
click at [903, 411] on link "Start Calls Here" at bounding box center [905, 404] width 219 height 33
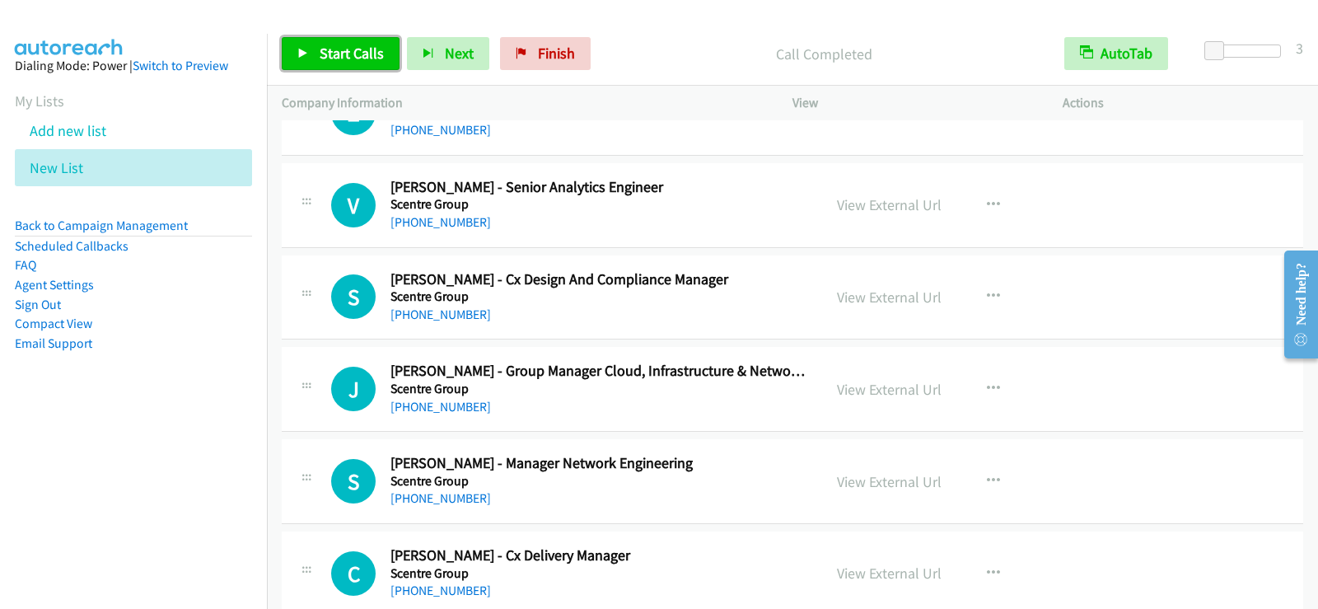
click at [361, 61] on span "Start Calls" at bounding box center [352, 53] width 64 height 19
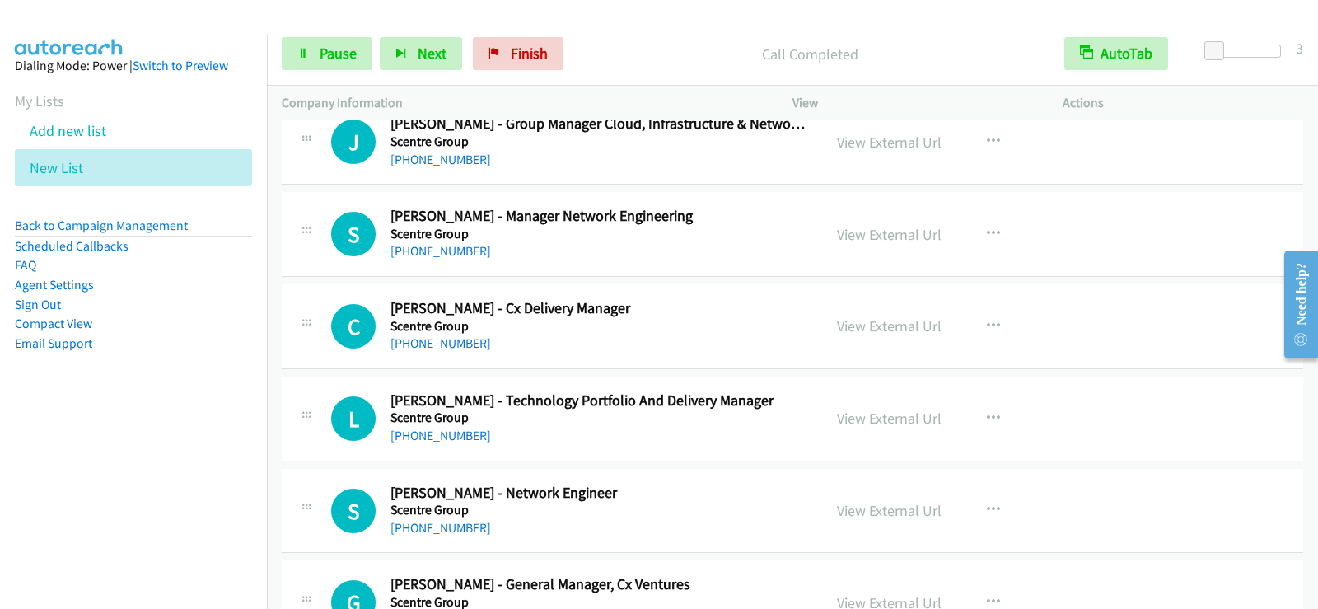
scroll to position [15280, 0]
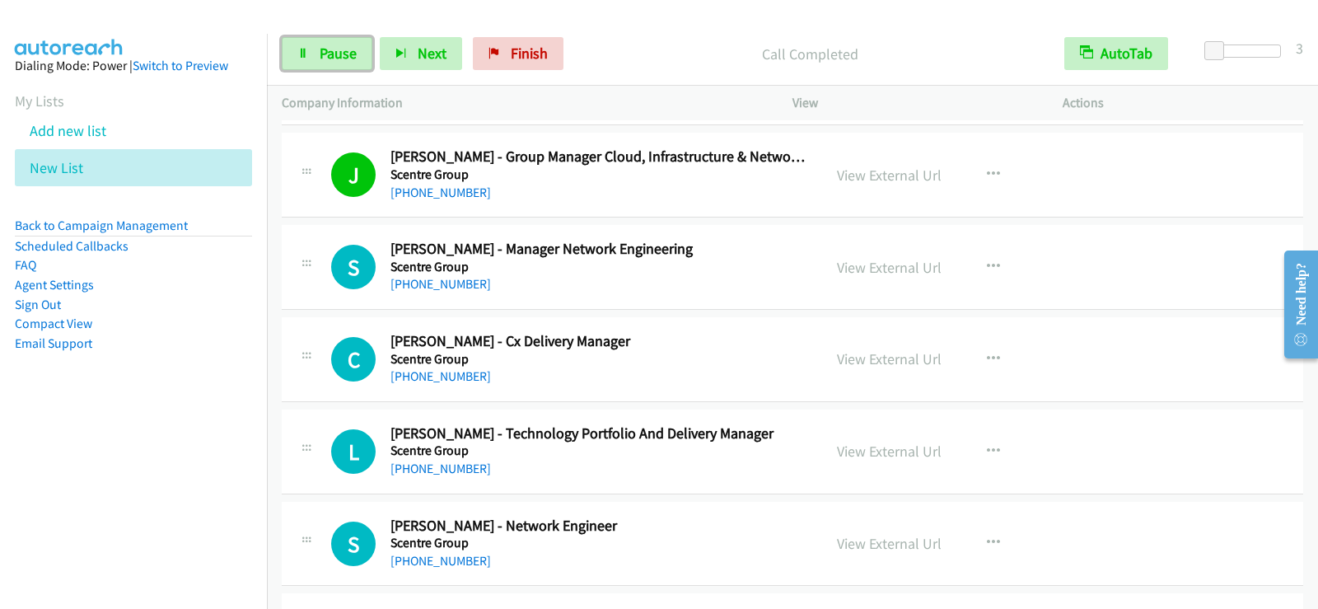
drag, startPoint x: 319, startPoint y: 58, endPoint x: 318, endPoint y: 176, distance: 117.8
click at [320, 58] on span "Pause" at bounding box center [338, 53] width 37 height 19
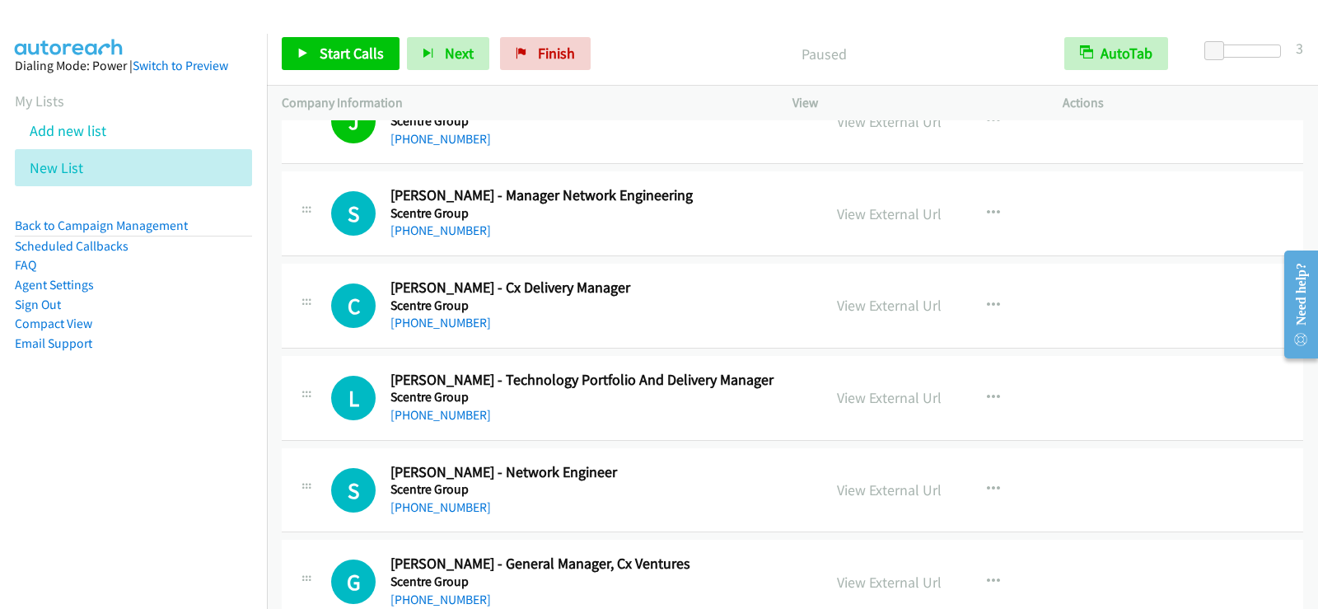
scroll to position [15363, 0]
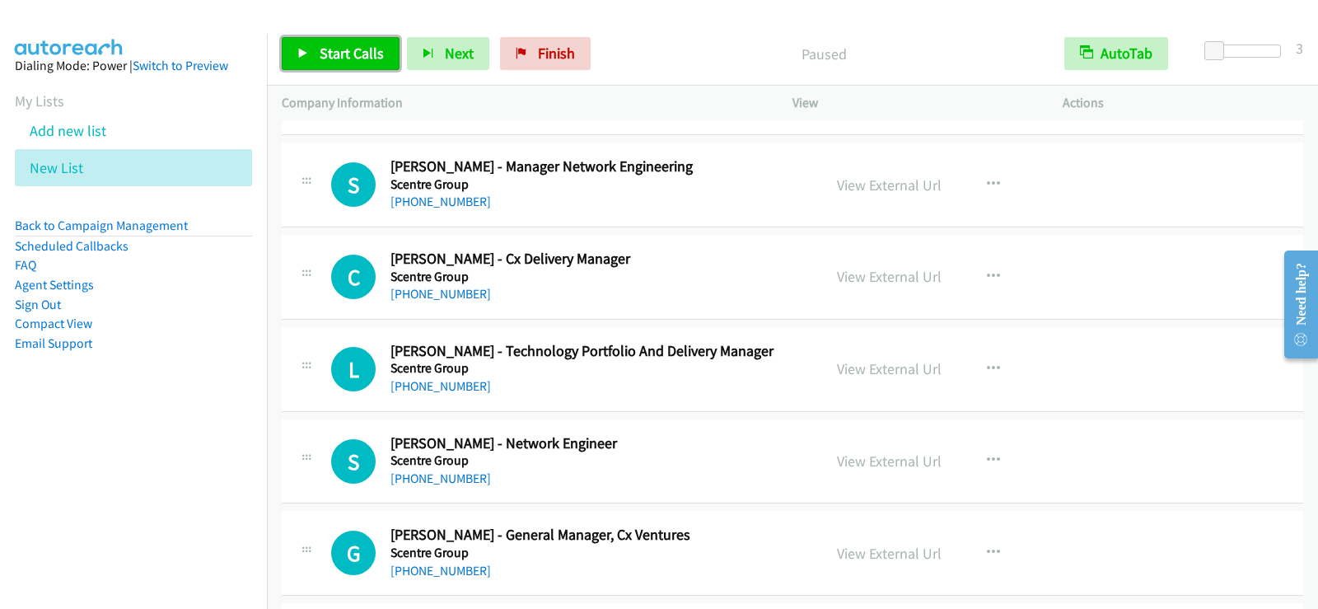
click at [339, 49] on span "Start Calls" at bounding box center [352, 53] width 64 height 19
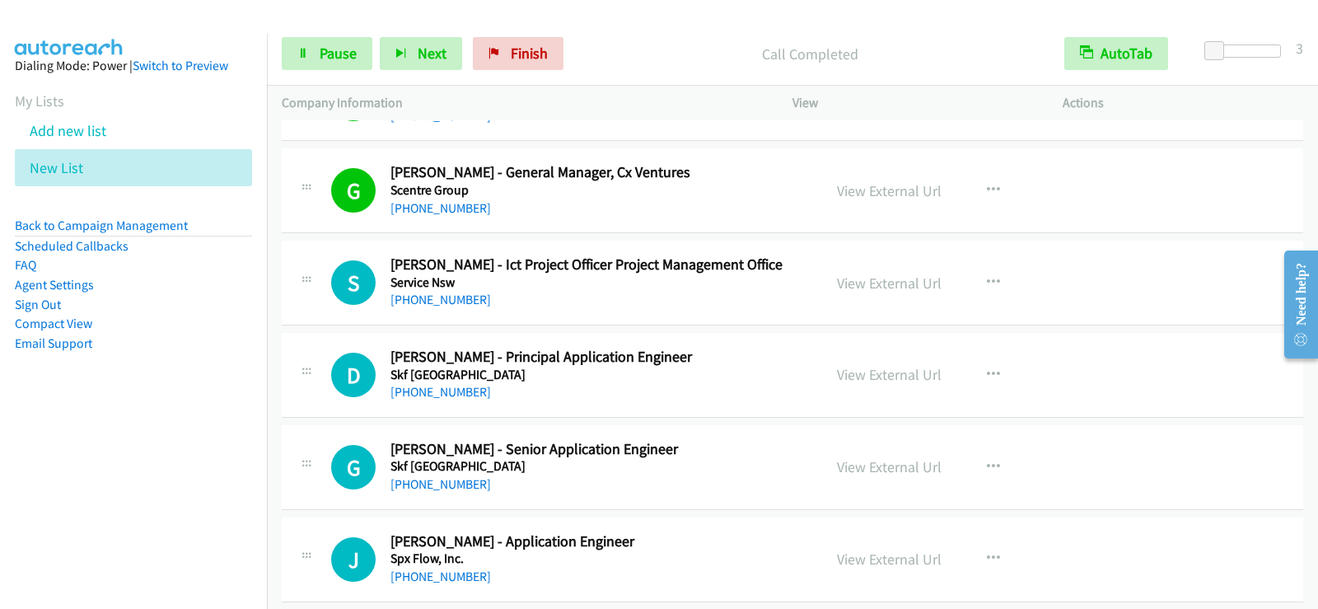
scroll to position [15807, 0]
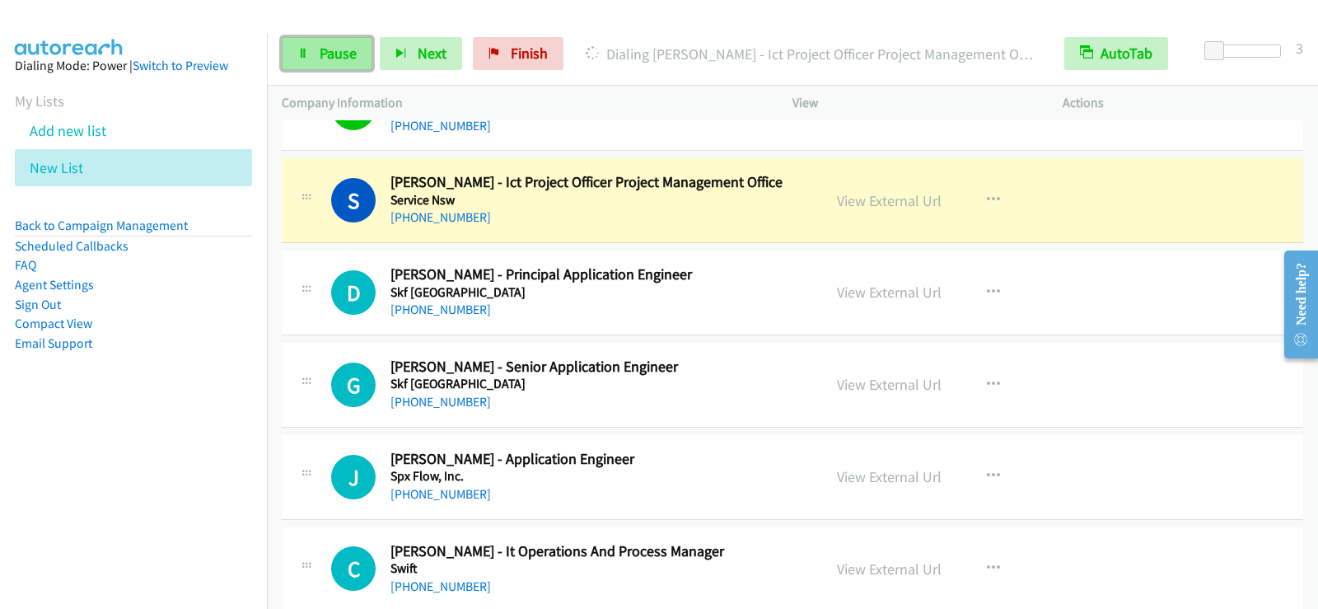
click at [346, 56] on span "Pause" at bounding box center [338, 53] width 37 height 19
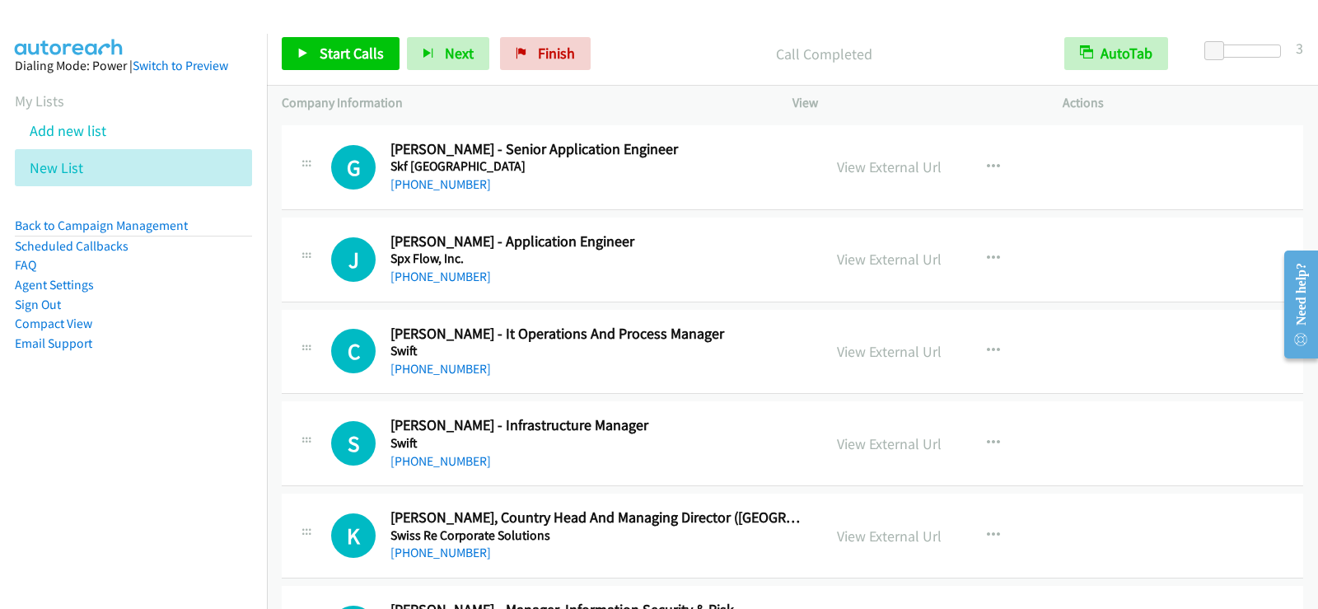
scroll to position [16055, 0]
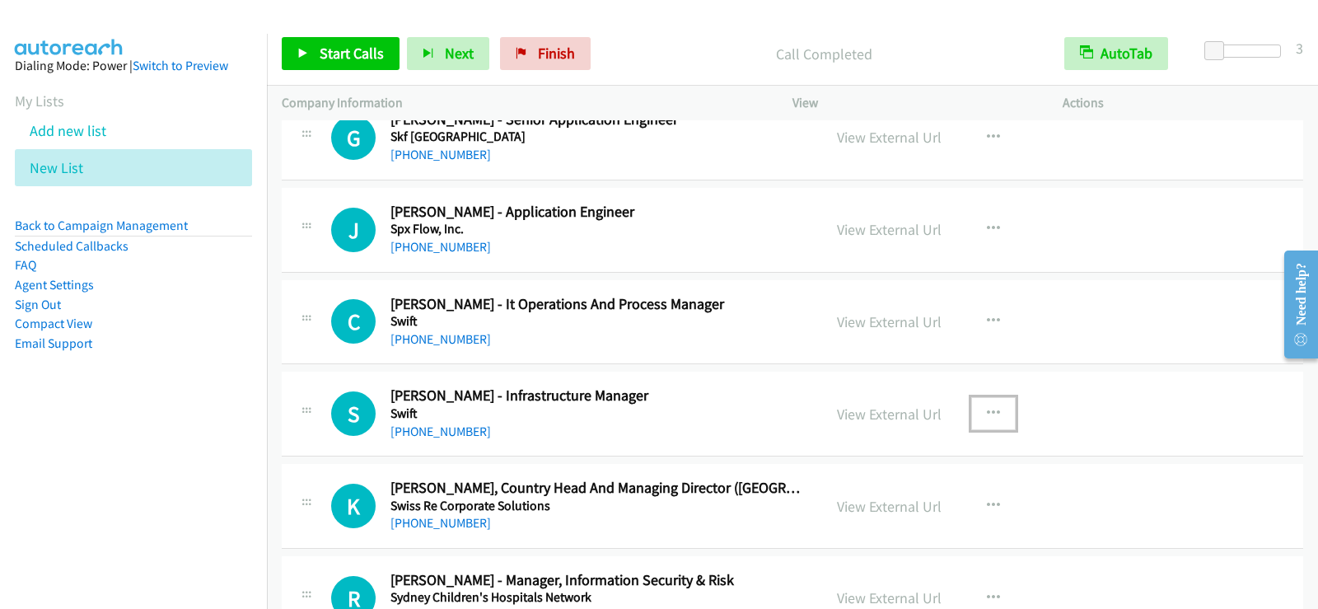
click at [994, 407] on button "button" at bounding box center [993, 413] width 44 height 33
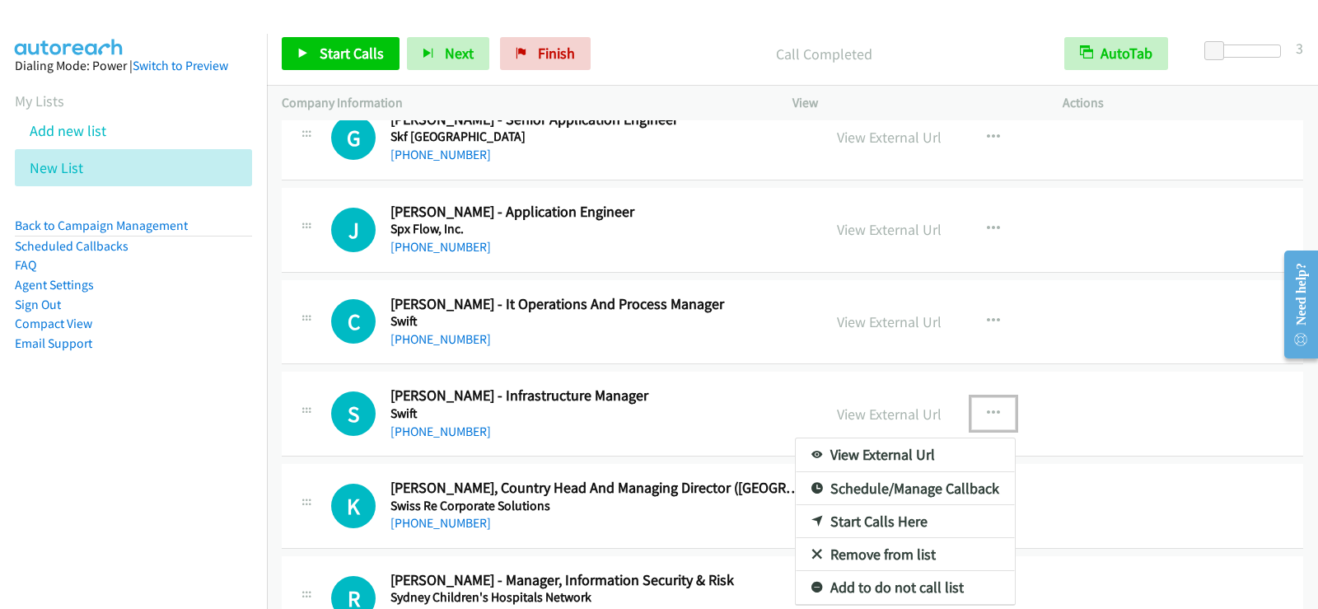
click at [851, 516] on link "Start Calls Here" at bounding box center [905, 521] width 219 height 33
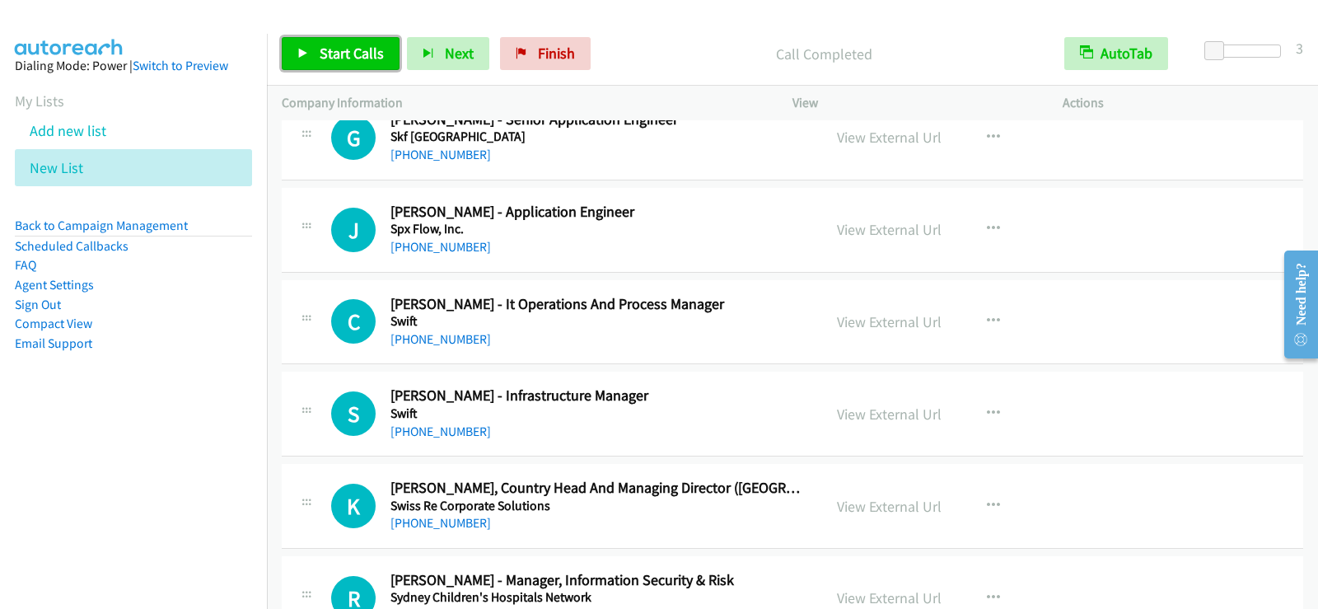
click at [343, 49] on span "Start Calls" at bounding box center [352, 53] width 64 height 19
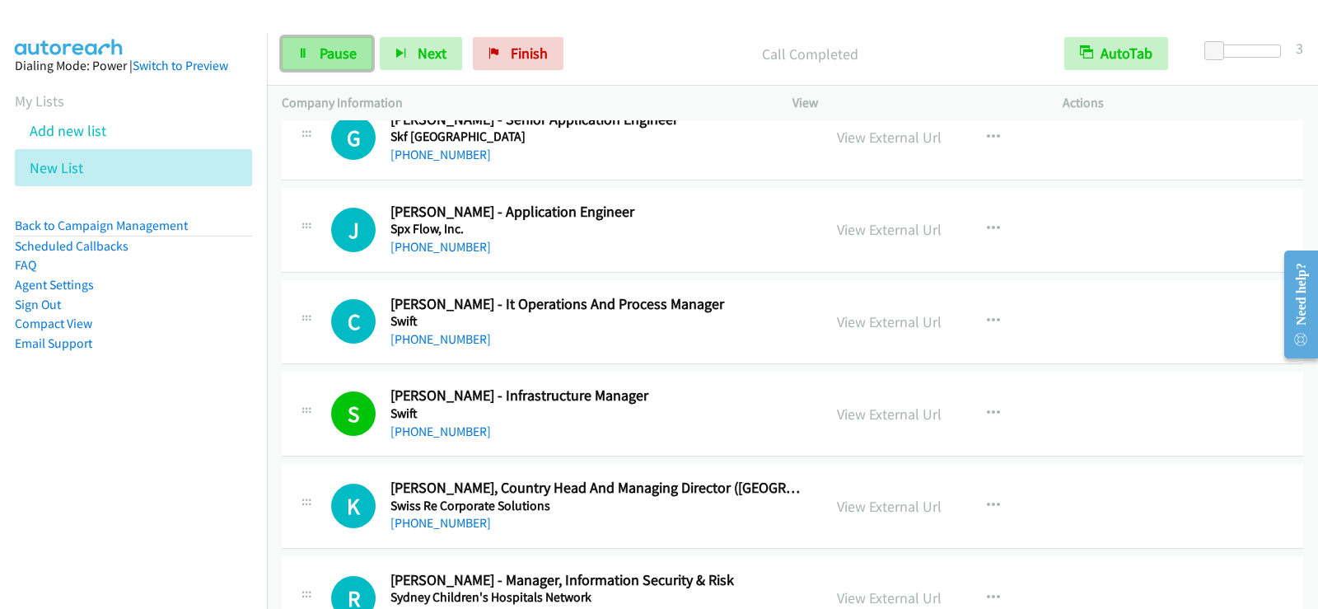
click at [315, 56] on link "Pause" at bounding box center [327, 53] width 91 height 33
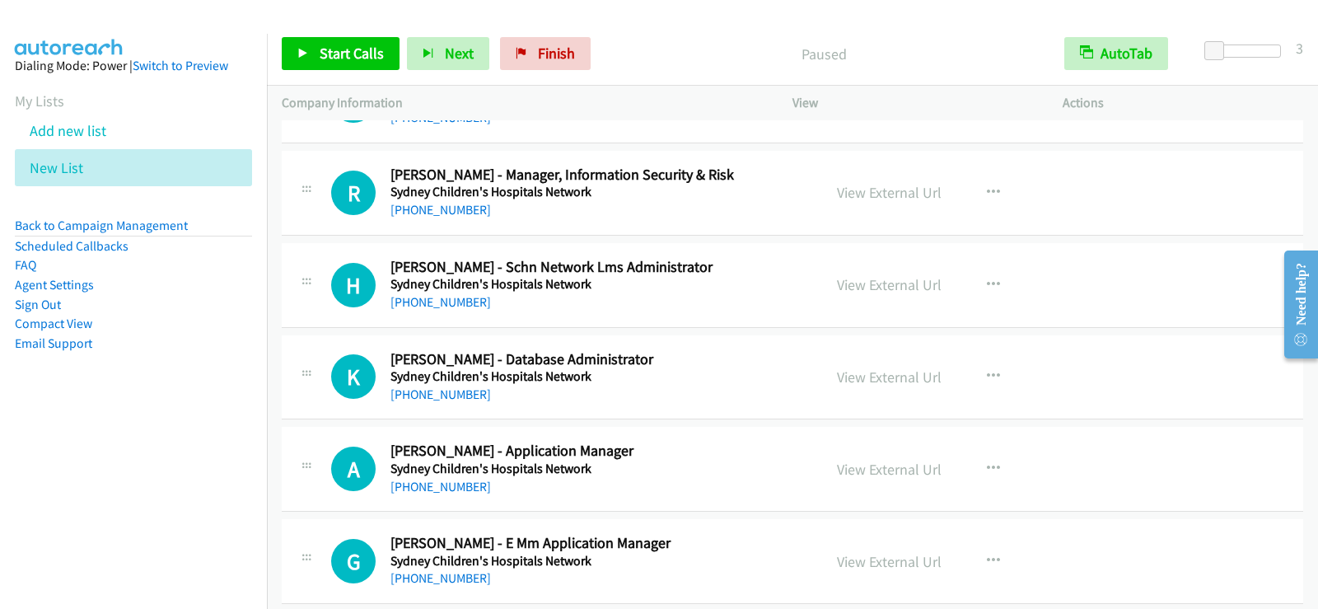
scroll to position [16466, 0]
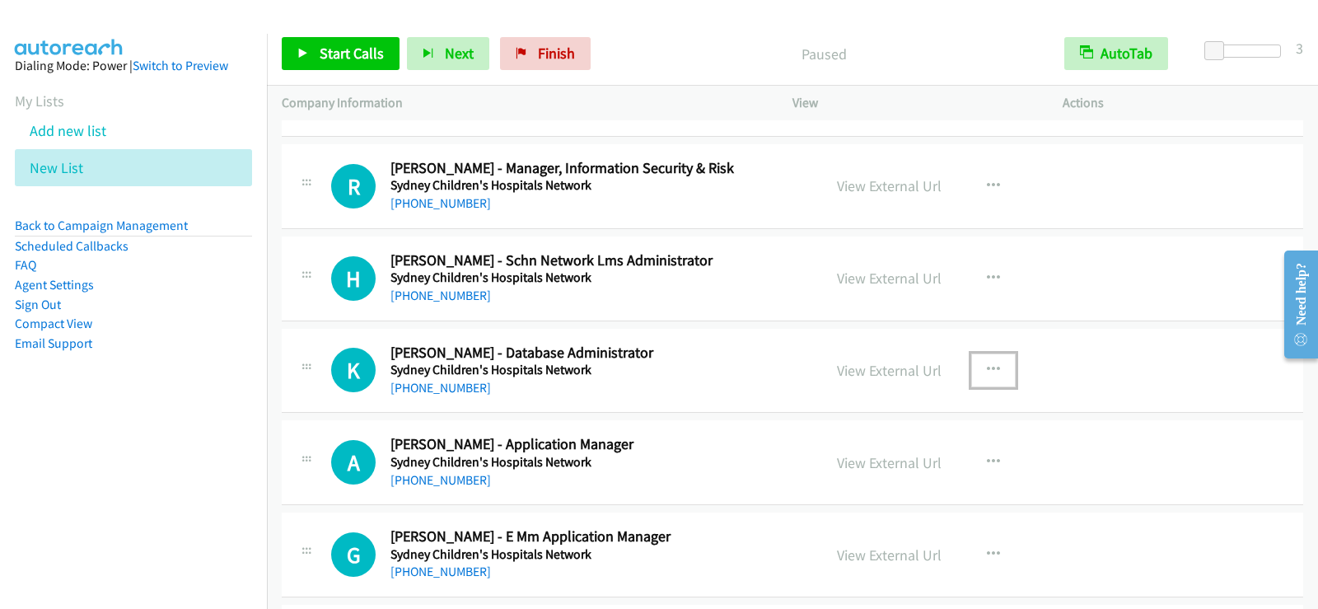
click at [987, 372] on icon "button" at bounding box center [993, 369] width 13 height 13
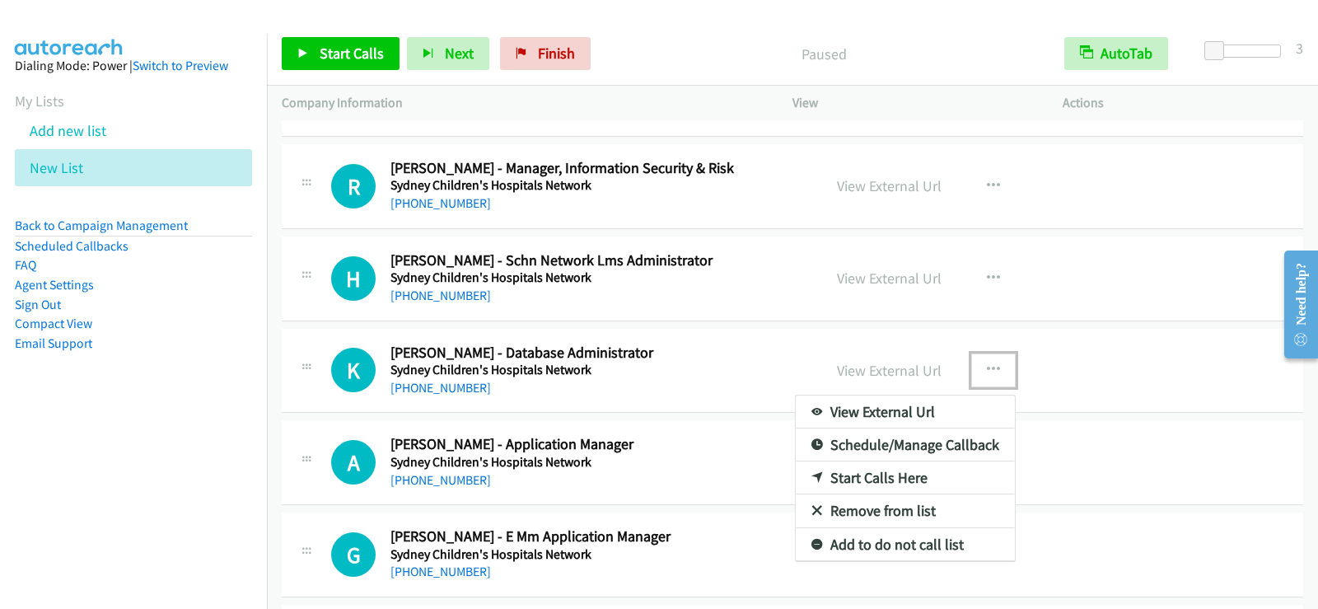
click at [880, 479] on link "Start Calls Here" at bounding box center [905, 477] width 219 height 33
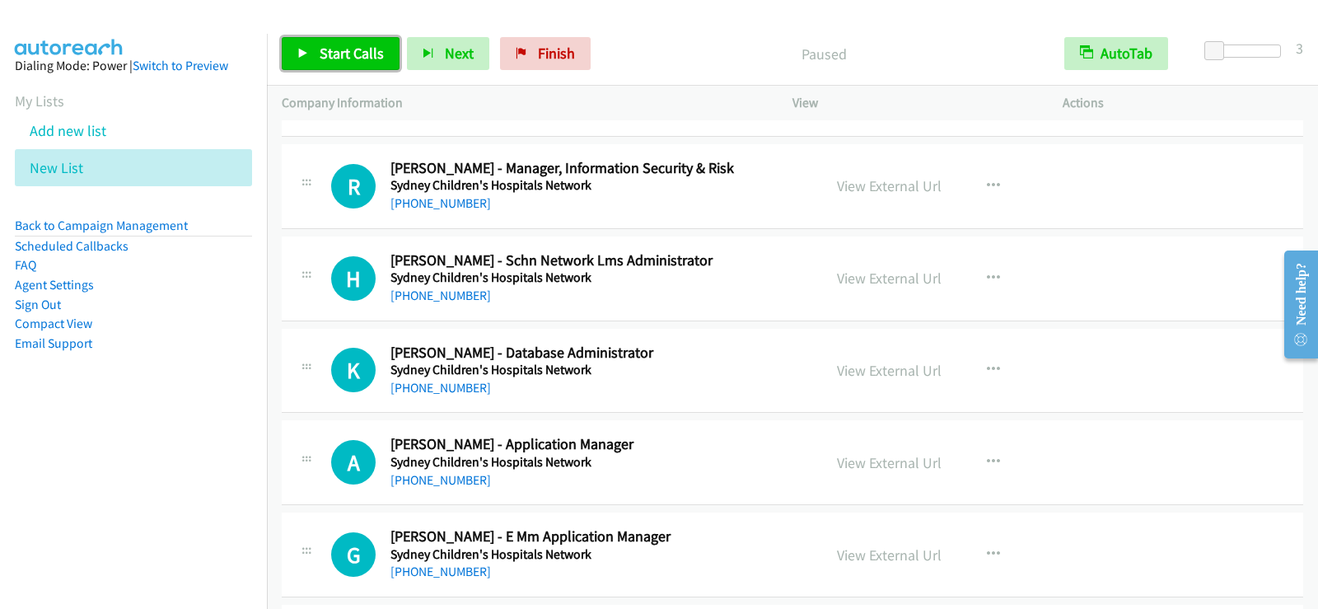
click at [348, 50] on span "Start Calls" at bounding box center [352, 53] width 64 height 19
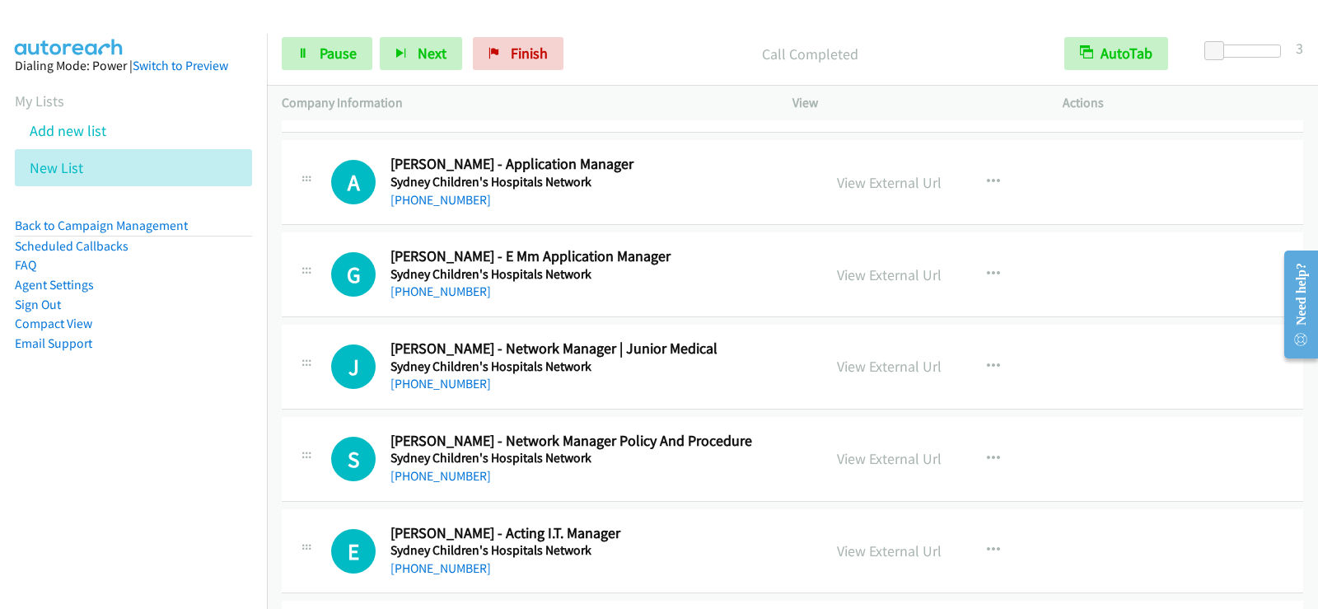
scroll to position [16779, 0]
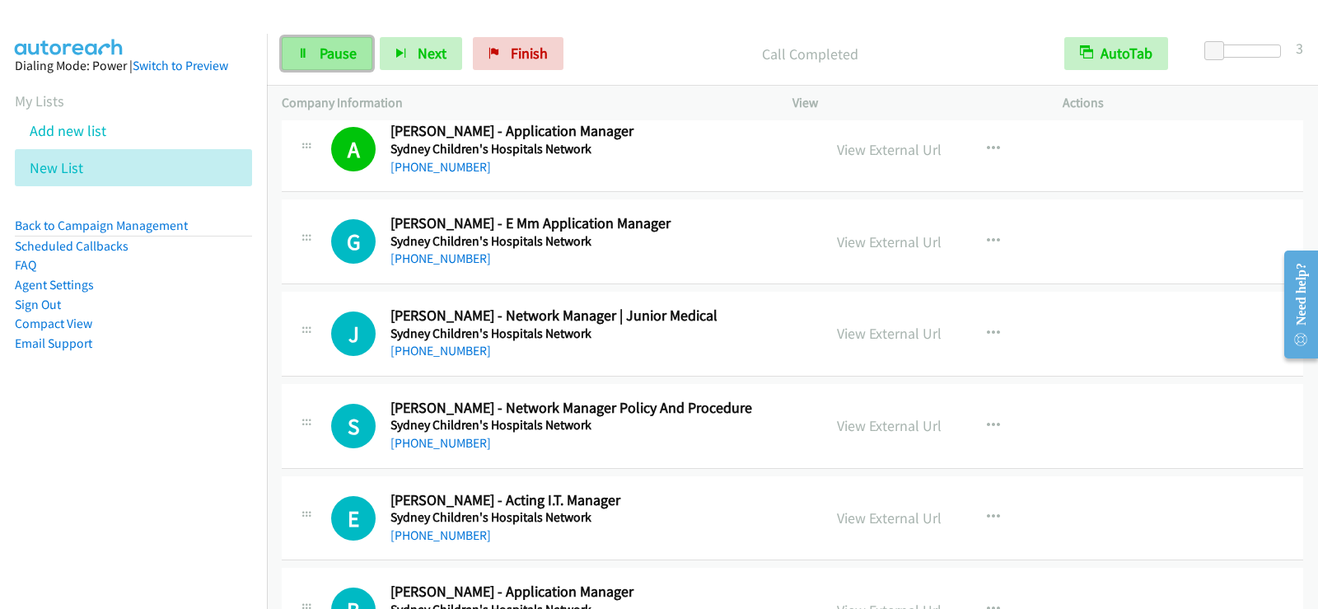
click at [339, 49] on span "Pause" at bounding box center [338, 53] width 37 height 19
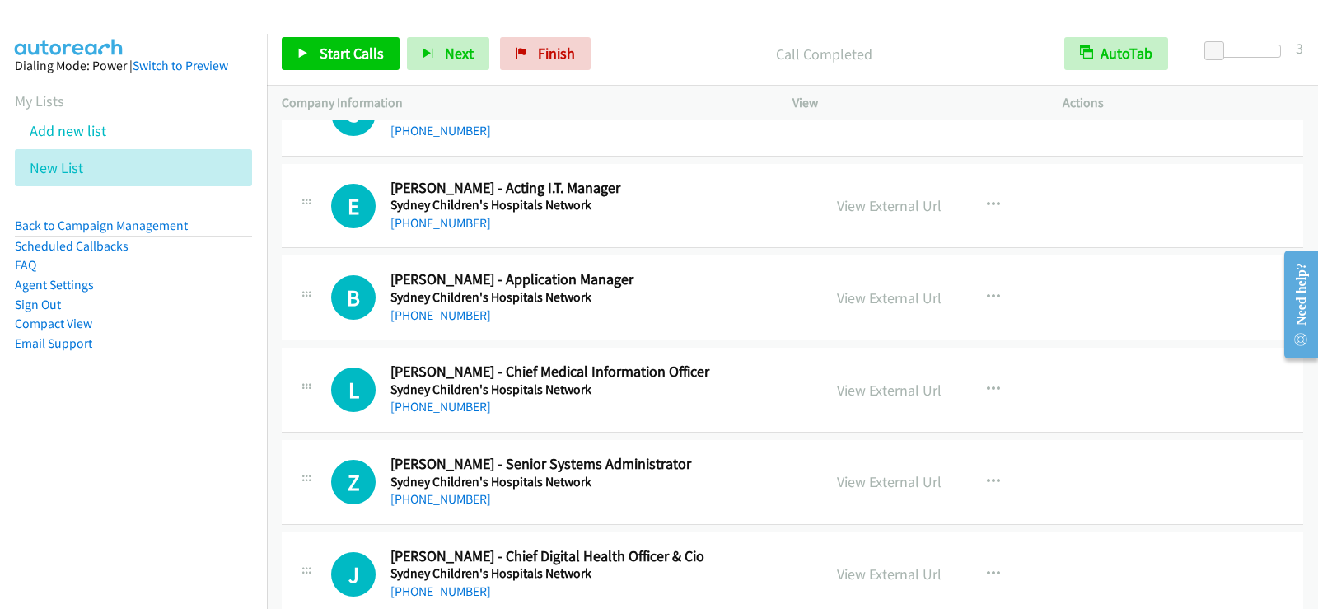
scroll to position [17109, 0]
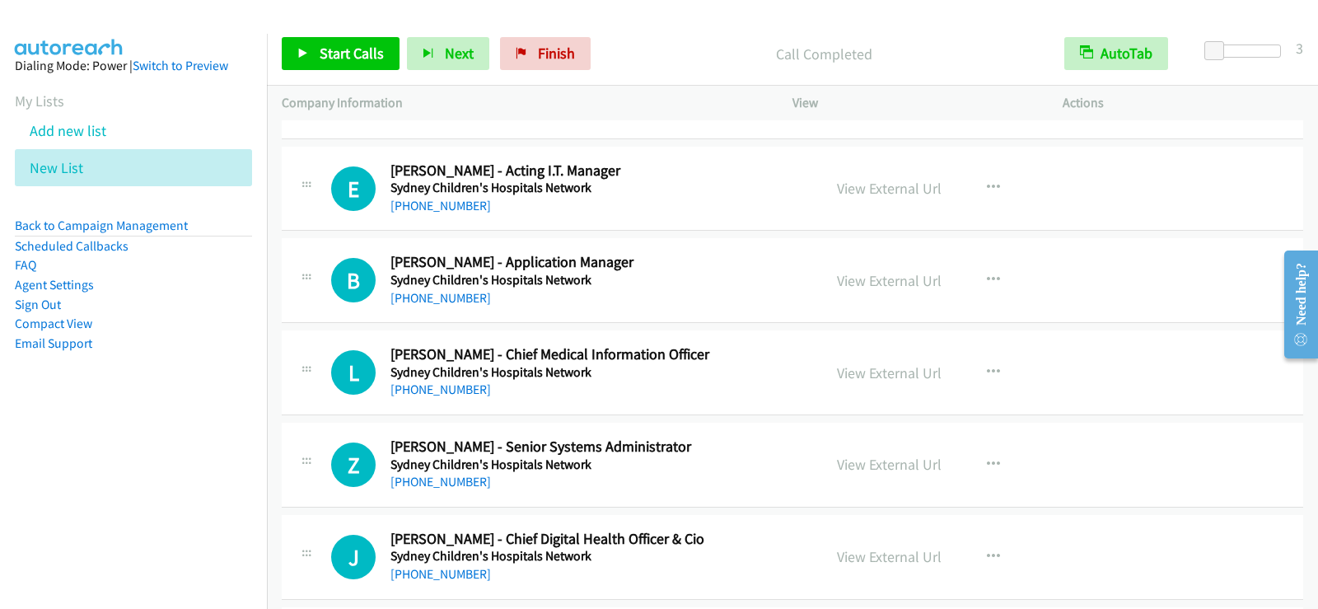
drag, startPoint x: 718, startPoint y: 211, endPoint x: 727, endPoint y: 212, distance: 8.3
click at [718, 211] on div "[PHONE_NUMBER]" at bounding box center [598, 206] width 417 height 20
click at [994, 182] on button "button" at bounding box center [993, 187] width 44 height 33
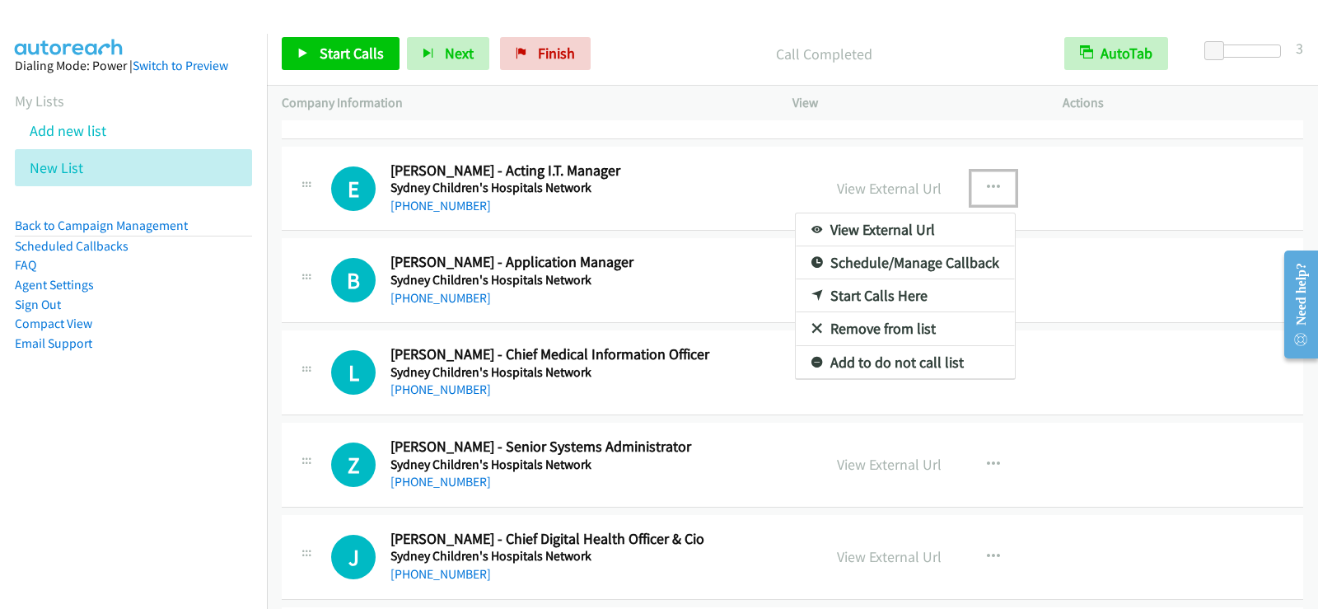
click at [884, 298] on link "Start Calls Here" at bounding box center [905, 295] width 219 height 33
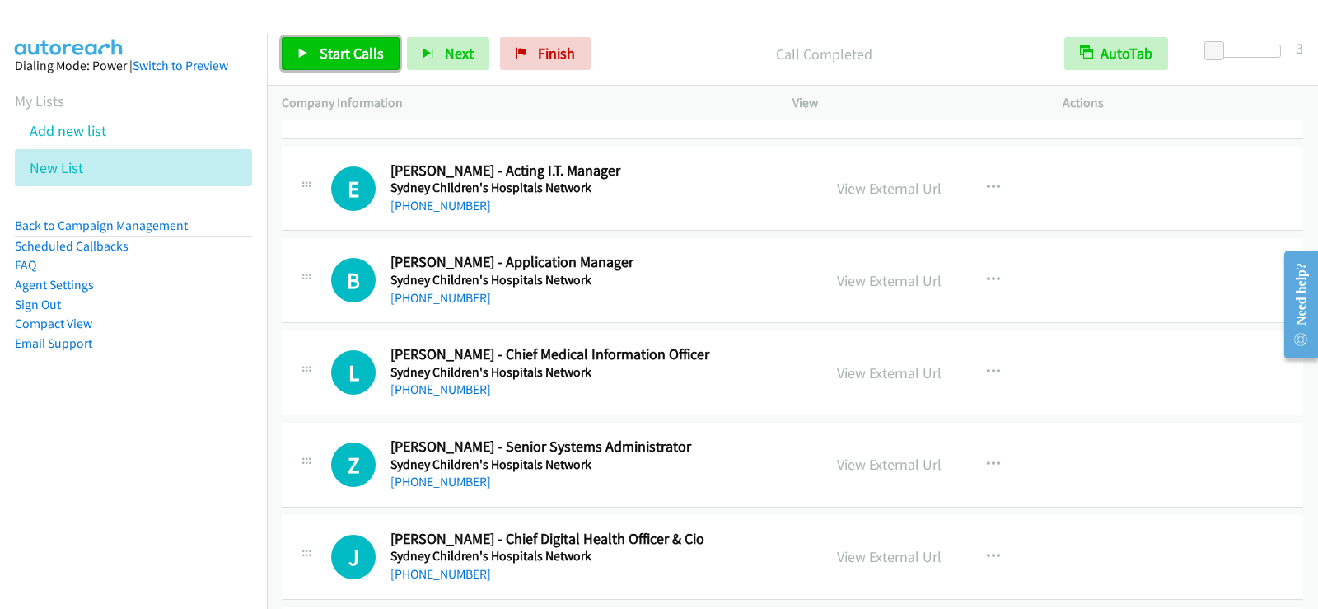
click at [286, 53] on link "Start Calls" at bounding box center [341, 53] width 118 height 33
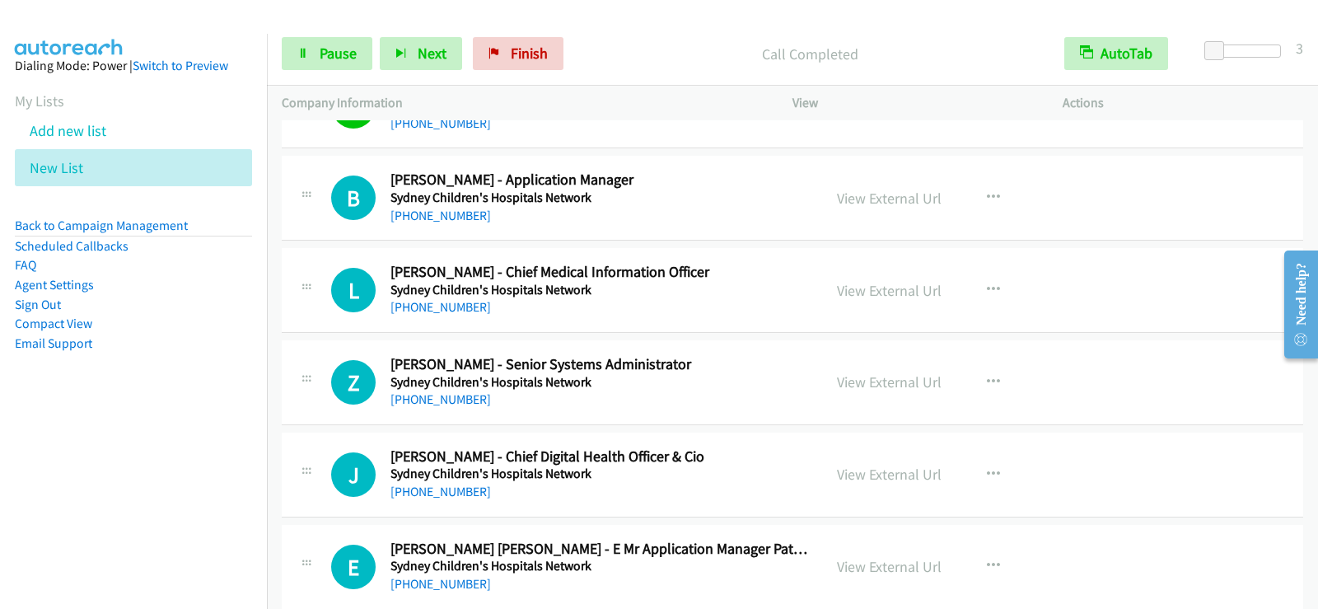
scroll to position [17274, 0]
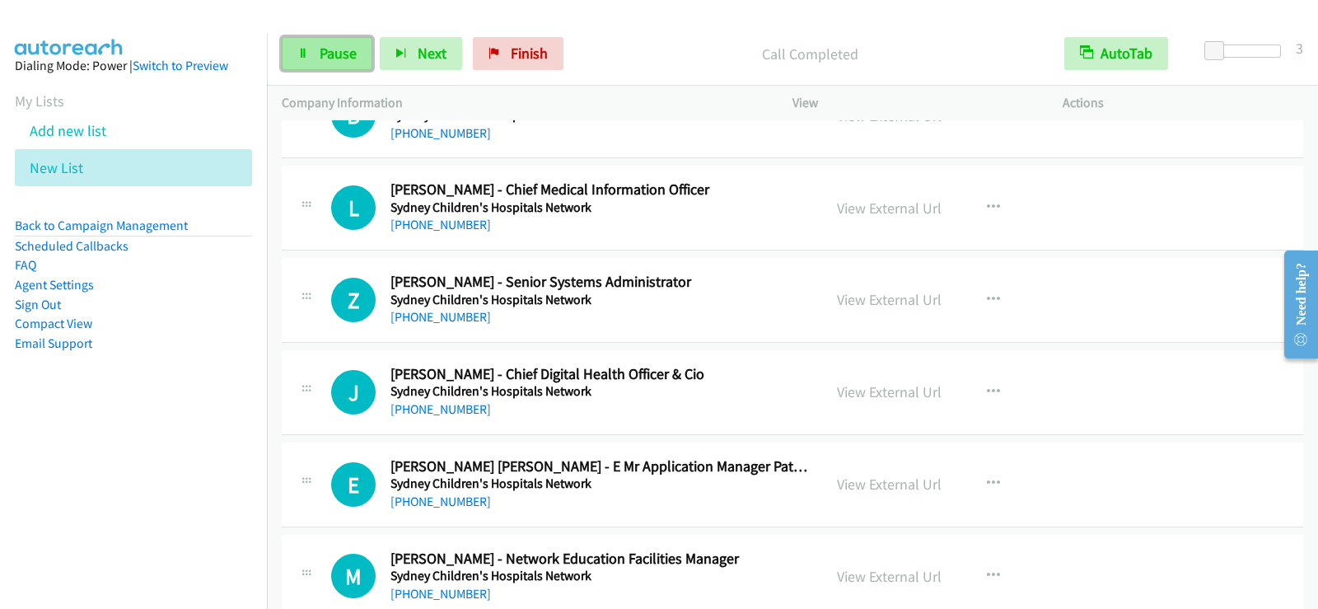
click at [339, 45] on link "Pause" at bounding box center [327, 53] width 91 height 33
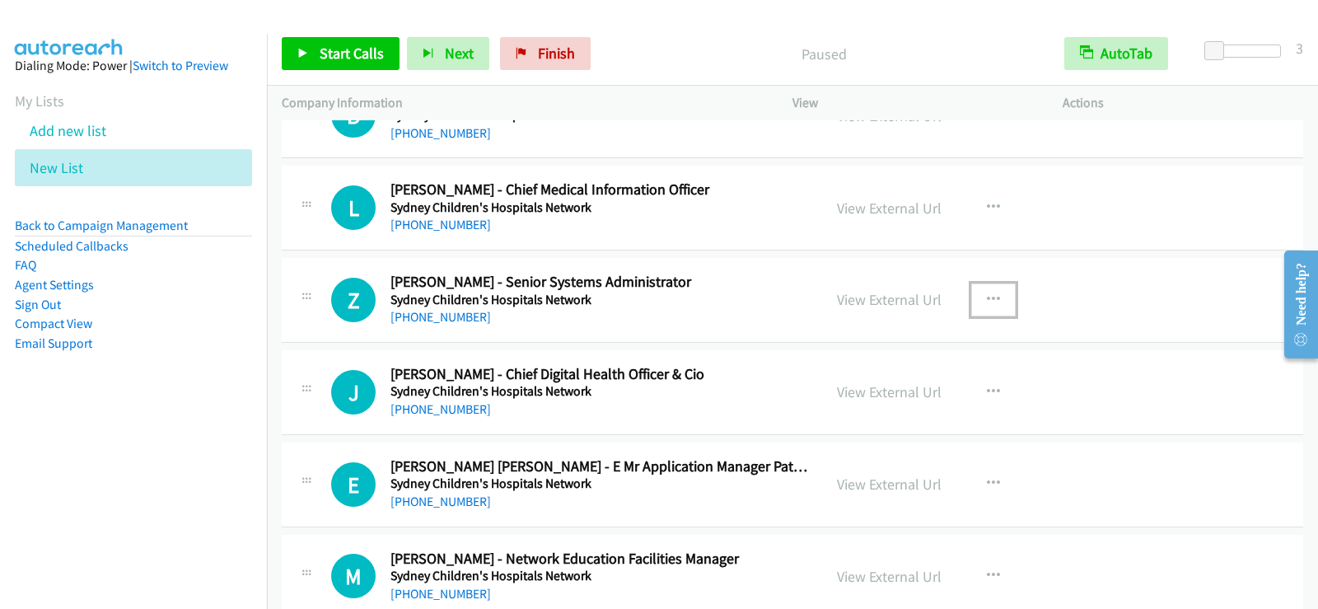
click at [987, 294] on icon "button" at bounding box center [993, 299] width 13 height 13
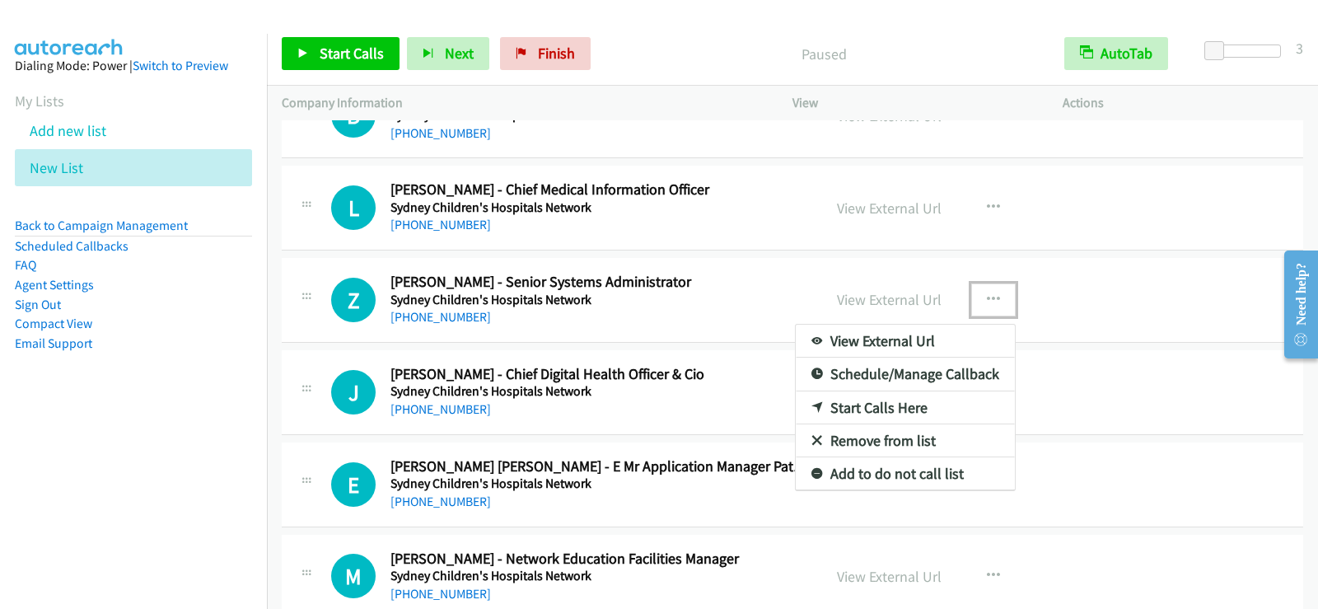
click at [842, 408] on link "Start Calls Here" at bounding box center [905, 407] width 219 height 33
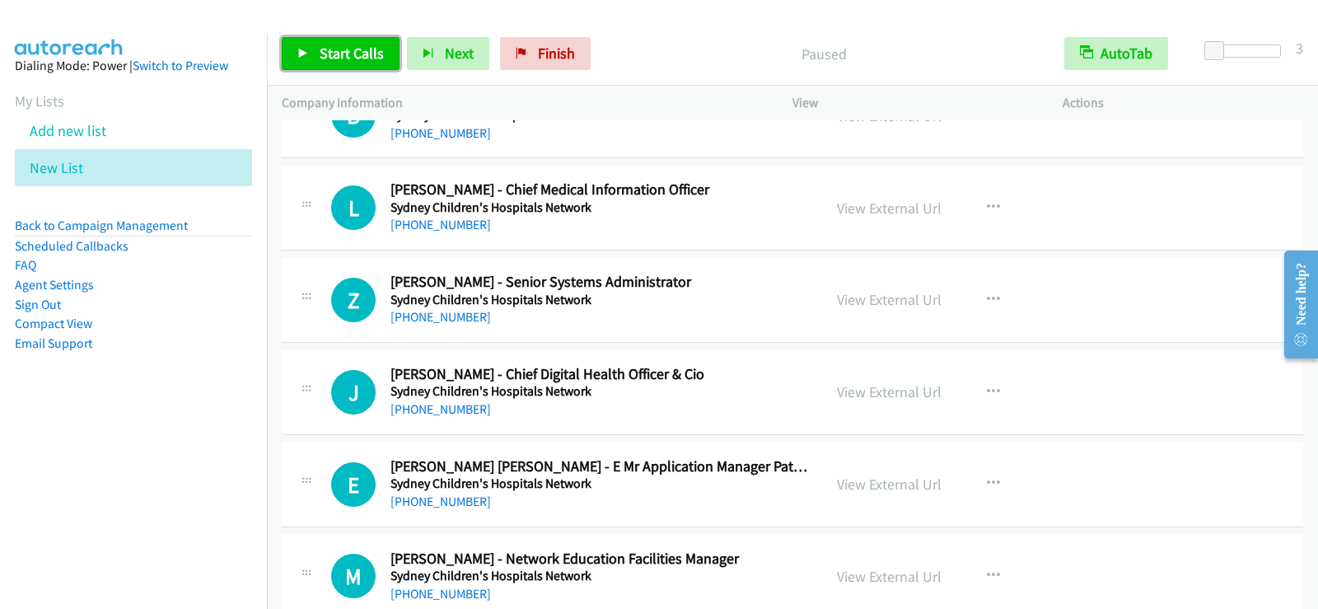
click at [311, 55] on link "Start Calls" at bounding box center [341, 53] width 118 height 33
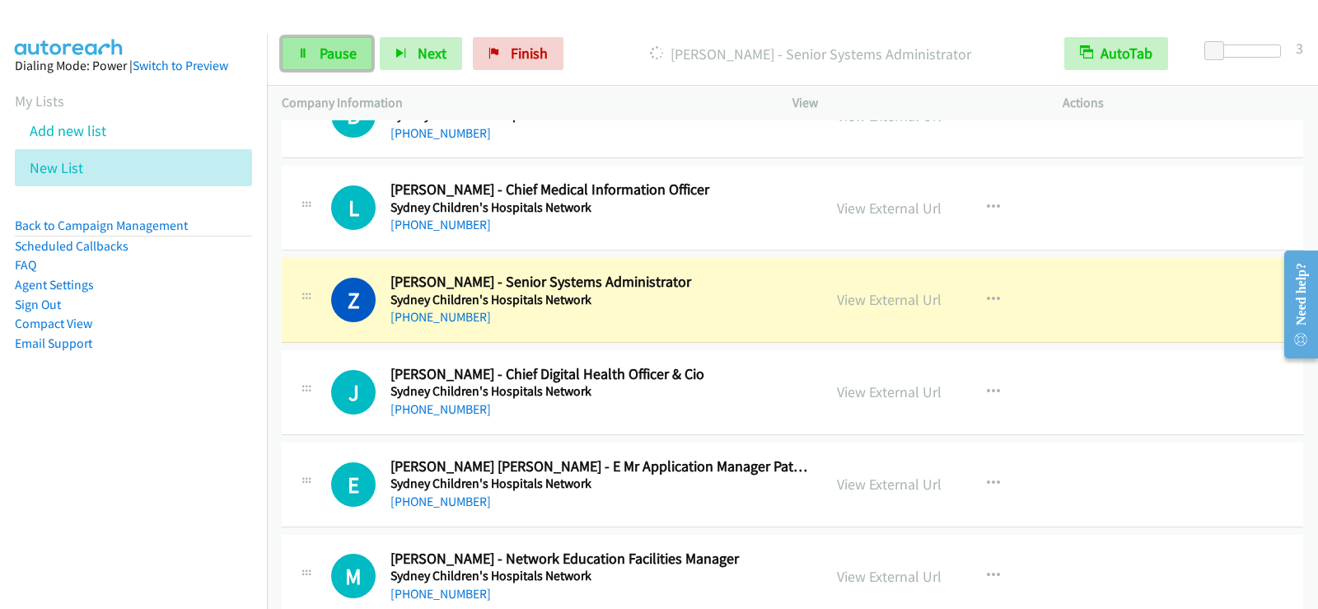
click at [348, 52] on span "Pause" at bounding box center [338, 53] width 37 height 19
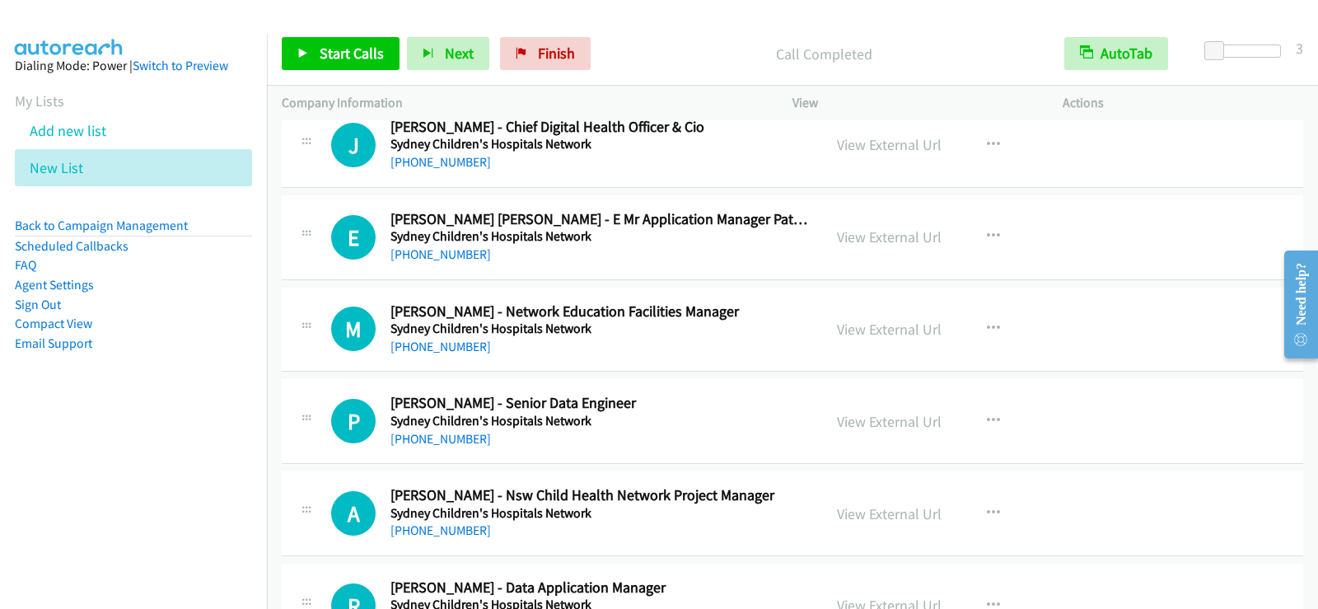
scroll to position [17850, 0]
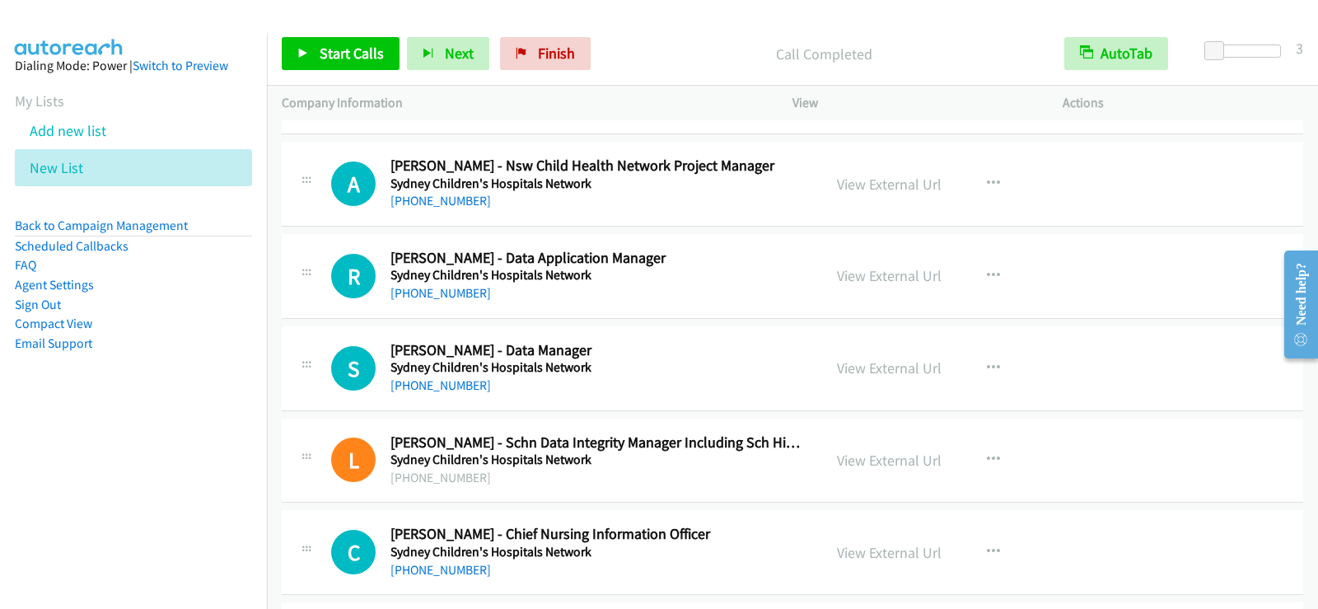
click at [772, 359] on h5 "Sydney Children's Hospitals Network" at bounding box center [598, 367] width 417 height 16
click at [977, 366] on button "button" at bounding box center [993, 368] width 44 height 33
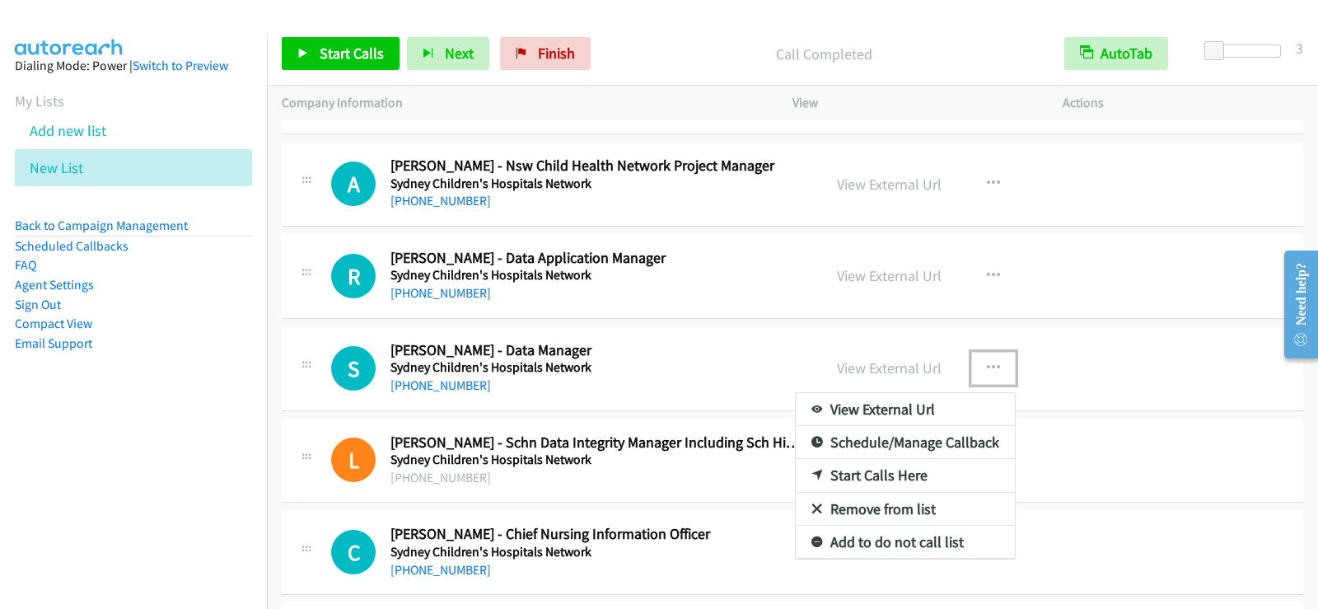
click at [832, 475] on link "Start Calls Here" at bounding box center [905, 475] width 219 height 33
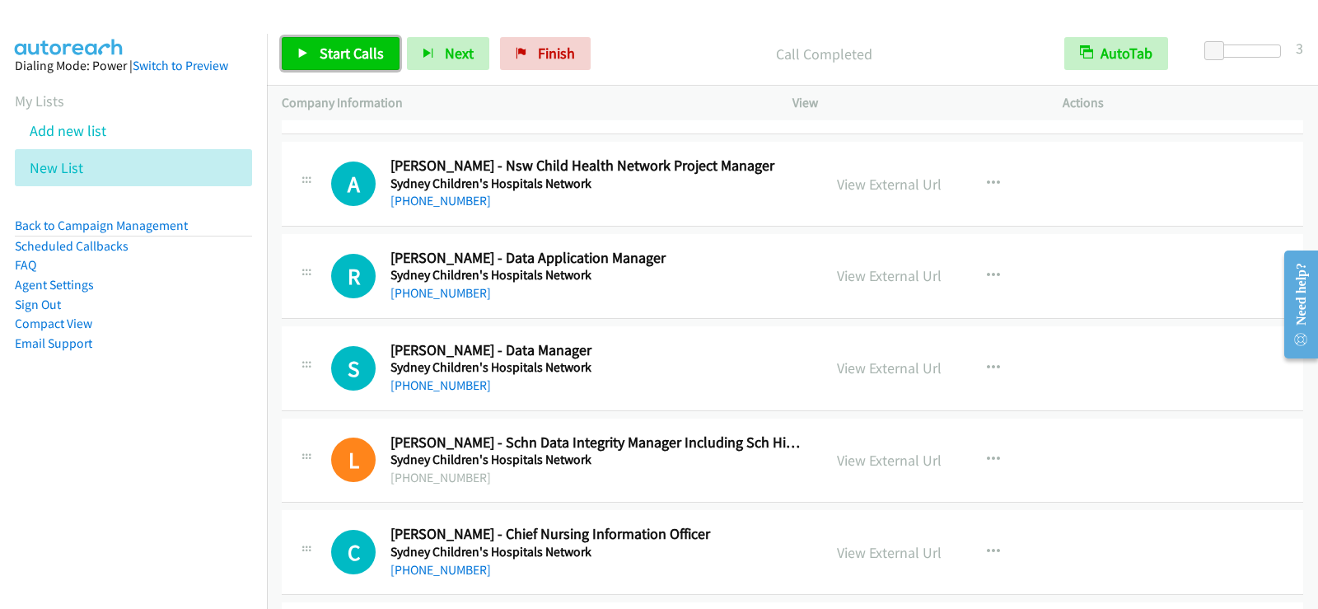
click at [355, 49] on span "Start Calls" at bounding box center [352, 53] width 64 height 19
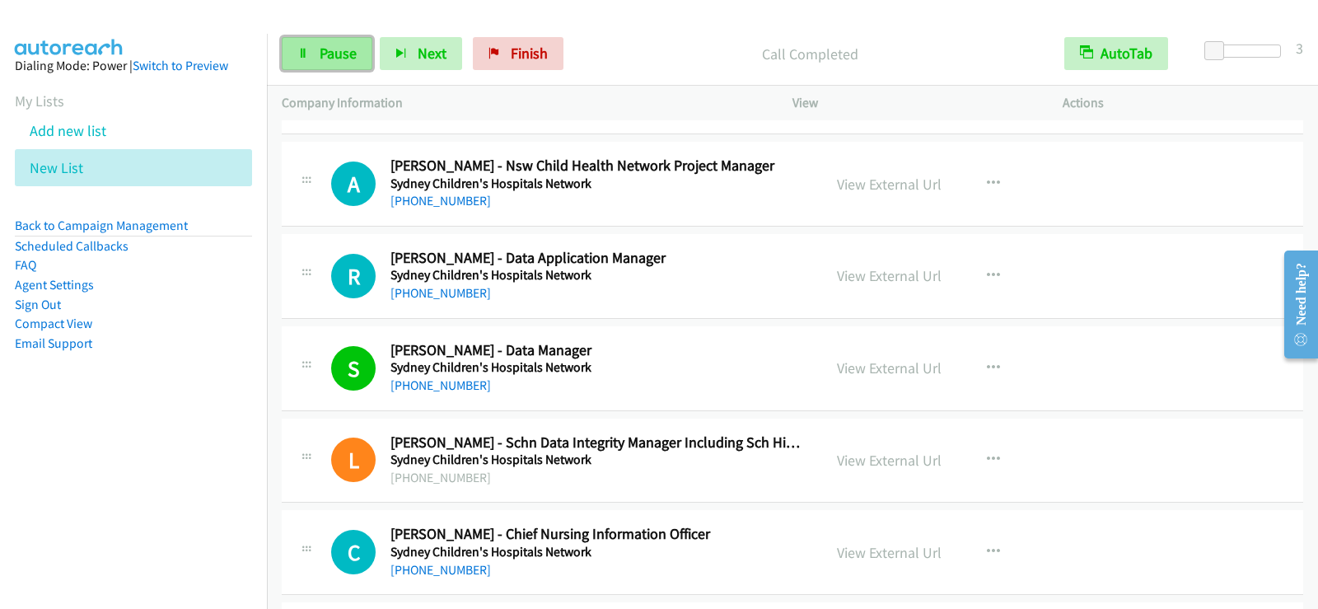
click at [306, 49] on icon at bounding box center [303, 55] width 12 height 12
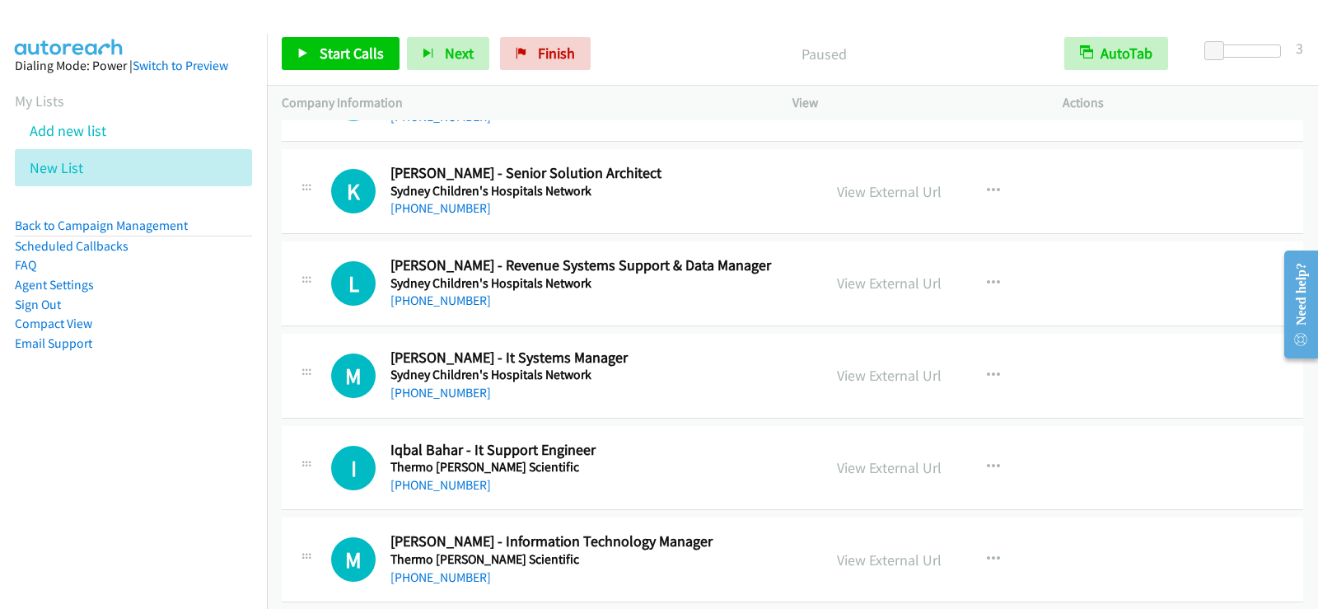
scroll to position [18345, 0]
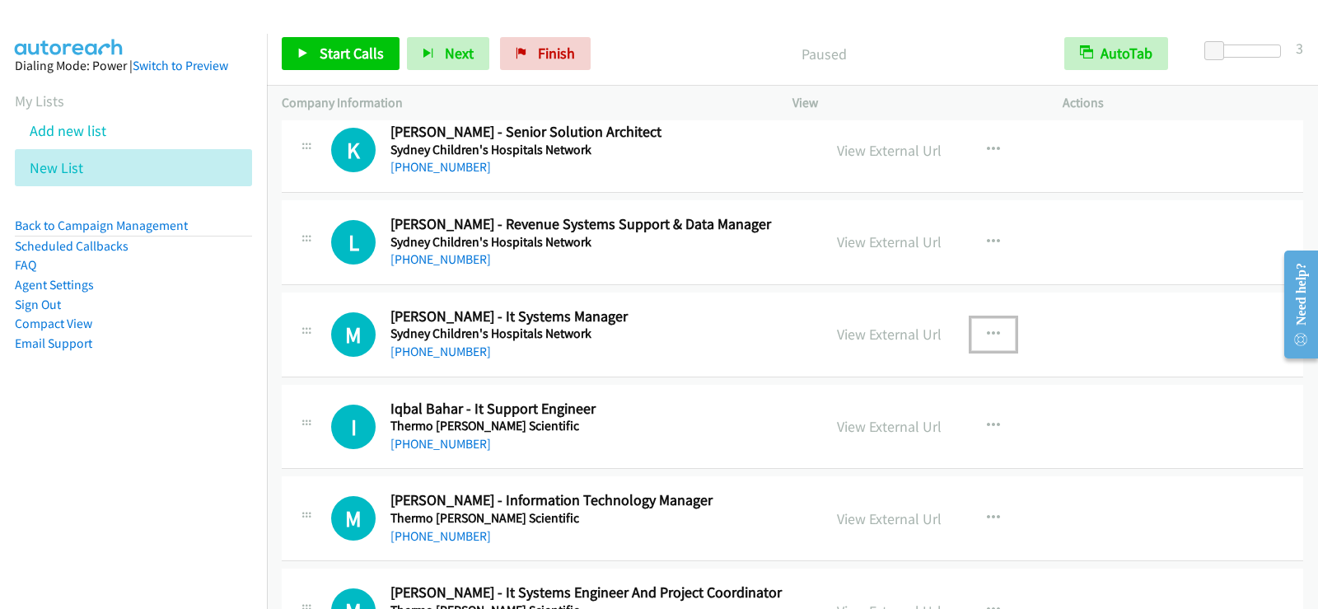
click at [993, 330] on icon "button" at bounding box center [993, 334] width 13 height 13
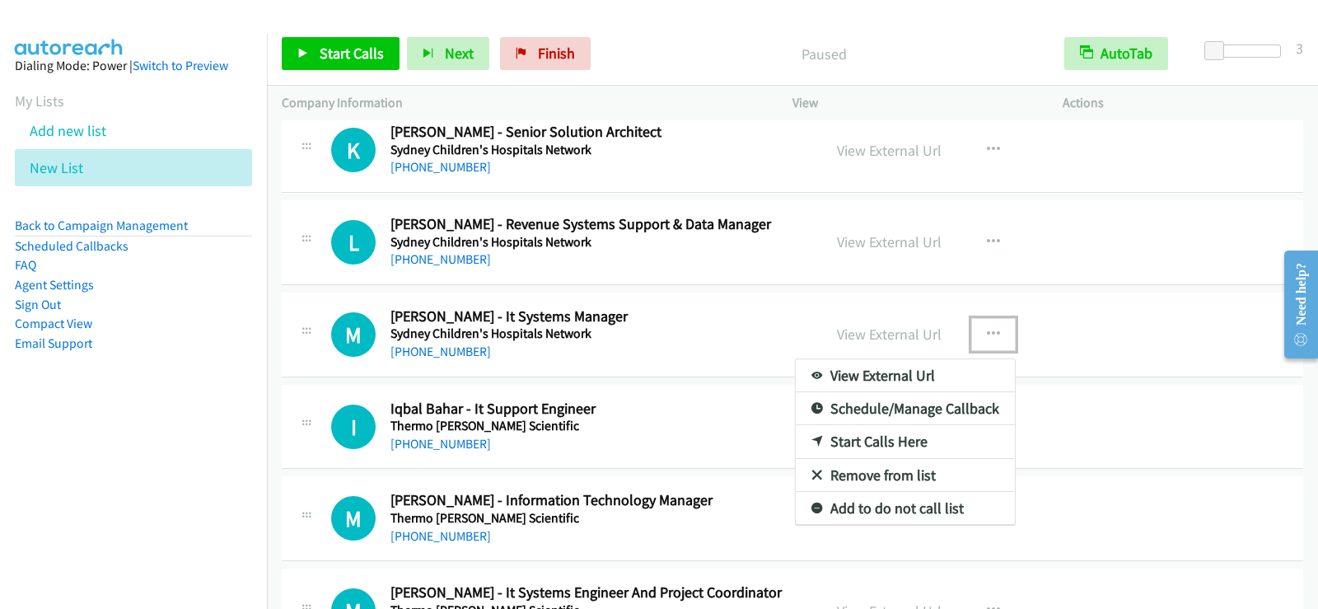
click at [853, 442] on link "Start Calls Here" at bounding box center [905, 441] width 219 height 33
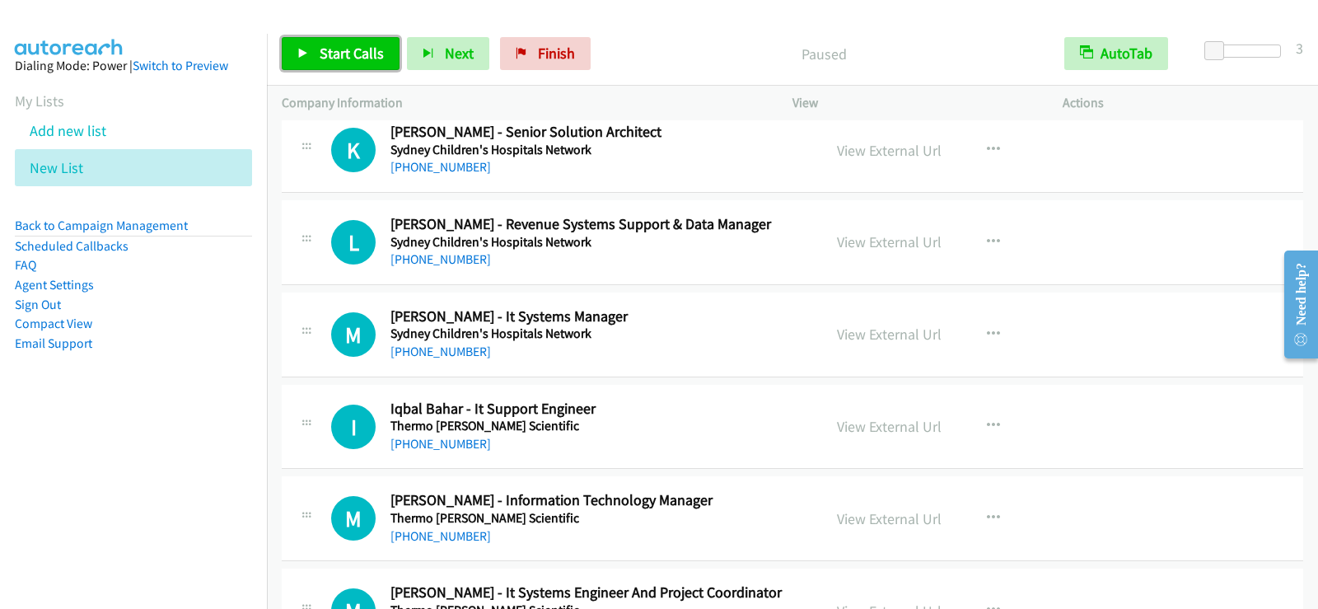
click at [355, 60] on span "Start Calls" at bounding box center [352, 53] width 64 height 19
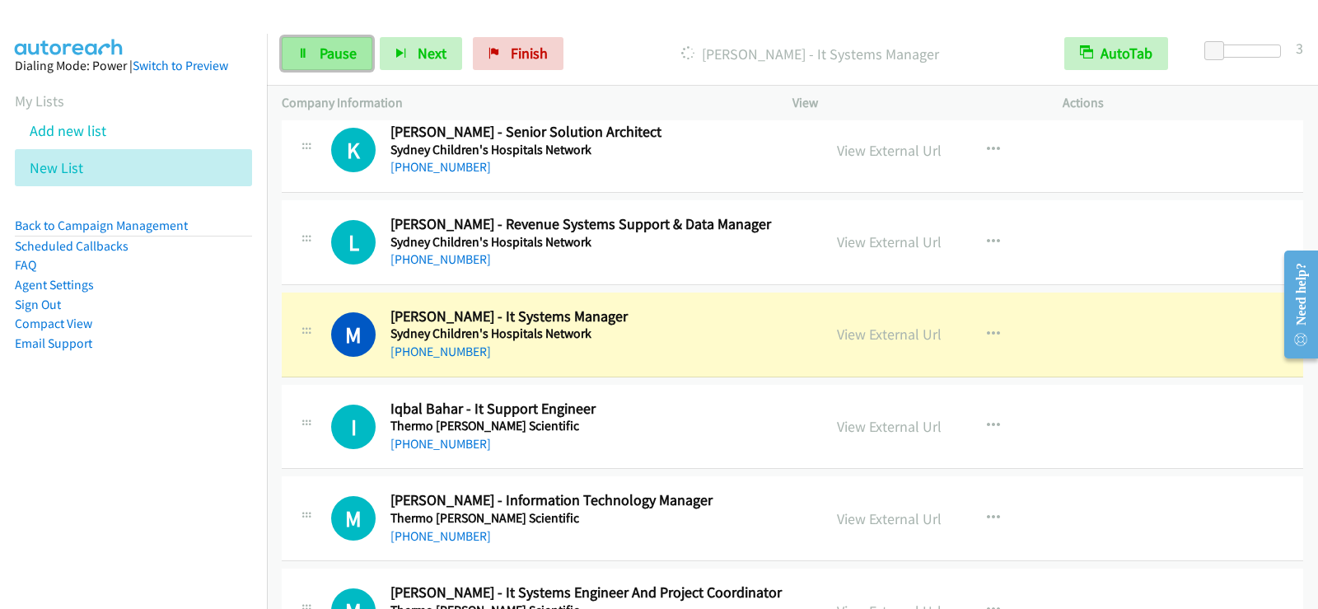
click at [320, 58] on span "Pause" at bounding box center [338, 53] width 37 height 19
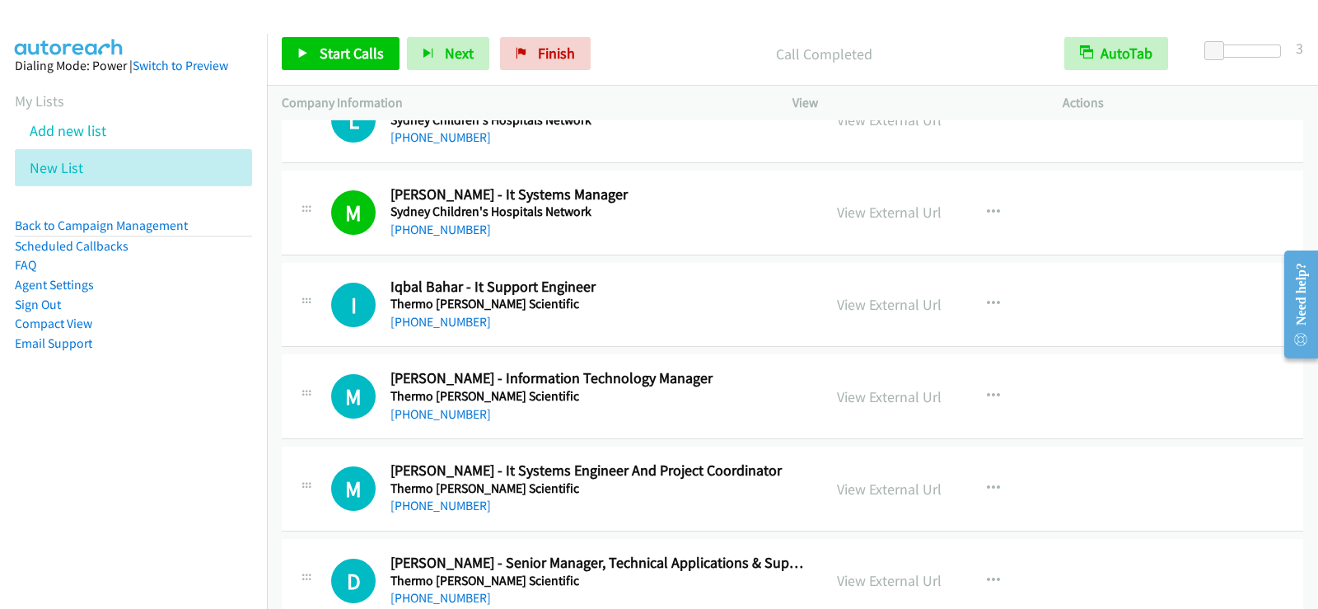
scroll to position [18509, 0]
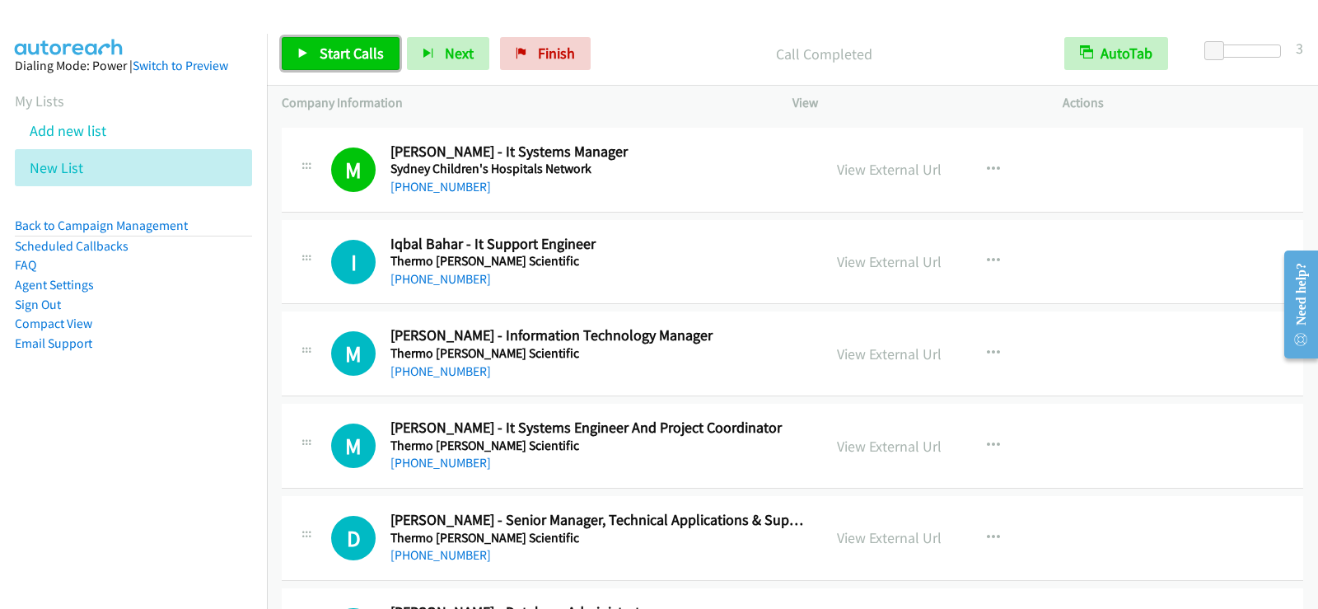
click at [376, 49] on span "Start Calls" at bounding box center [352, 53] width 64 height 19
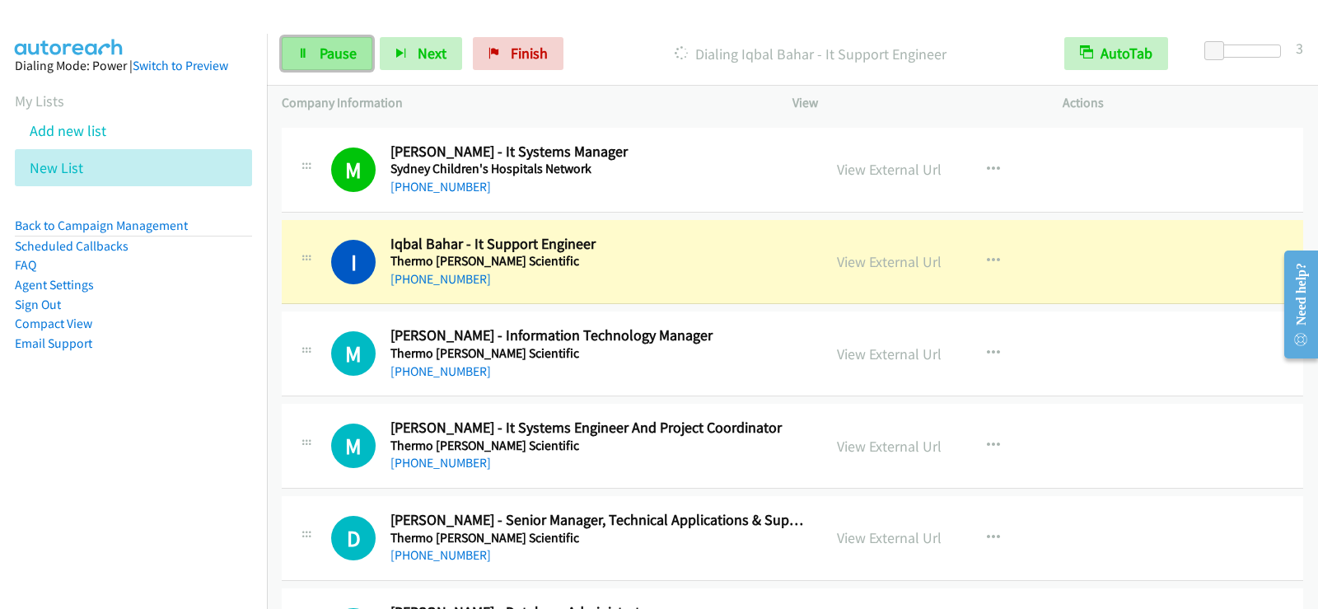
click at [328, 54] on span "Pause" at bounding box center [338, 53] width 37 height 19
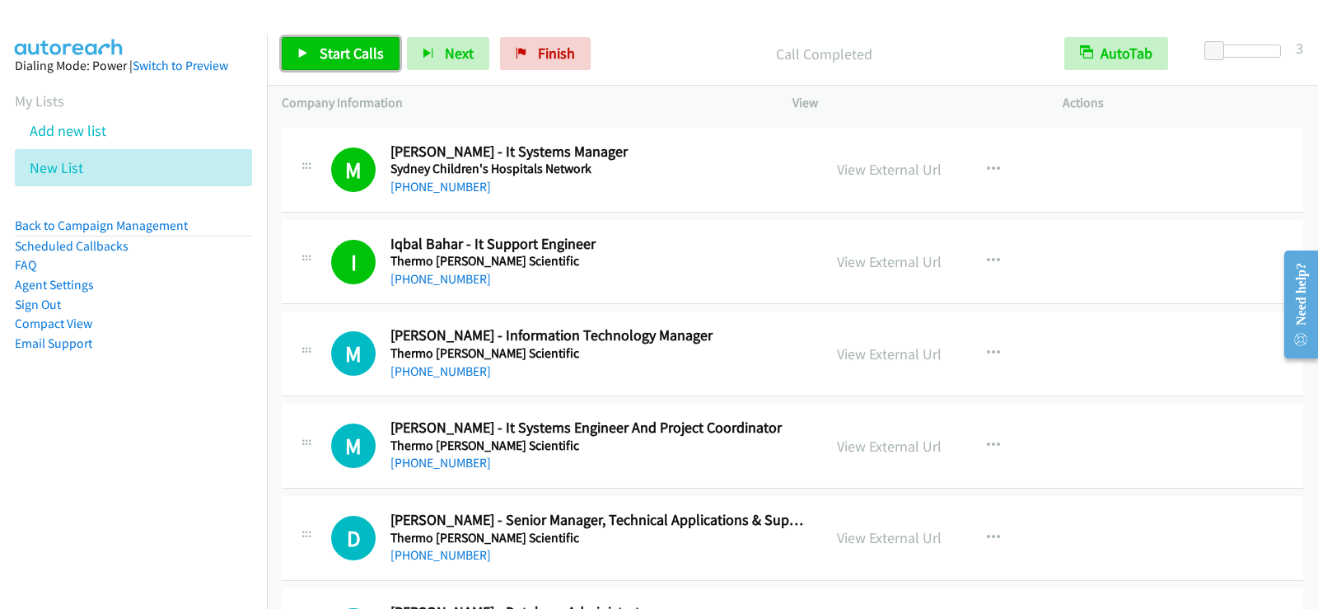
click at [352, 44] on span "Start Calls" at bounding box center [352, 53] width 64 height 19
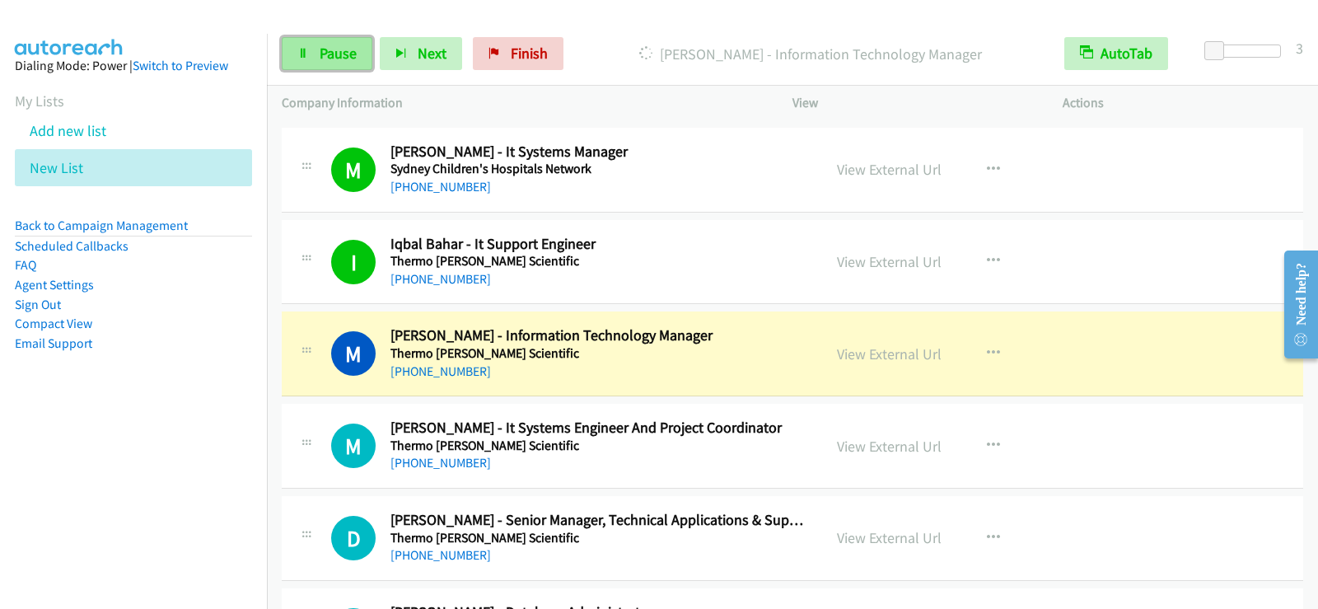
click at [331, 63] on link "Pause" at bounding box center [327, 53] width 91 height 33
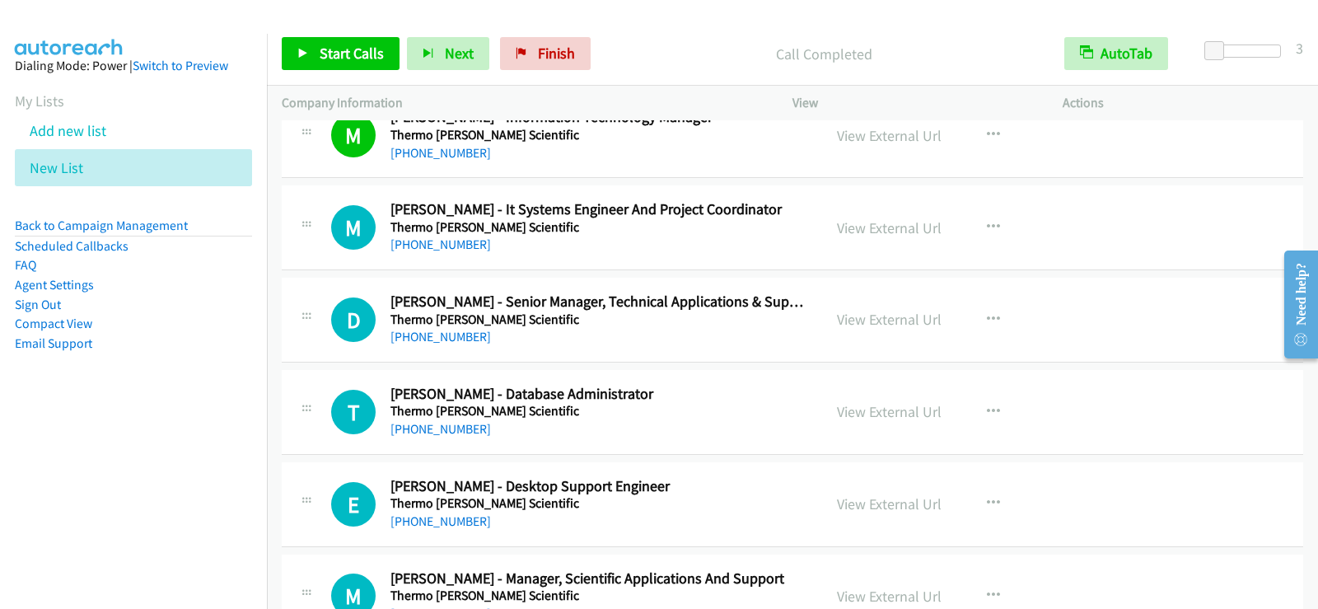
scroll to position [18756, 0]
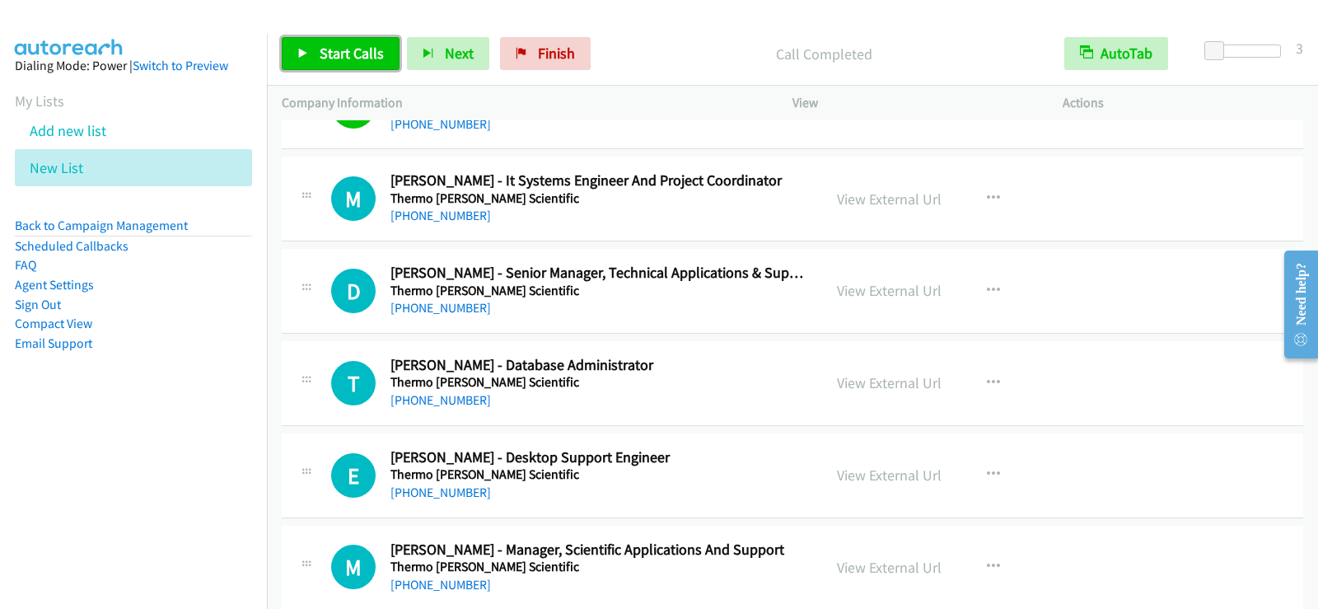
click at [367, 63] on link "Start Calls" at bounding box center [341, 53] width 118 height 33
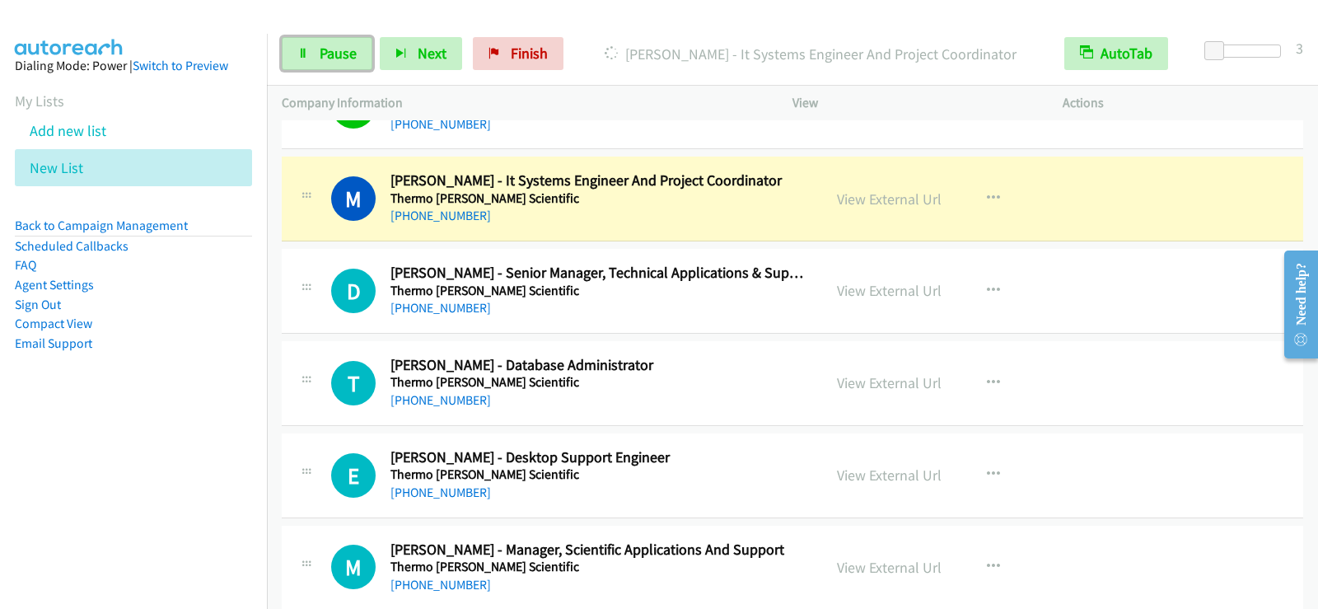
drag, startPoint x: 353, startPoint y: 50, endPoint x: 434, endPoint y: 7, distance: 91.4
click at [353, 50] on span "Pause" at bounding box center [338, 53] width 37 height 19
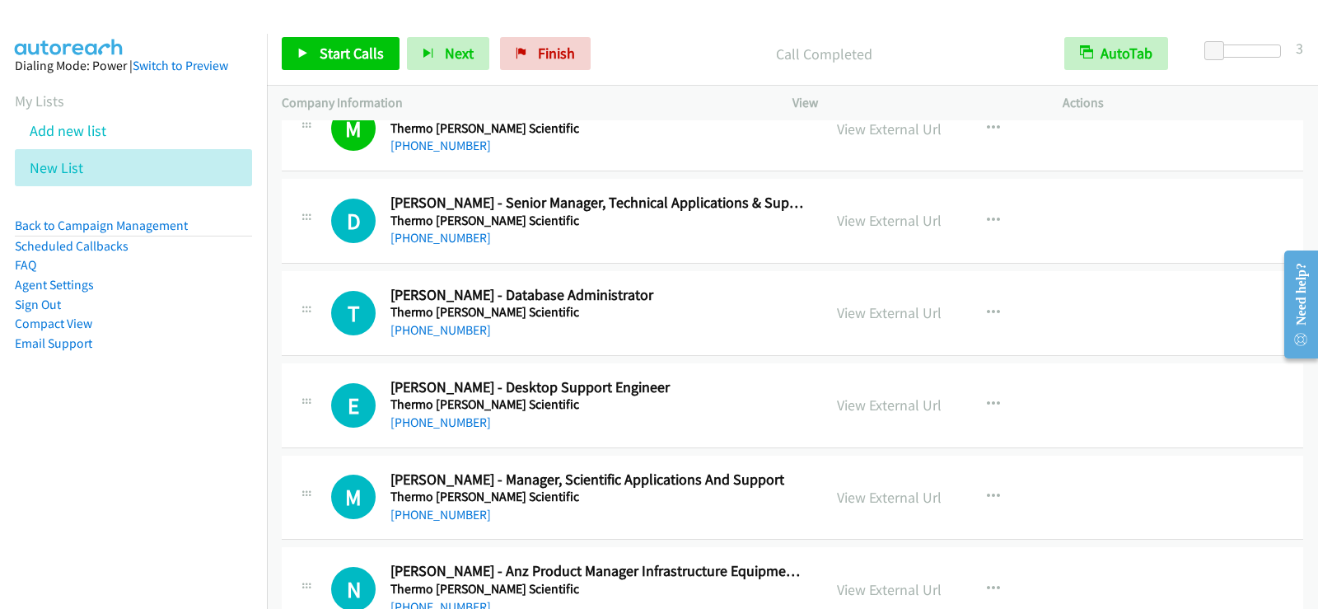
scroll to position [18921, 0]
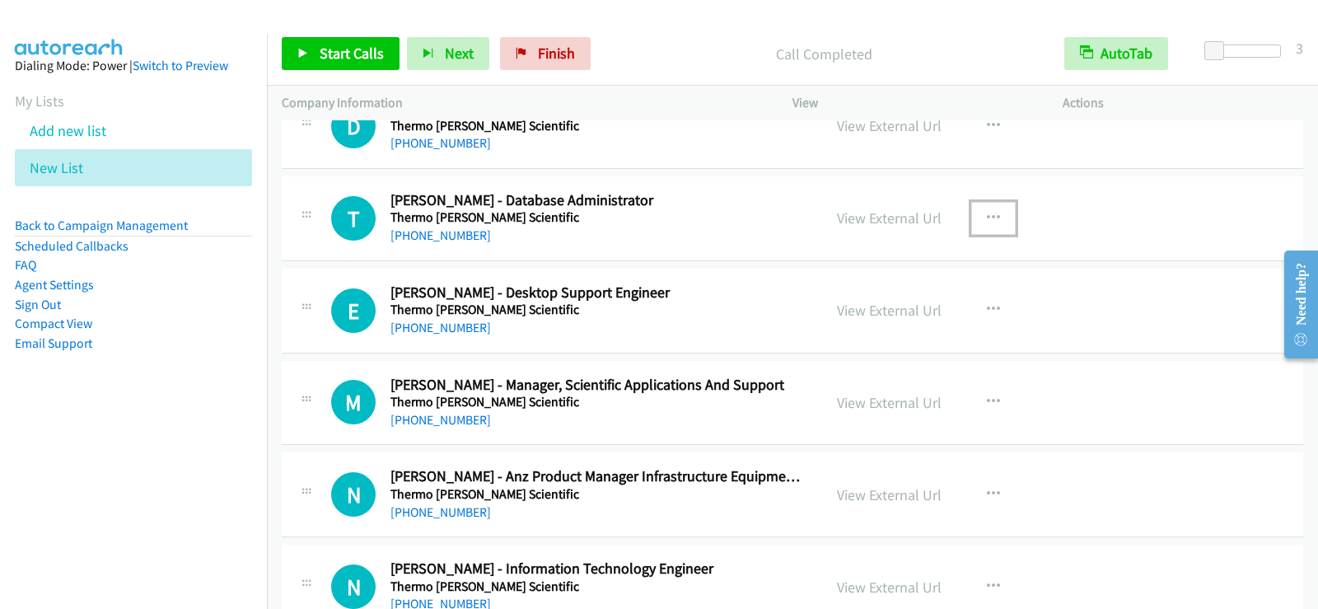
click at [987, 221] on icon "button" at bounding box center [993, 218] width 13 height 13
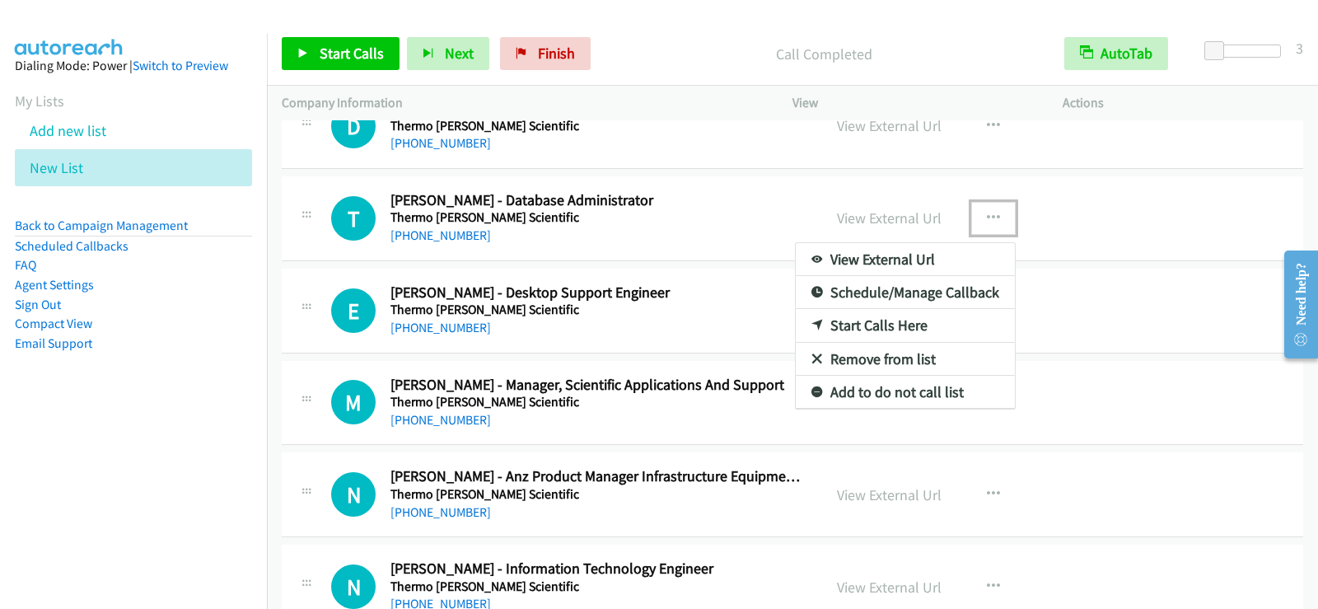
click at [867, 330] on link "Start Calls Here" at bounding box center [905, 325] width 219 height 33
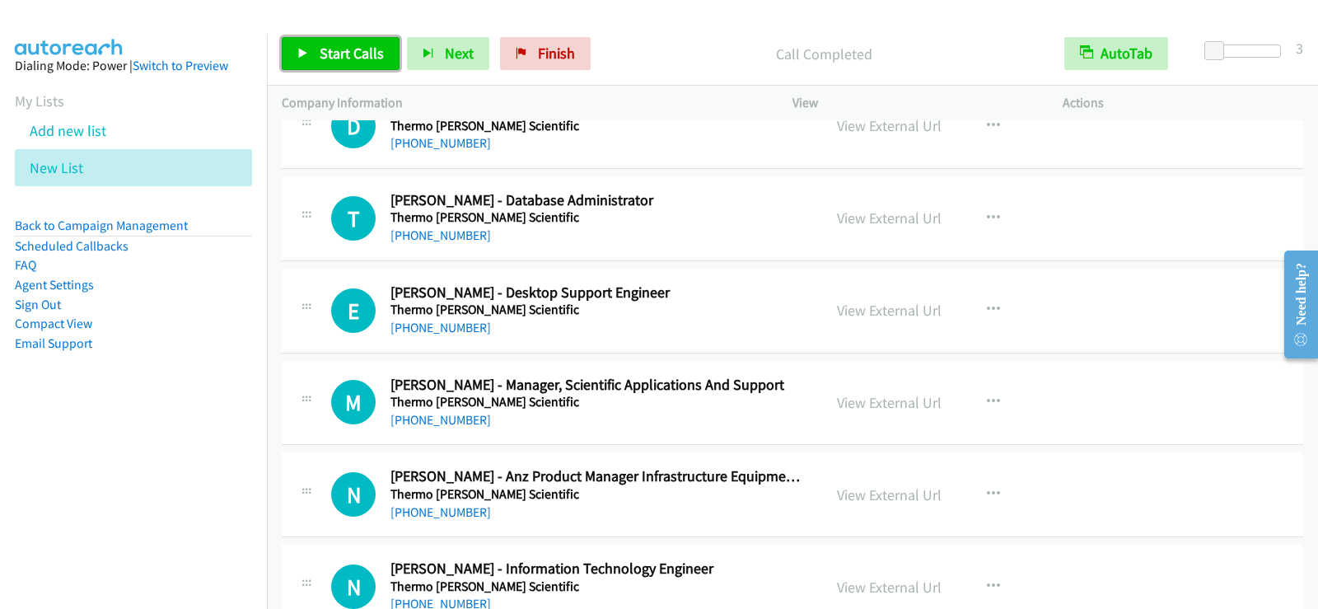
click at [292, 54] on link "Start Calls" at bounding box center [341, 53] width 118 height 33
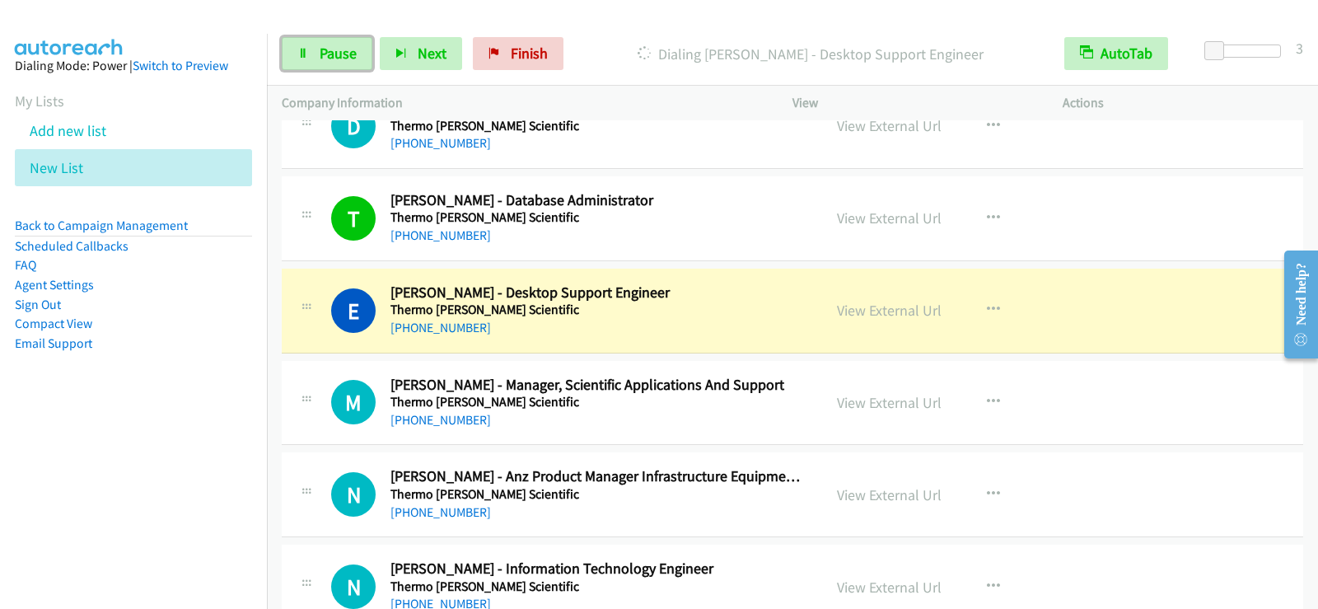
drag, startPoint x: 363, startPoint y: 56, endPoint x: 413, endPoint y: 80, distance: 54.9
click at [363, 56] on link "Pause" at bounding box center [327, 53] width 91 height 33
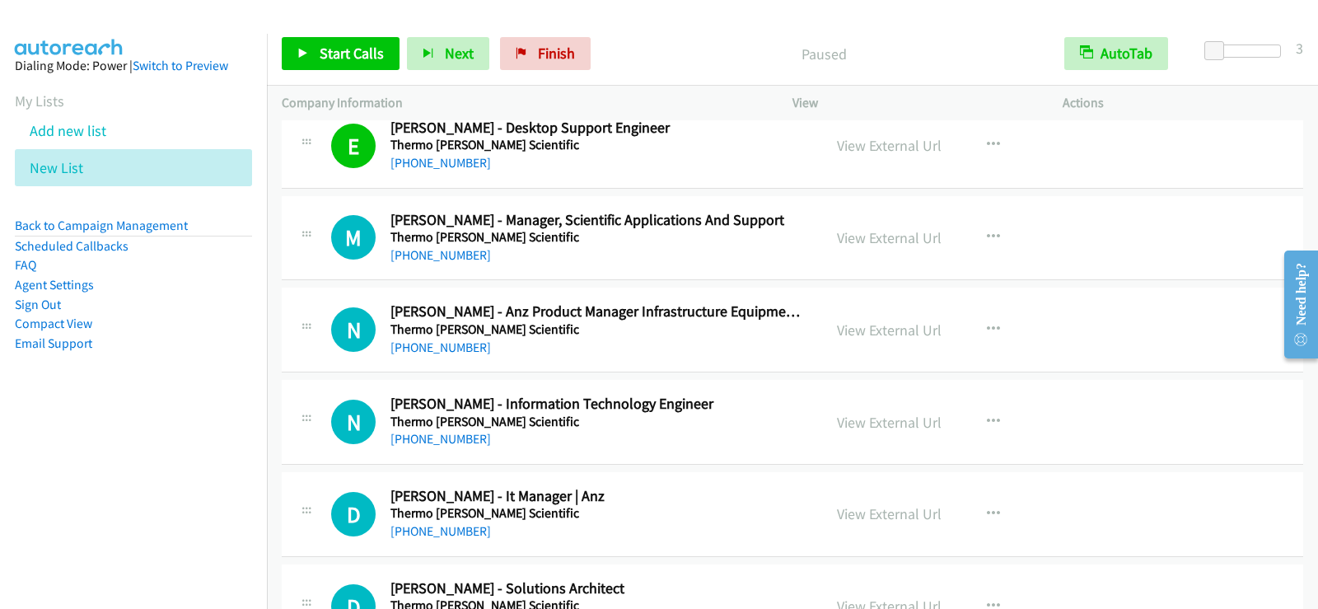
scroll to position [19168, 0]
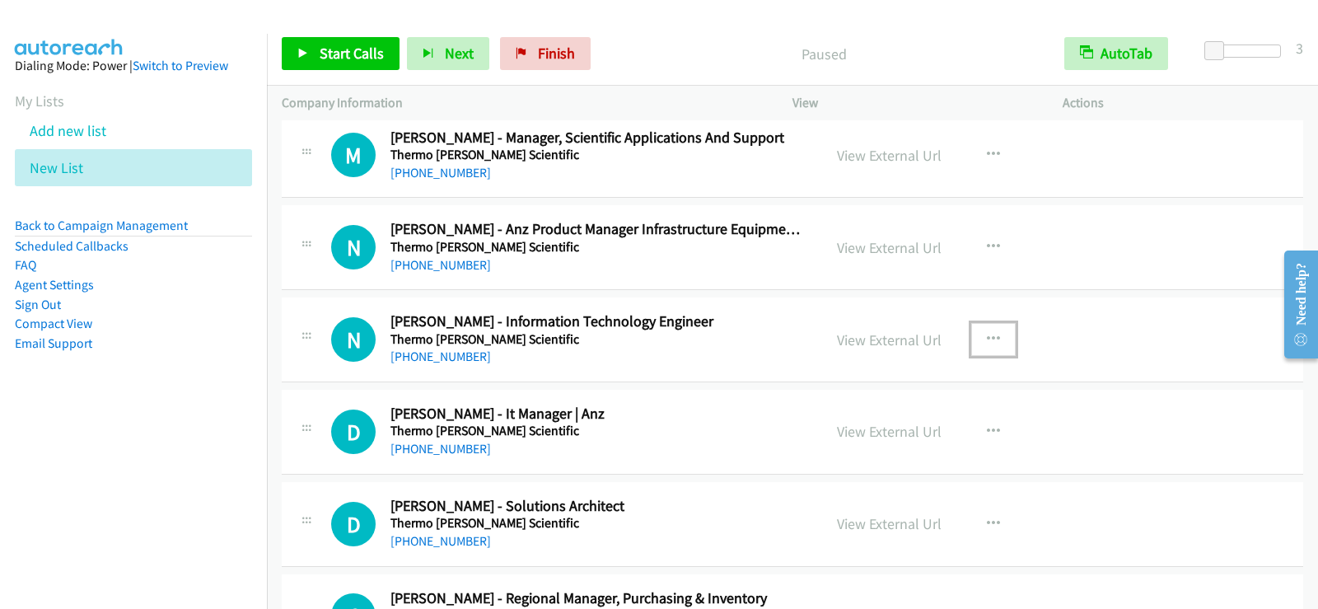
click at [1001, 333] on button "button" at bounding box center [993, 339] width 44 height 33
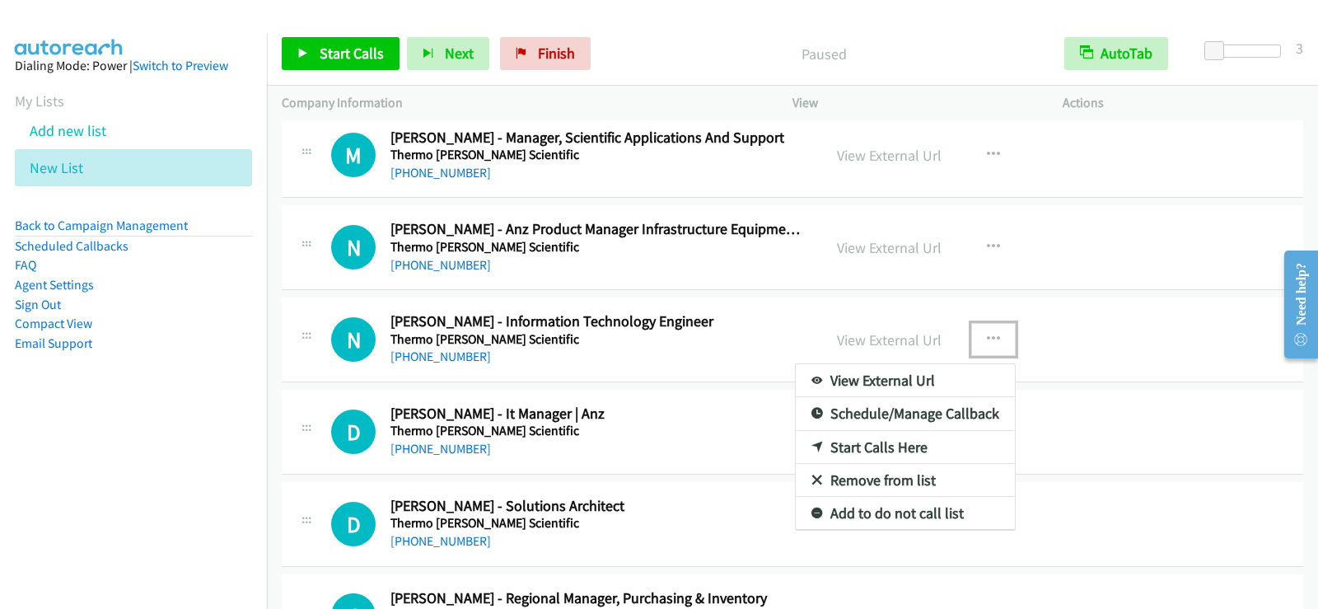
click at [882, 441] on link "Start Calls Here" at bounding box center [905, 447] width 219 height 33
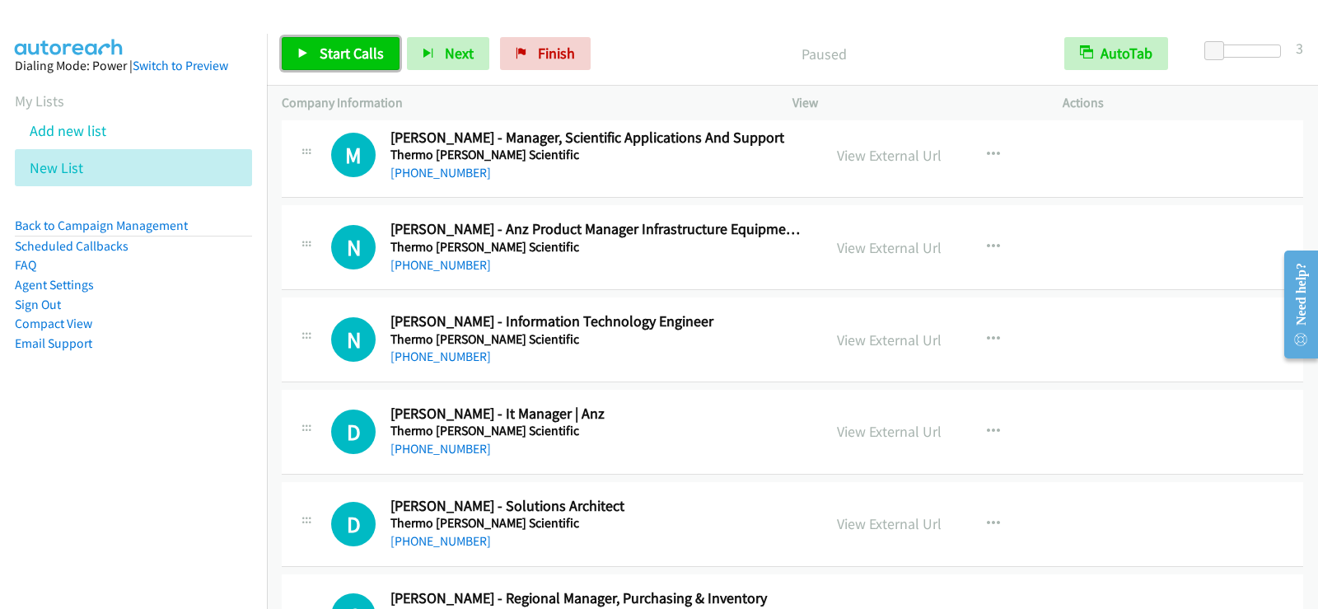
click at [350, 58] on span "Start Calls" at bounding box center [352, 53] width 64 height 19
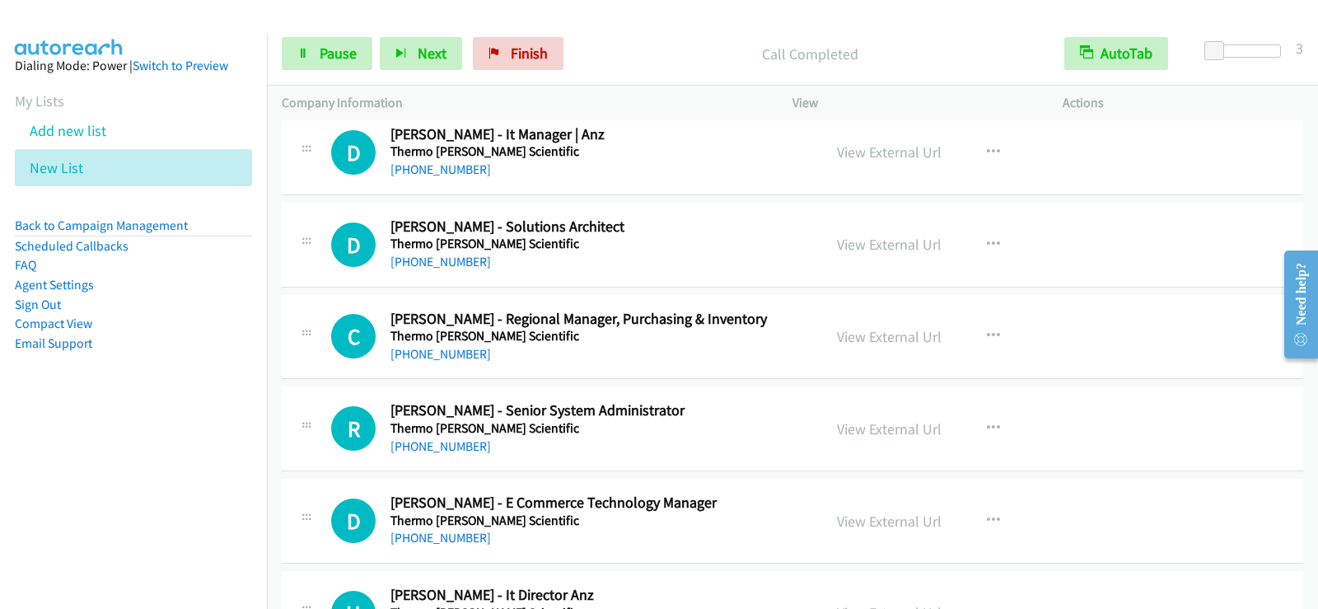
scroll to position [19448, 0]
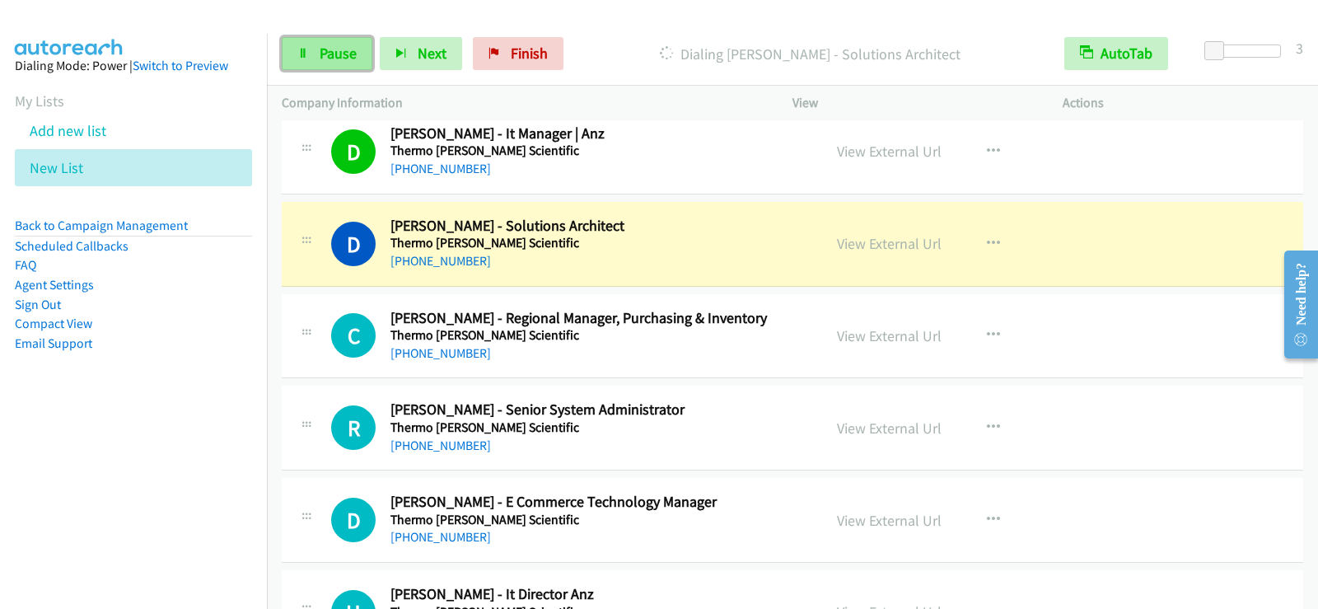
click at [329, 65] on link "Pause" at bounding box center [327, 53] width 91 height 33
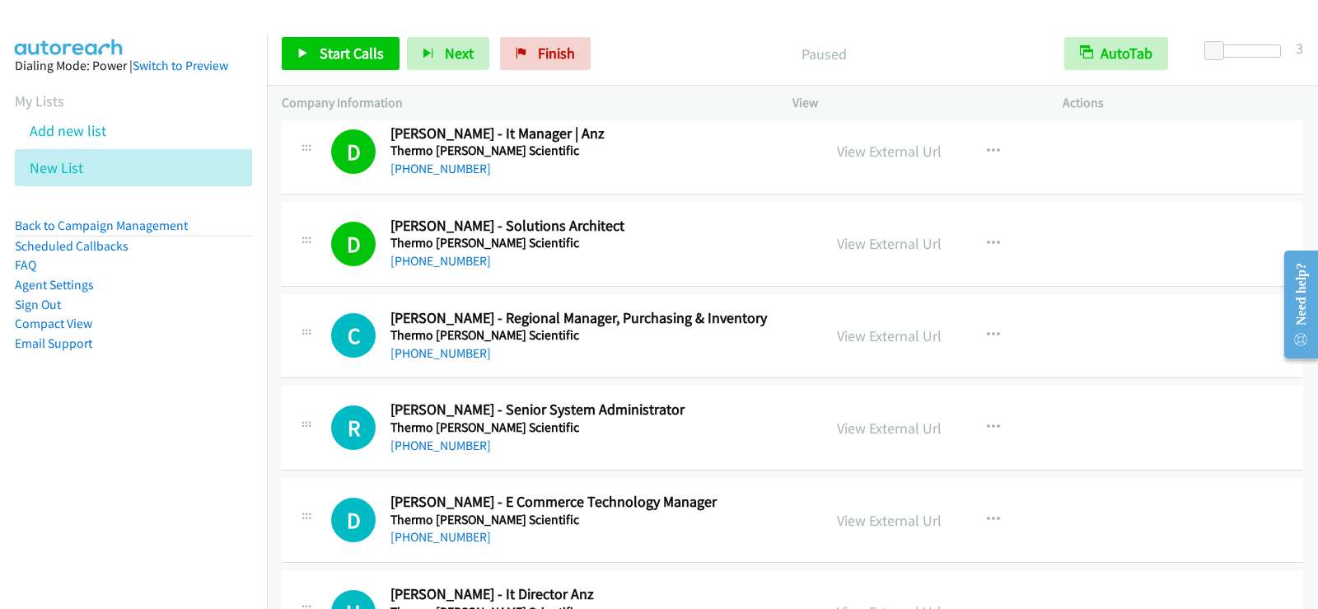
scroll to position [19531, 0]
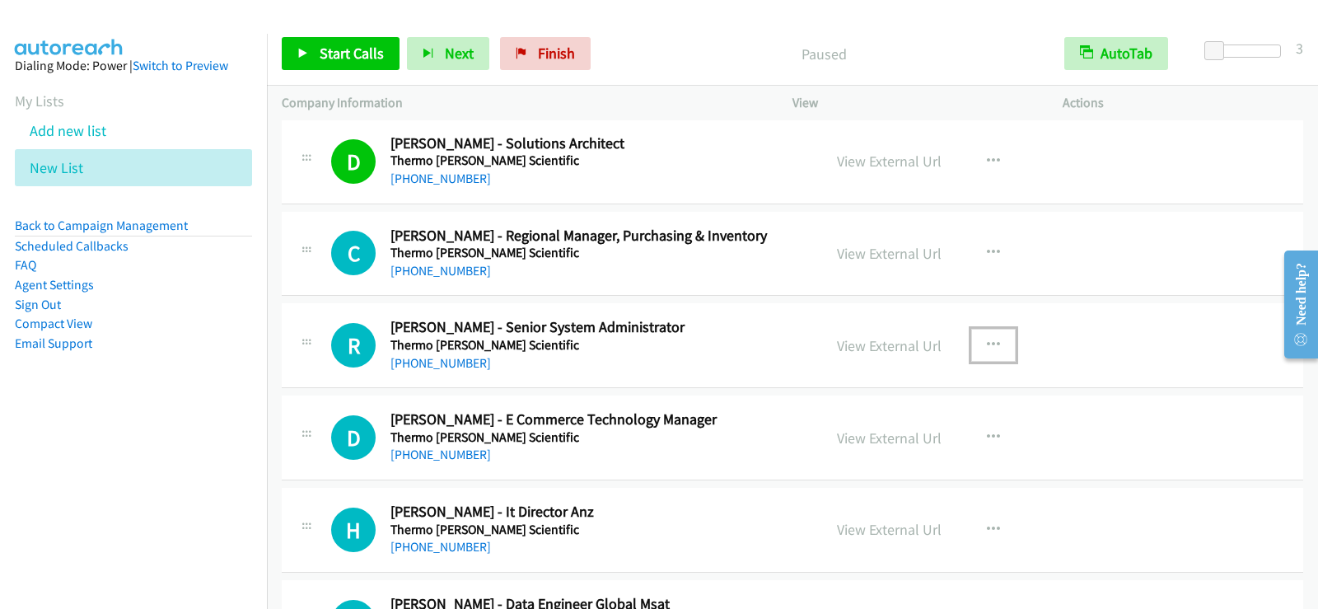
click at [987, 339] on icon "button" at bounding box center [993, 345] width 13 height 13
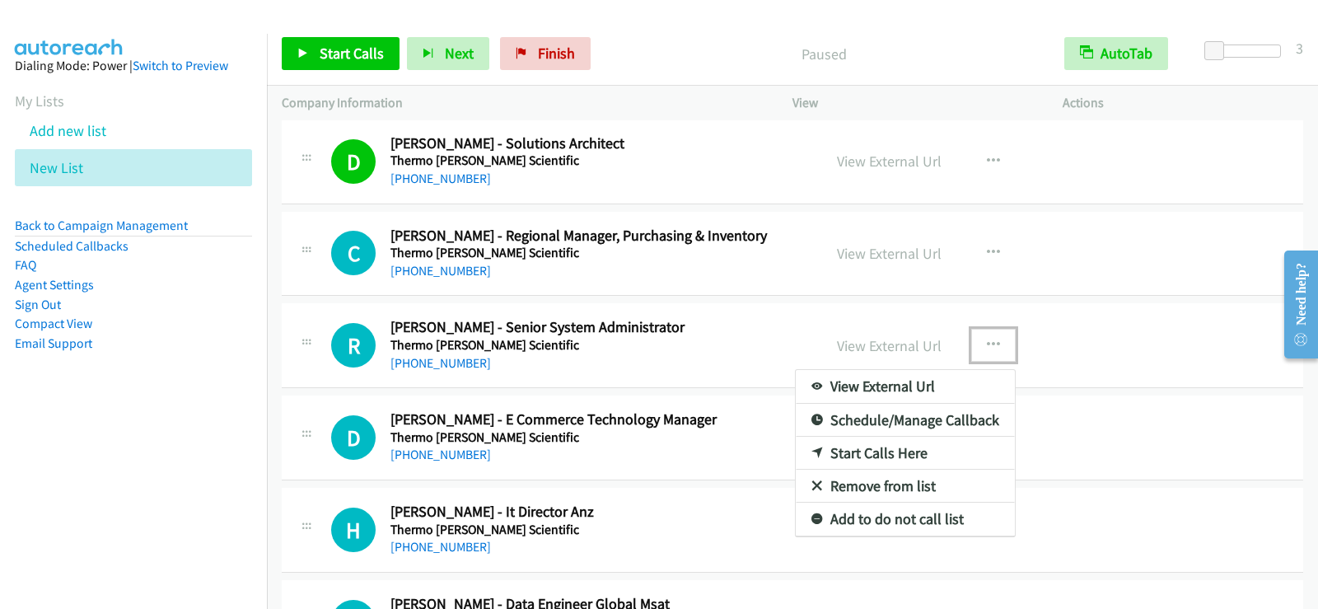
click at [881, 449] on link "Start Calls Here" at bounding box center [905, 453] width 219 height 33
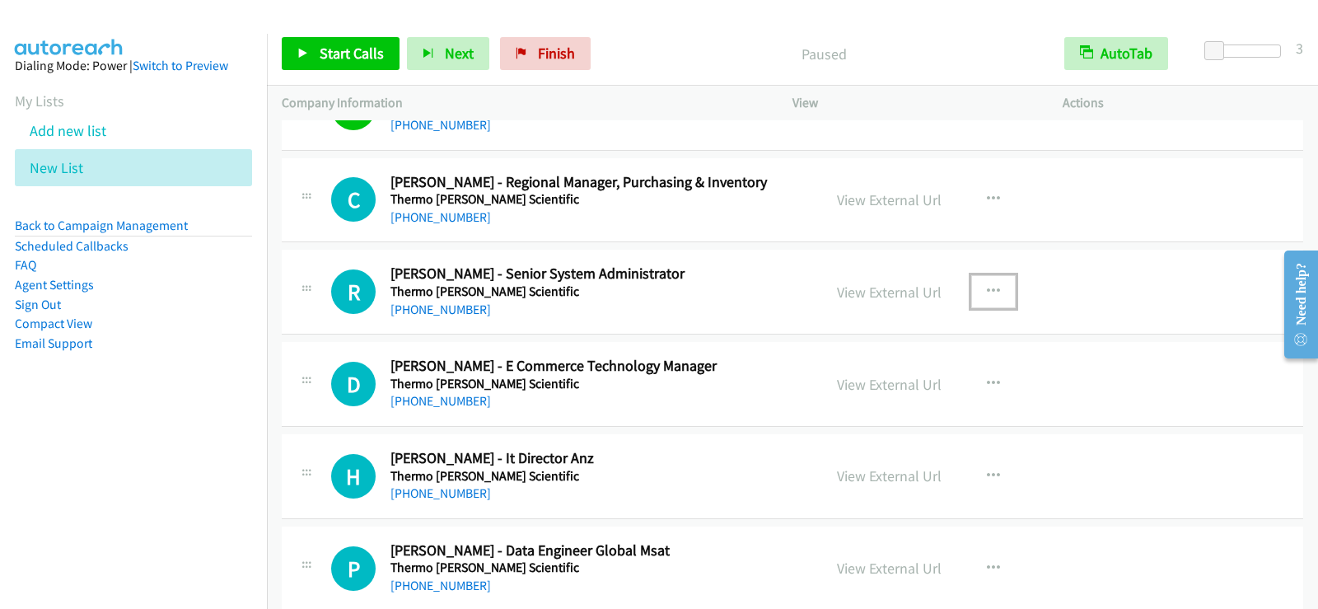
scroll to position [19613, 0]
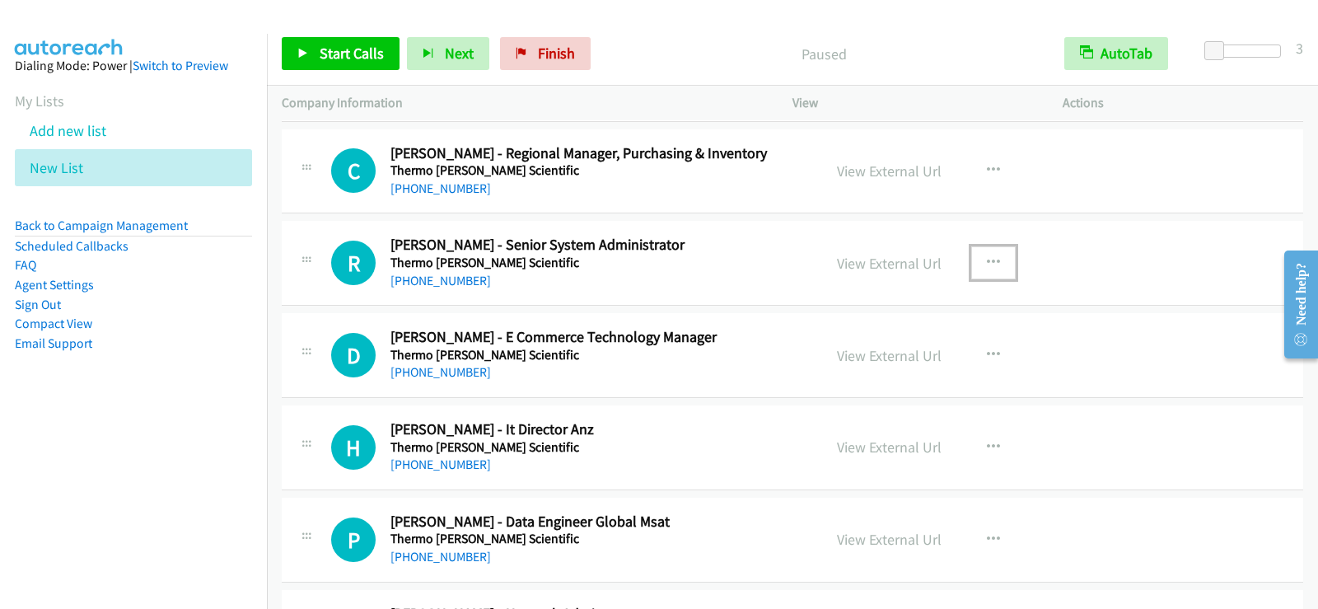
click at [990, 260] on icon "button" at bounding box center [993, 262] width 13 height 13
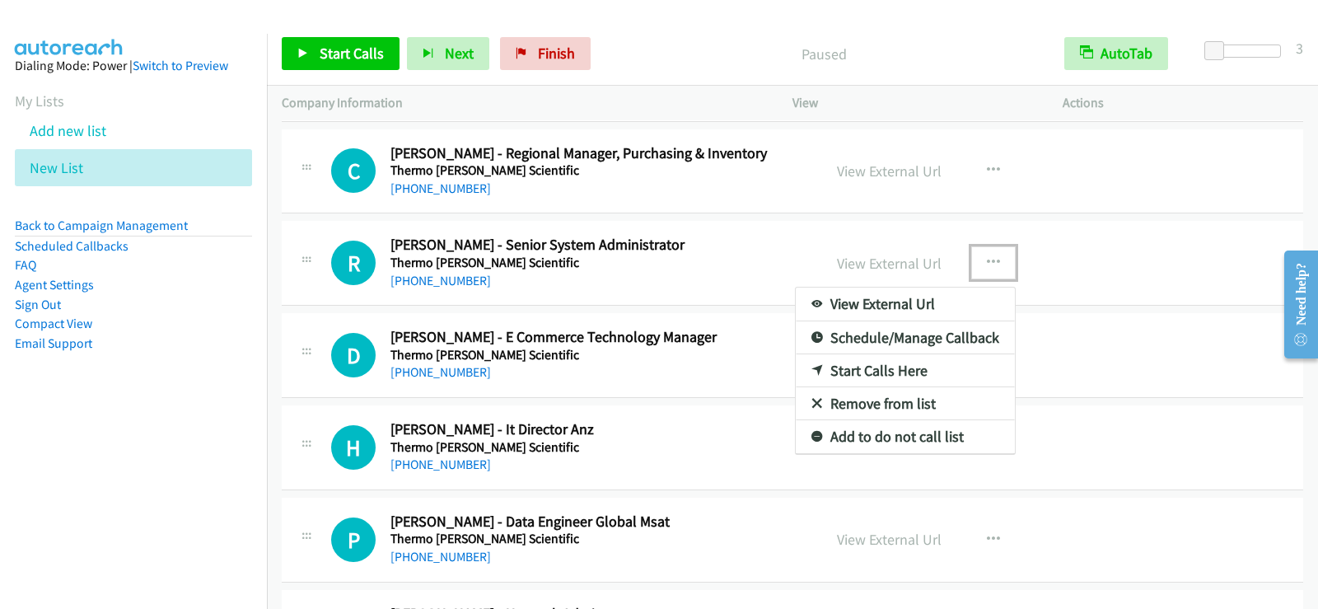
click at [895, 371] on link "Start Calls Here" at bounding box center [905, 370] width 219 height 33
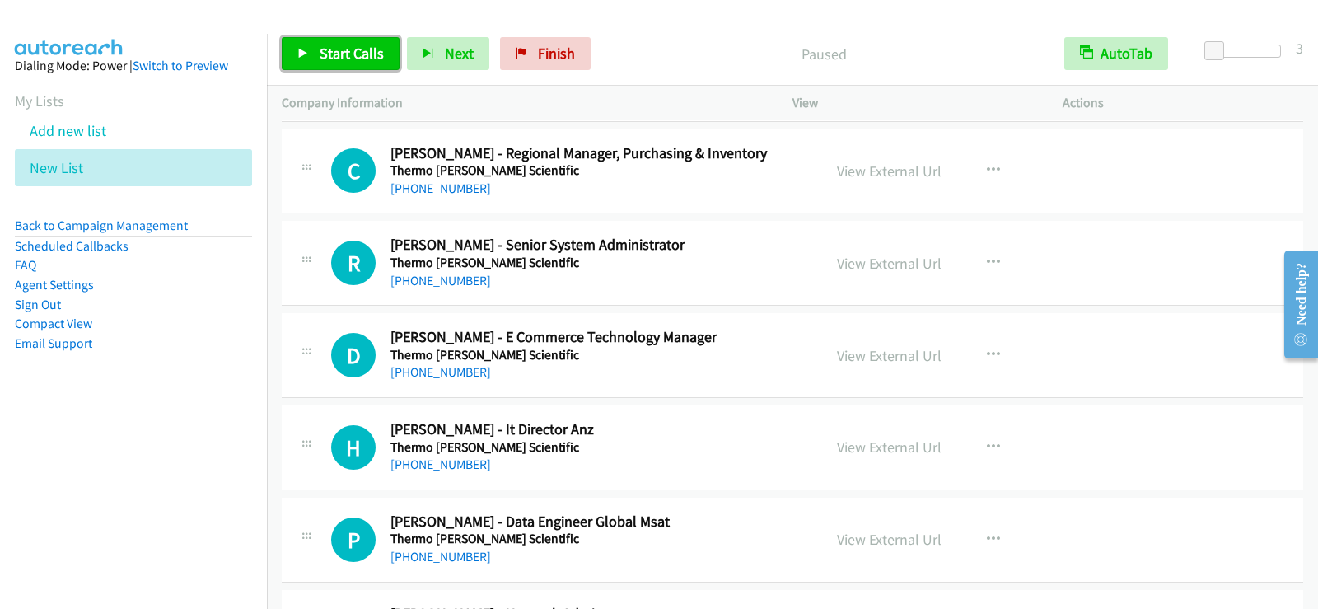
click at [342, 54] on span "Start Calls" at bounding box center [352, 53] width 64 height 19
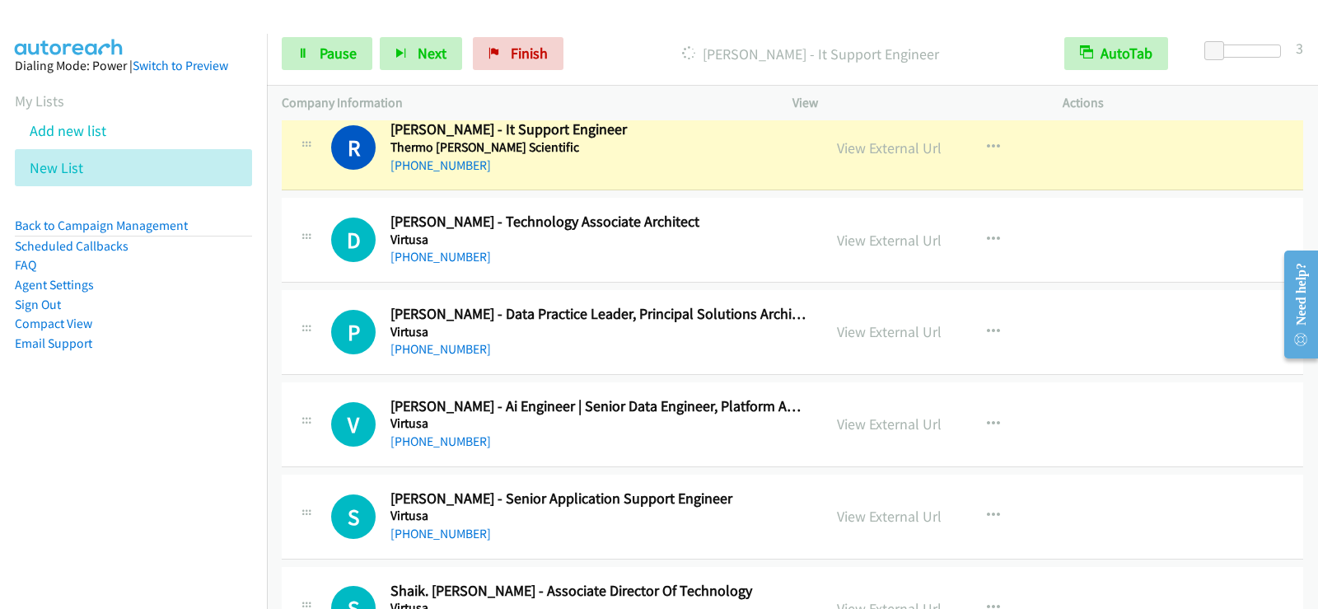
scroll to position [20190, 0]
click at [350, 48] on span "Pause" at bounding box center [338, 53] width 37 height 19
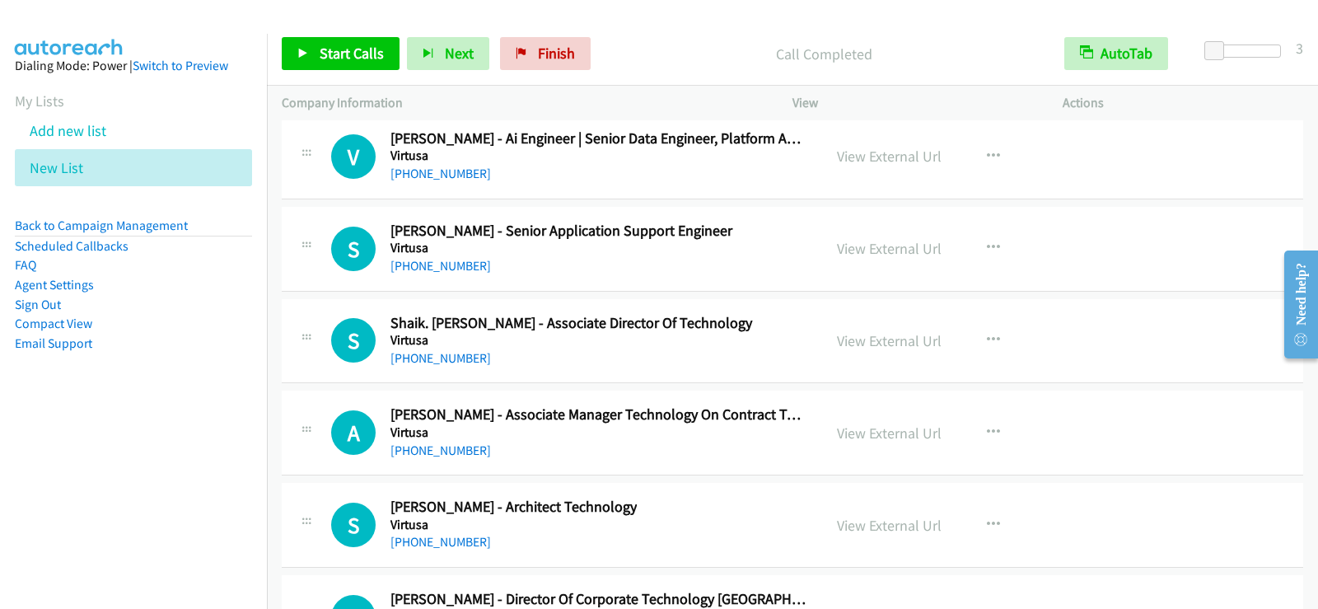
scroll to position [20437, 0]
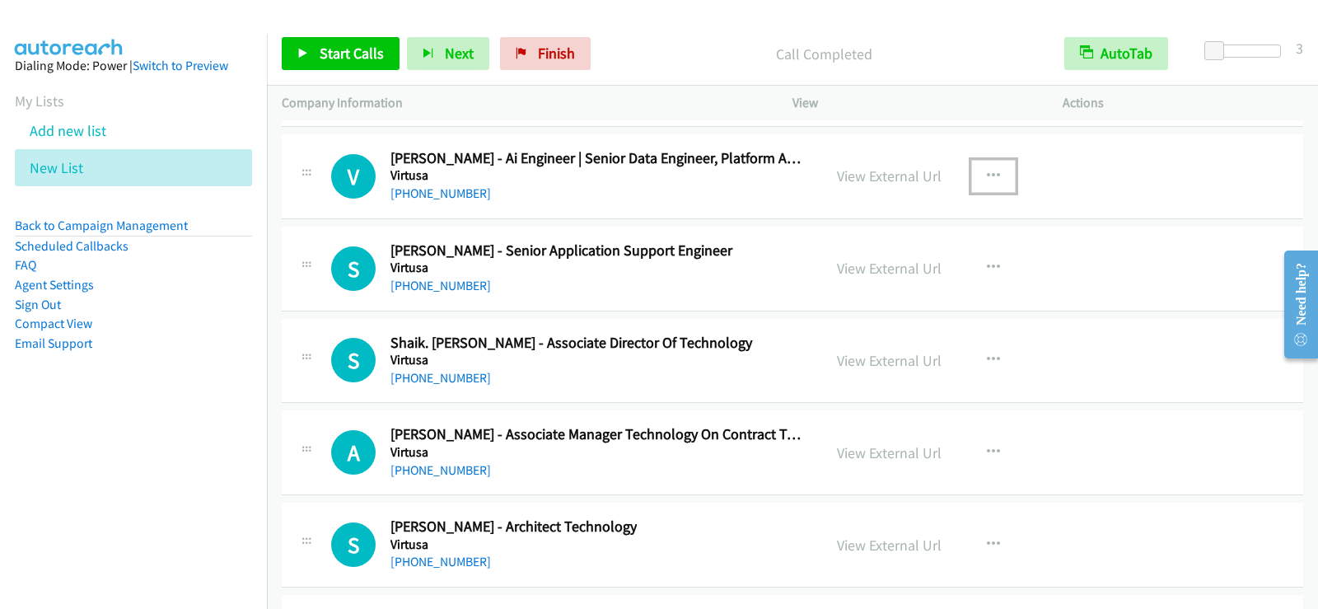
click at [987, 174] on icon "button" at bounding box center [993, 176] width 13 height 13
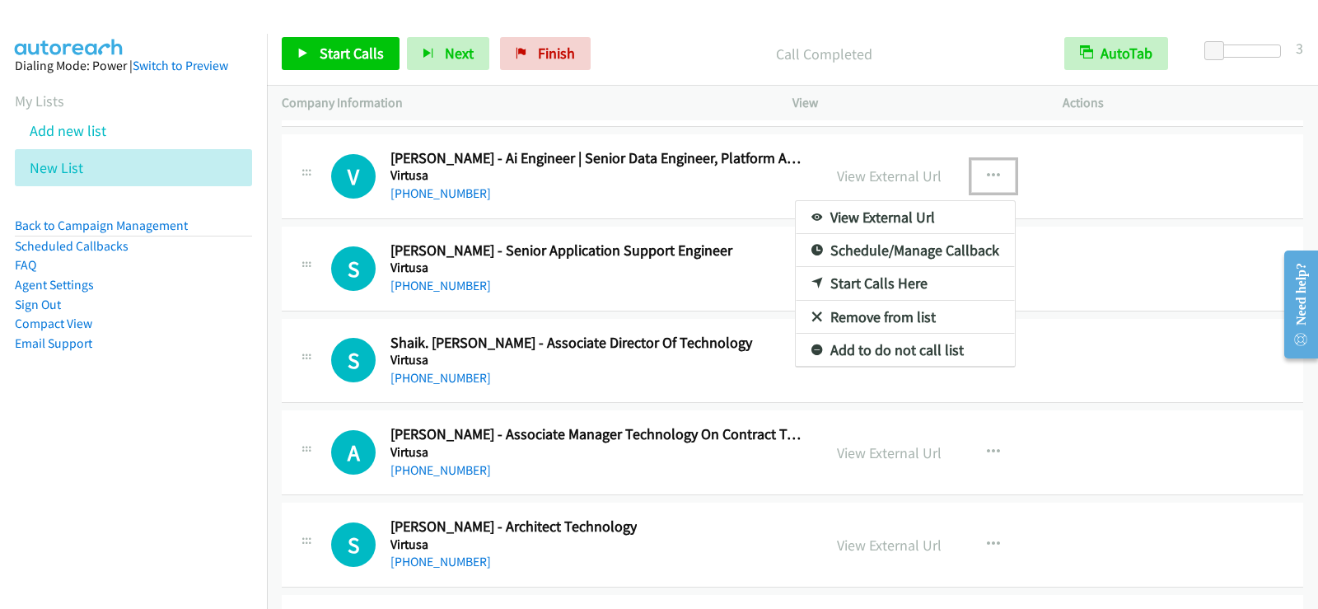
click at [613, 185] on div at bounding box center [659, 304] width 1318 height 609
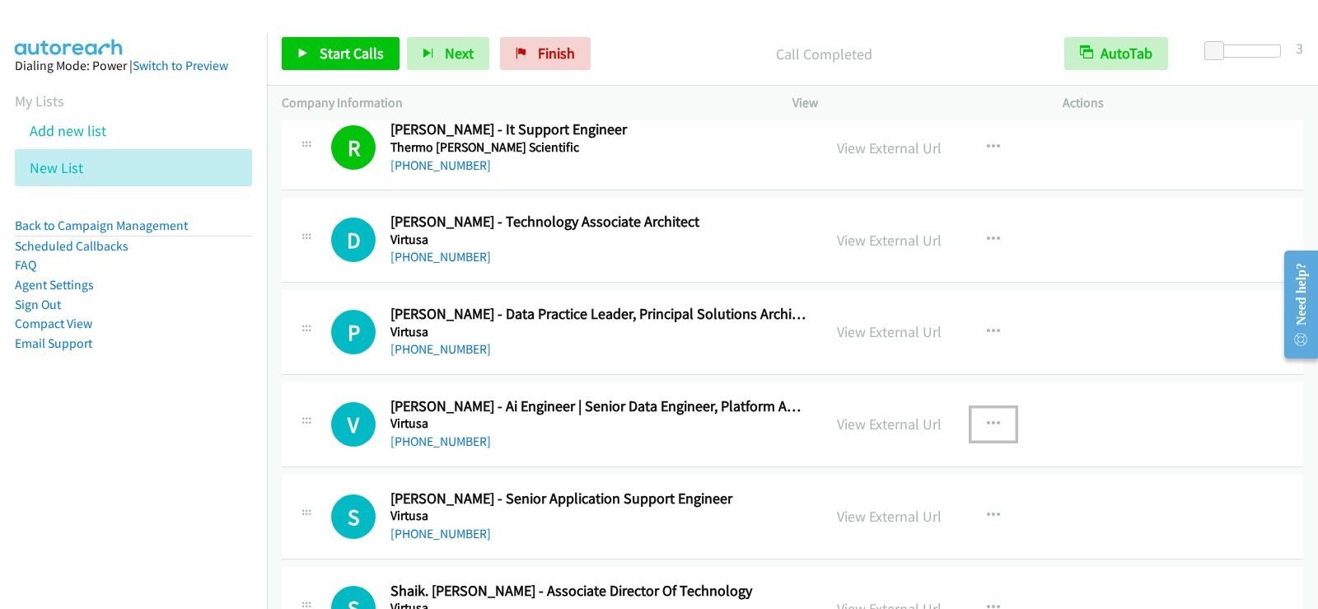
scroll to position [20190, 0]
click at [997, 238] on button "button" at bounding box center [993, 238] width 44 height 33
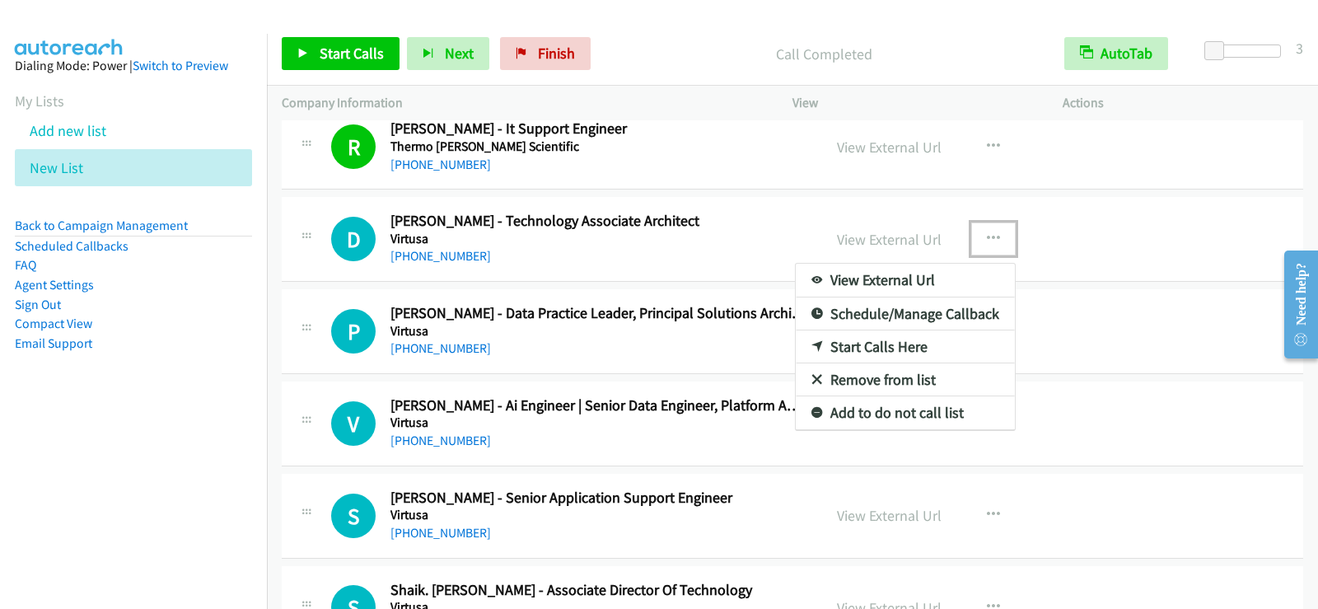
click at [363, 57] on div at bounding box center [659, 304] width 1318 height 609
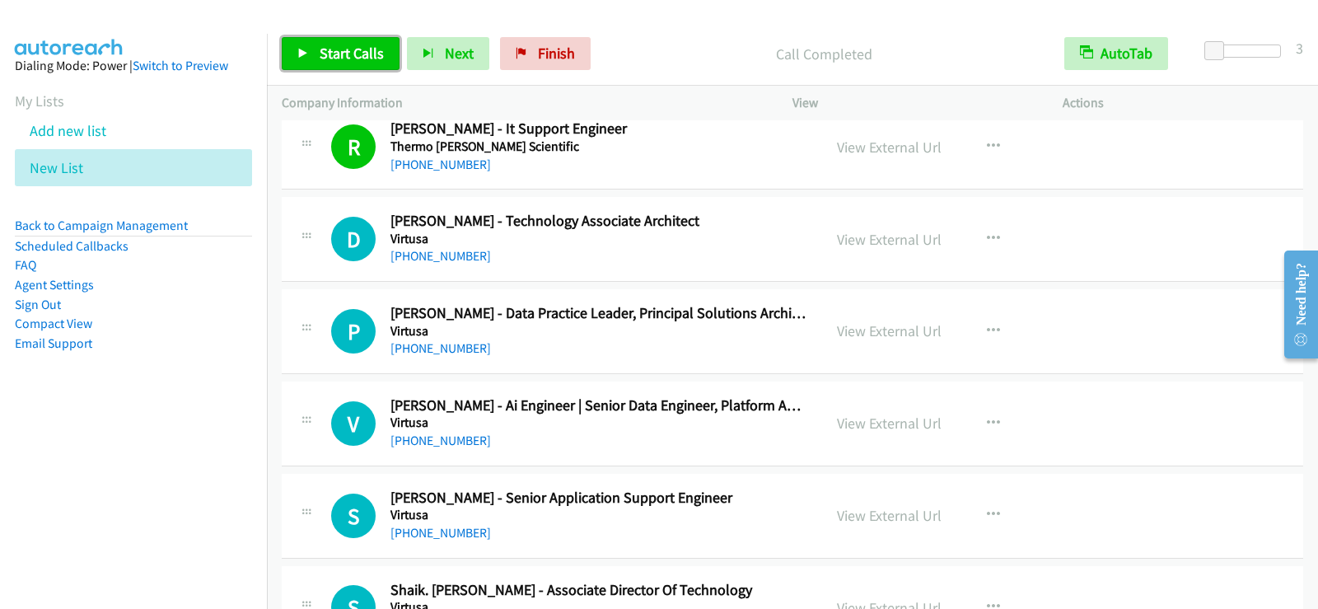
click at [370, 55] on span "Start Calls" at bounding box center [352, 53] width 64 height 19
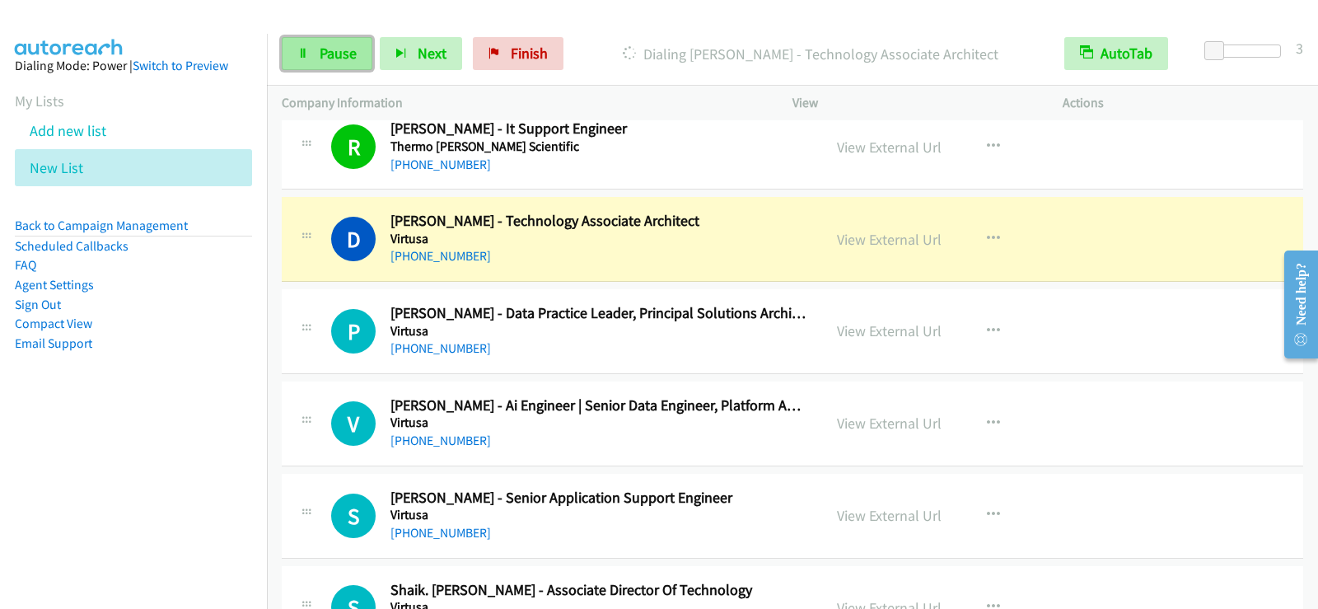
click at [357, 61] on link "Pause" at bounding box center [327, 53] width 91 height 33
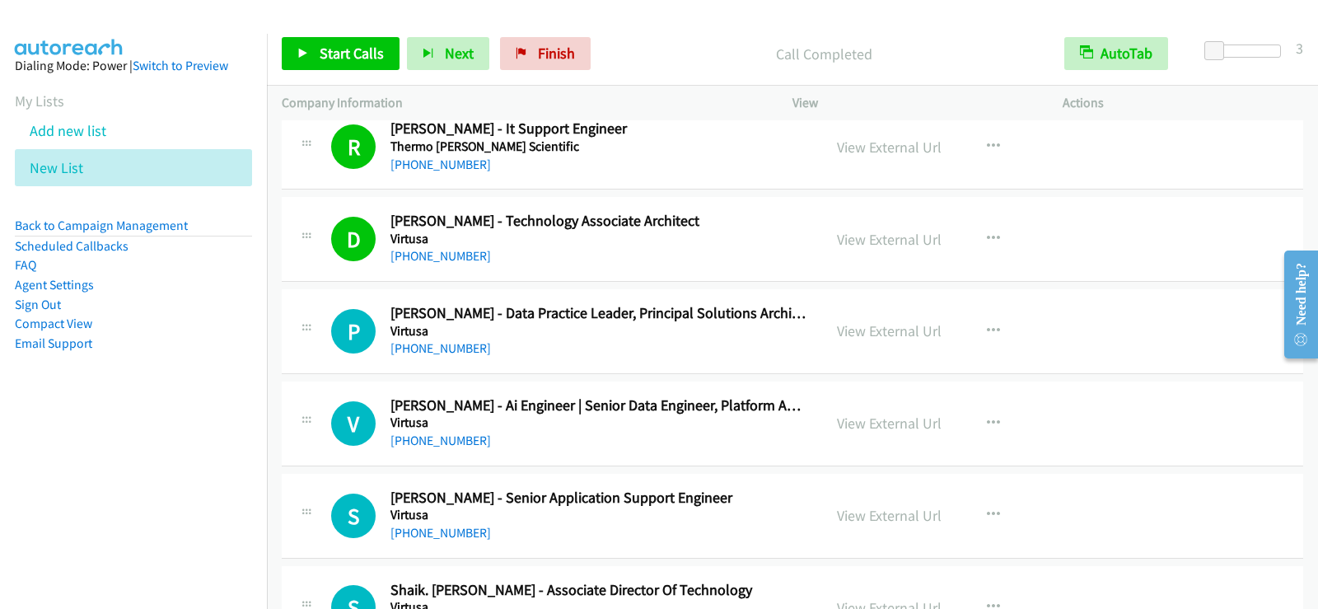
scroll to position [20272, 0]
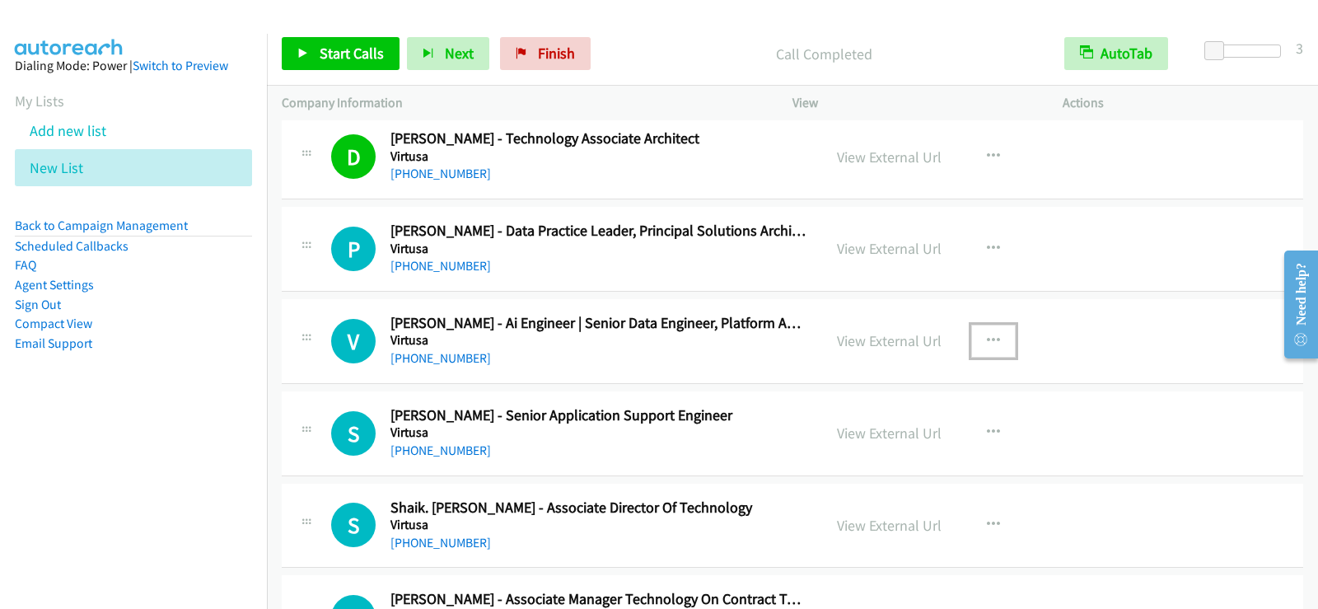
click at [988, 343] on icon "button" at bounding box center [993, 340] width 13 height 13
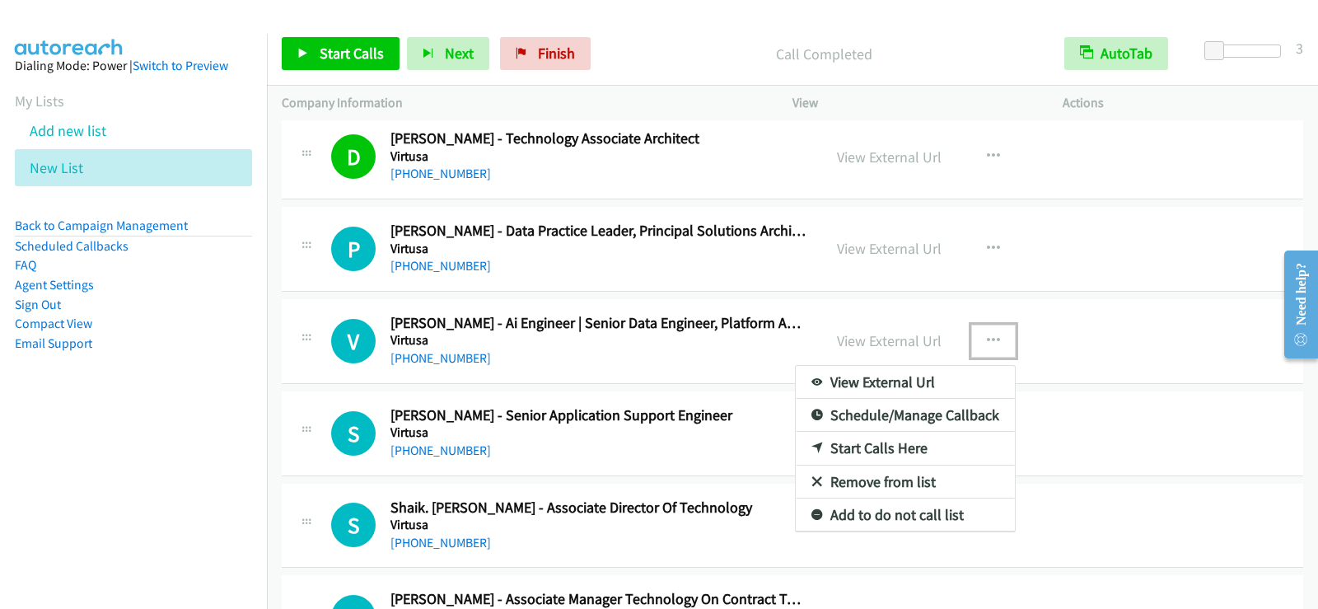
click at [865, 447] on link "Start Calls Here" at bounding box center [905, 448] width 219 height 33
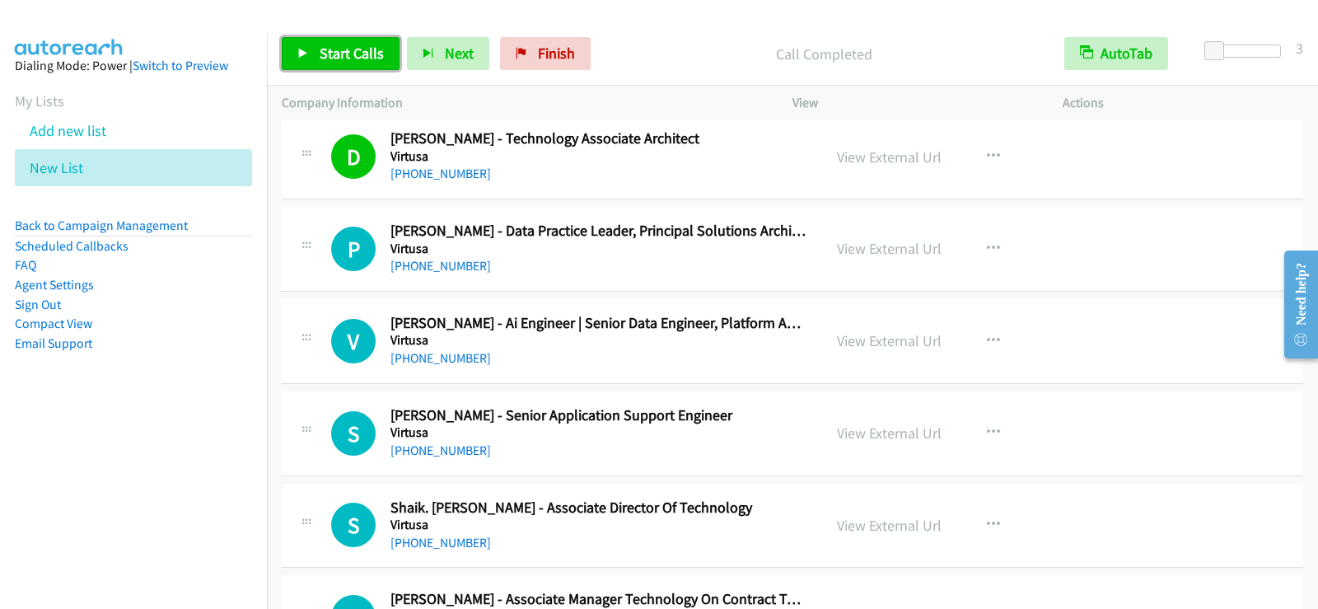
click at [336, 45] on span "Start Calls" at bounding box center [352, 53] width 64 height 19
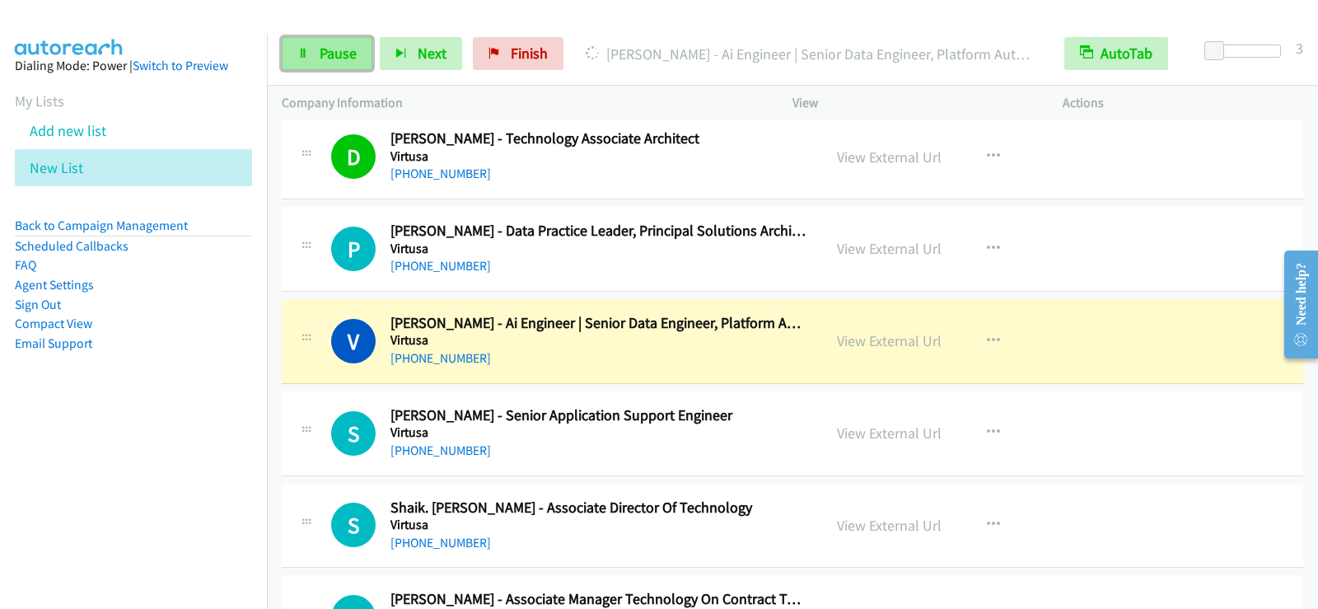
click at [324, 61] on span "Pause" at bounding box center [338, 53] width 37 height 19
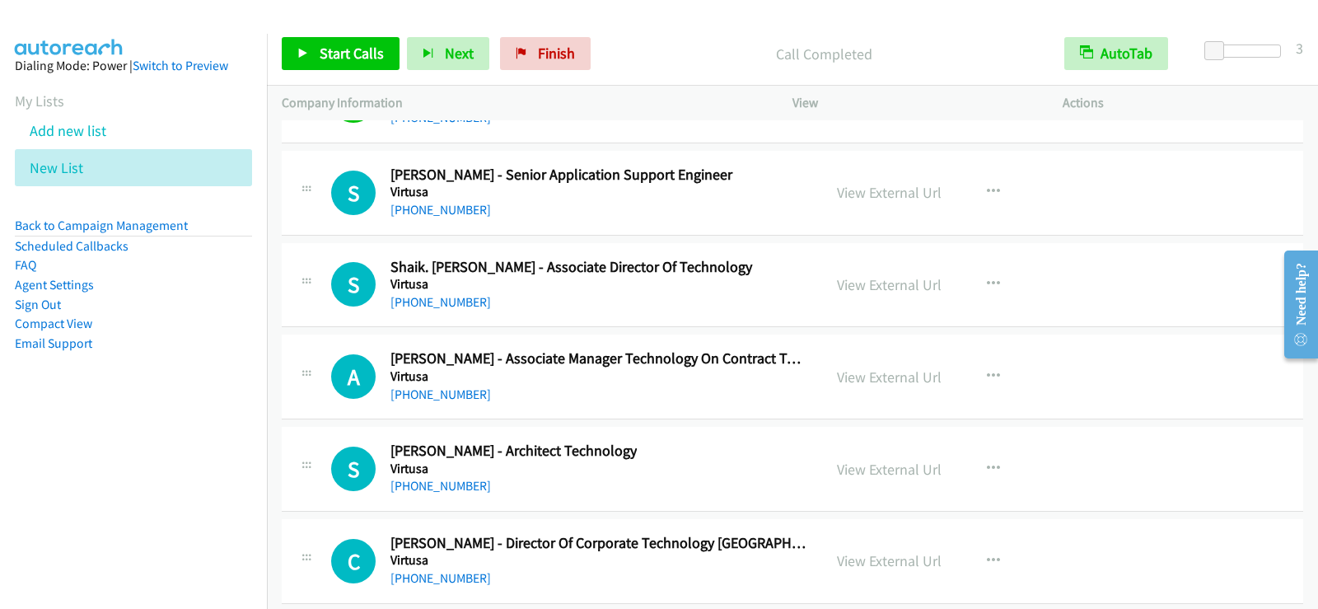
scroll to position [20602, 0]
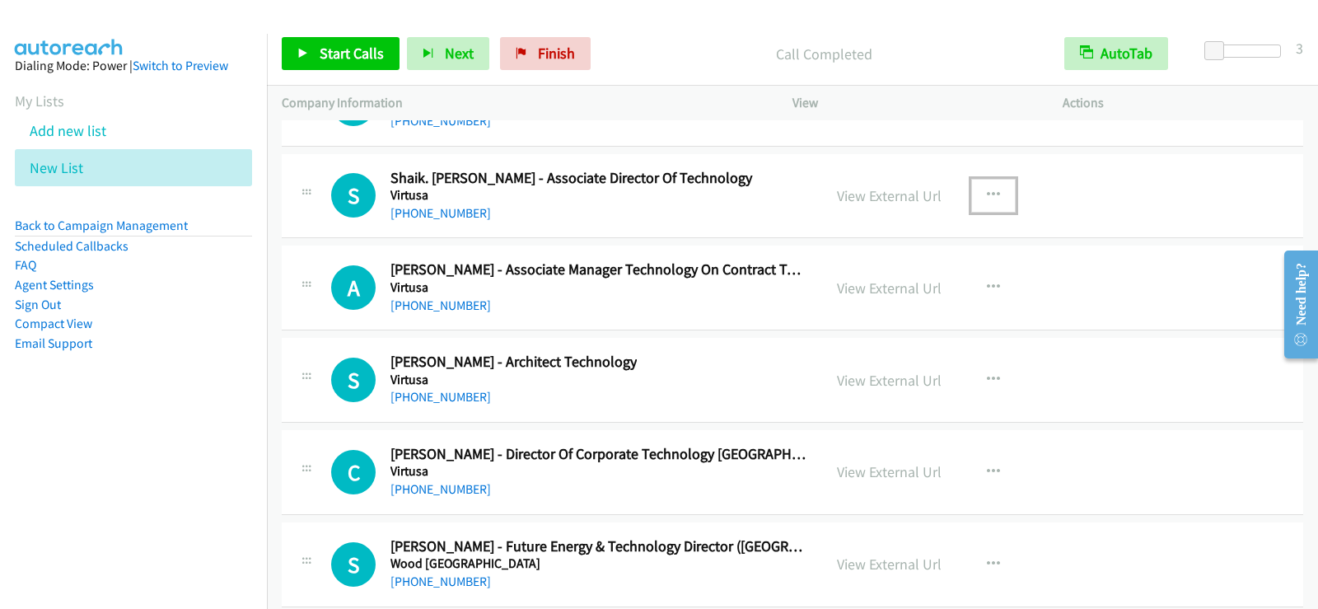
click at [987, 191] on icon "button" at bounding box center [993, 195] width 13 height 13
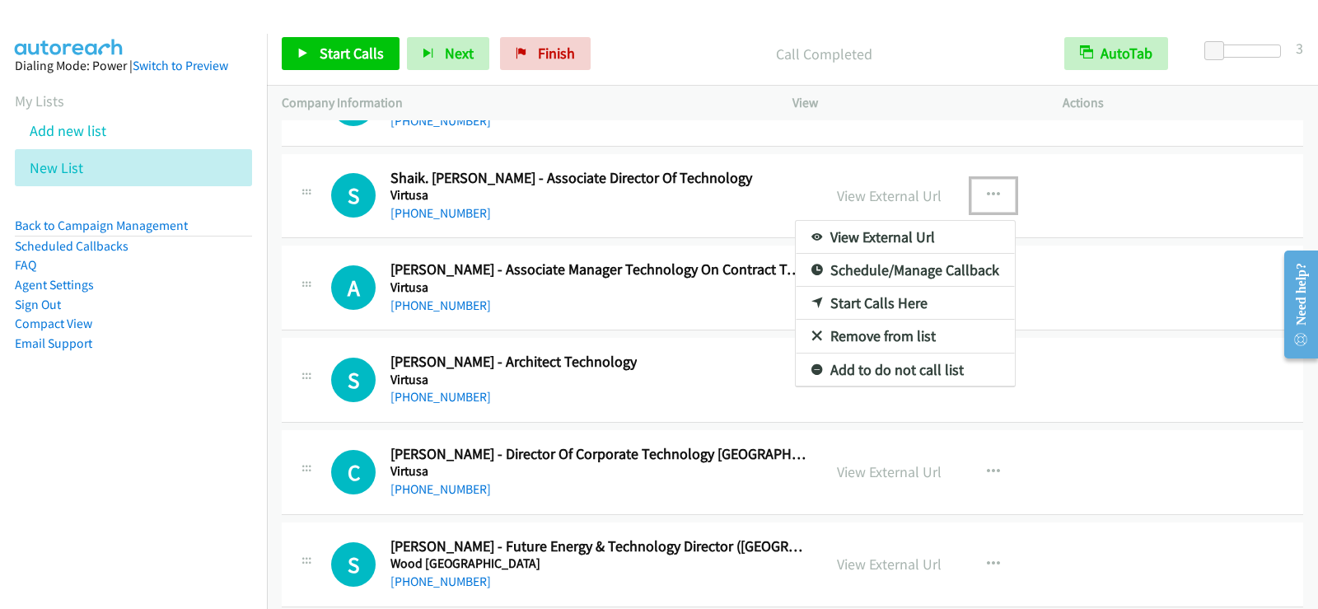
click at [600, 304] on div at bounding box center [659, 304] width 1318 height 609
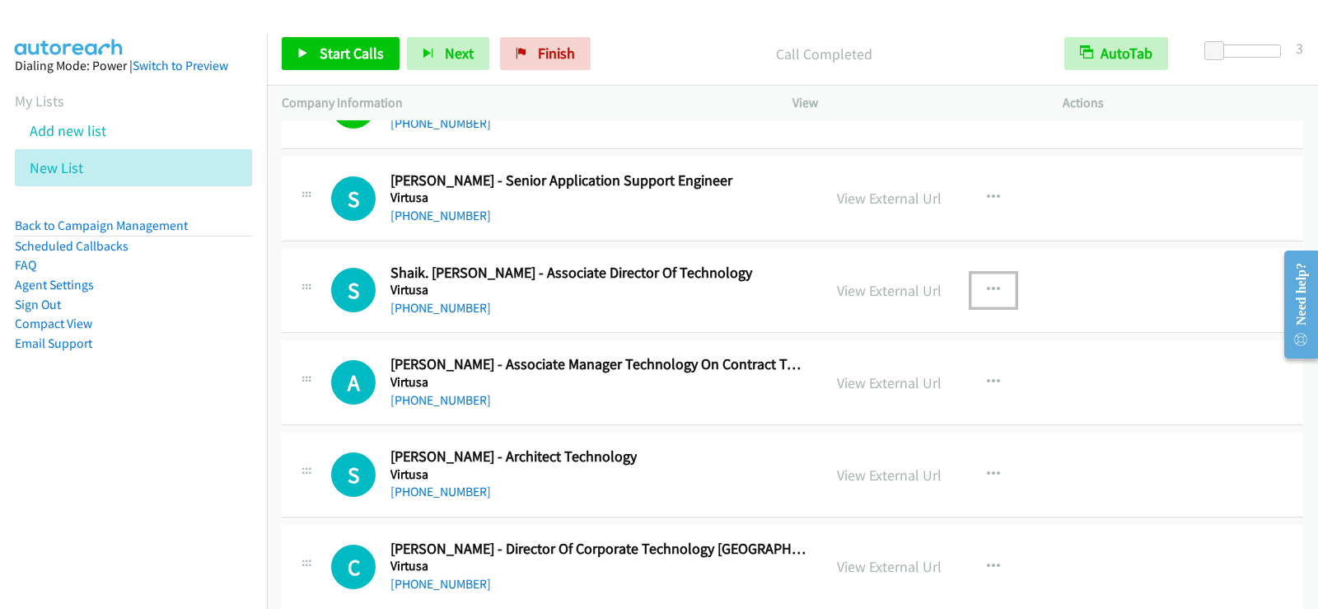
scroll to position [20437, 0]
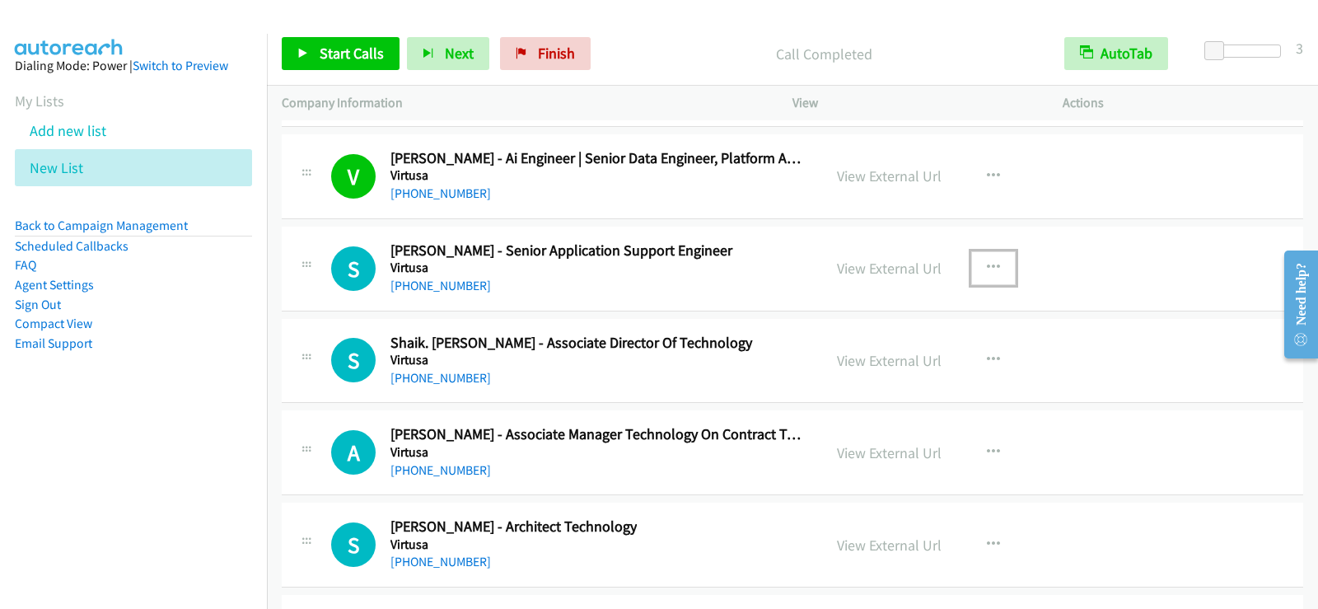
click at [987, 269] on icon "button" at bounding box center [993, 267] width 13 height 13
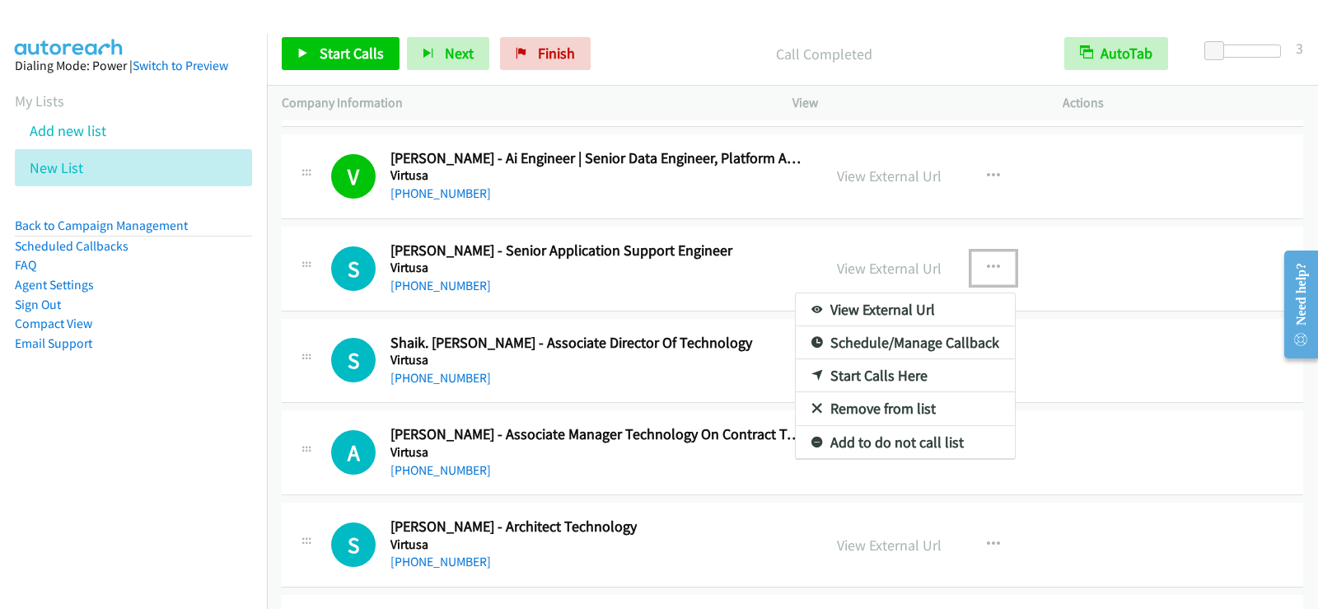
click at [846, 370] on link "Start Calls Here" at bounding box center [905, 375] width 219 height 33
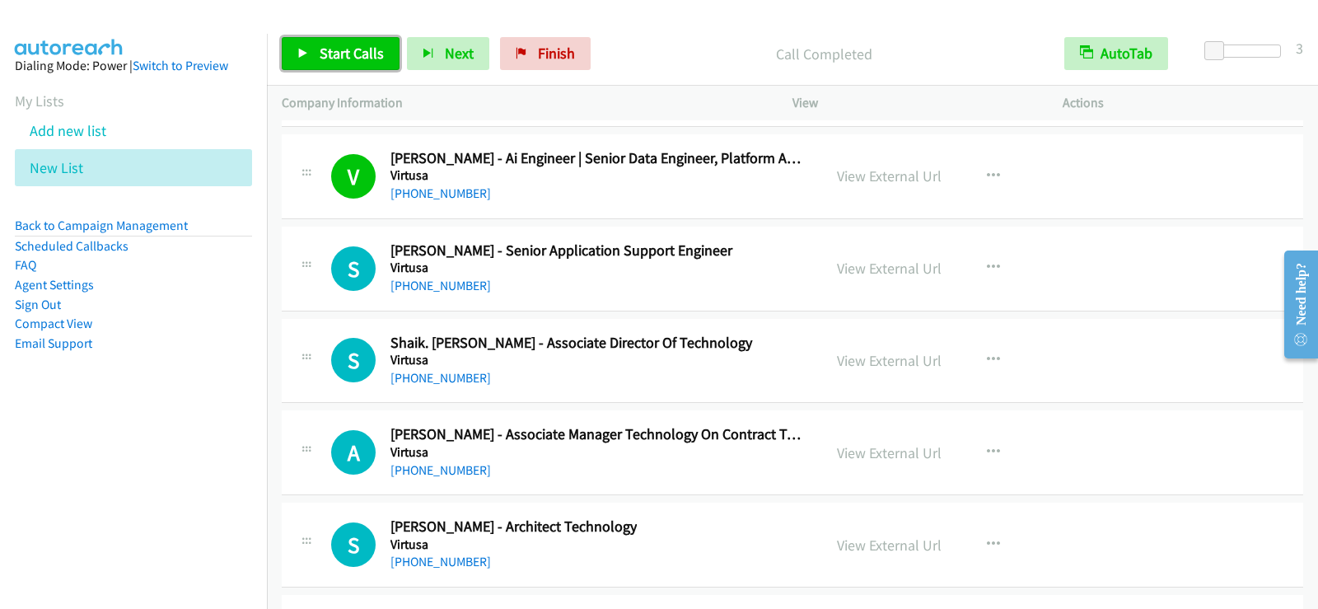
click at [346, 61] on span "Start Calls" at bounding box center [352, 53] width 64 height 19
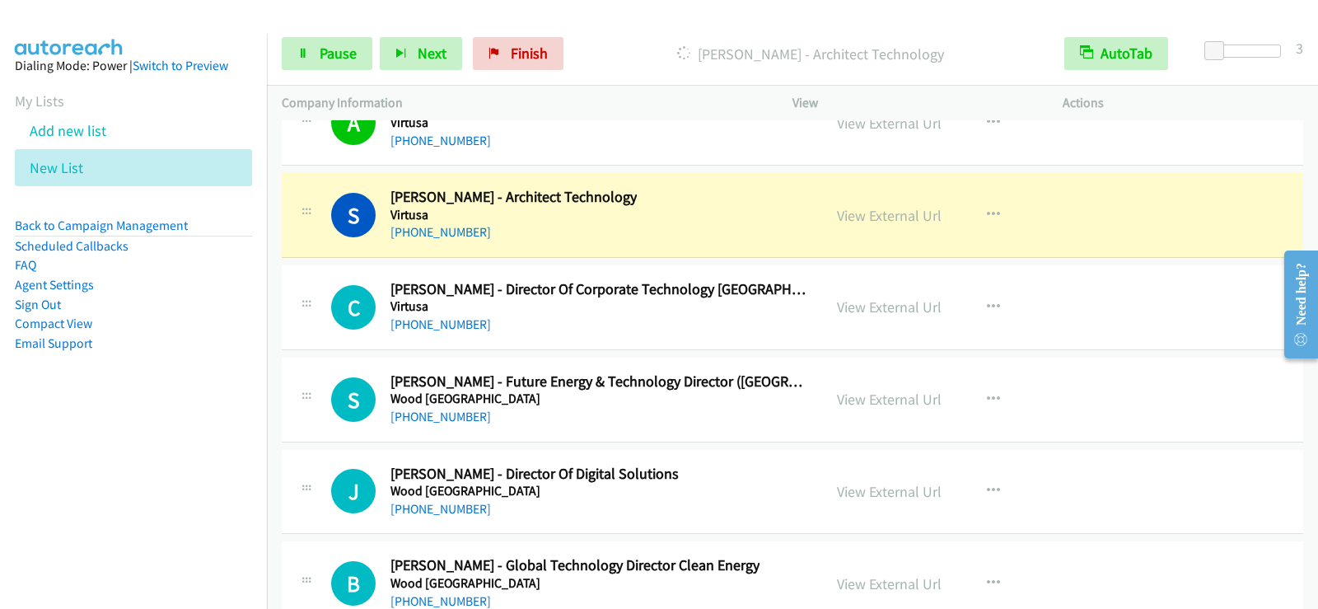
scroll to position [20931, 0]
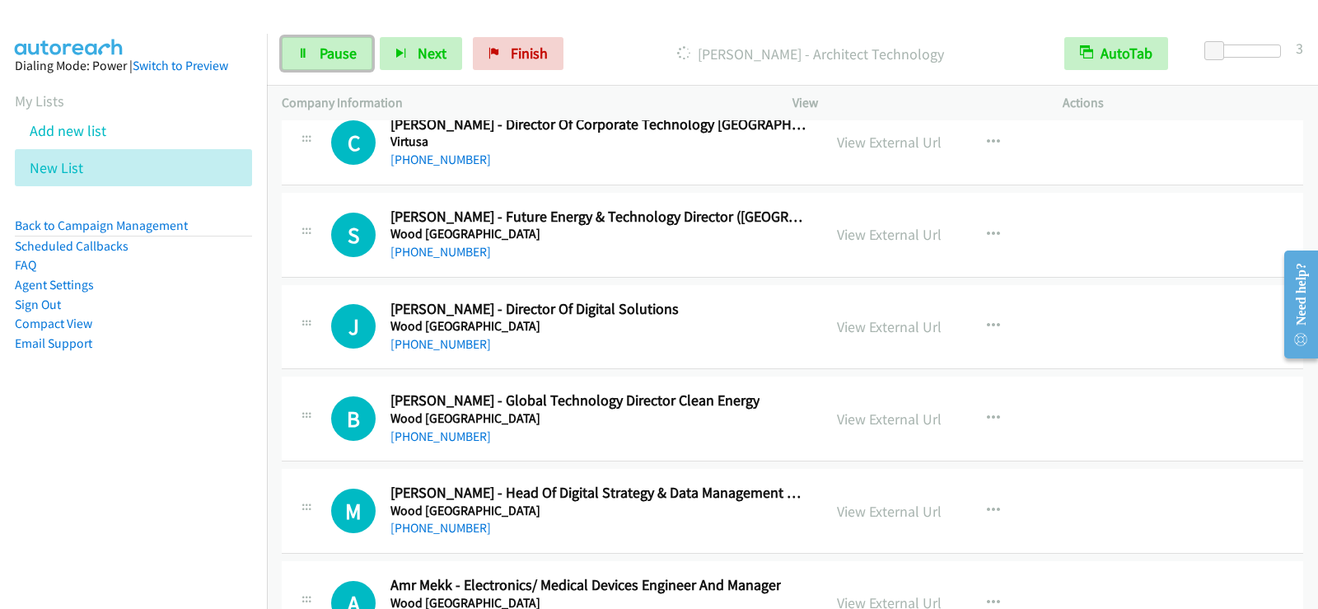
click at [334, 55] on span "Pause" at bounding box center [338, 53] width 37 height 19
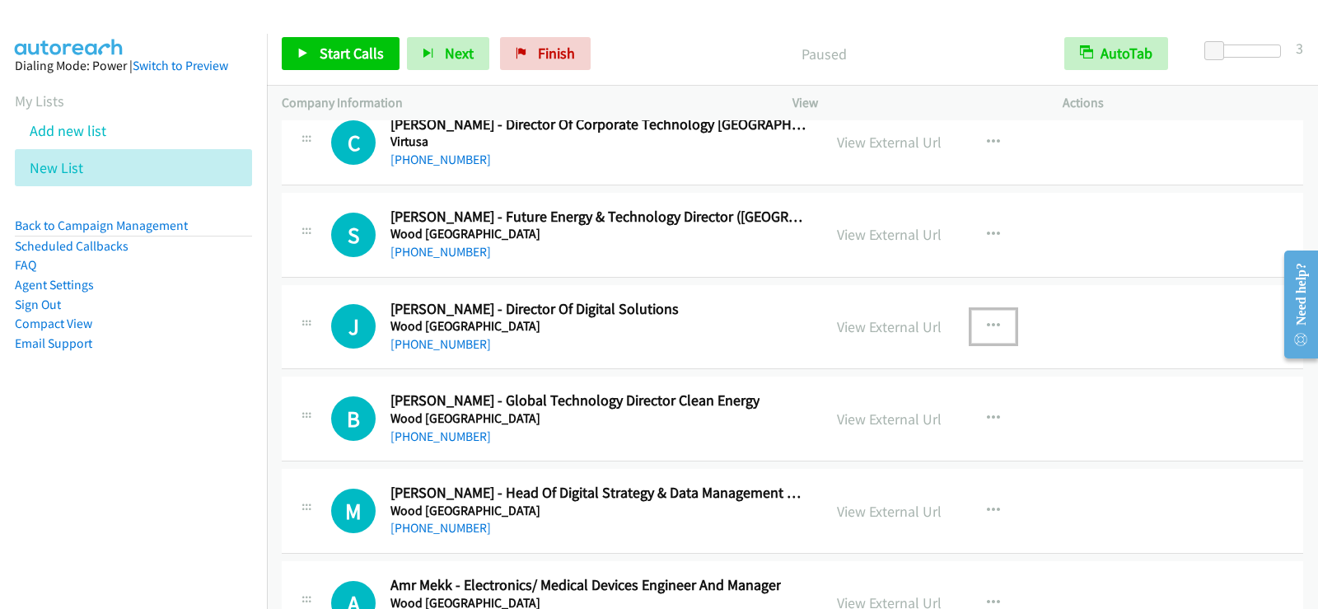
drag, startPoint x: 974, startPoint y: 321, endPoint x: 983, endPoint y: 340, distance: 20.7
click at [974, 321] on button "button" at bounding box center [993, 326] width 44 height 33
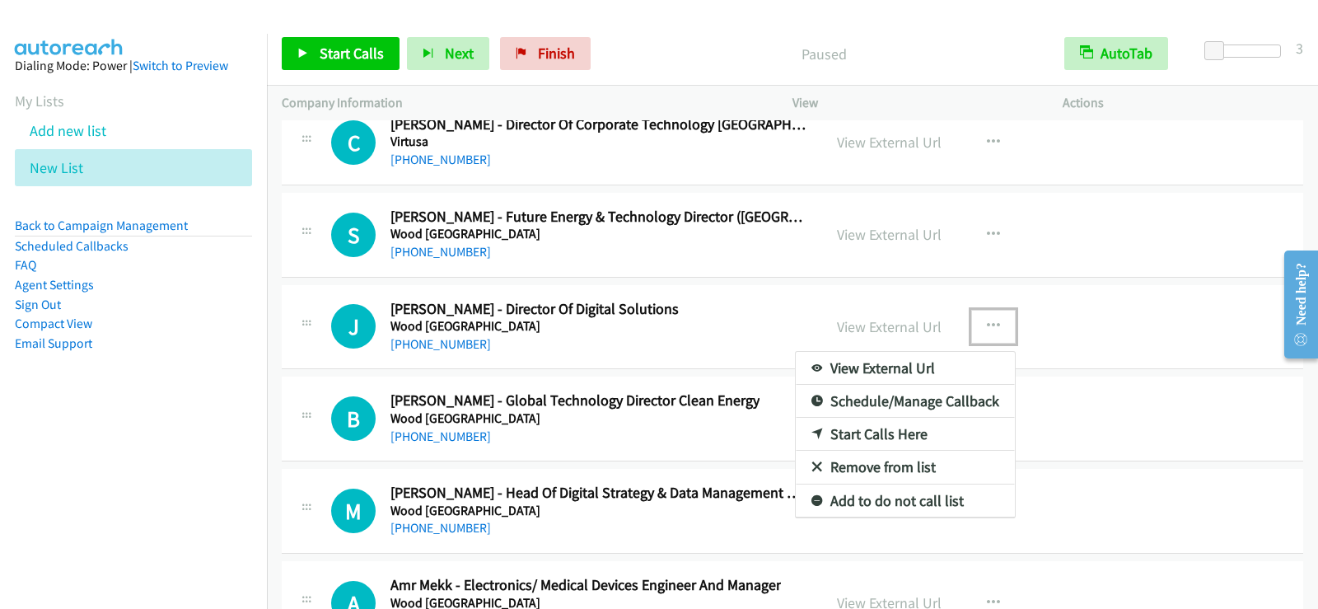
drag, startPoint x: 829, startPoint y: 431, endPoint x: 800, endPoint y: 404, distance: 39.1
drag, startPoint x: 906, startPoint y: 435, endPoint x: 872, endPoint y: 449, distance: 36.6
click at [872, 435] on link "Start Calls Here" at bounding box center [905, 434] width 219 height 33
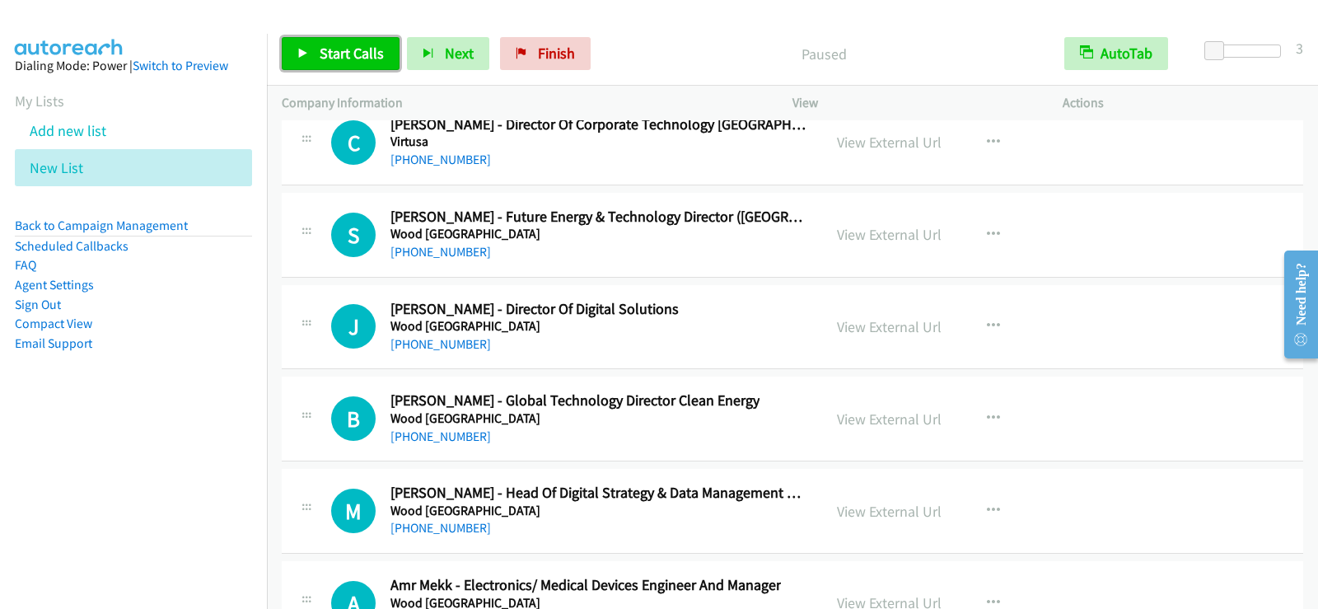
click at [370, 65] on link "Start Calls" at bounding box center [341, 53] width 118 height 33
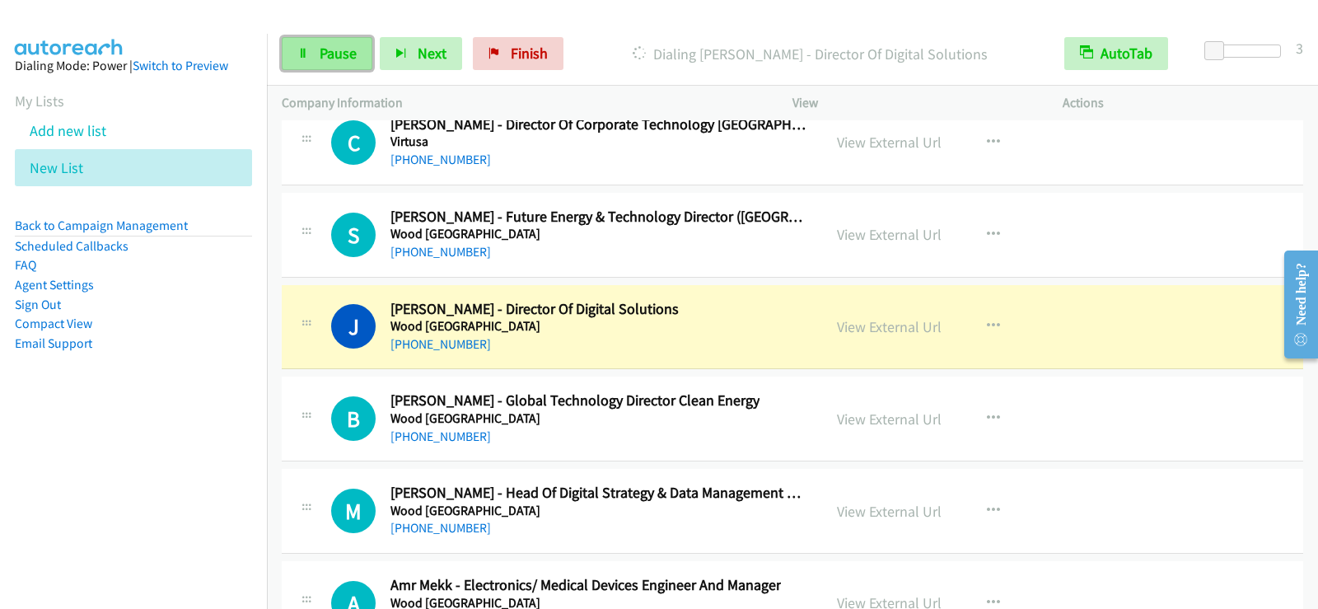
click at [334, 48] on span "Pause" at bounding box center [338, 53] width 37 height 19
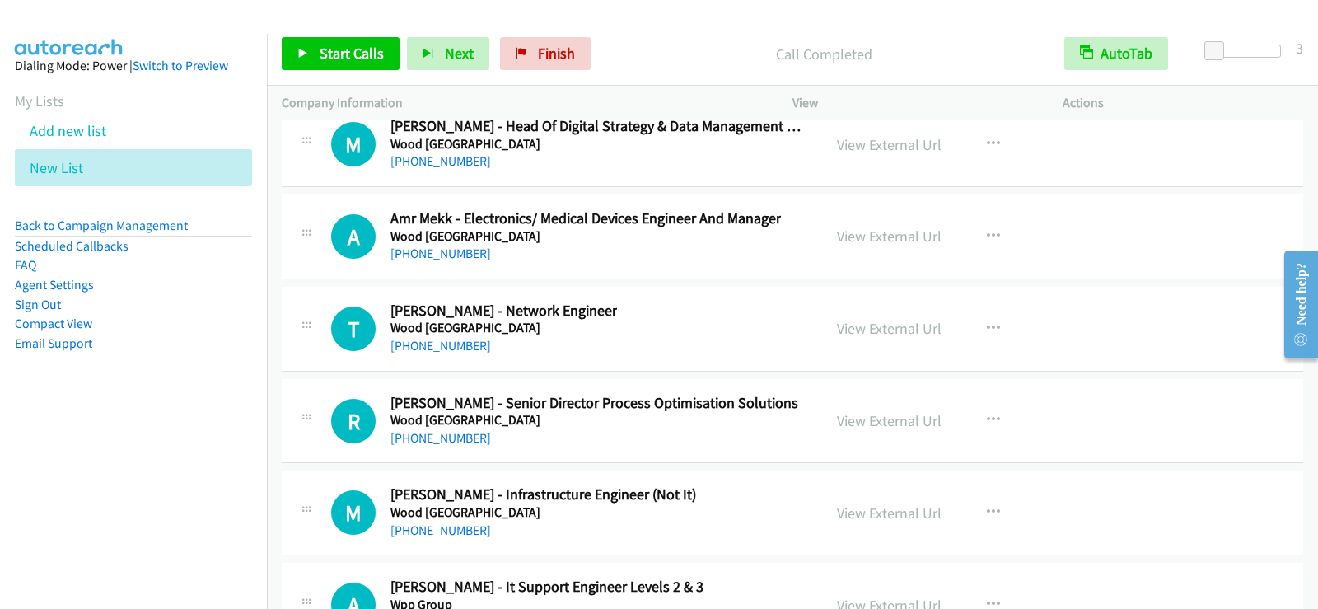
scroll to position [21343, 0]
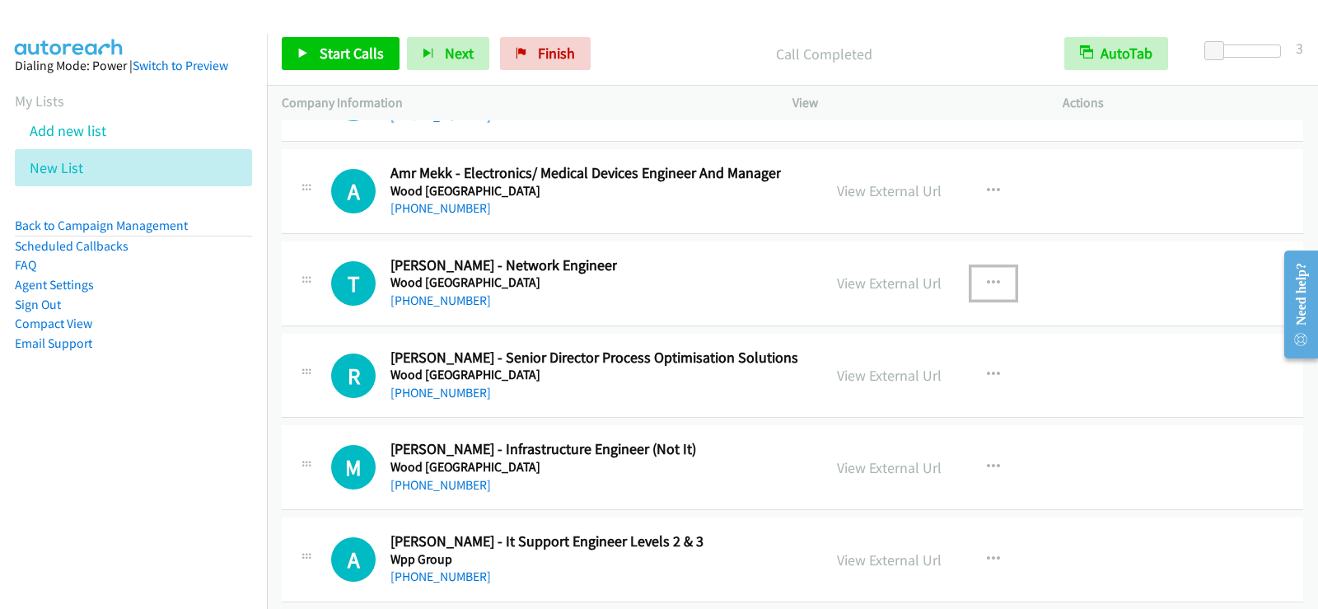
click at [997, 278] on button "button" at bounding box center [993, 283] width 44 height 33
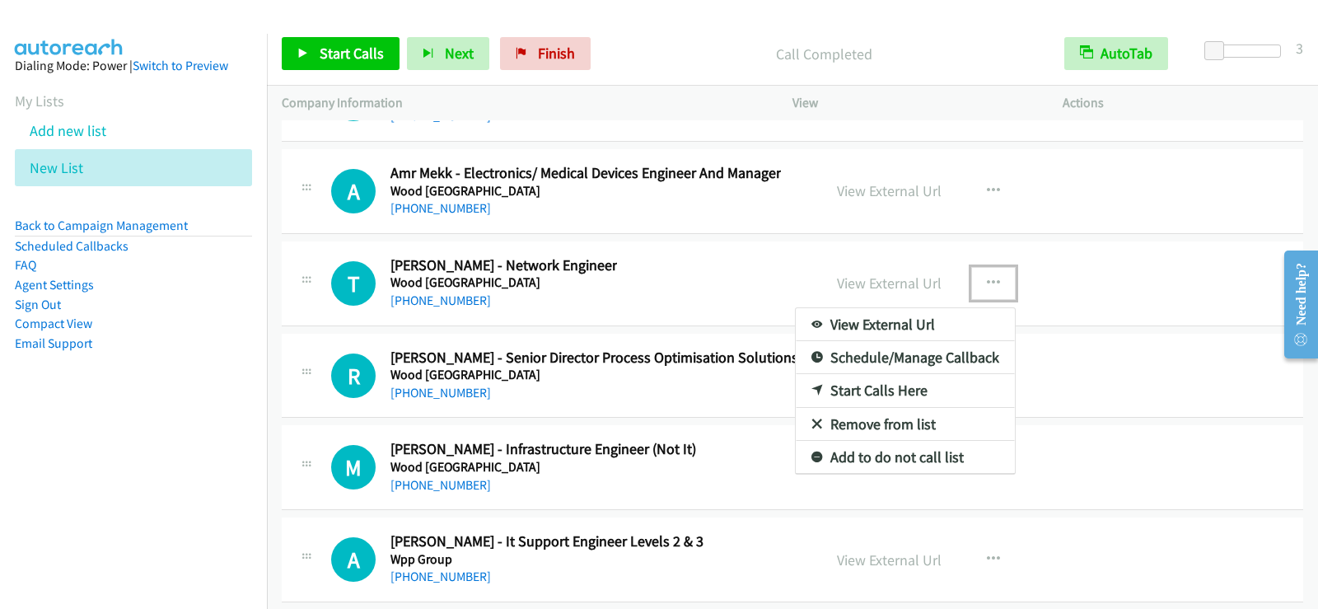
click at [856, 389] on link "Start Calls Here" at bounding box center [905, 390] width 219 height 33
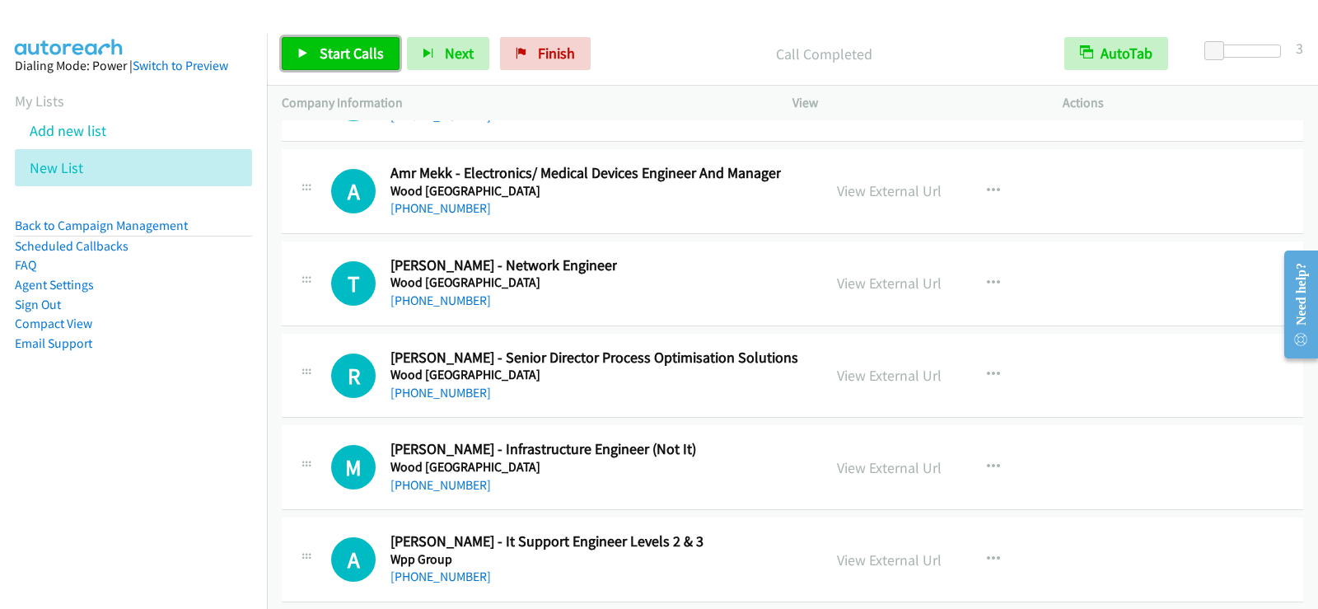
click at [341, 50] on span "Start Calls" at bounding box center [352, 53] width 64 height 19
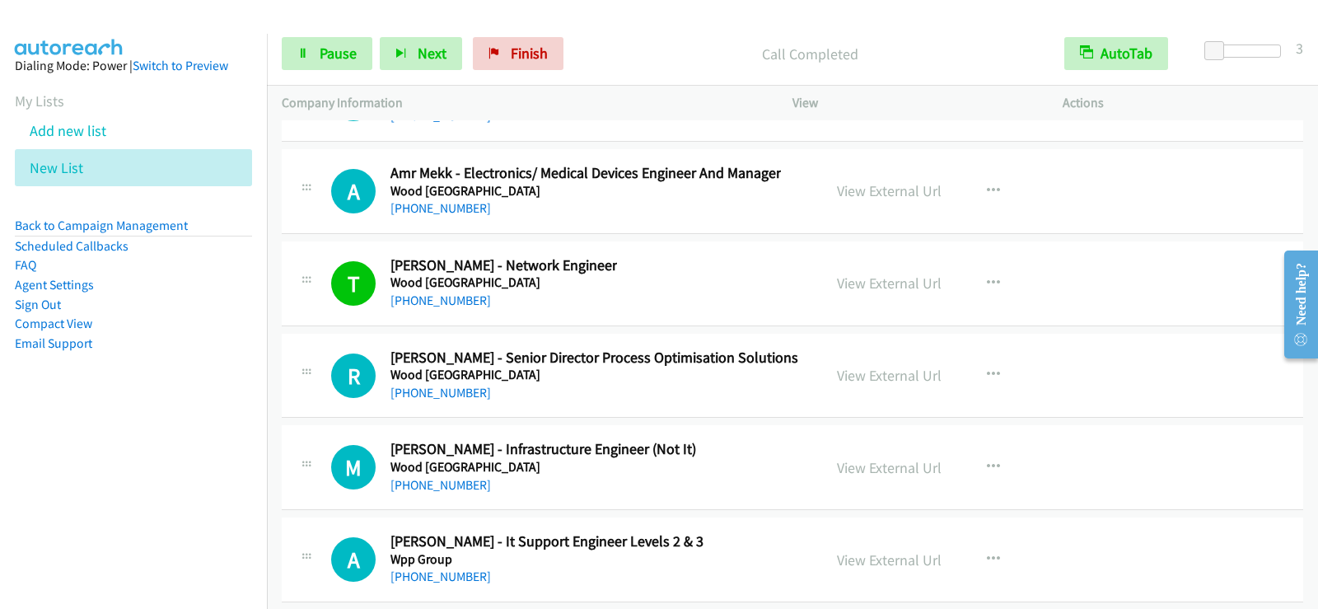
scroll to position [21425, 0]
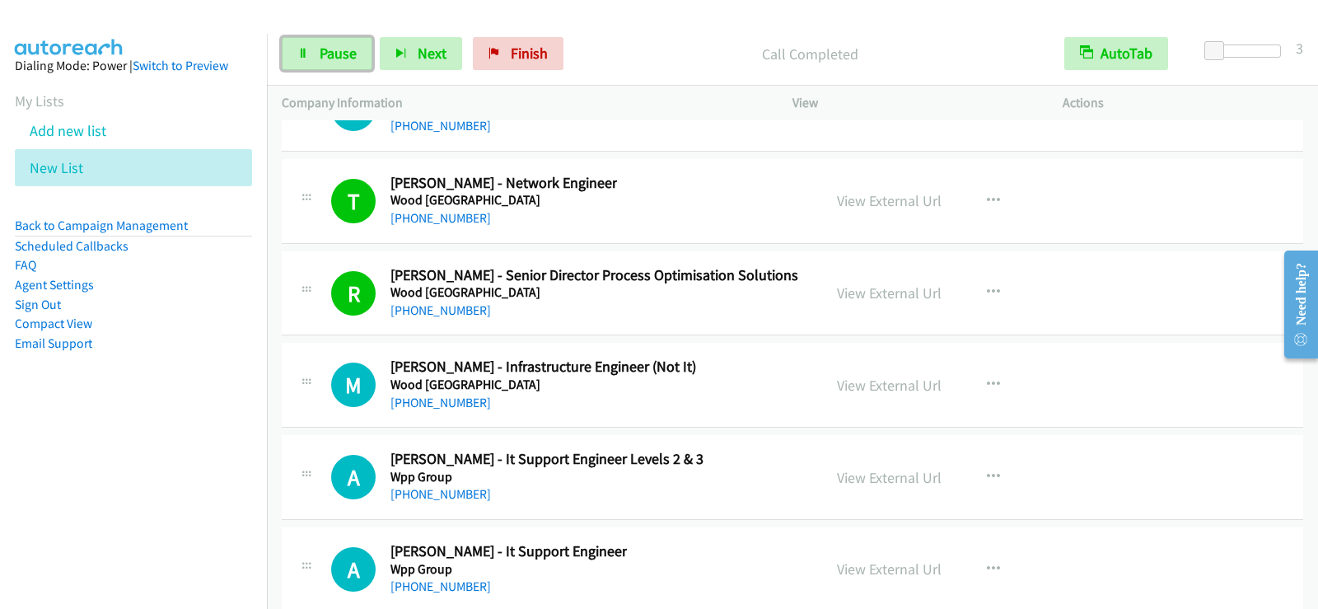
click at [306, 49] on icon at bounding box center [303, 55] width 12 height 12
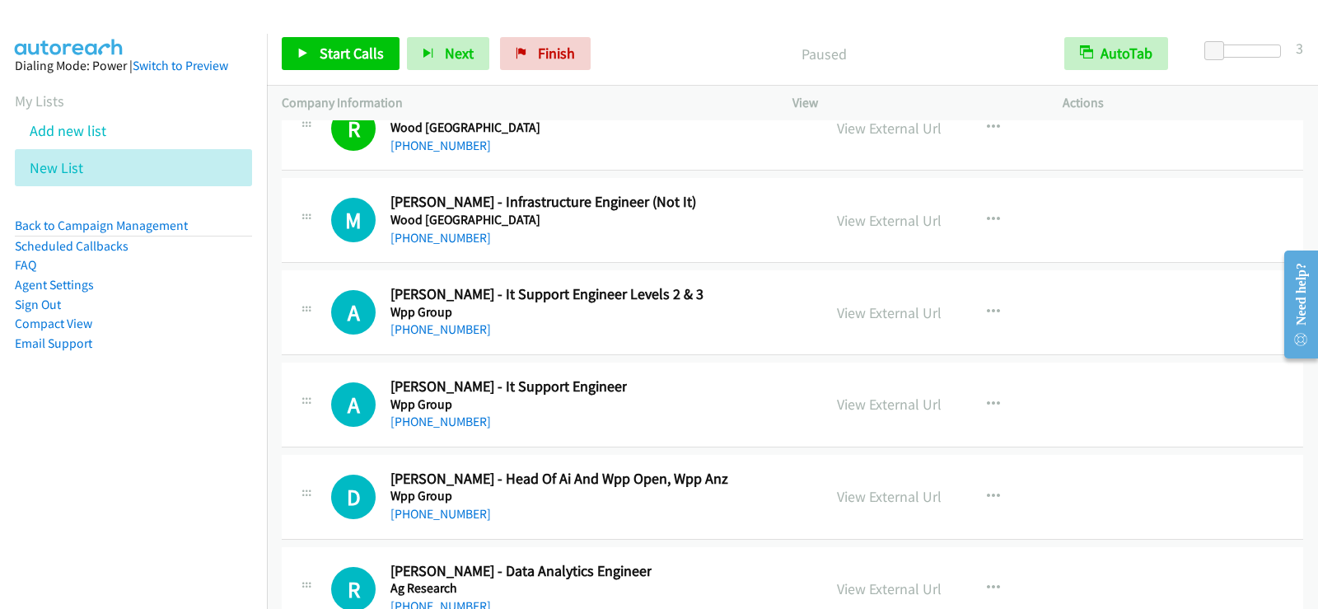
scroll to position [21672, 0]
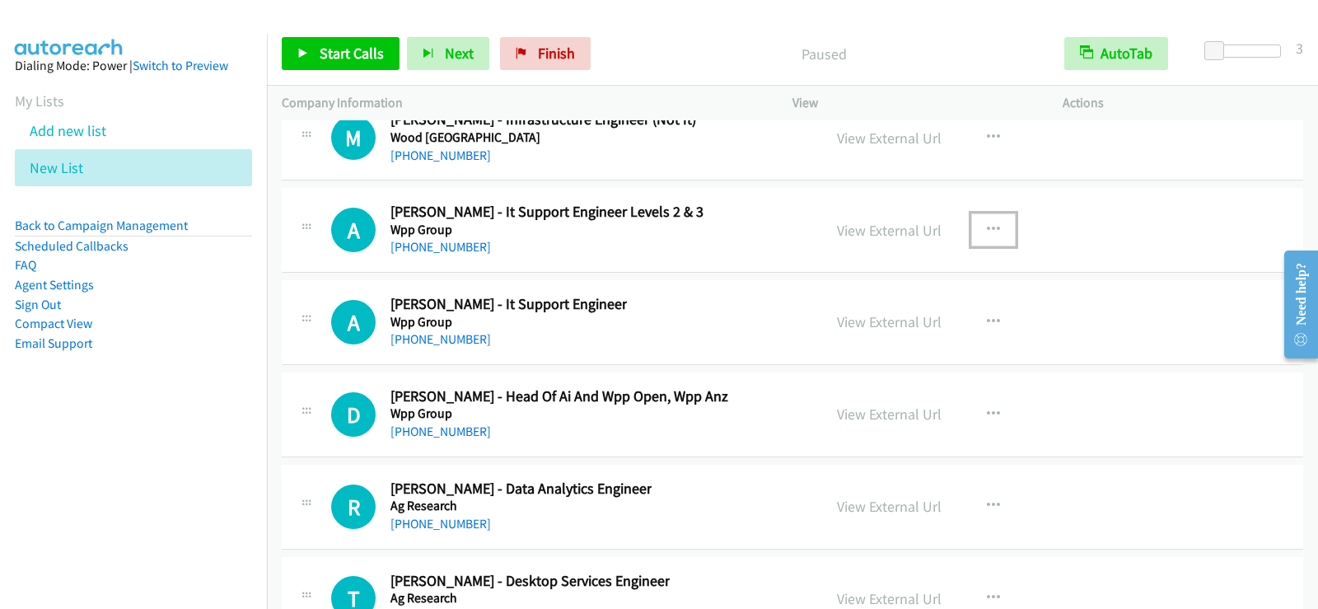
click at [987, 227] on icon "button" at bounding box center [993, 229] width 13 height 13
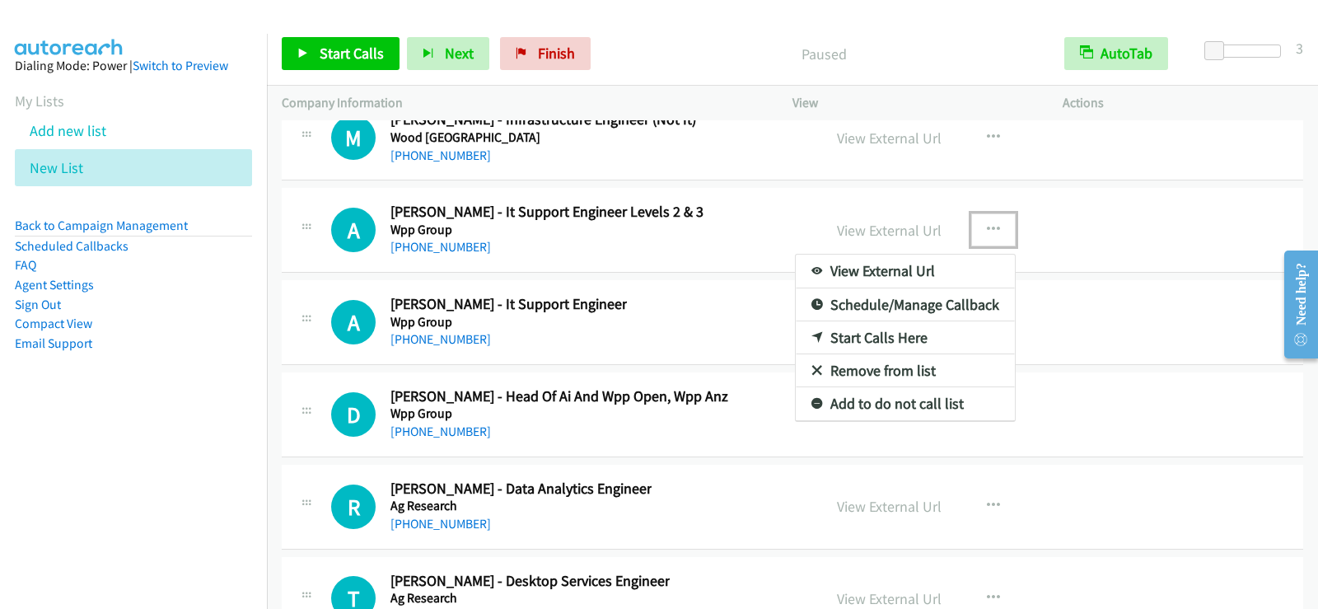
click at [839, 338] on link "Start Calls Here" at bounding box center [905, 337] width 219 height 33
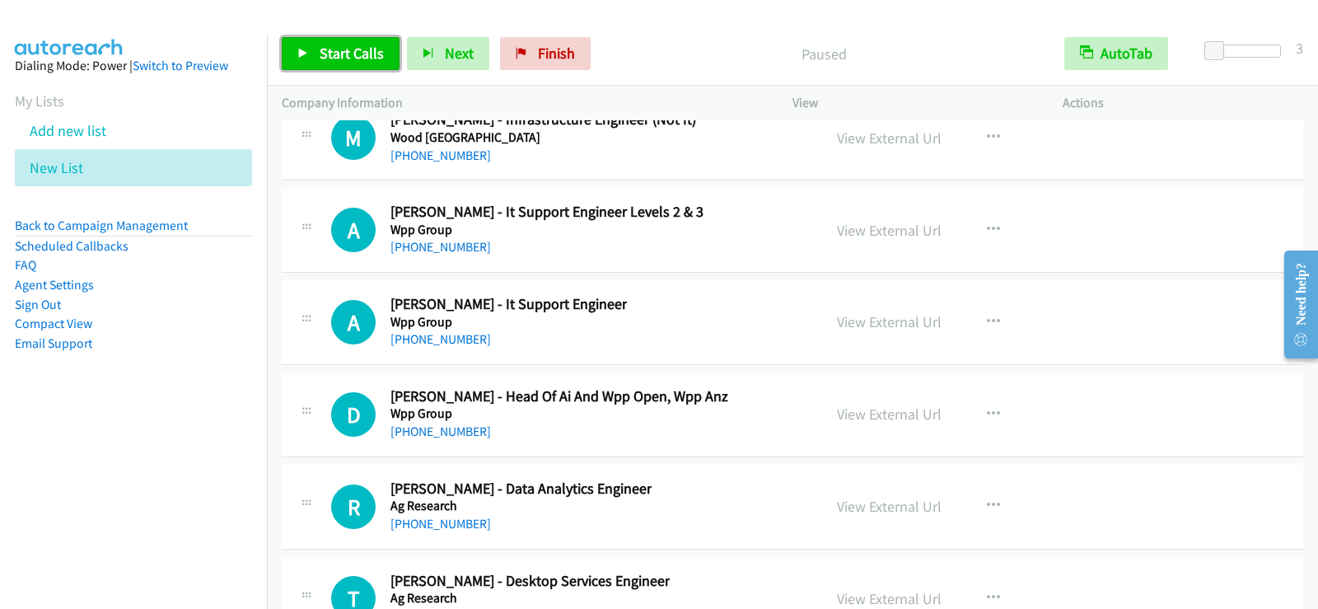
click at [329, 53] on span "Start Calls" at bounding box center [352, 53] width 64 height 19
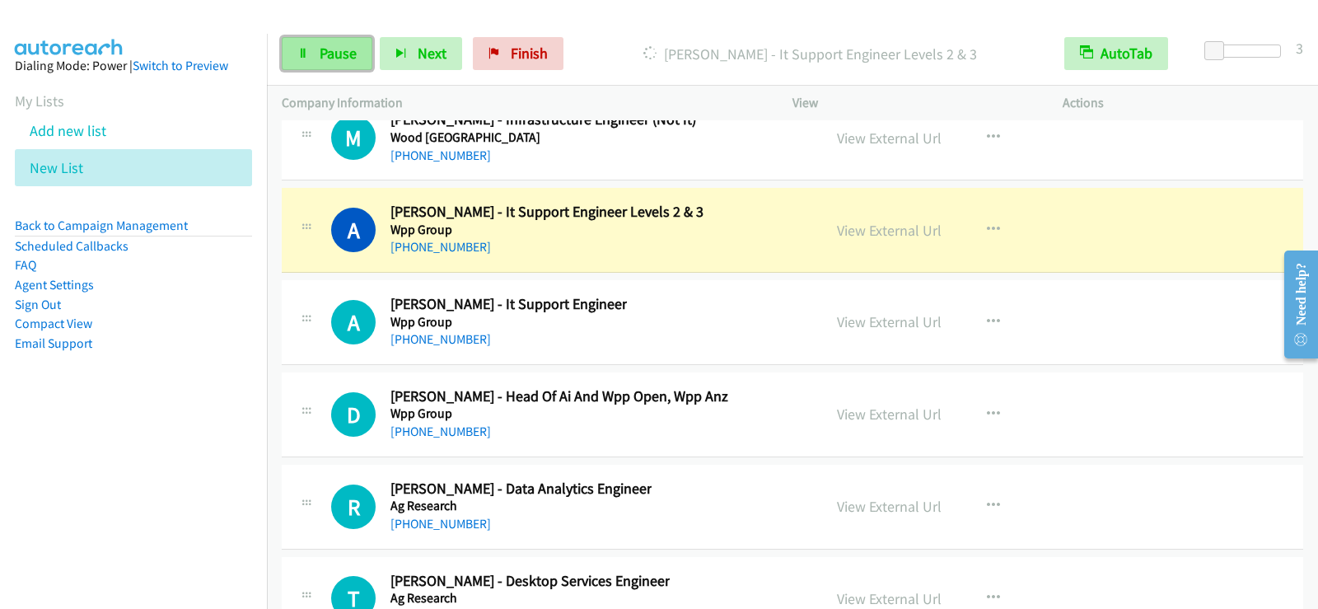
click at [326, 46] on span "Pause" at bounding box center [338, 53] width 37 height 19
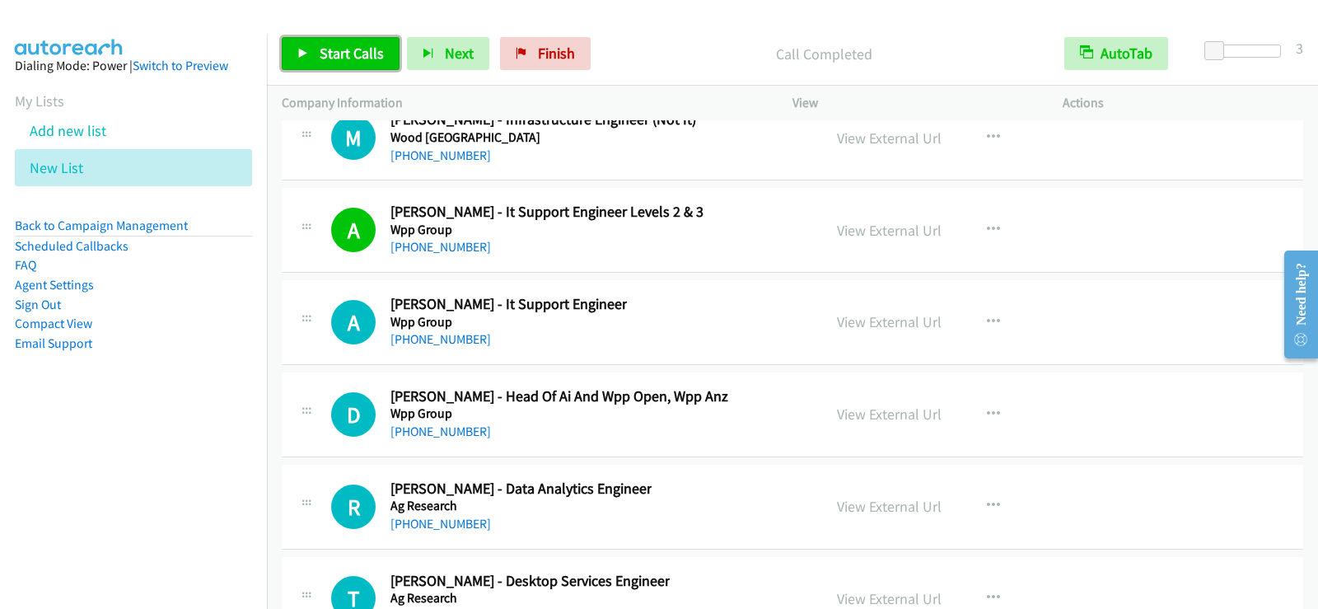
click at [334, 41] on link "Start Calls" at bounding box center [341, 53] width 118 height 33
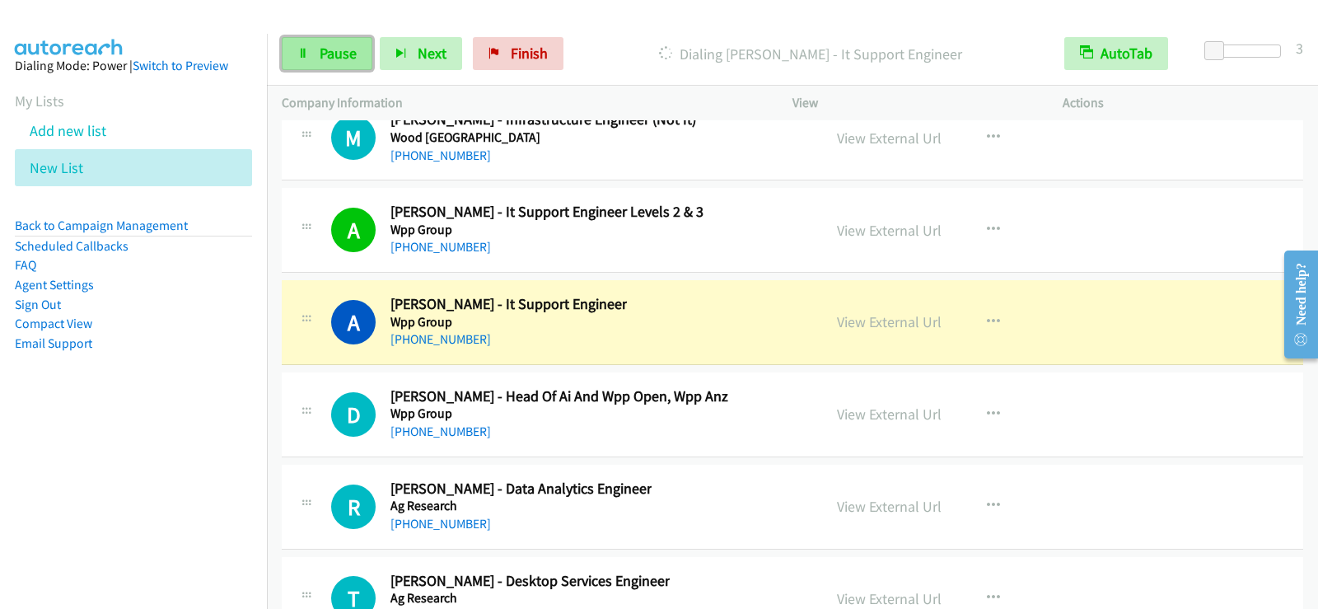
click at [309, 55] on link "Pause" at bounding box center [327, 53] width 91 height 33
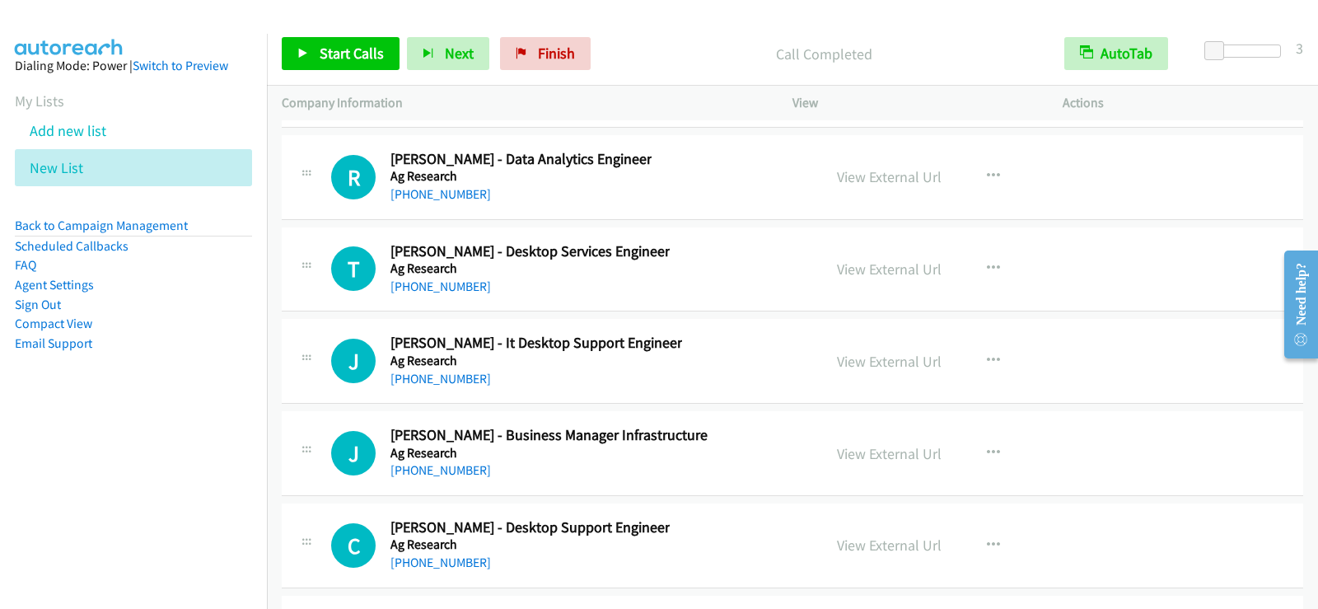
scroll to position [22084, 0]
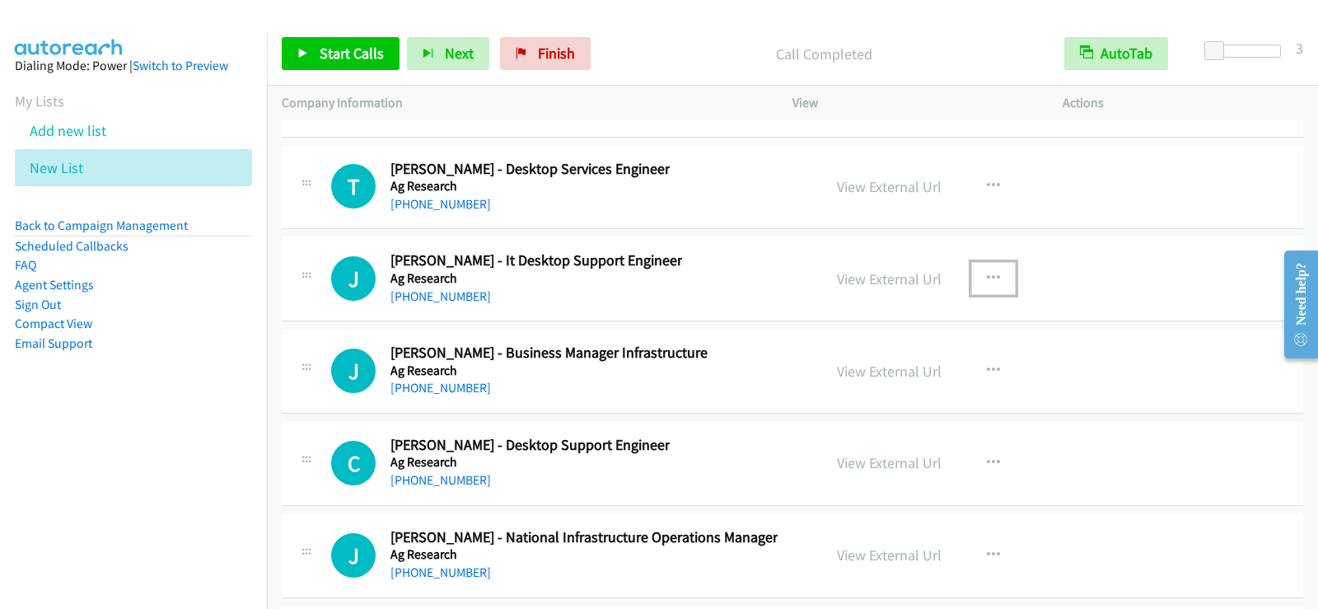
click at [987, 280] on icon "button" at bounding box center [993, 278] width 13 height 13
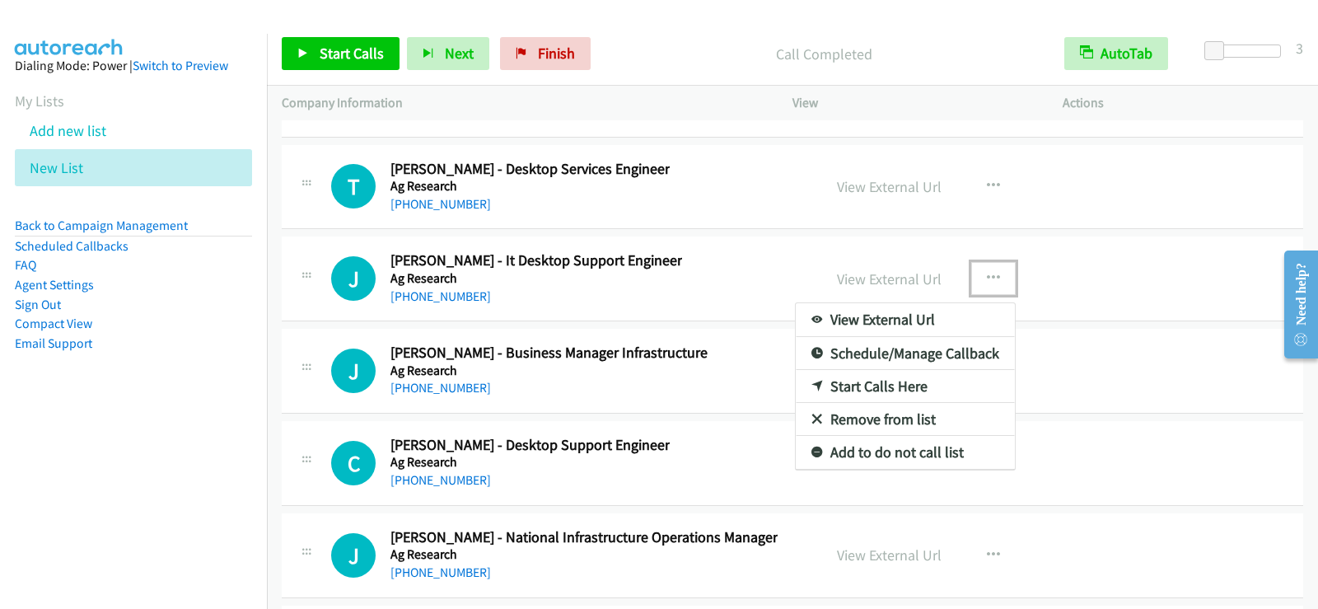
click at [848, 383] on link "Start Calls Here" at bounding box center [905, 386] width 219 height 33
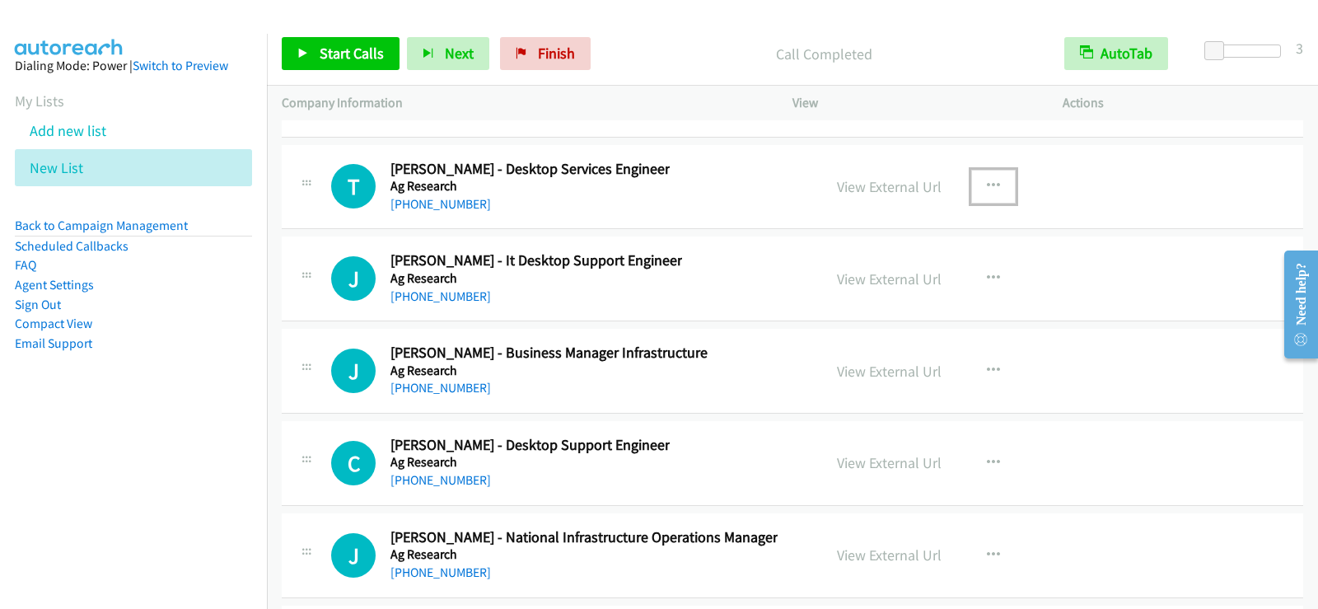
click at [975, 184] on button "button" at bounding box center [993, 186] width 44 height 33
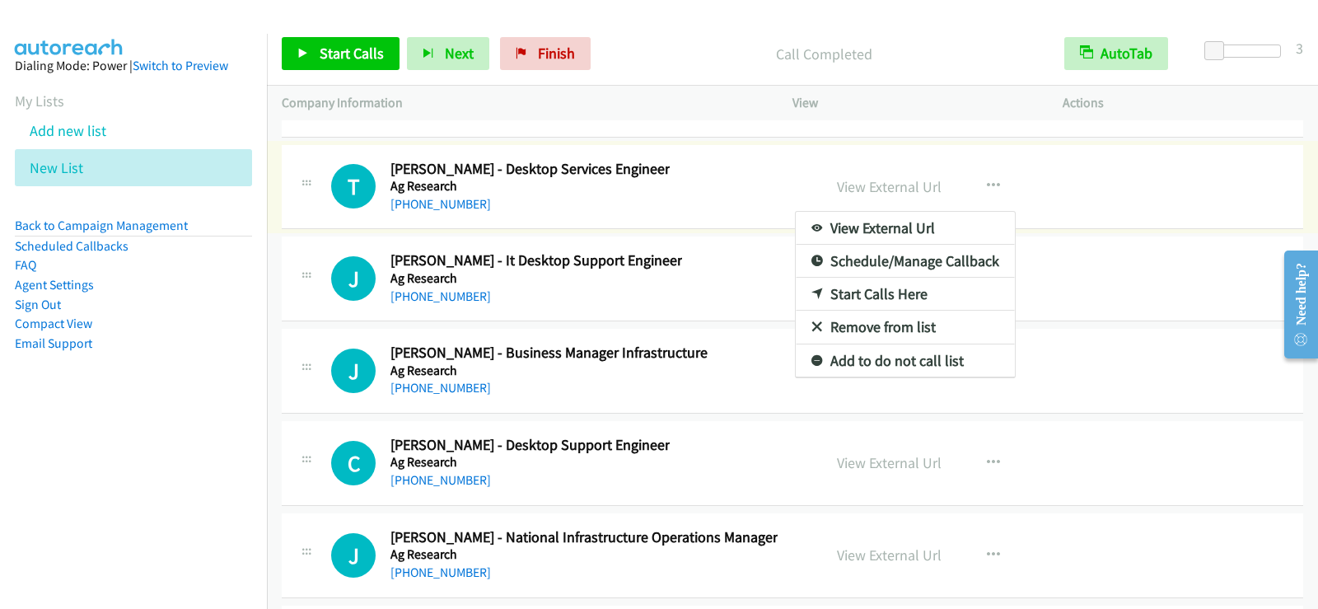
click at [865, 295] on link "Start Calls Here" at bounding box center [905, 294] width 219 height 33
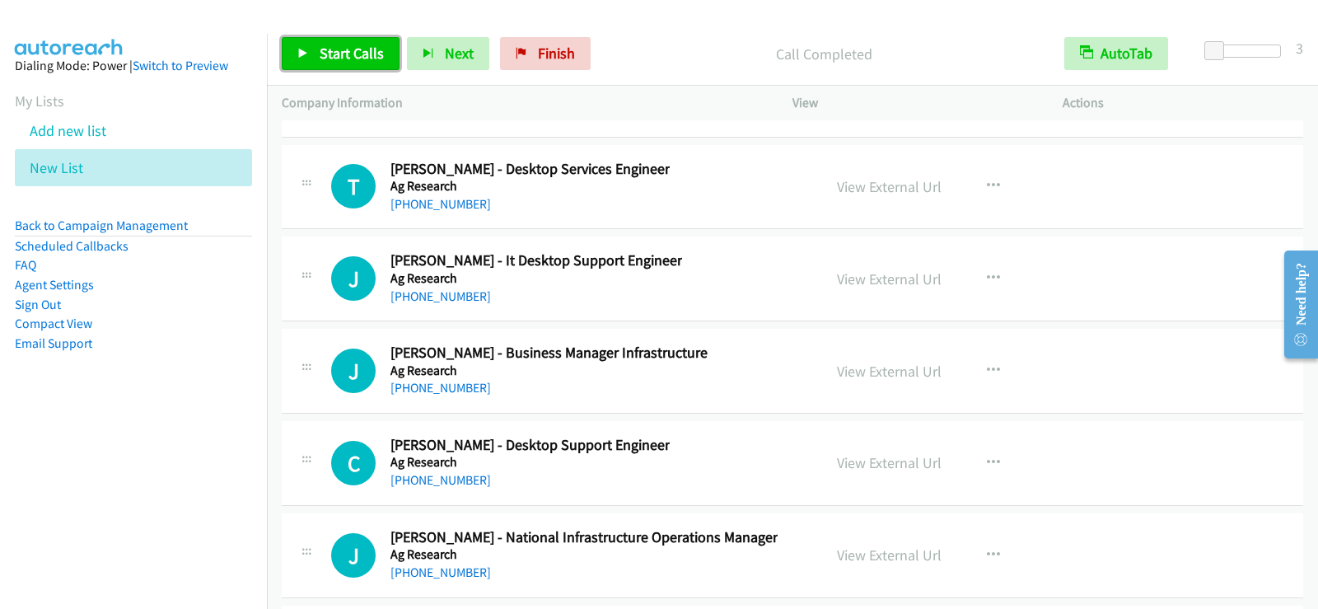
click at [358, 47] on span "Start Calls" at bounding box center [352, 53] width 64 height 19
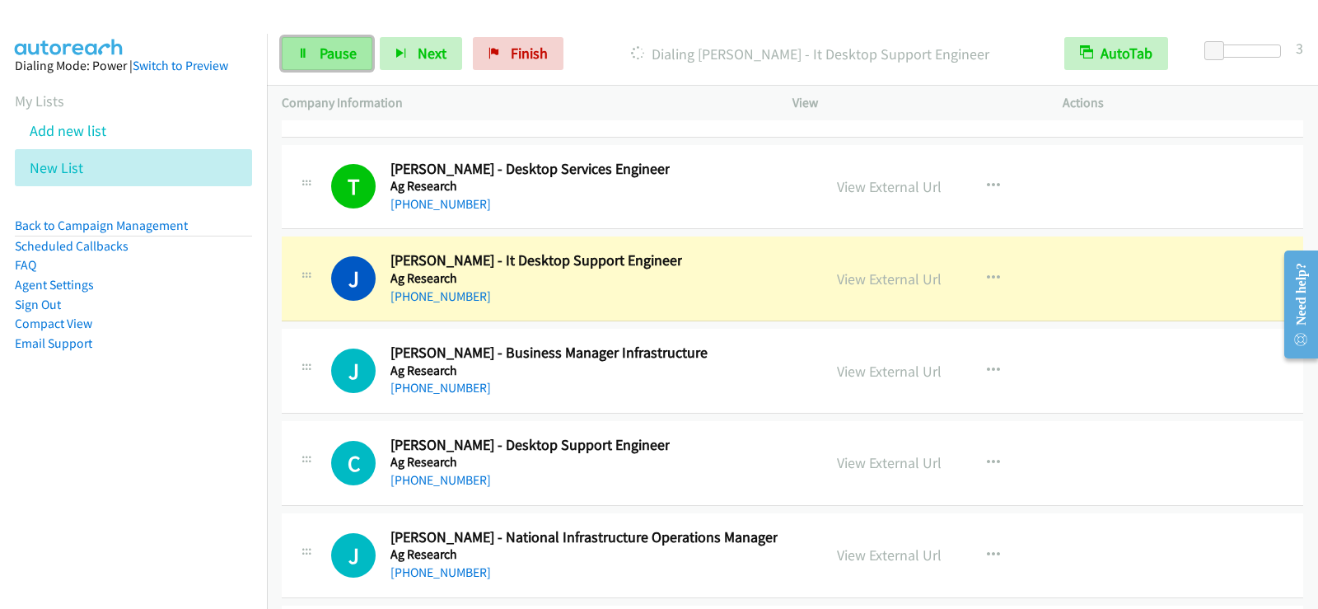
click at [300, 39] on link "Pause" at bounding box center [327, 53] width 91 height 33
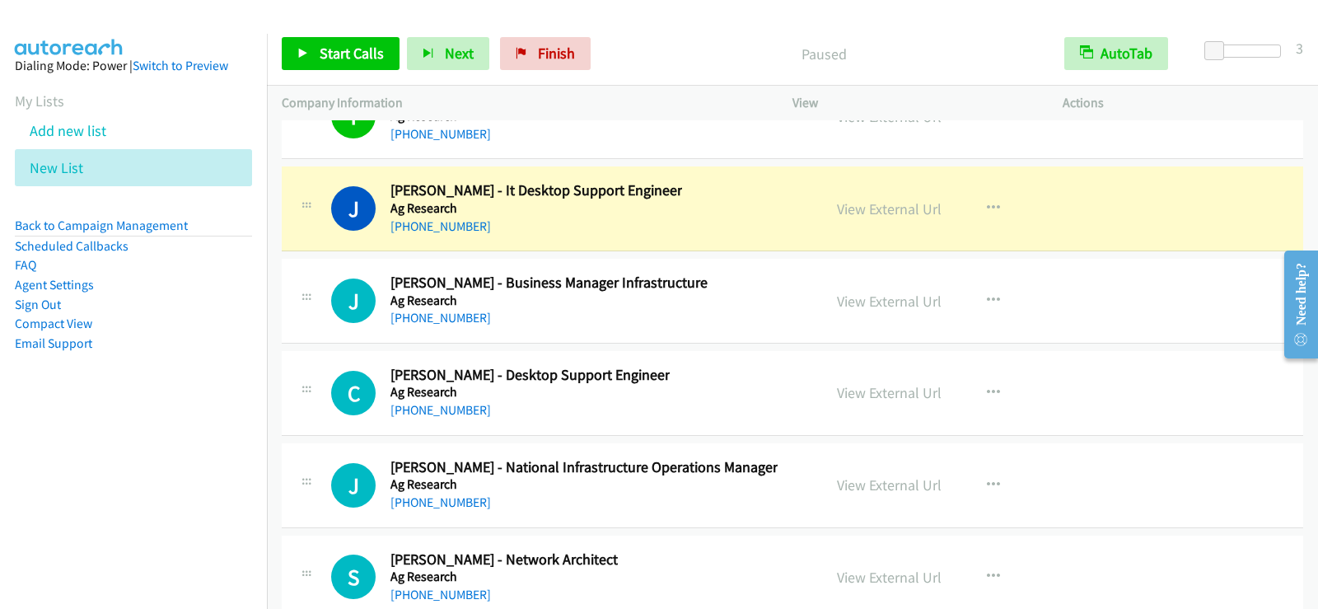
scroll to position [22249, 0]
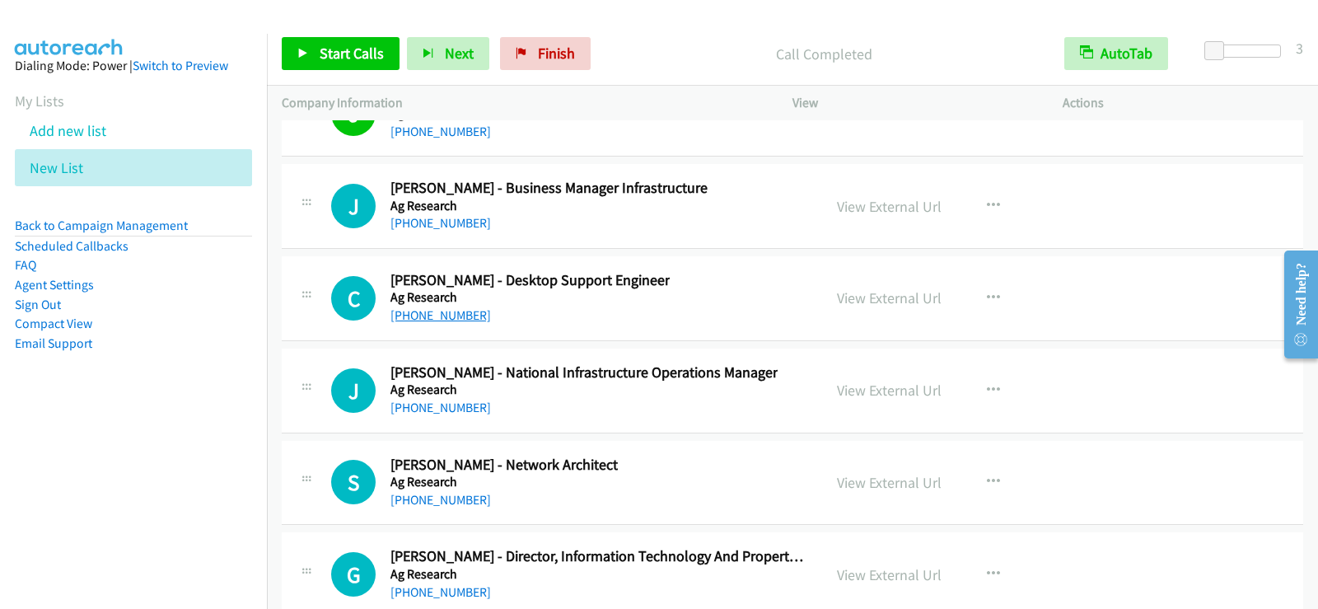
click at [439, 314] on link "[PHONE_NUMBER]" at bounding box center [440, 315] width 100 height 16
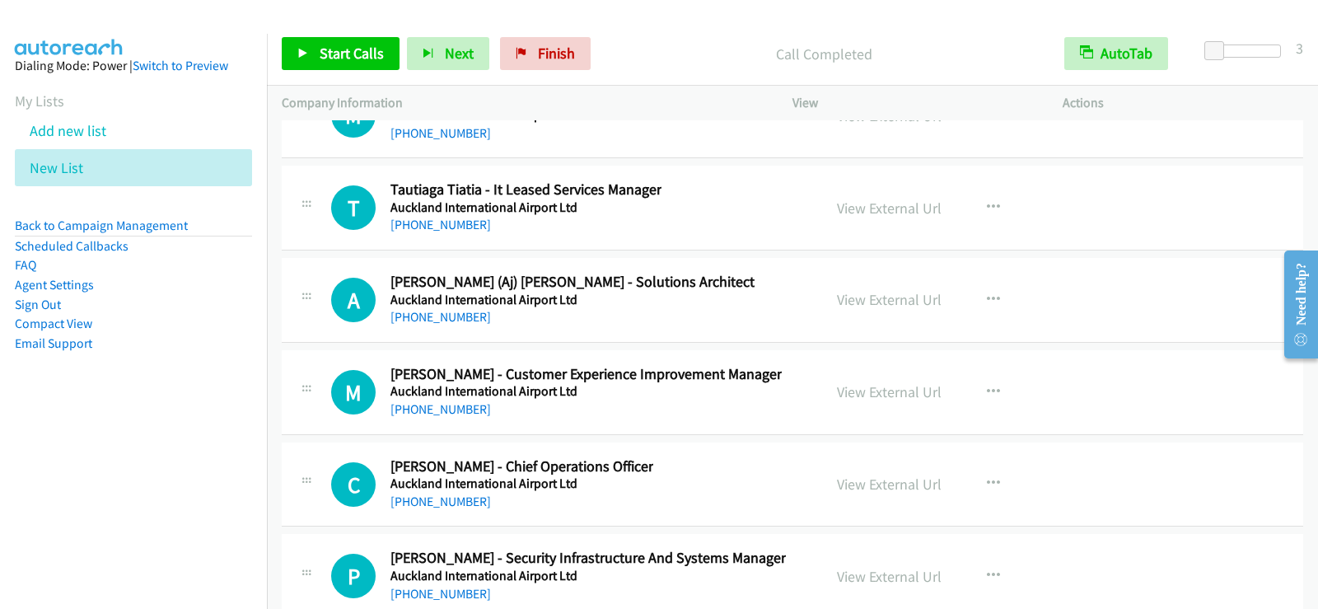
scroll to position [24226, 0]
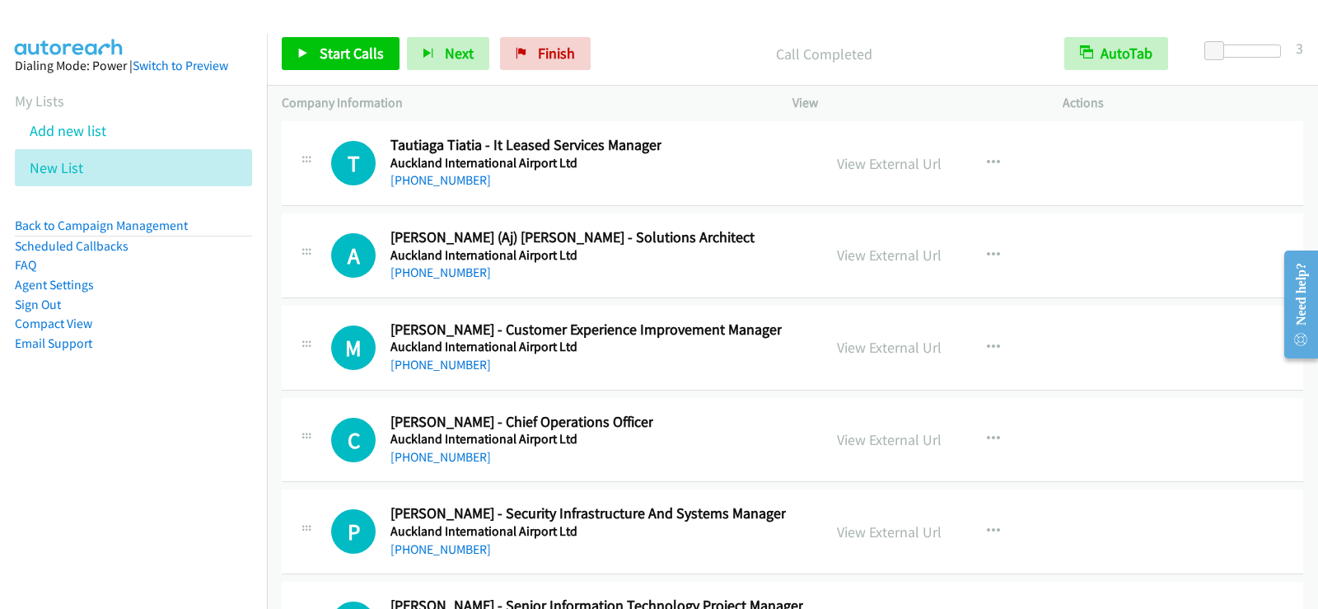
click at [702, 272] on div "A Callback Scheduled [PERSON_NAME] (Aj) [PERSON_NAME] - Solutions Architect Auc…" at bounding box center [569, 255] width 476 height 54
click at [977, 249] on button "button" at bounding box center [993, 255] width 44 height 33
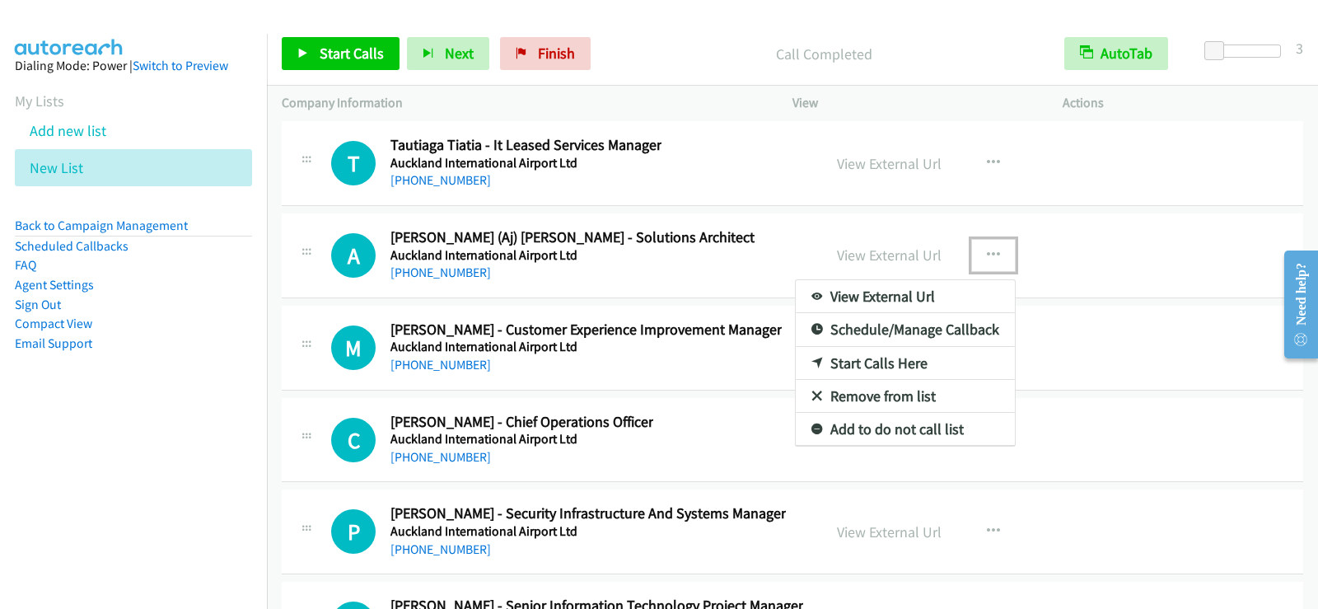
click at [859, 360] on link "Start Calls Here" at bounding box center [905, 363] width 219 height 33
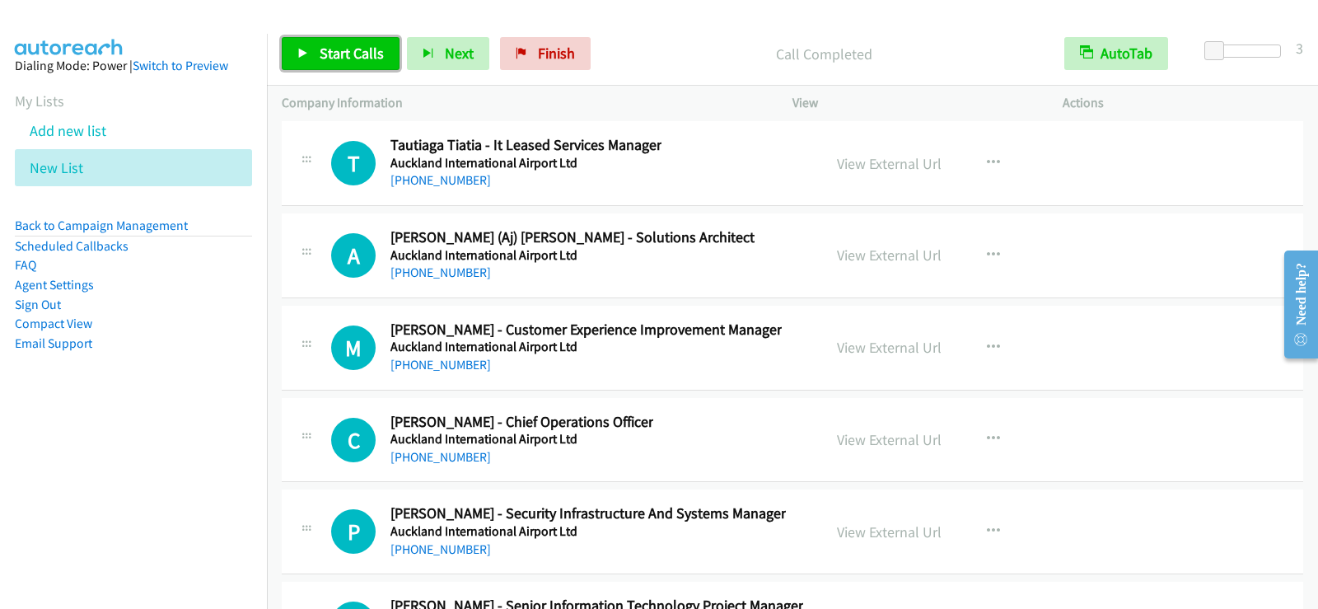
click at [352, 54] on span "Start Calls" at bounding box center [352, 53] width 64 height 19
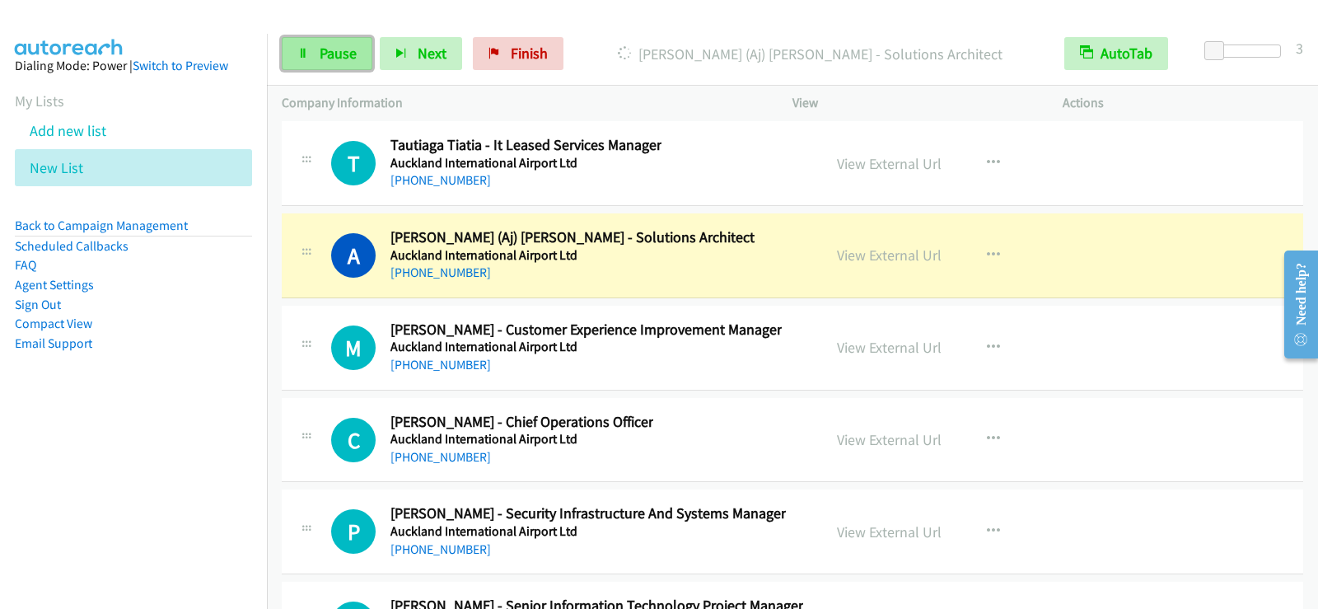
click at [338, 45] on span "Pause" at bounding box center [338, 53] width 37 height 19
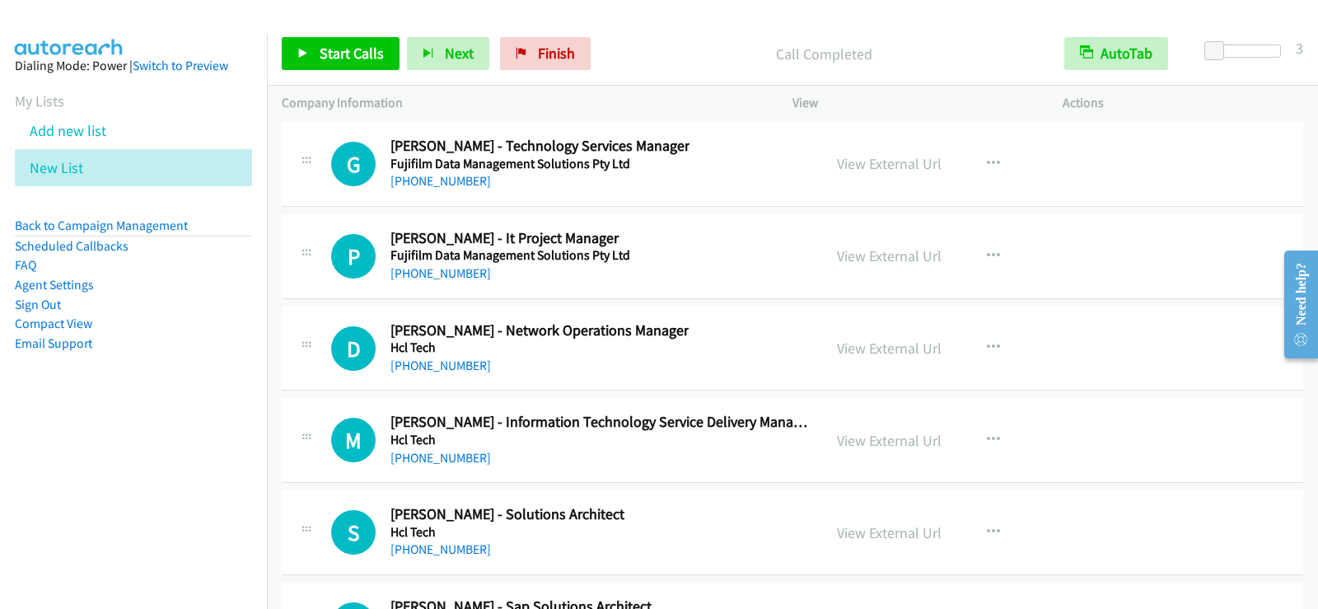
scroll to position [25873, 0]
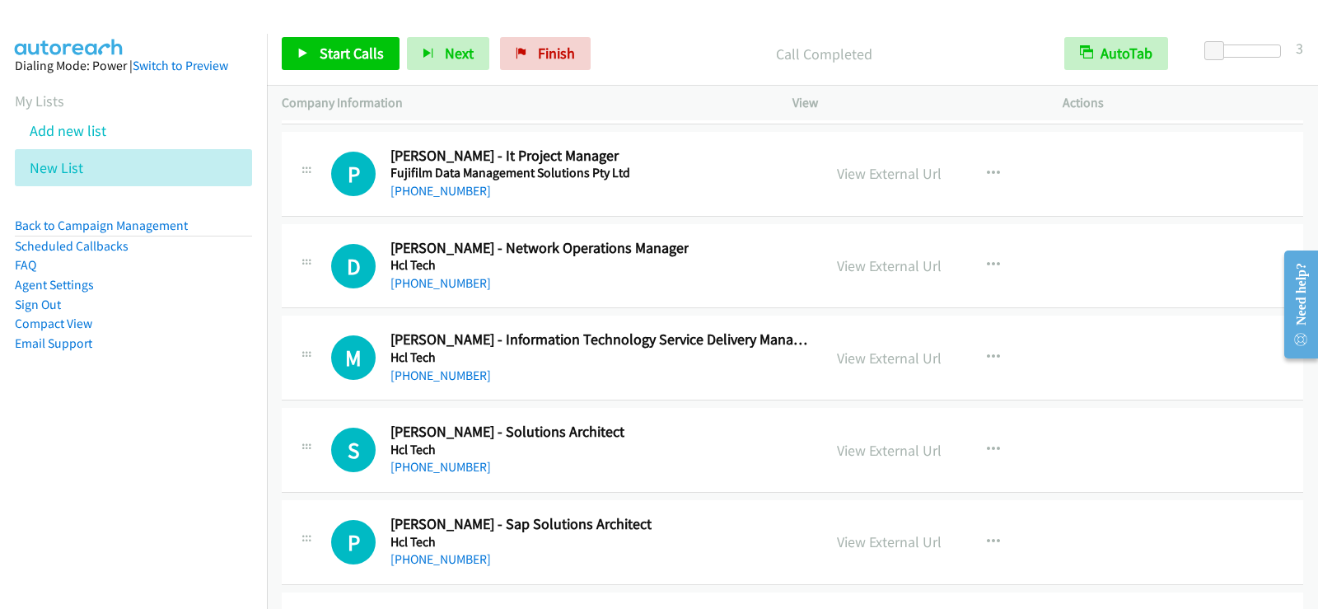
drag, startPoint x: 446, startPoint y: 286, endPoint x: 455, endPoint y: 305, distance: 21.0
click at [446, 286] on link "[PHONE_NUMBER]" at bounding box center [440, 283] width 100 height 16
click at [862, 266] on link "View External Url" at bounding box center [889, 265] width 105 height 19
